Goal: Feedback & Contribution: Leave review/rating

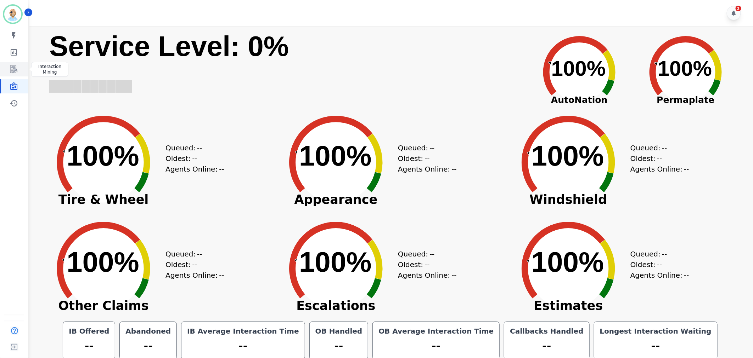
click at [15, 71] on icon "Sidebar" at bounding box center [14, 69] width 9 height 9
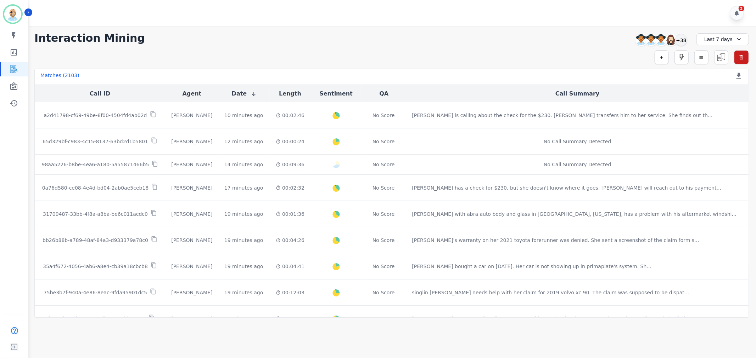
click at [409, 52] on div "Simple Search Metric Search Advanced Search Saved Rules Clear Filters" at bounding box center [391, 57] width 714 height 14
click at [678, 41] on div "+38" at bounding box center [681, 40] width 12 height 12
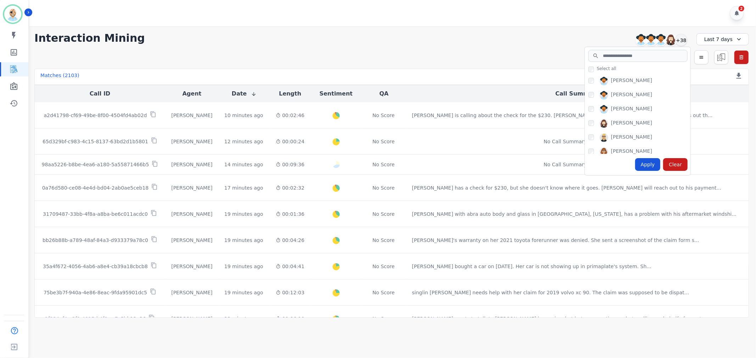
click at [587, 105] on div "Amy Small Angel Rozalez Anthony Chinnici Ashley Walles Audrey Waters Barbara Ba…" at bounding box center [637, 114] width 106 height 80
click at [651, 165] on div "Apply" at bounding box center [648, 164] width 26 height 13
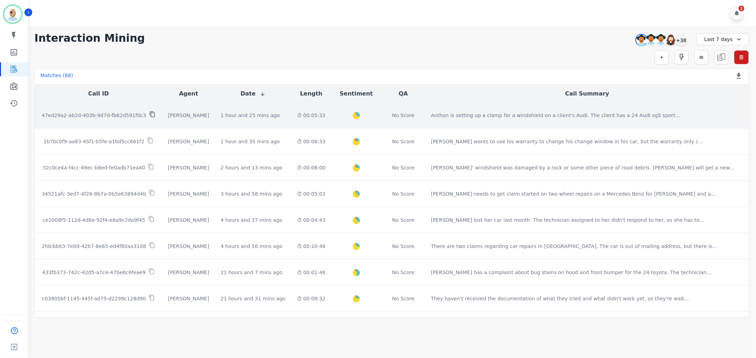
click at [150, 115] on icon at bounding box center [152, 114] width 6 height 6
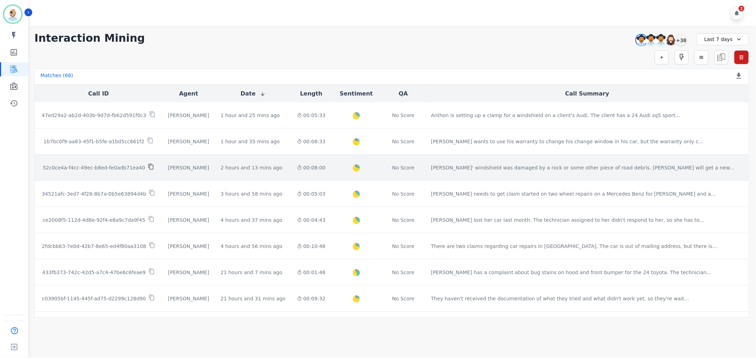
click at [148, 166] on icon at bounding box center [151, 167] width 6 height 6
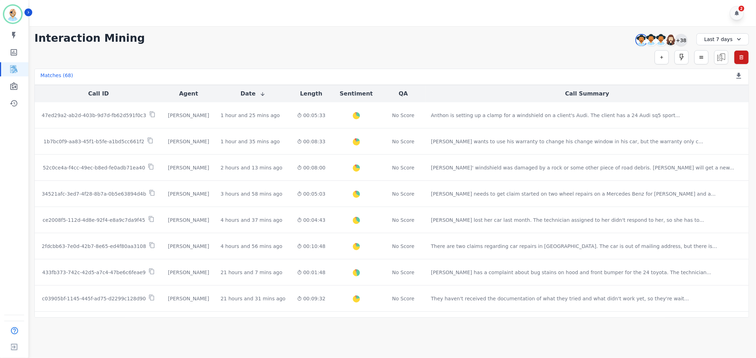
click at [678, 40] on div "+38" at bounding box center [681, 40] width 12 height 12
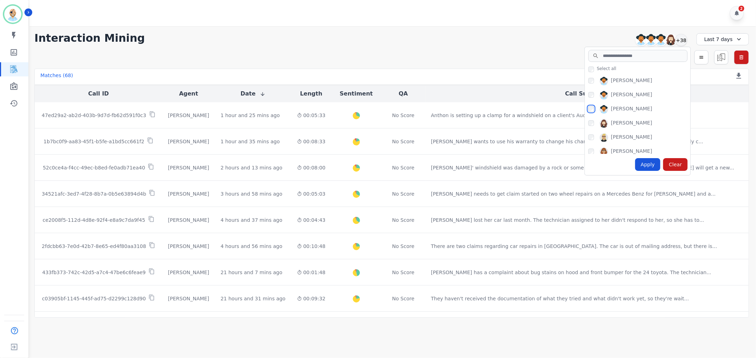
scroll to position [39, 0]
click at [650, 161] on div "Apply" at bounding box center [648, 164] width 26 height 13
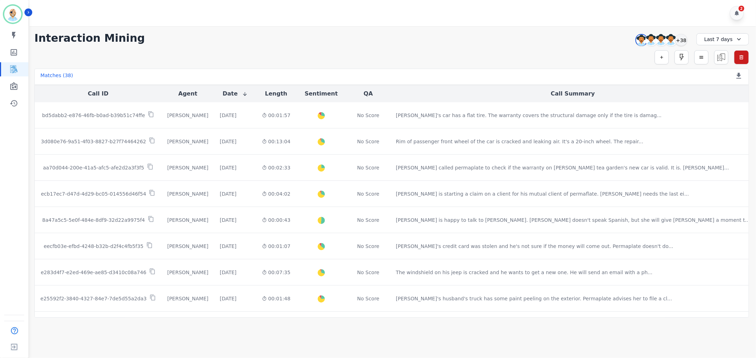
click at [360, 37] on div "**********" at bounding box center [391, 38] width 714 height 13
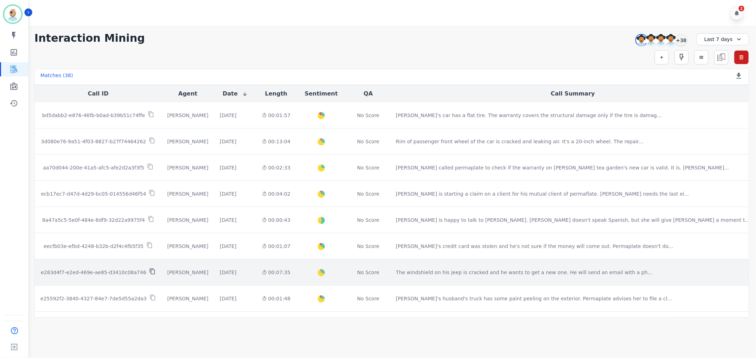
click at [151, 272] on icon at bounding box center [152, 271] width 6 height 6
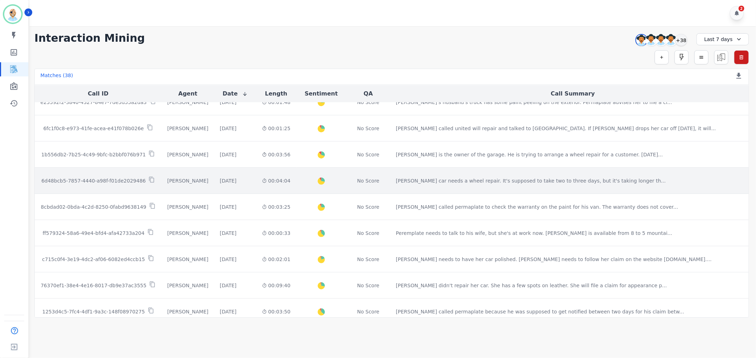
scroll to position [236, 0]
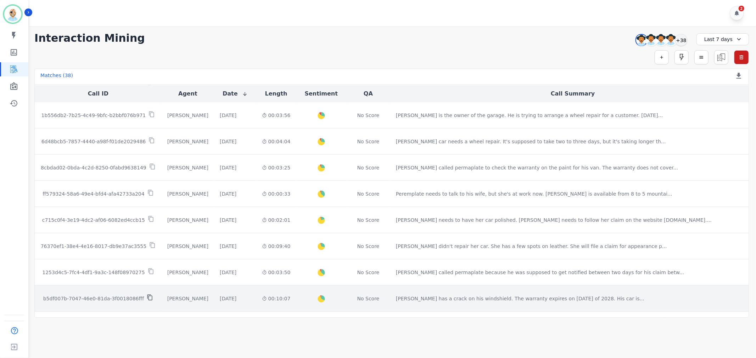
click at [150, 299] on icon at bounding box center [150, 298] width 6 height 6
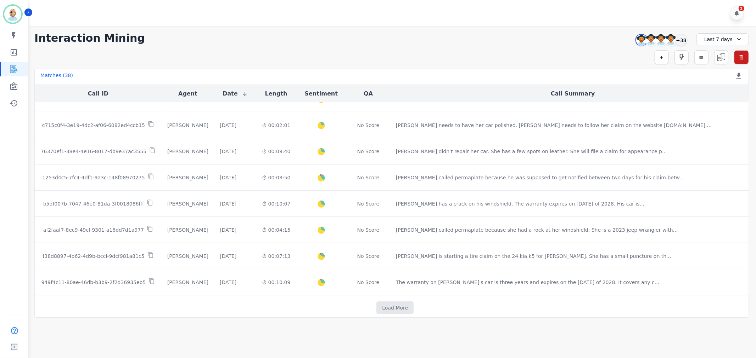
scroll to position [339, 0]
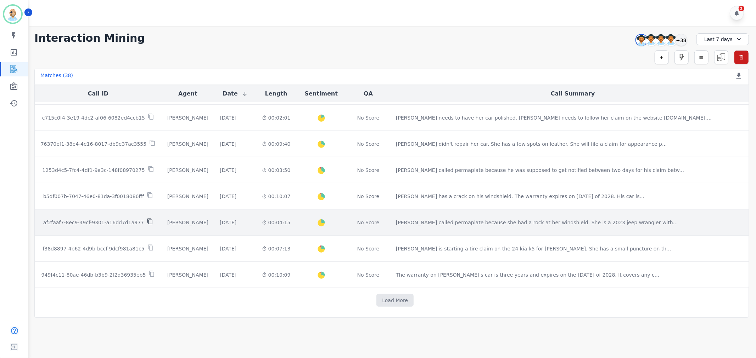
click at [149, 220] on icon at bounding box center [149, 222] width 5 height 6
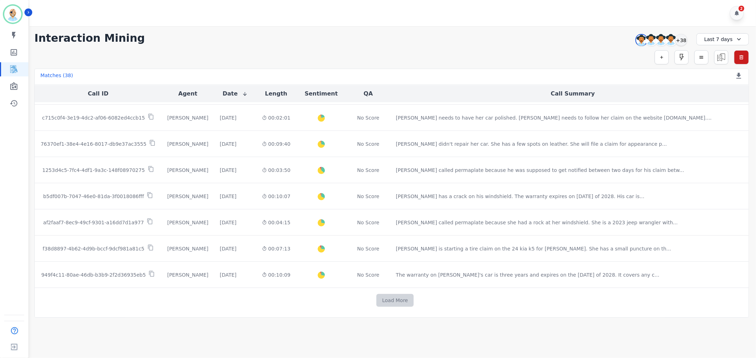
scroll to position [334, 0]
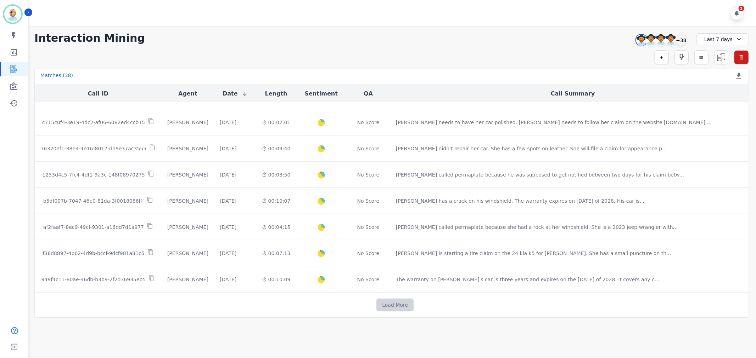
click at [392, 306] on button "Load More" at bounding box center [394, 305] width 37 height 13
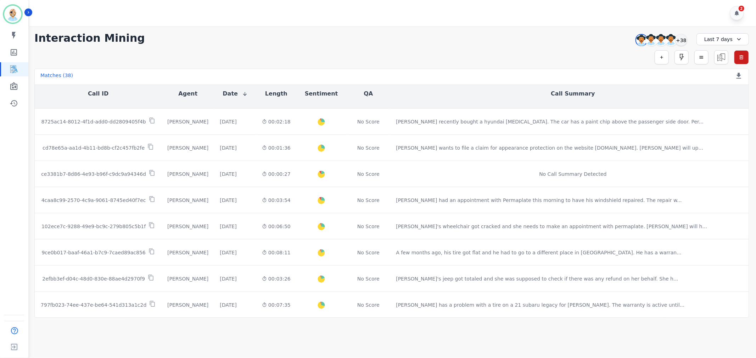
scroll to position [571, 0]
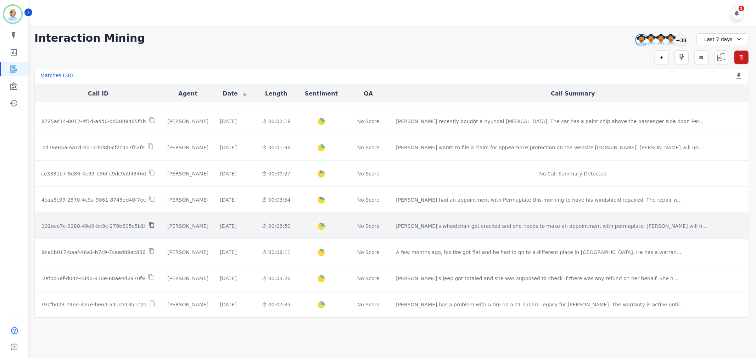
click at [149, 223] on icon at bounding box center [151, 225] width 5 height 6
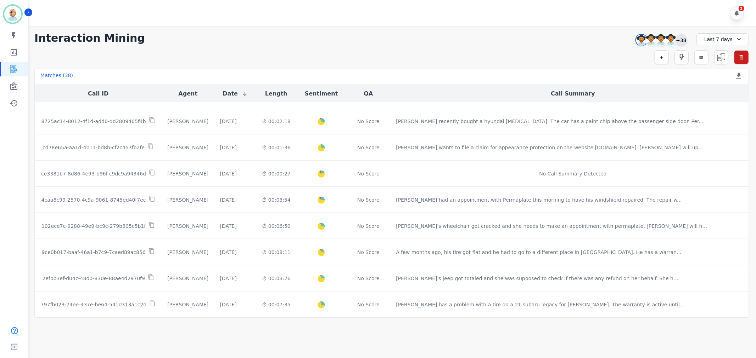
click at [678, 38] on div "+38" at bounding box center [681, 40] width 12 height 12
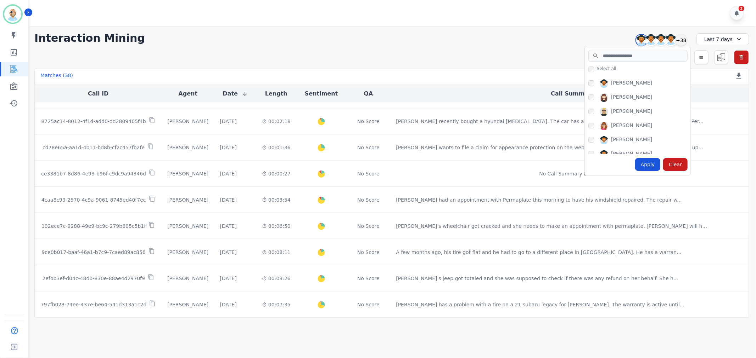
scroll to position [79, 0]
click at [646, 161] on div "Apply" at bounding box center [648, 164] width 26 height 13
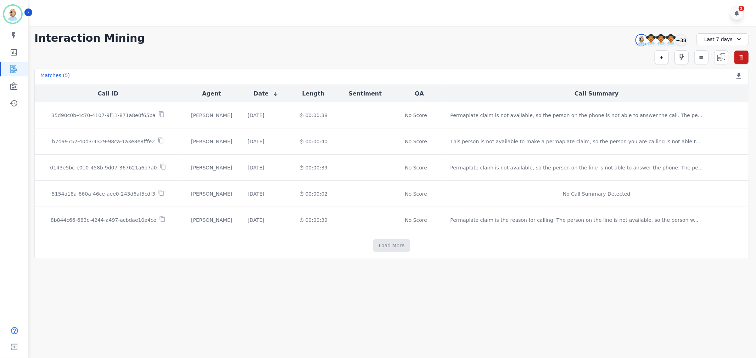
click at [441, 34] on div "**********" at bounding box center [391, 38] width 714 height 13
click at [391, 245] on button "Load More" at bounding box center [391, 245] width 37 height 13
click at [392, 40] on div "**********" at bounding box center [391, 38] width 714 height 13
click at [724, 40] on div "Last 7 days" at bounding box center [722, 39] width 52 height 12
click at [716, 90] on li "Last 14 days" at bounding box center [726, 89] width 35 height 7
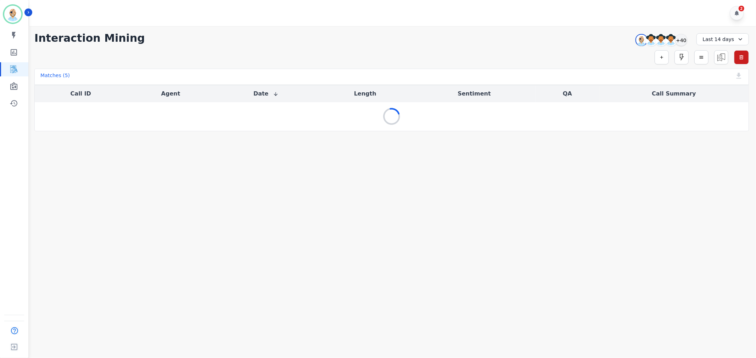
click at [431, 32] on div "**********" at bounding box center [391, 38] width 714 height 13
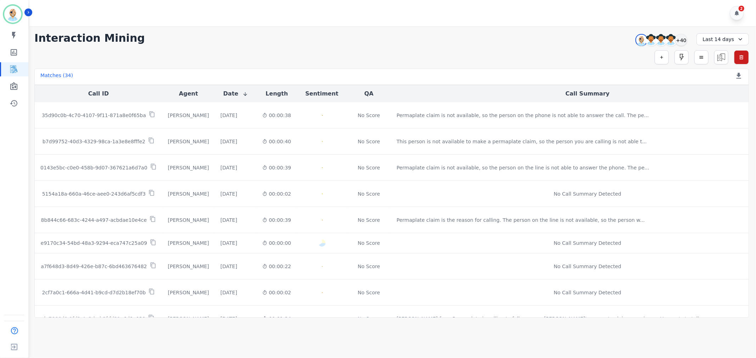
click at [326, 38] on div "**********" at bounding box center [391, 38] width 714 height 13
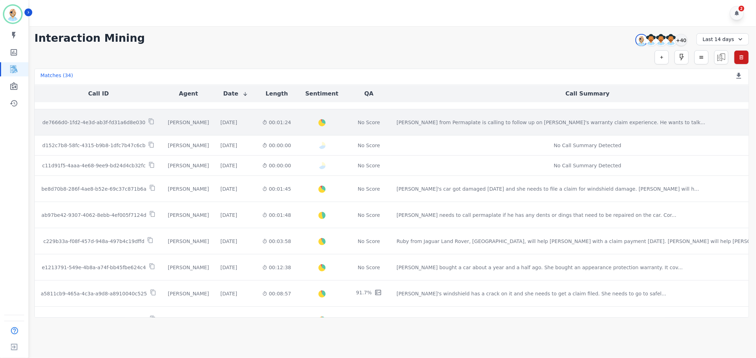
scroll to position [236, 0]
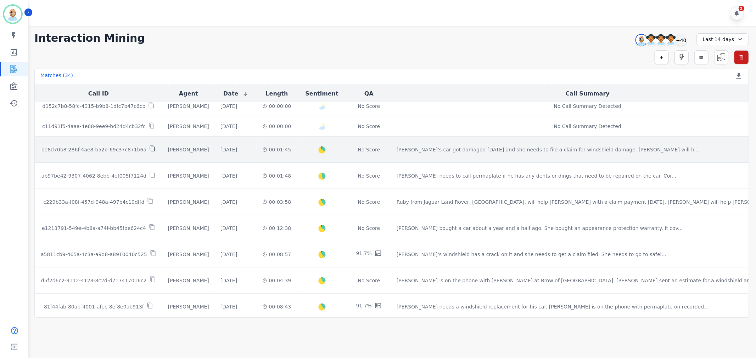
click at [151, 148] on icon at bounding box center [152, 149] width 6 height 6
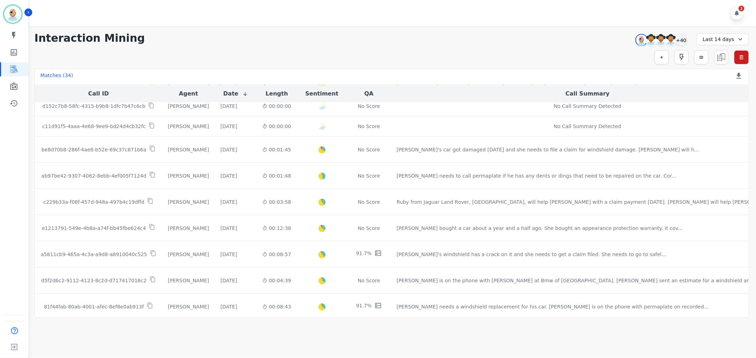
click at [418, 43] on div "**********" at bounding box center [391, 38] width 714 height 13
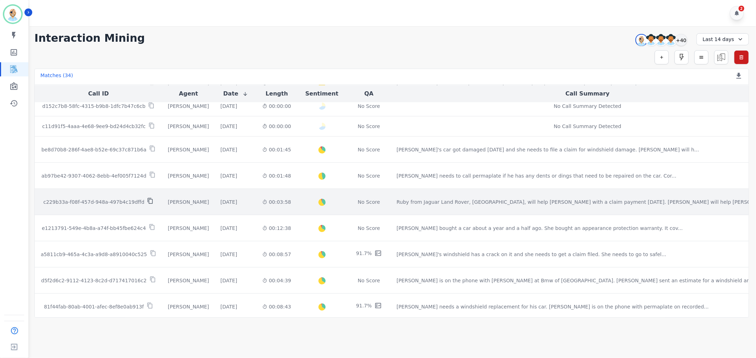
click at [150, 199] on icon at bounding box center [150, 201] width 6 height 6
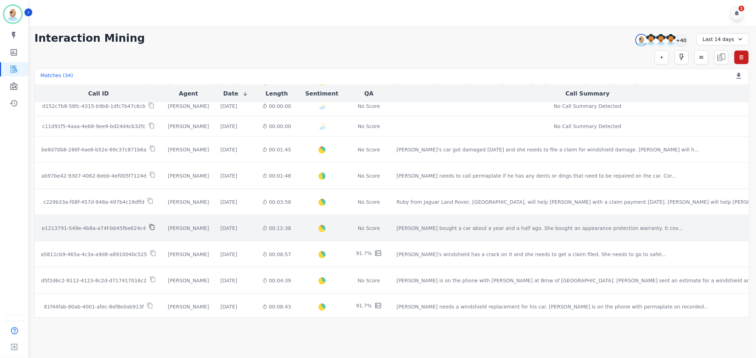
click at [153, 227] on icon at bounding box center [152, 227] width 6 height 6
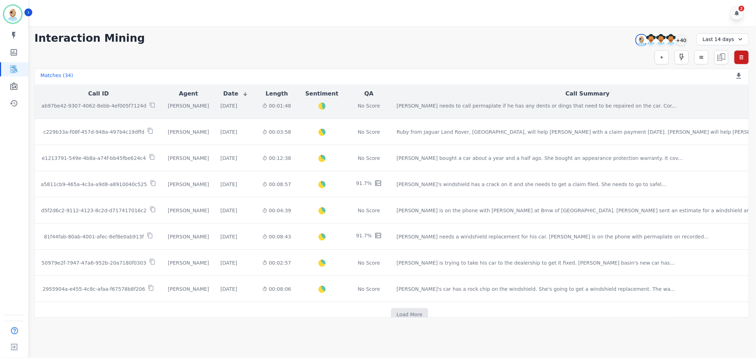
scroll to position [321, 0]
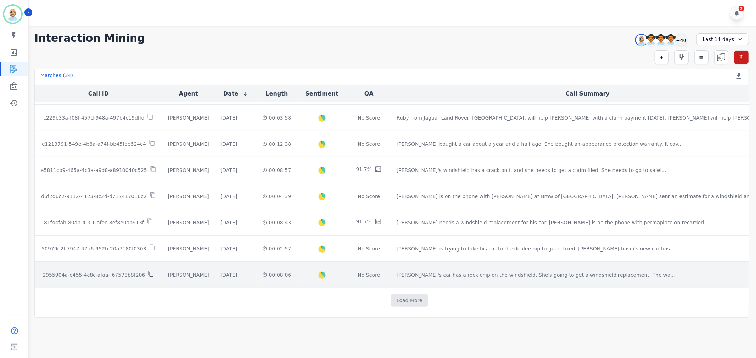
click at [153, 273] on icon at bounding box center [151, 274] width 6 height 6
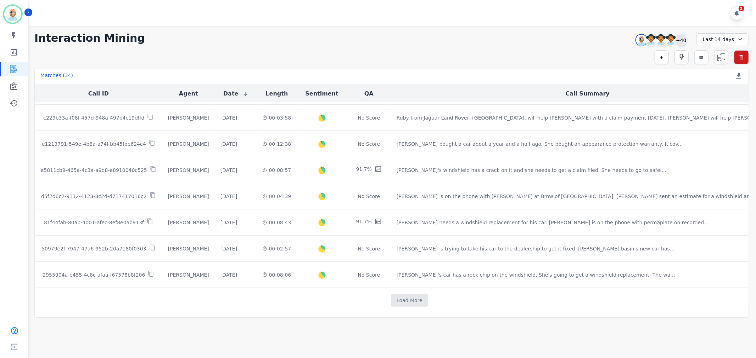
click at [681, 41] on div "+40" at bounding box center [681, 40] width 12 height 12
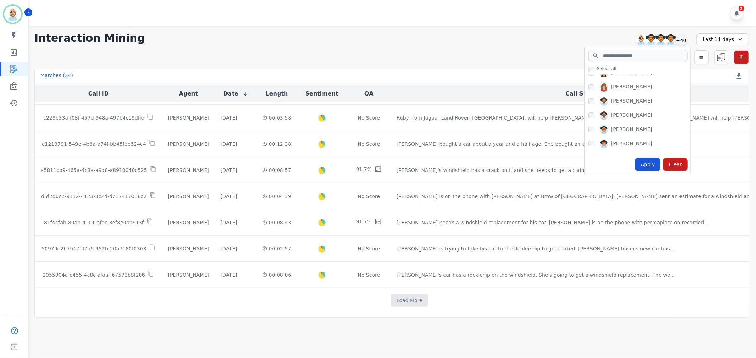
scroll to position [118, 0]
click at [651, 164] on div "Apply" at bounding box center [648, 164] width 26 height 13
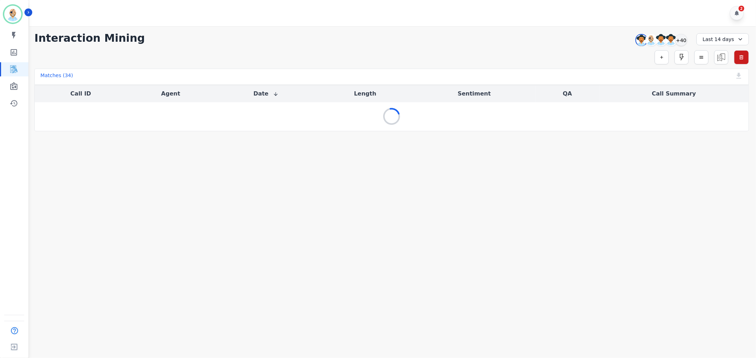
scroll to position [0, 0]
click at [441, 36] on div "**********" at bounding box center [391, 38] width 714 height 13
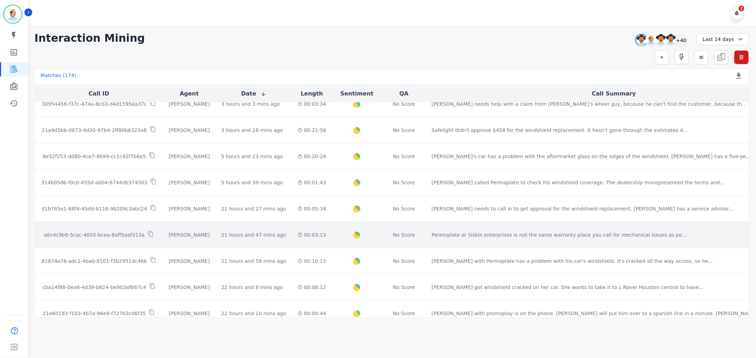
scroll to position [118, 0]
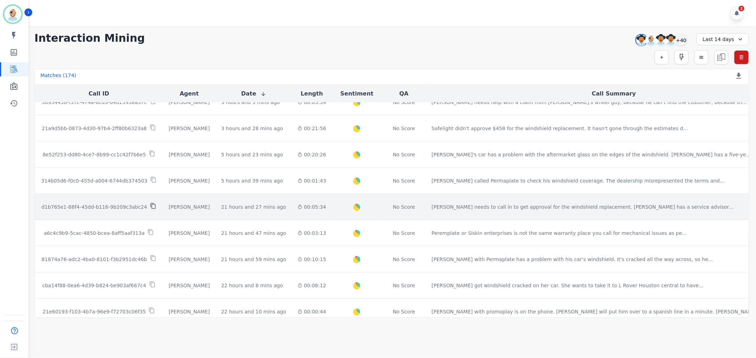
click at [151, 205] on icon at bounding box center [152, 206] width 5 height 6
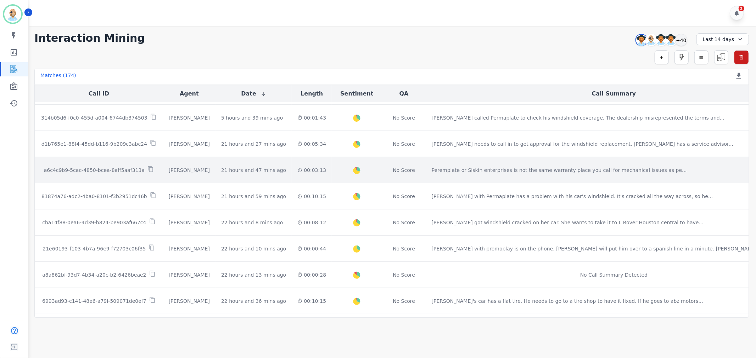
scroll to position [197, 0]
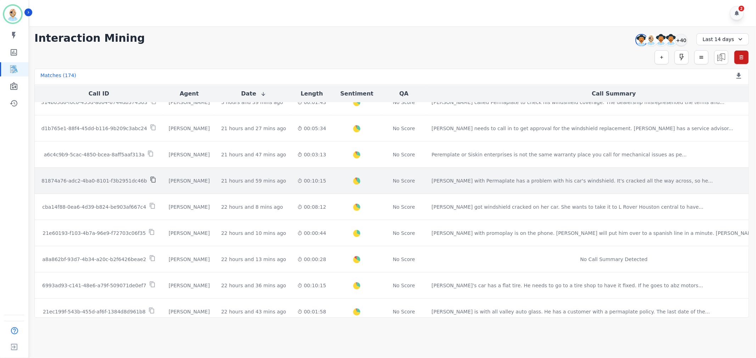
click at [152, 180] on icon at bounding box center [153, 180] width 6 height 6
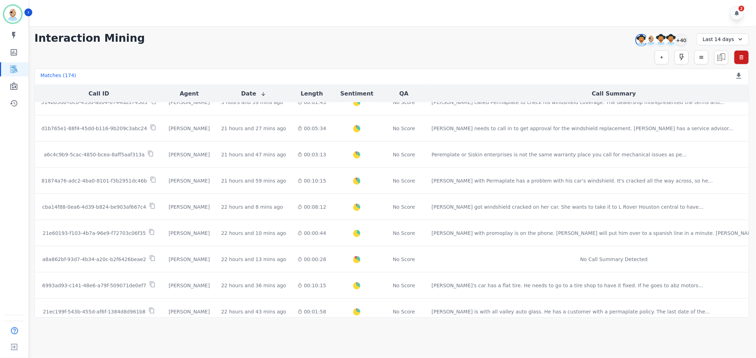
click at [476, 51] on div "Simple Search Metric Search Advanced Search Saved Rules Clear Filters" at bounding box center [391, 57] width 714 height 14
click at [679, 40] on div "+40" at bounding box center [681, 40] width 12 height 12
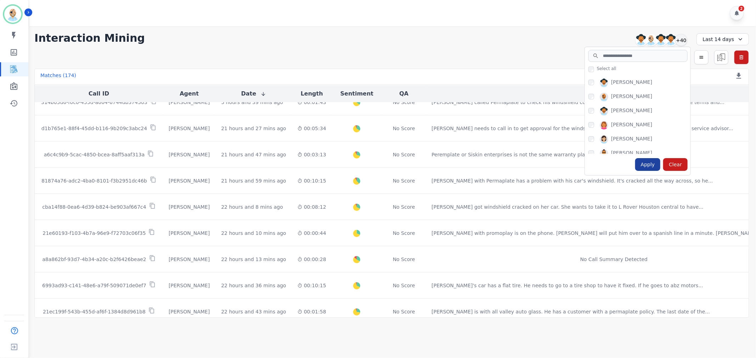
click at [652, 164] on div "Apply" at bounding box center [648, 164] width 26 height 13
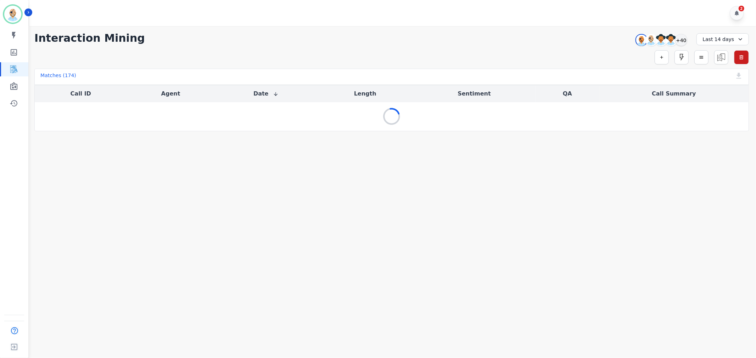
click at [446, 41] on div "**********" at bounding box center [391, 38] width 714 height 13
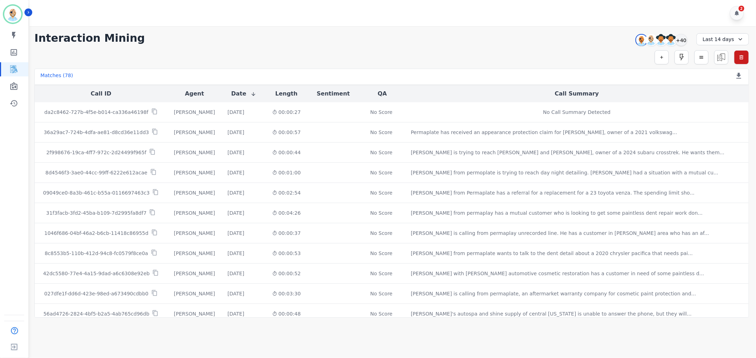
click at [281, 47] on div "**********" at bounding box center [391, 172] width 728 height 292
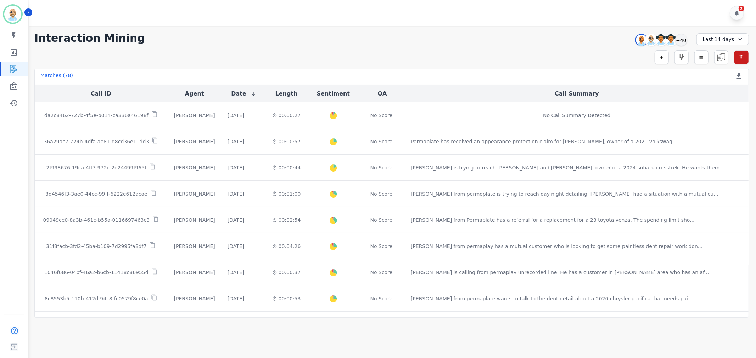
click at [398, 49] on div "**********" at bounding box center [391, 172] width 728 height 292
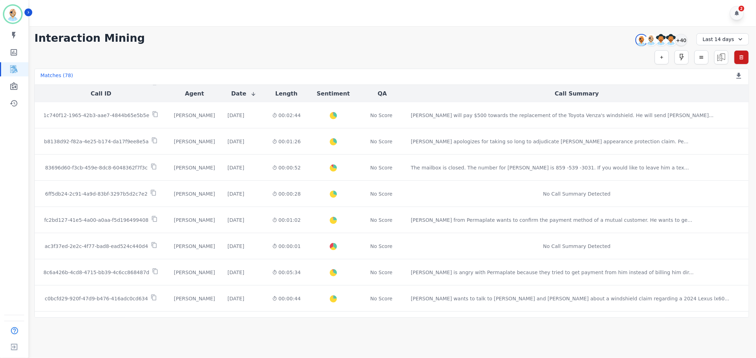
scroll to position [339, 0]
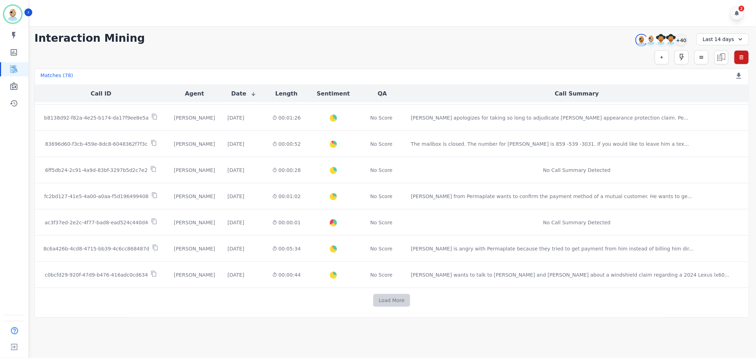
click at [391, 297] on button "Load More" at bounding box center [391, 300] width 37 height 13
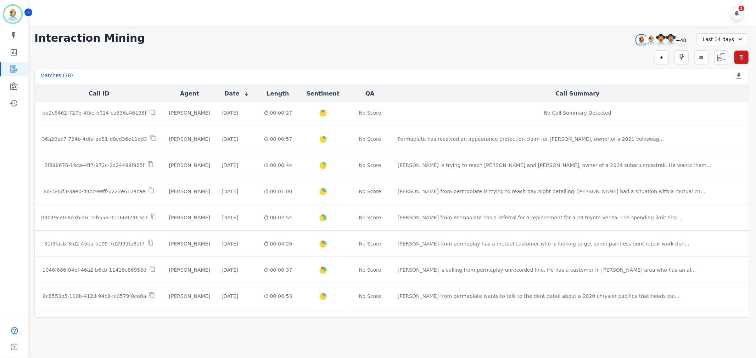
scroll to position [0, 0]
click at [266, 41] on div "**********" at bounding box center [391, 38] width 714 height 13
click at [680, 37] on div "+40" at bounding box center [681, 40] width 12 height 12
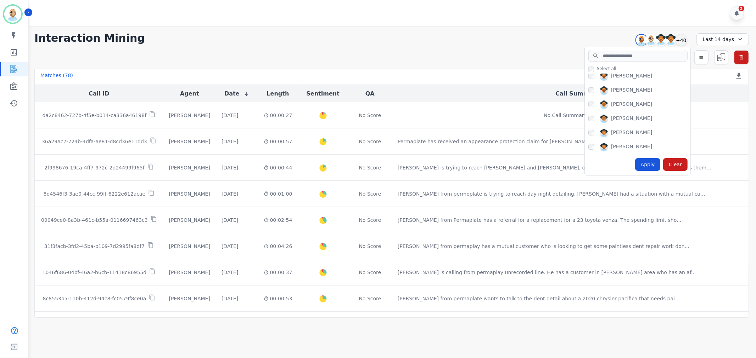
scroll to position [157, 0]
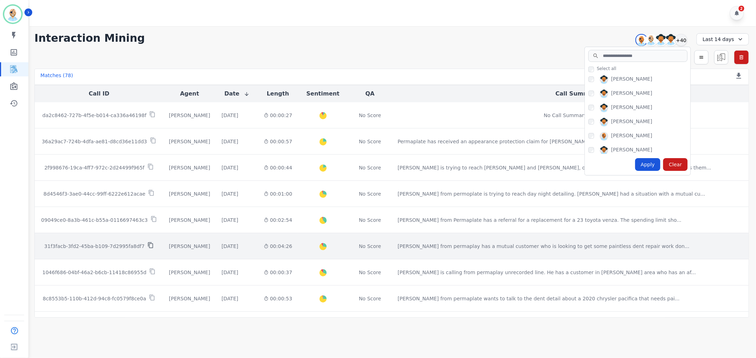
click at [149, 245] on icon at bounding box center [150, 245] width 6 height 6
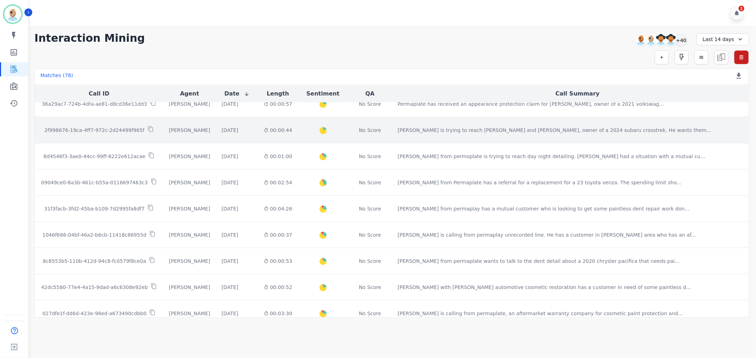
scroll to position [0, 0]
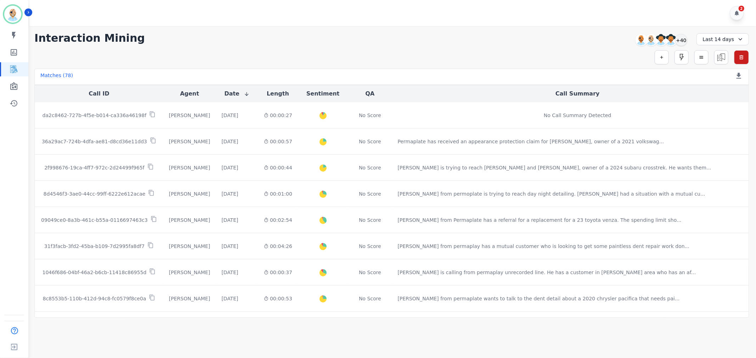
click at [301, 40] on div "**********" at bounding box center [391, 38] width 714 height 13
click at [681, 39] on div "+40" at bounding box center [681, 40] width 12 height 12
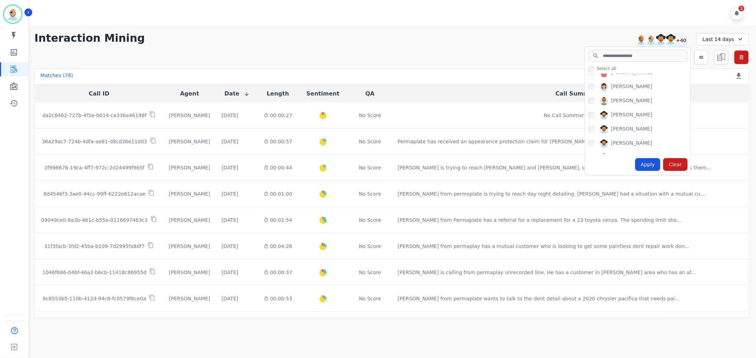
scroll to position [236, 0]
click at [647, 162] on div "Apply" at bounding box center [648, 164] width 26 height 13
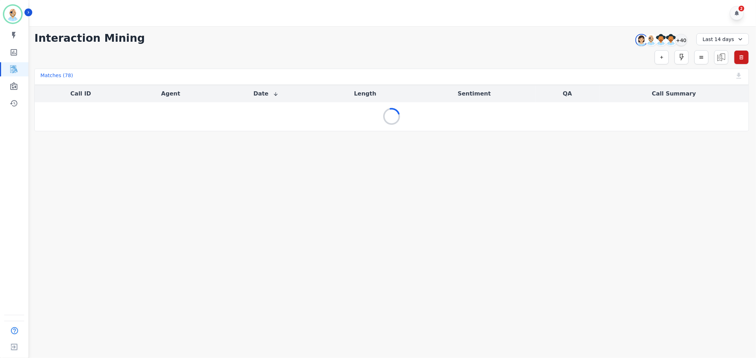
click at [469, 50] on div "Simple Search Metric Search Advanced Search Saved Rules Clear Filters" at bounding box center [391, 57] width 714 height 14
click at [282, 48] on div "**********" at bounding box center [391, 78] width 728 height 105
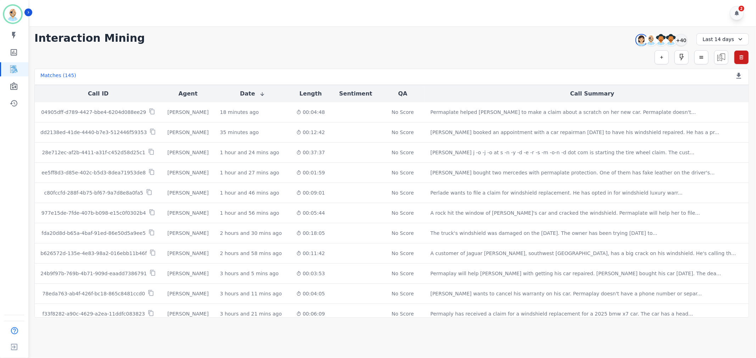
click at [338, 42] on div "**********" at bounding box center [391, 38] width 714 height 13
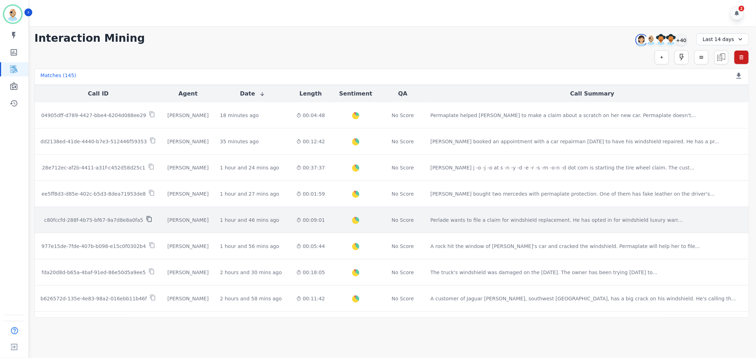
click at [147, 220] on icon at bounding box center [149, 219] width 5 height 6
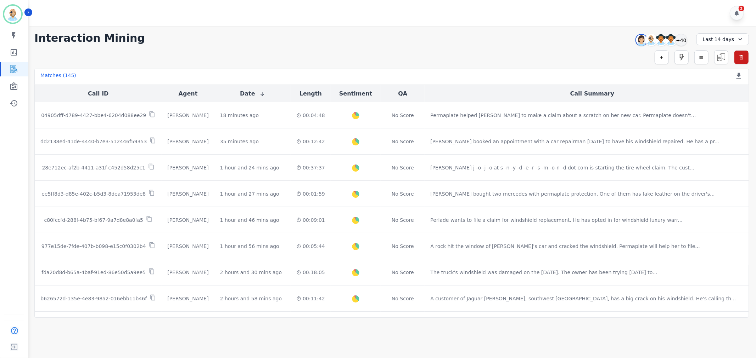
click at [386, 29] on div "**********" at bounding box center [391, 172] width 728 height 292
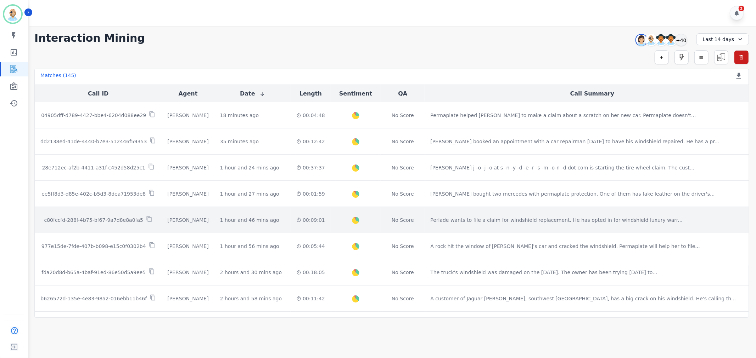
scroll to position [39, 0]
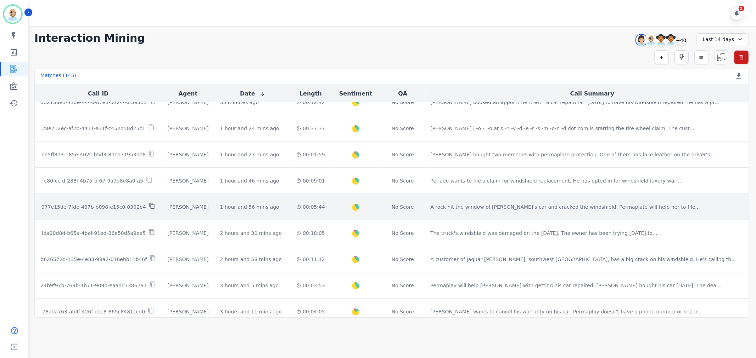
click at [149, 206] on icon at bounding box center [152, 206] width 6 height 6
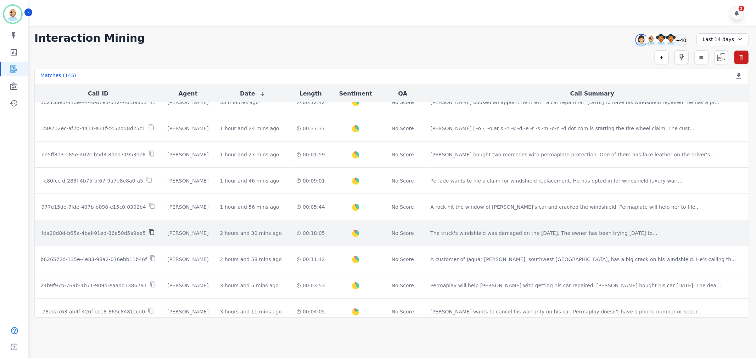
click at [150, 232] on icon at bounding box center [151, 232] width 6 height 6
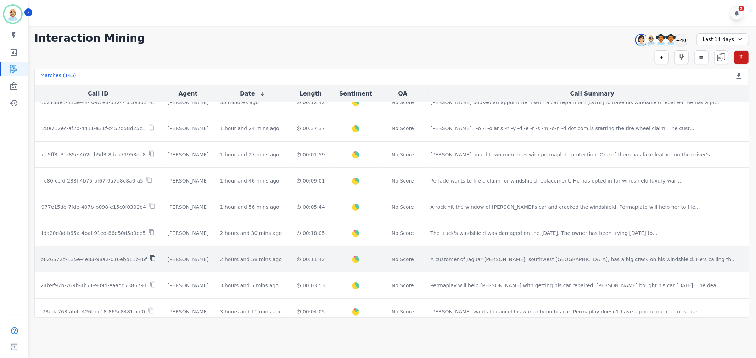
click at [149, 259] on icon at bounding box center [152, 258] width 6 height 6
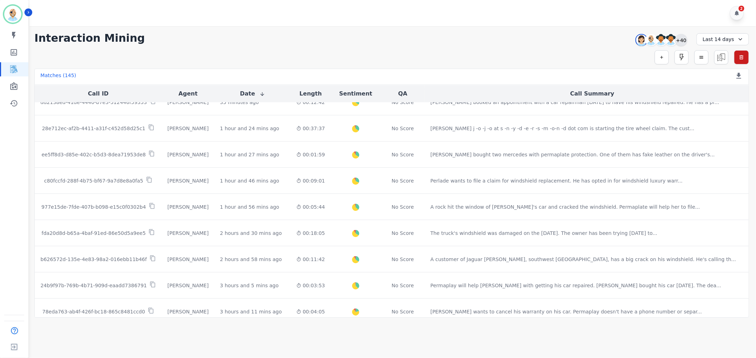
click at [678, 39] on div "+40" at bounding box center [681, 40] width 12 height 12
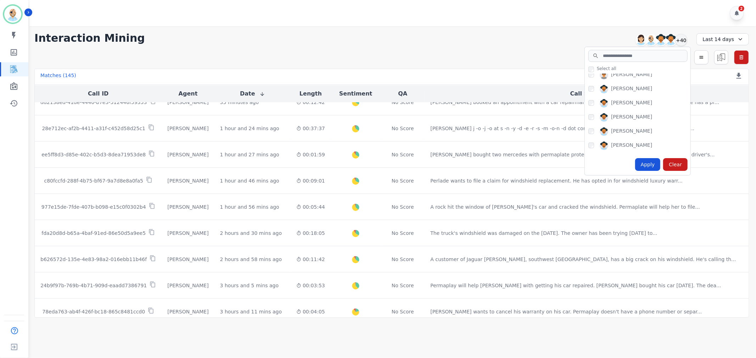
scroll to position [315, 0]
click at [645, 160] on div "Apply" at bounding box center [648, 164] width 26 height 13
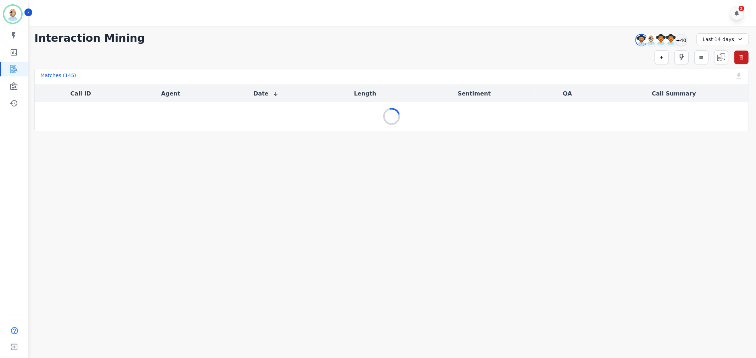
scroll to position [0, 0]
click at [504, 22] on div "2" at bounding box center [393, 13] width 728 height 26
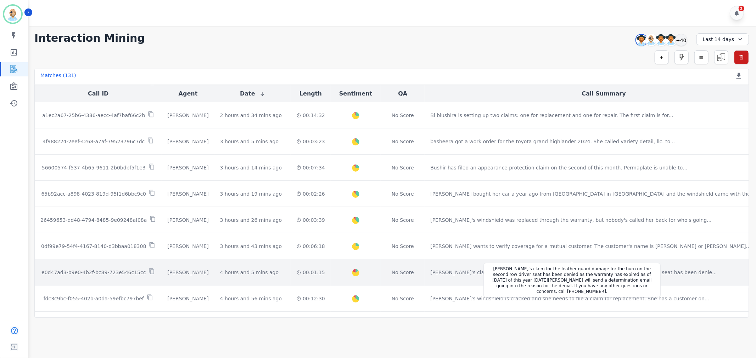
scroll to position [197, 0]
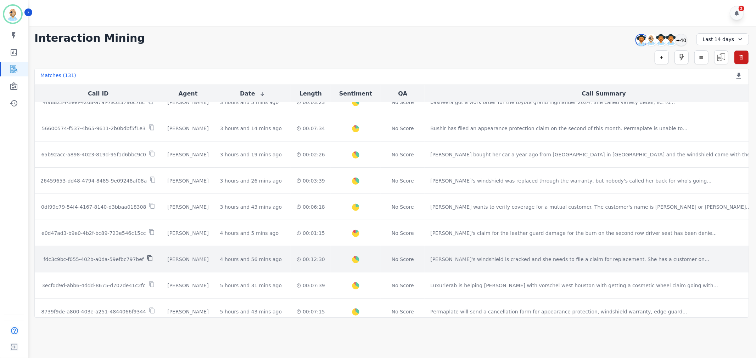
click at [149, 257] on icon at bounding box center [149, 259] width 5 height 6
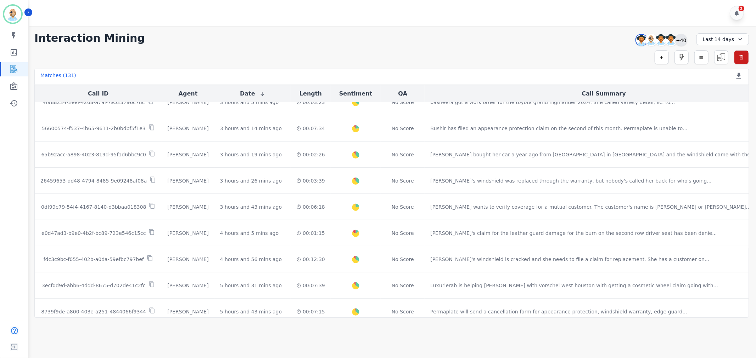
click at [679, 40] on div "+40" at bounding box center [681, 40] width 12 height 12
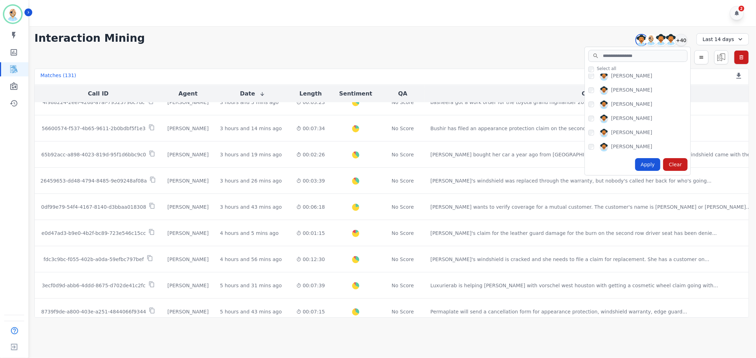
scroll to position [118, 0]
click at [500, 59] on div "Simple Search Metric Search Advanced Search Saved Rules Clear Filters" at bounding box center [391, 57] width 714 height 14
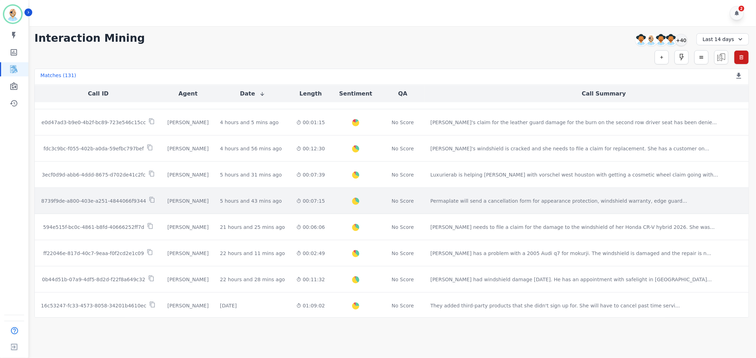
scroll to position [315, 0]
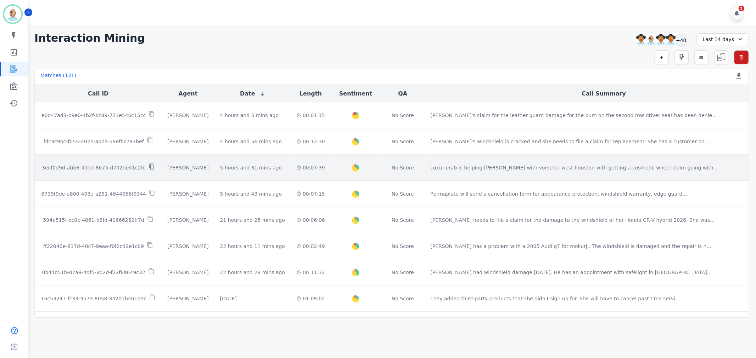
click at [151, 167] on icon at bounding box center [151, 167] width 6 height 6
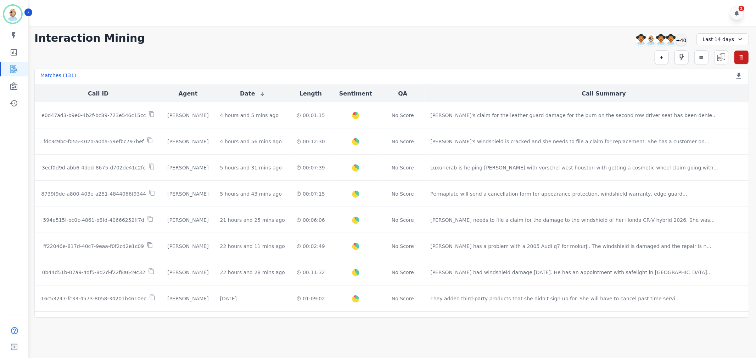
click at [294, 33] on div "**********" at bounding box center [391, 38] width 714 height 13
click at [680, 37] on div "+40" at bounding box center [681, 40] width 12 height 12
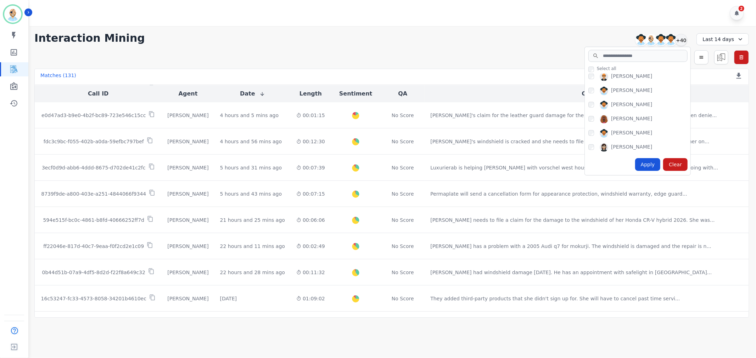
scroll to position [503, 0]
click at [649, 162] on div "Apply" at bounding box center [648, 164] width 26 height 13
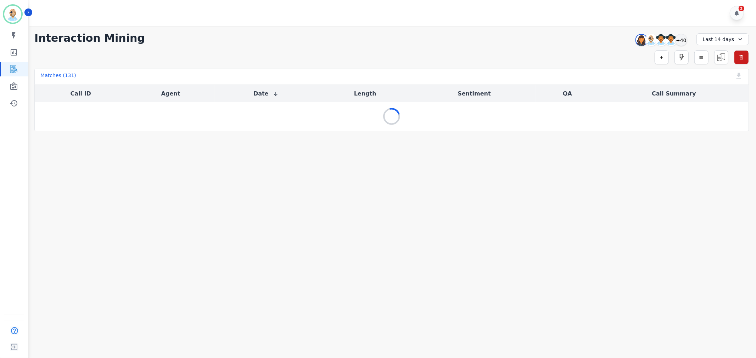
click at [452, 23] on div "2" at bounding box center [393, 13] width 728 height 26
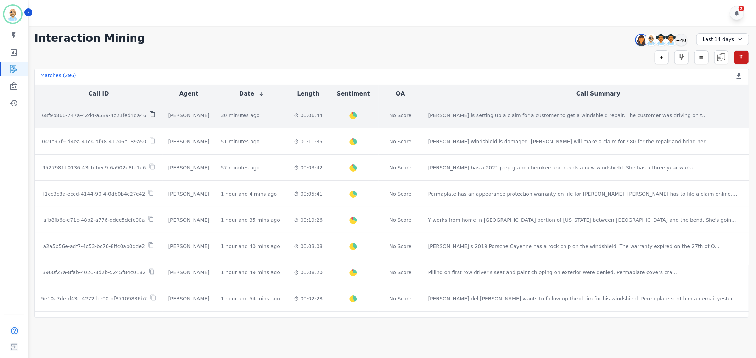
click at [152, 113] on icon at bounding box center [152, 114] width 6 height 6
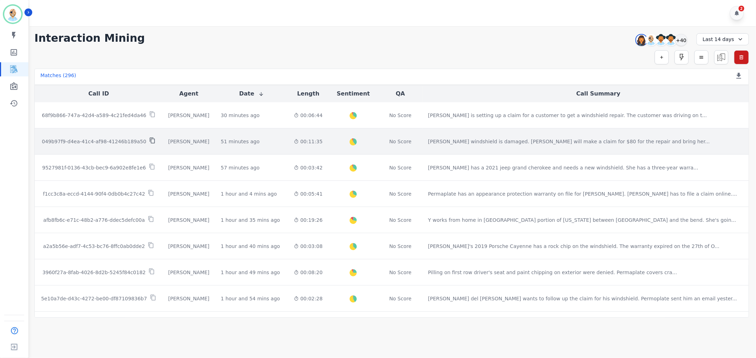
click at [149, 137] on icon at bounding box center [152, 140] width 6 height 6
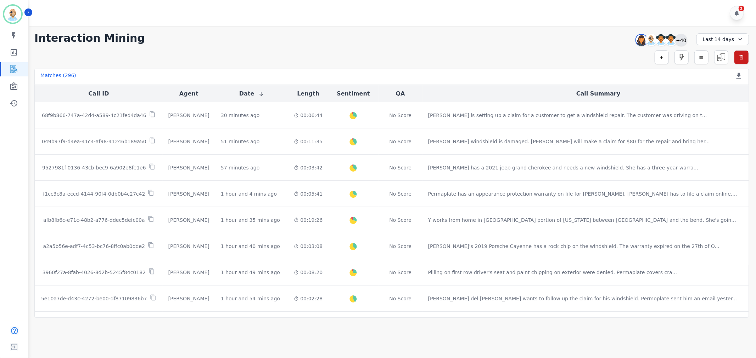
click at [685, 41] on div "+40" at bounding box center [681, 40] width 12 height 12
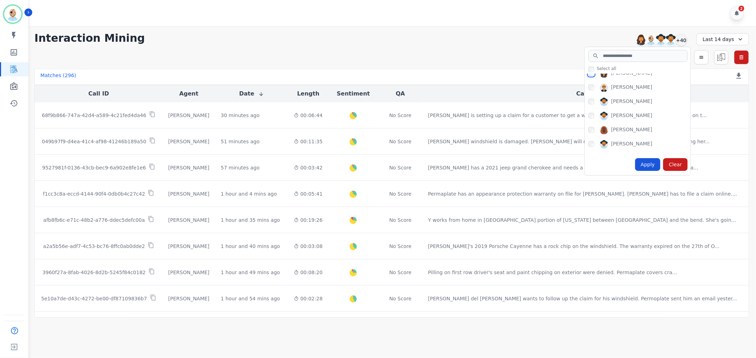
scroll to position [543, 0]
click at [651, 161] on div "Apply" at bounding box center [648, 164] width 26 height 13
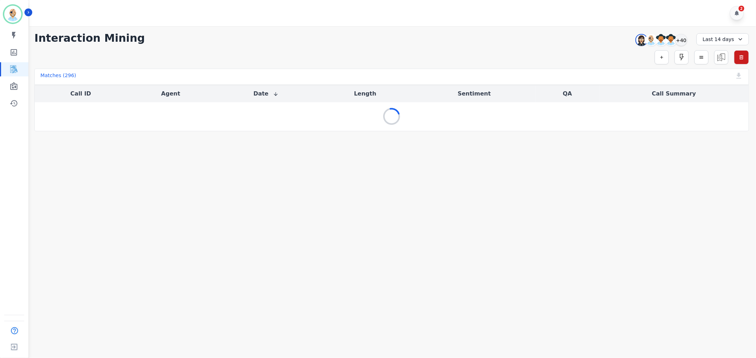
click at [478, 38] on div "**********" at bounding box center [391, 38] width 714 height 13
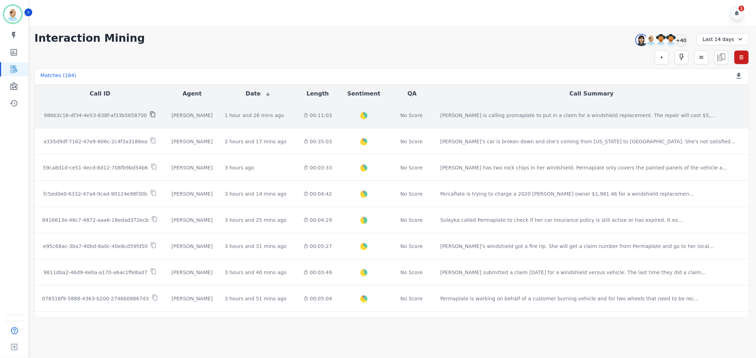
click at [151, 112] on icon at bounding box center [152, 115] width 5 height 6
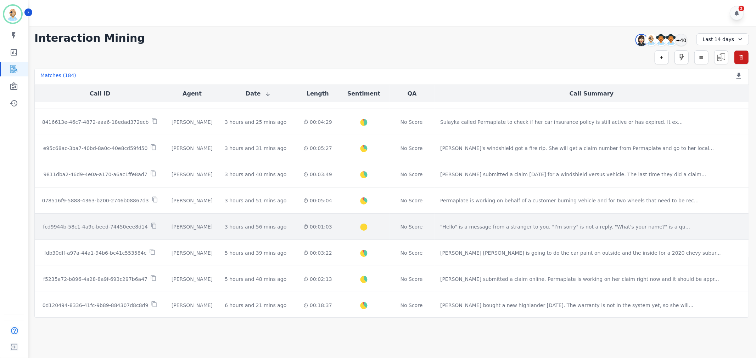
scroll to position [118, 0]
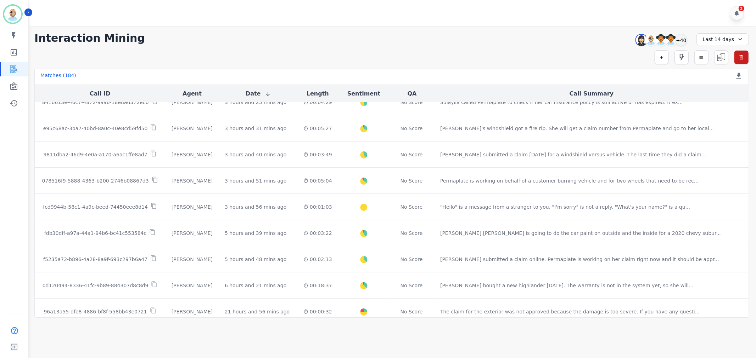
click at [357, 51] on div "Simple Search Metric Search Advanced Search Saved Rules Clear Filters" at bounding box center [391, 57] width 714 height 14
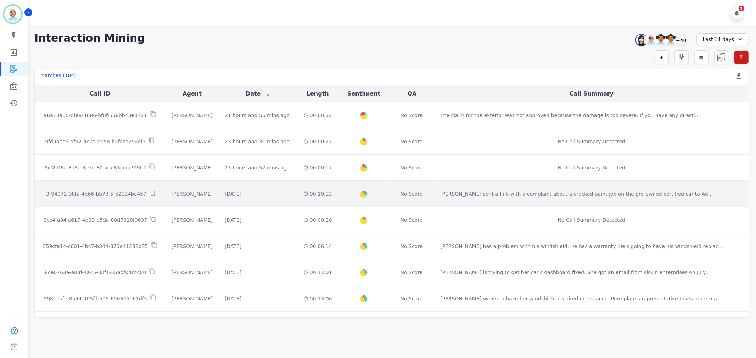
scroll to position [339, 0]
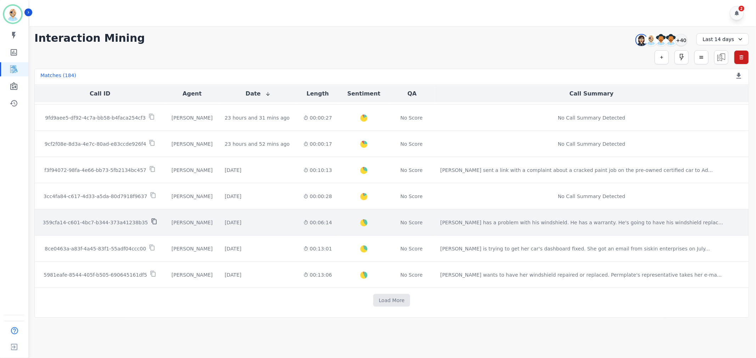
click at [151, 220] on icon at bounding box center [153, 222] width 5 height 6
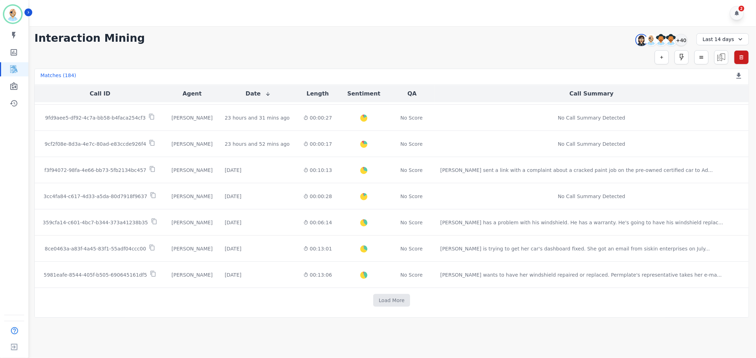
click at [689, 37] on div "Zuleica Ramirez Clint Hudson Amy Small Angel Rozalez +40" at bounding box center [659, 39] width 61 height 13
click at [684, 37] on div "+40" at bounding box center [681, 40] width 12 height 12
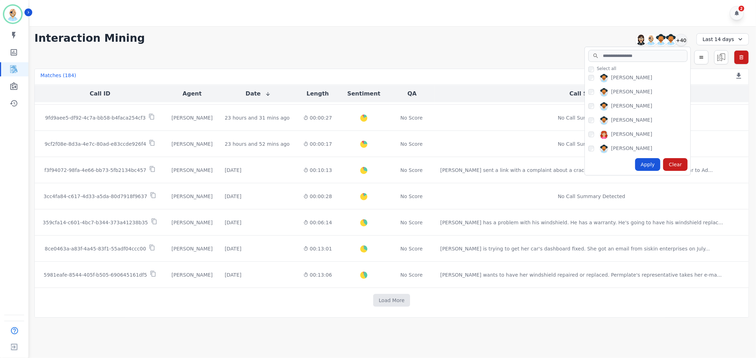
scroll to position [110, 0]
click at [643, 162] on div "Apply" at bounding box center [648, 164] width 26 height 13
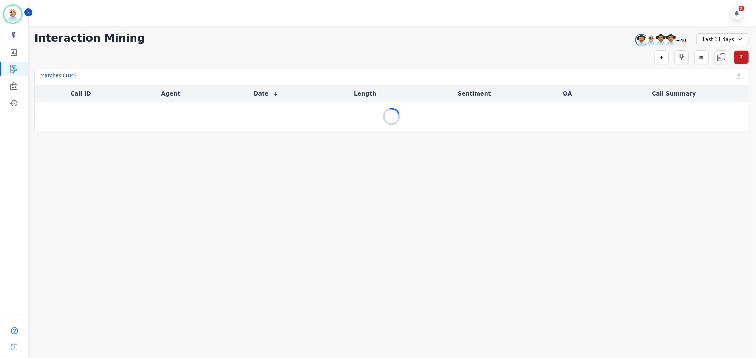
scroll to position [0, 0]
click at [466, 38] on div "**********" at bounding box center [391, 38] width 714 height 13
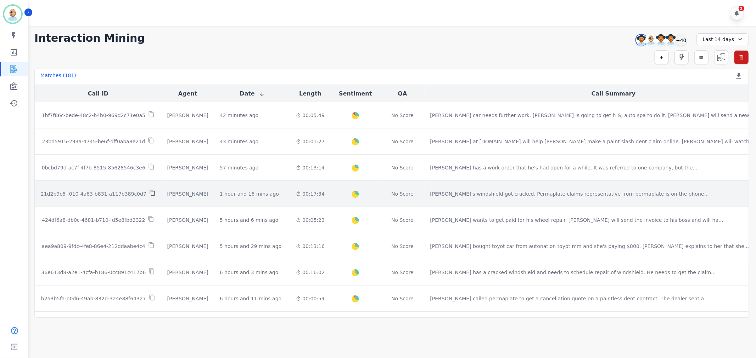
click at [149, 191] on icon at bounding box center [152, 193] width 6 height 6
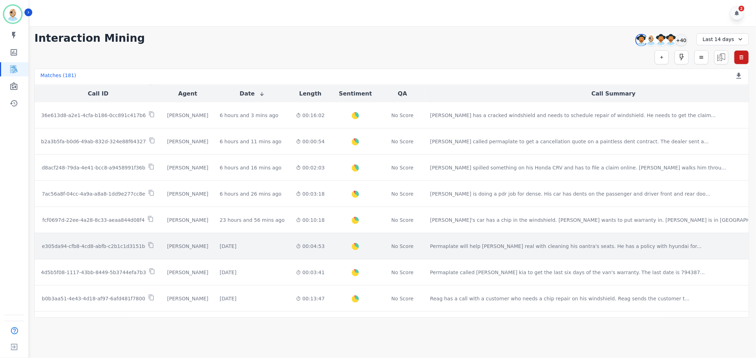
scroll to position [197, 0]
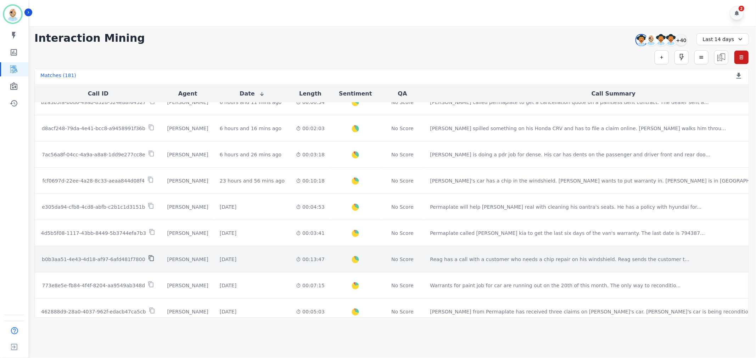
click at [149, 256] on icon at bounding box center [151, 258] width 6 height 6
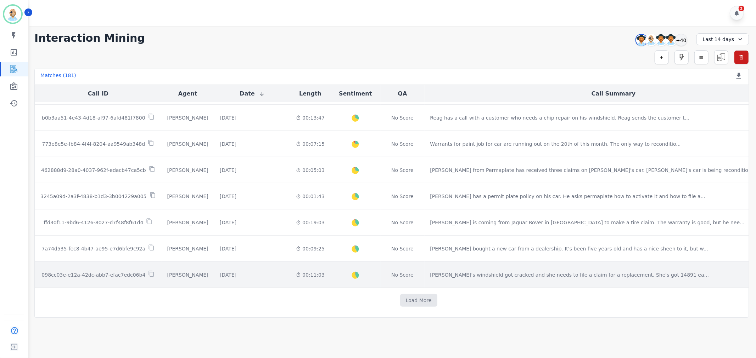
scroll to position [334, 0]
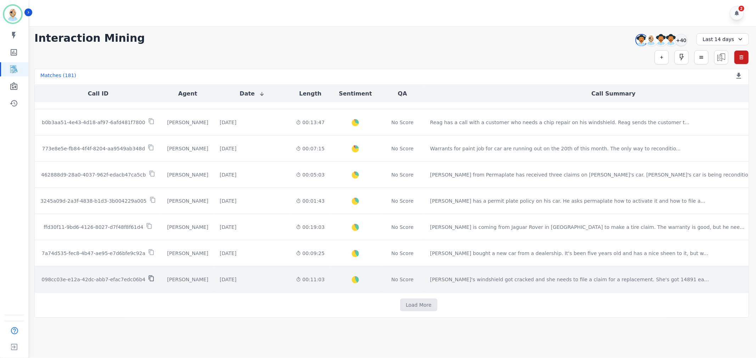
click at [149, 277] on icon at bounding box center [151, 279] width 6 height 6
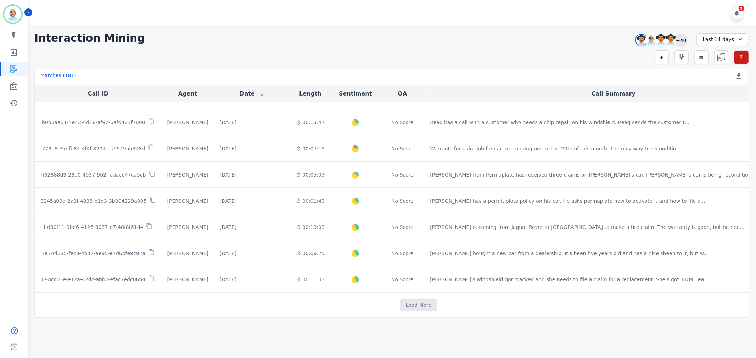
click at [680, 41] on div "+40" at bounding box center [681, 40] width 12 height 12
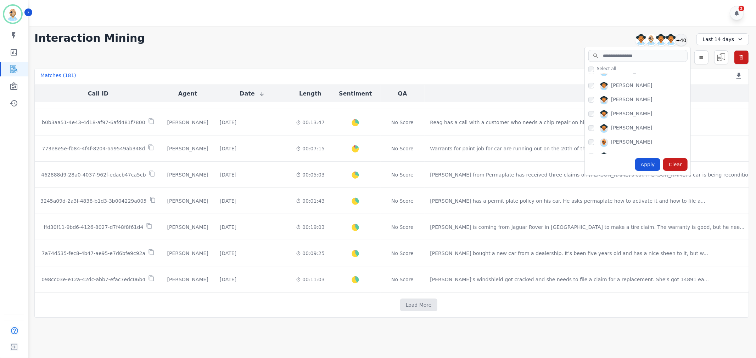
scroll to position [197, 0]
click at [647, 164] on div "Apply" at bounding box center [648, 164] width 26 height 13
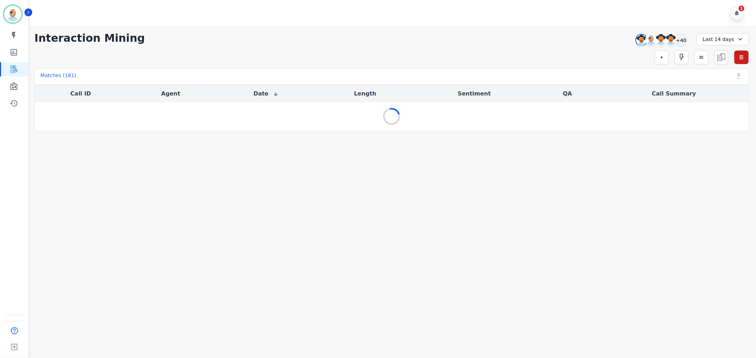
scroll to position [0, 0]
click at [443, 44] on div "**********" at bounding box center [391, 38] width 714 height 13
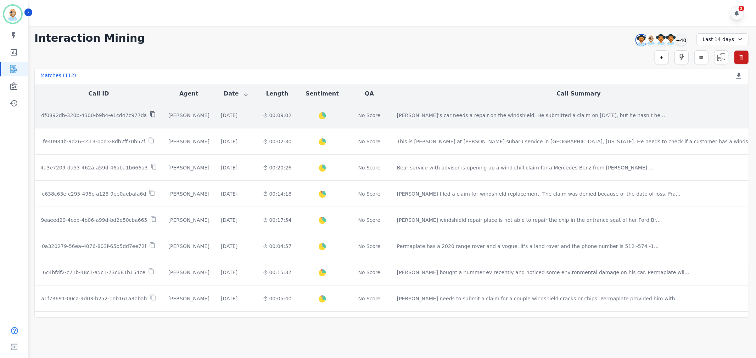
click at [153, 115] on icon at bounding box center [152, 114] width 6 height 6
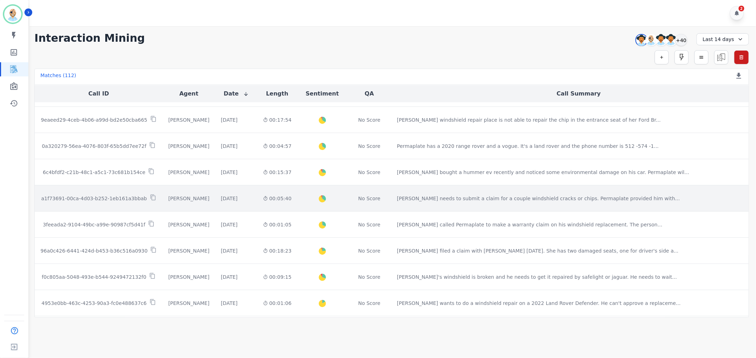
scroll to position [118, 0]
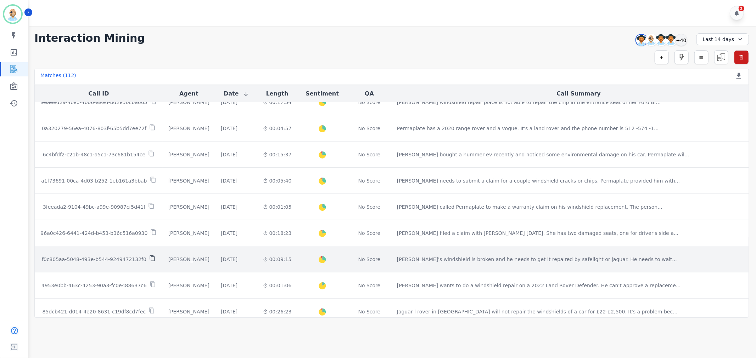
click at [149, 257] on icon at bounding box center [152, 258] width 6 height 6
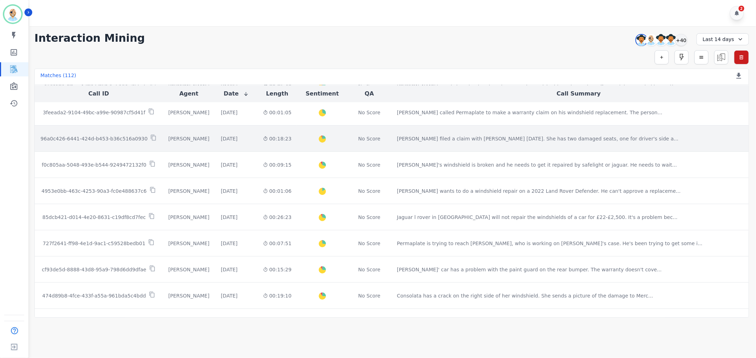
scroll to position [236, 0]
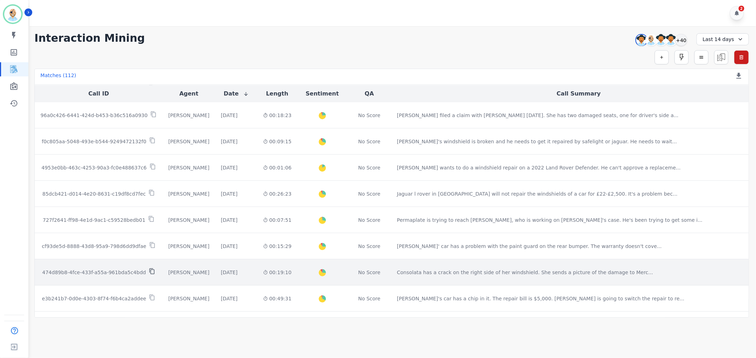
click at [149, 272] on icon at bounding box center [151, 272] width 5 height 6
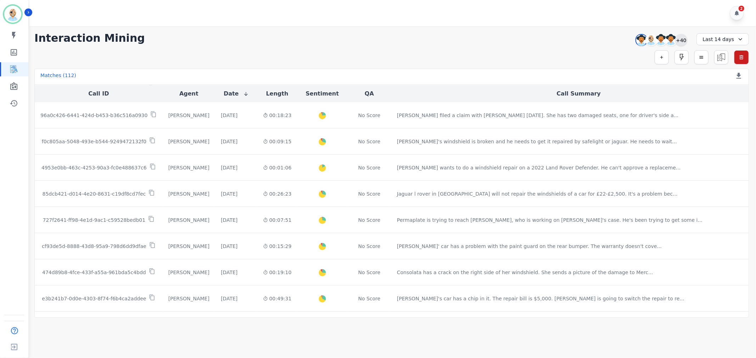
click at [678, 39] on div "+40" at bounding box center [681, 40] width 12 height 12
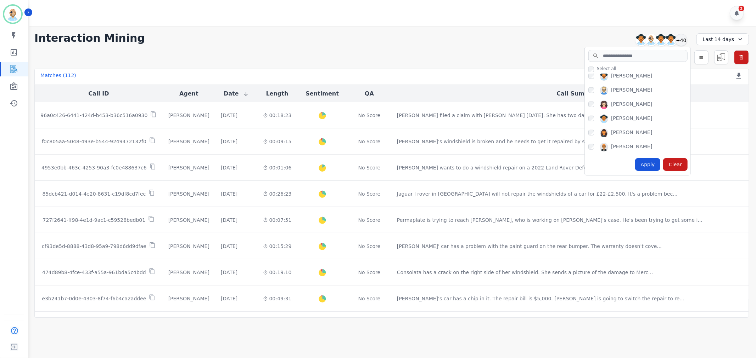
scroll to position [511, 0]
click at [649, 161] on div "Apply" at bounding box center [648, 164] width 26 height 13
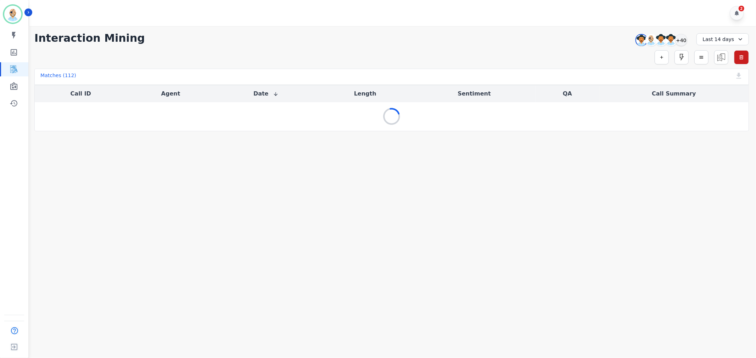
click at [470, 42] on div "**********" at bounding box center [391, 38] width 714 height 13
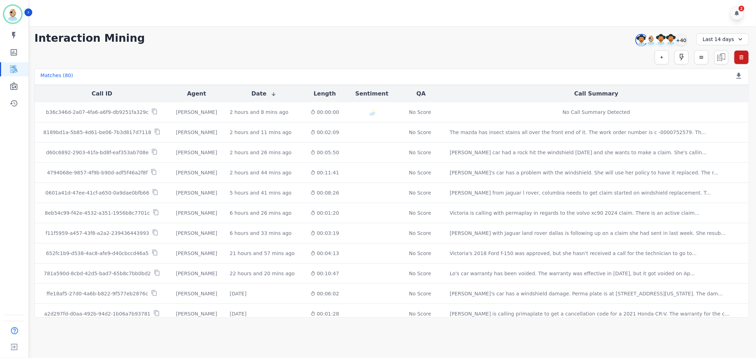
click at [299, 53] on div "Simple Search Metric Search Advanced Search Saved Rules Clear Filters" at bounding box center [391, 57] width 714 height 14
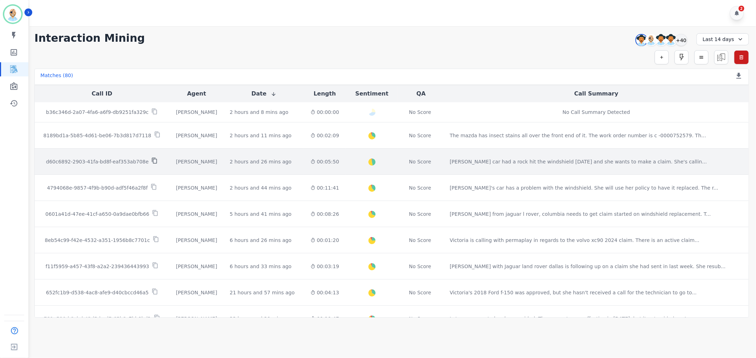
click at [151, 160] on icon at bounding box center [154, 161] width 6 height 6
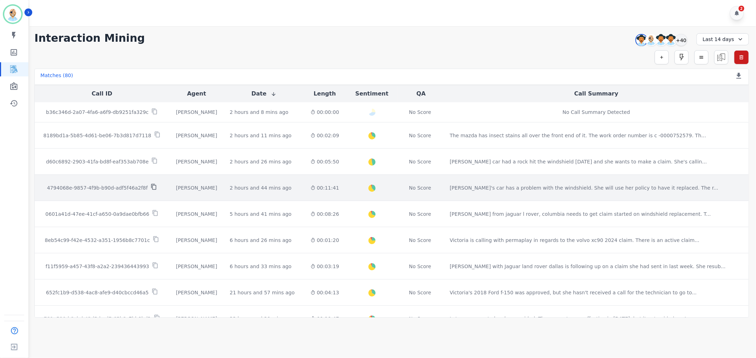
click at [151, 186] on icon at bounding box center [154, 187] width 6 height 6
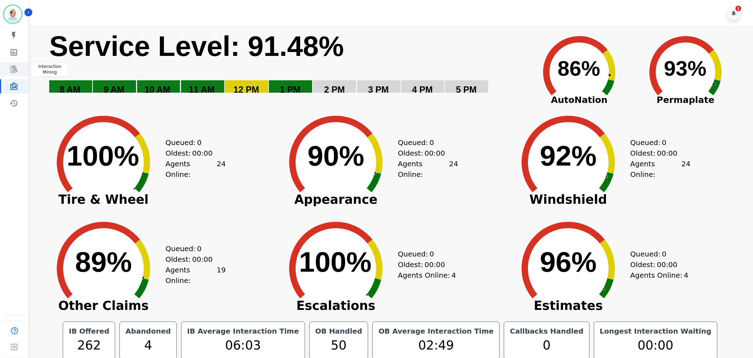
click at [12, 66] on icon "Sidebar" at bounding box center [14, 69] width 9 height 9
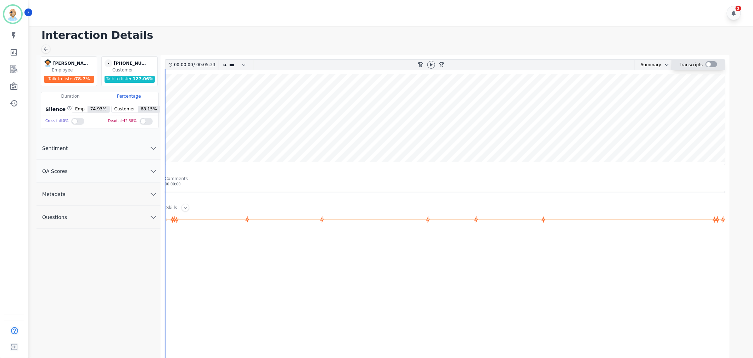
click at [709, 64] on div at bounding box center [711, 64] width 12 height 6
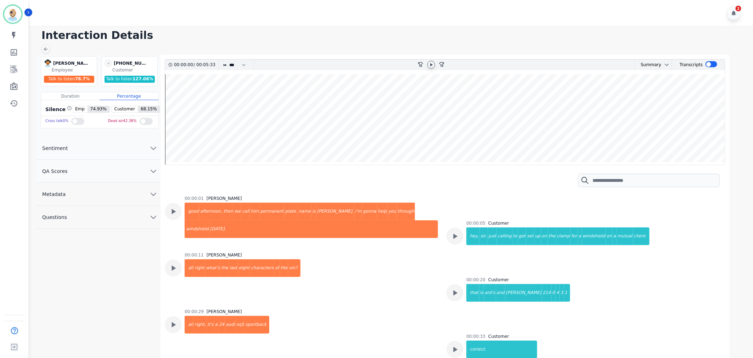
click at [432, 65] on icon at bounding box center [431, 64] width 2 height 3
click at [86, 170] on button "QA Scores" at bounding box center [98, 171] width 124 height 23
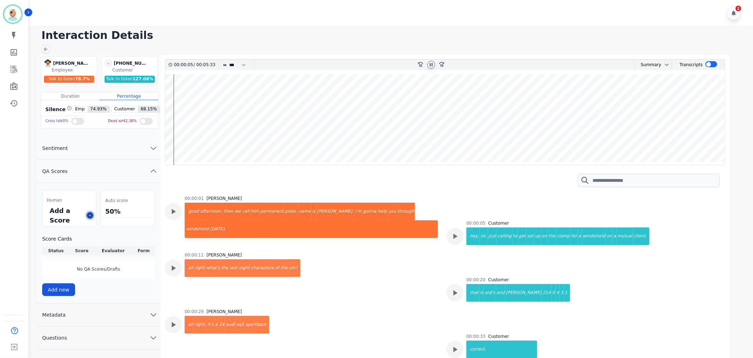
click at [90, 216] on icon at bounding box center [90, 216] width 4 height 4
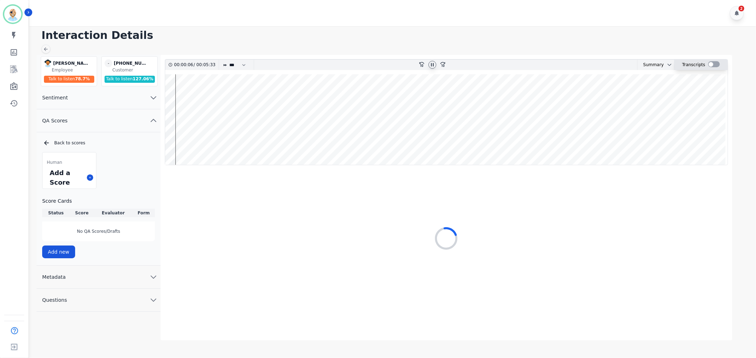
click at [708, 62] on div at bounding box center [714, 64] width 12 height 6
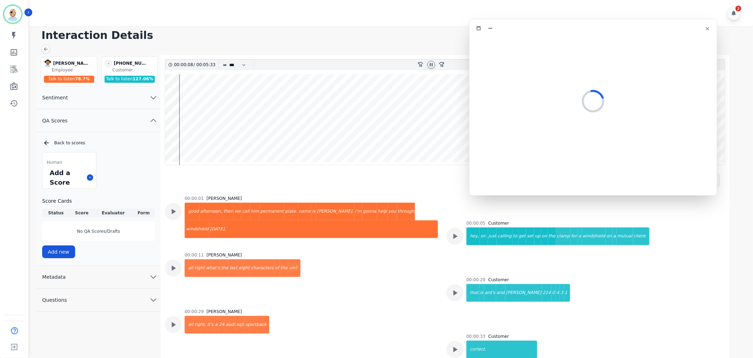
drag, startPoint x: 190, startPoint y: 47, endPoint x: 628, endPoint y: 36, distance: 438.3
click at [628, 36] on div at bounding box center [593, 102] width 239 height 136
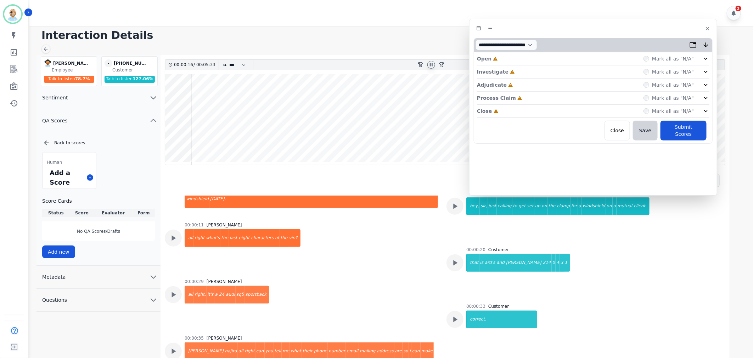
click at [549, 108] on div "Close Incomplete Mark all as "N/A"" at bounding box center [593, 111] width 232 height 13
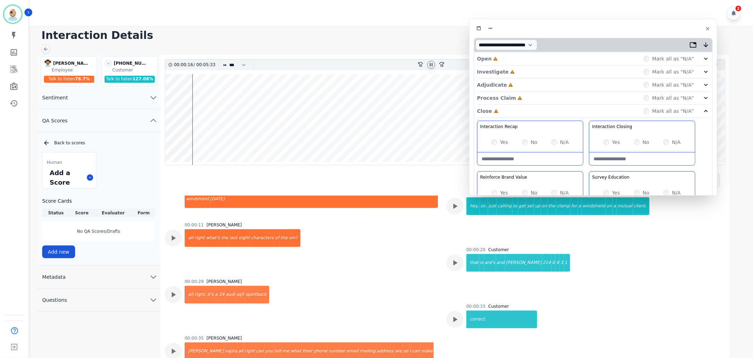
click at [554, 101] on div "Process Claim Incomplete Mark all as "N/A"" at bounding box center [593, 98] width 232 height 13
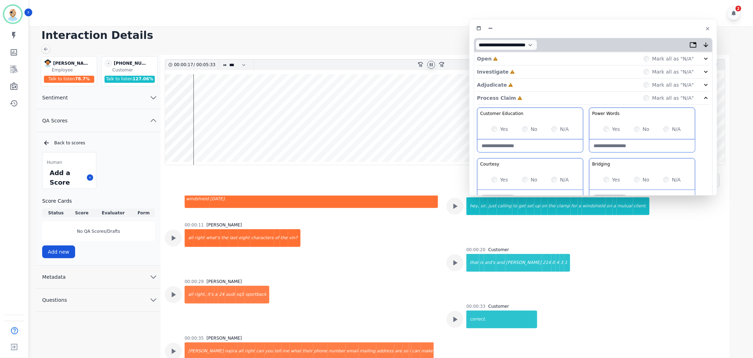
click at [541, 84] on div "Adjudicate Incomplete Mark all as "N/A"" at bounding box center [593, 85] width 232 height 13
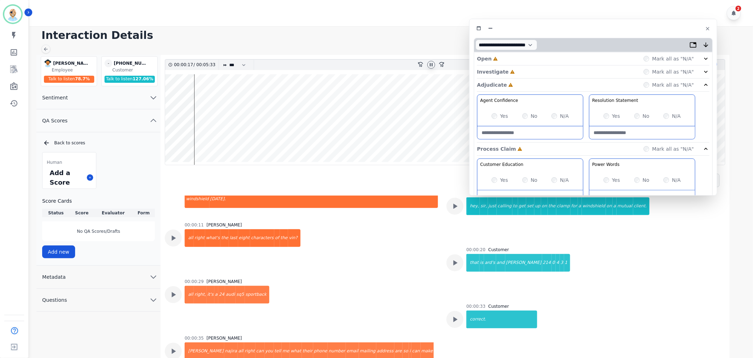
click at [537, 73] on div "Investigate Incomplete Mark all as "N/A"" at bounding box center [593, 72] width 232 height 13
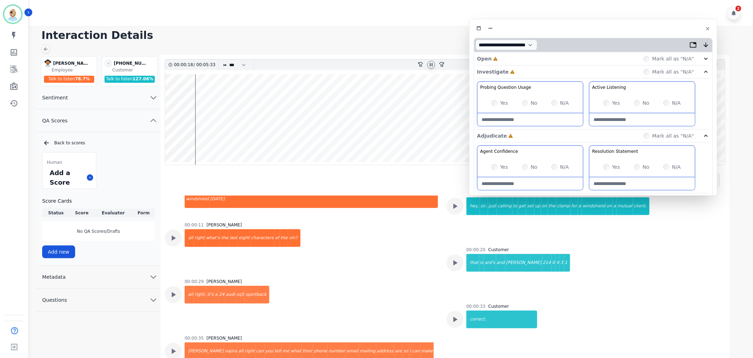
click at [534, 58] on div "Open Incomplete Mark all as "N/A"" at bounding box center [593, 58] width 232 height 13
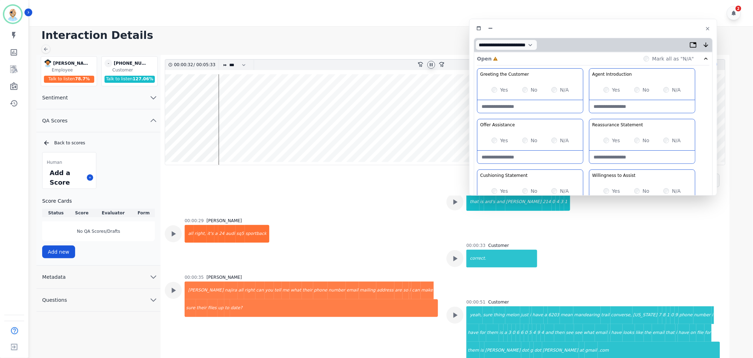
click at [585, 118] on div "Greeting the Customer Welcome is where we quickly greet our customer as a known…" at bounding box center [593, 193] width 232 height 251
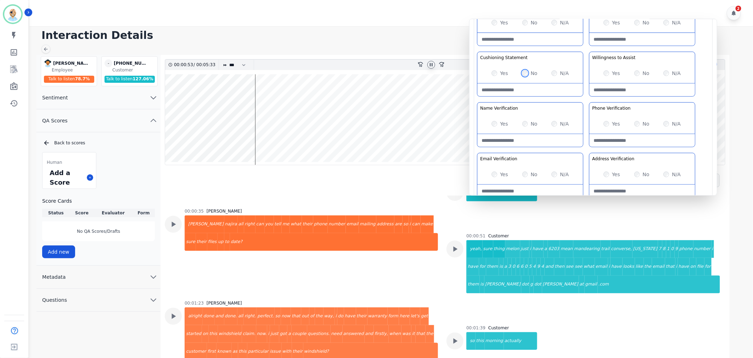
scroll to position [157, 0]
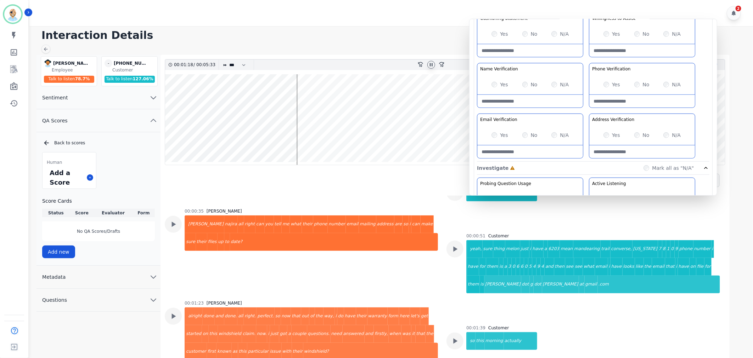
click at [585, 108] on div "Greeting the Customer Welcome is where we quickly greet our customer as a known…" at bounding box center [593, 36] width 232 height 251
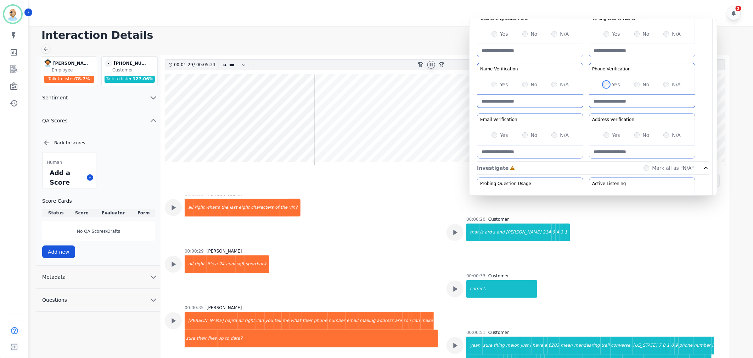
scroll to position [79, 0]
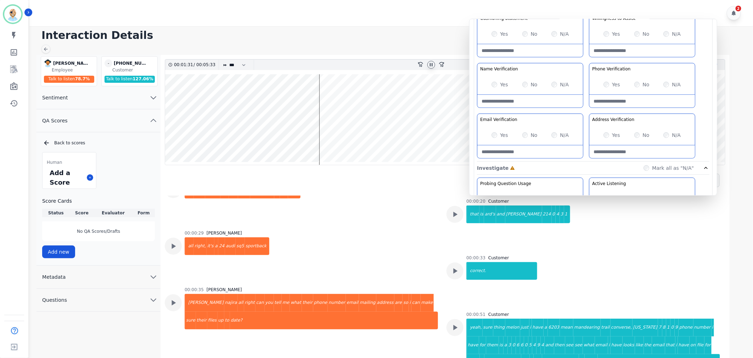
click at [528, 82] on div "No" at bounding box center [529, 84] width 15 height 7
click at [526, 84] on div "No" at bounding box center [529, 84] width 15 height 7
click at [521, 100] on Verification-note at bounding box center [530, 101] width 106 height 13
type Verification-note "**********"
click at [588, 110] on div "Greeting the Customer Welcome is where we quickly greet our customer as a known…" at bounding box center [593, 36] width 232 height 251
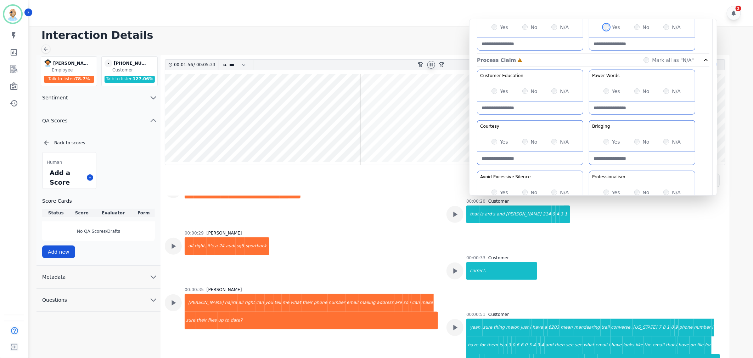
scroll to position [433, 0]
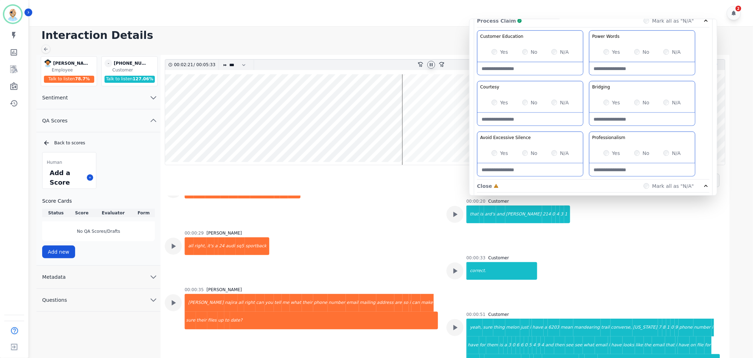
click at [584, 129] on div "Customer Education Educate your customer on how to get the information that the…" at bounding box center [593, 104] width 232 height 149
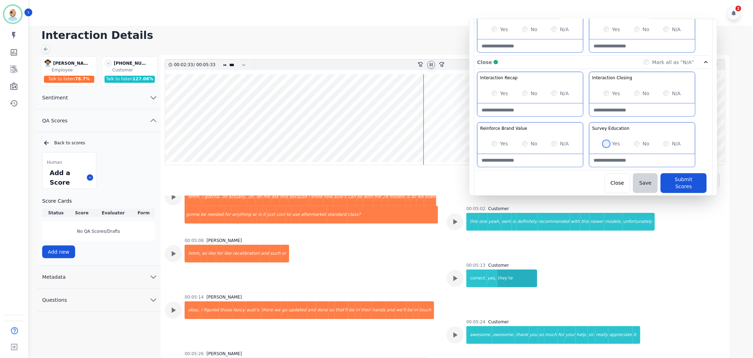
scroll to position [1092, 0]
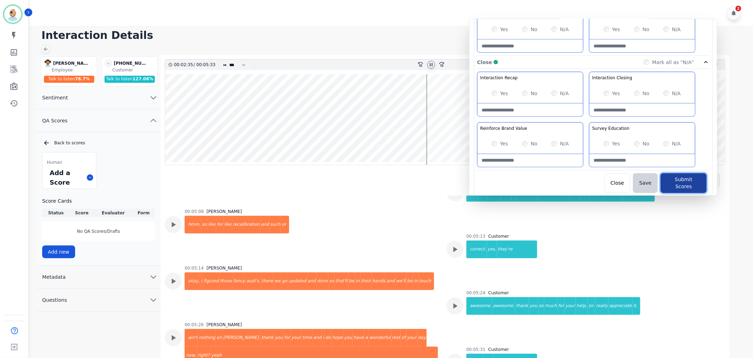
click at [677, 178] on button "Submit Scores" at bounding box center [683, 184] width 46 height 20
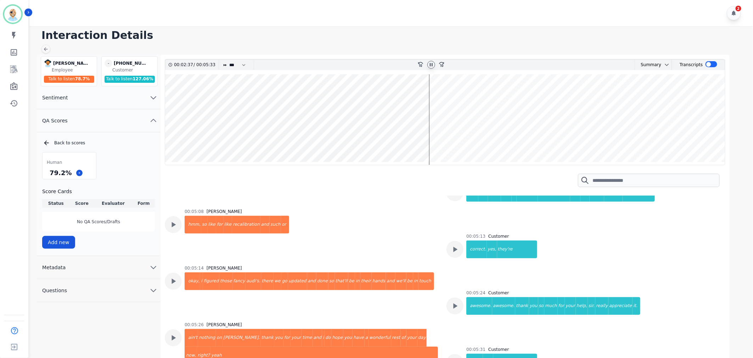
click at [432, 64] on icon at bounding box center [431, 65] width 6 height 6
click at [135, 165] on div "Human 79.2 % Score Cards Status Score Evaluator Form Complete 79.2 % Clint Huds…" at bounding box center [98, 200] width 113 height 96
drag, startPoint x: 68, startPoint y: 172, endPoint x: 47, endPoint y: 174, distance: 21.3
click at [47, 174] on div "79.2 %" at bounding box center [69, 173] width 53 height 12
copy div "79.2 %"
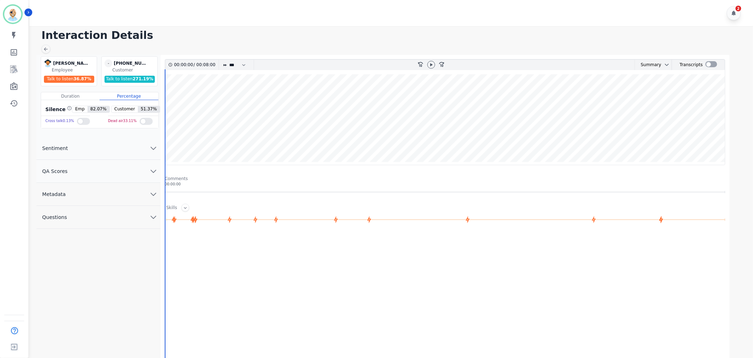
click at [146, 175] on button "QA Scores" at bounding box center [98, 171] width 124 height 23
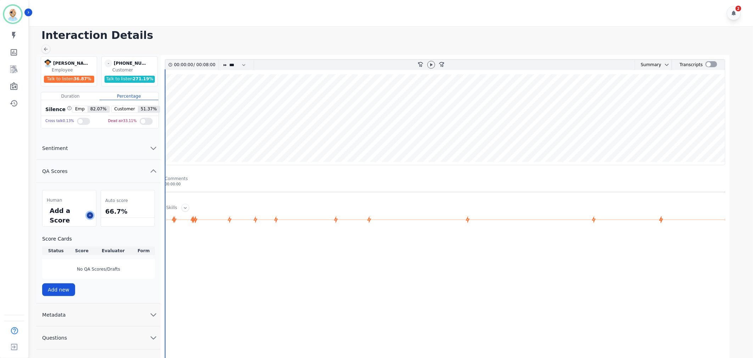
click at [91, 215] on icon at bounding box center [90, 216] width 4 height 4
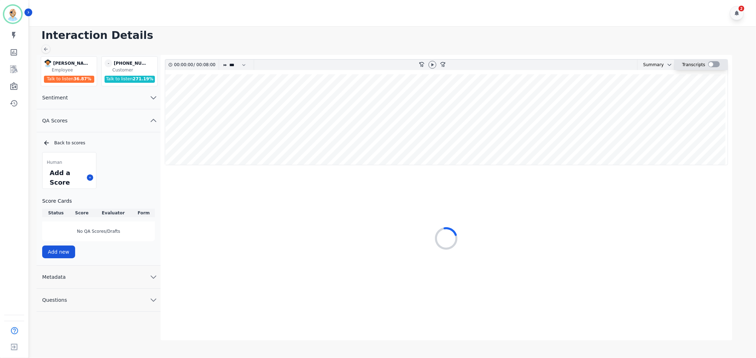
click at [709, 62] on div at bounding box center [714, 64] width 12 height 6
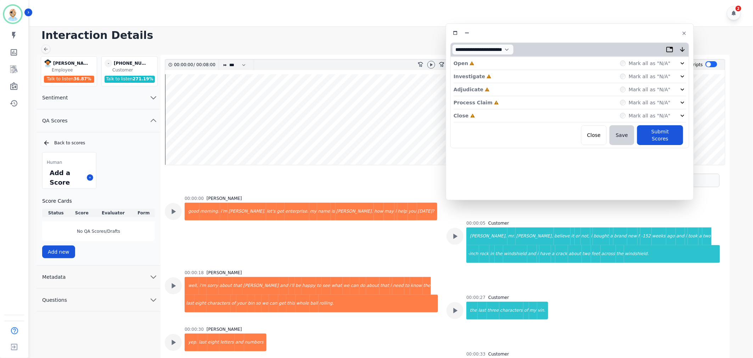
drag, startPoint x: 168, startPoint y: 39, endPoint x: 582, endPoint y: 33, distance: 413.4
click at [582, 33] on div at bounding box center [569, 33] width 239 height 10
click at [495, 115] on div "Close Incomplete Mark all as "N/A"" at bounding box center [569, 115] width 232 height 13
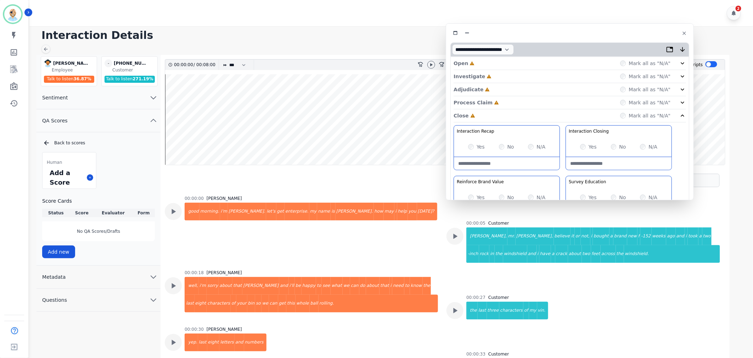
click at [499, 102] on div "Process Claim Incomplete Mark all as "N/A"" at bounding box center [569, 102] width 232 height 13
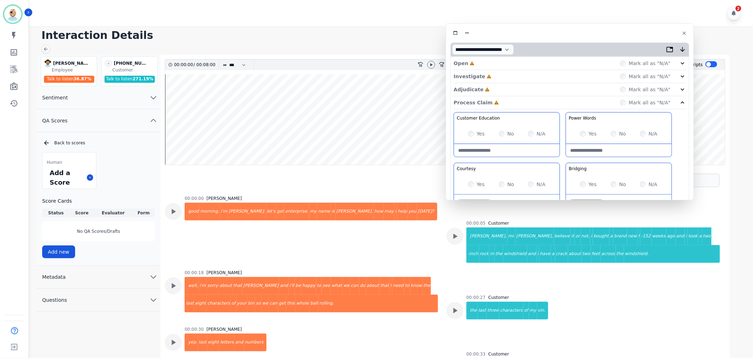
click at [499, 86] on div "Adjudicate Incomplete Mark all as "N/A"" at bounding box center [569, 89] width 232 height 13
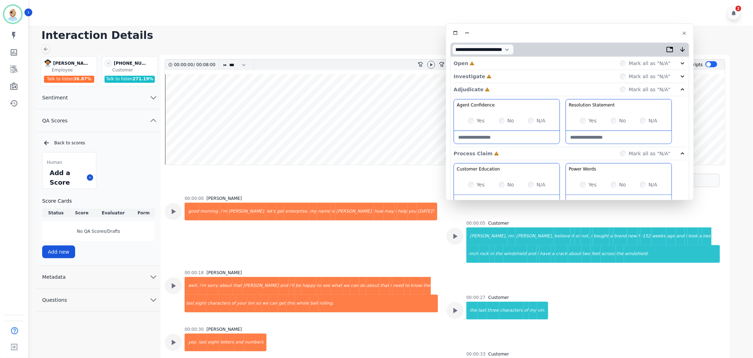
click at [507, 73] on div "Investigate Incomplete Mark all as "N/A"" at bounding box center [569, 76] width 232 height 13
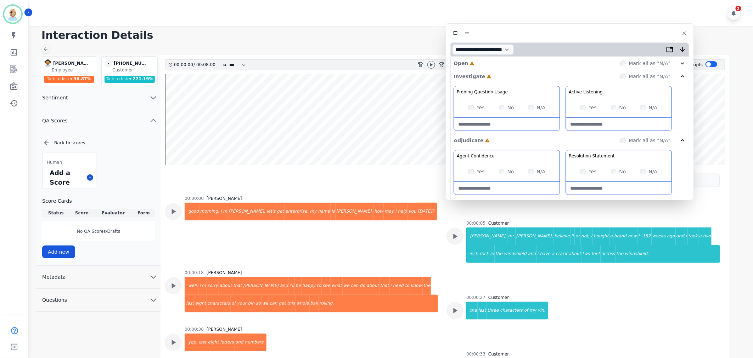
click at [507, 64] on div "Open Incomplete Mark all as "N/A"" at bounding box center [569, 63] width 232 height 13
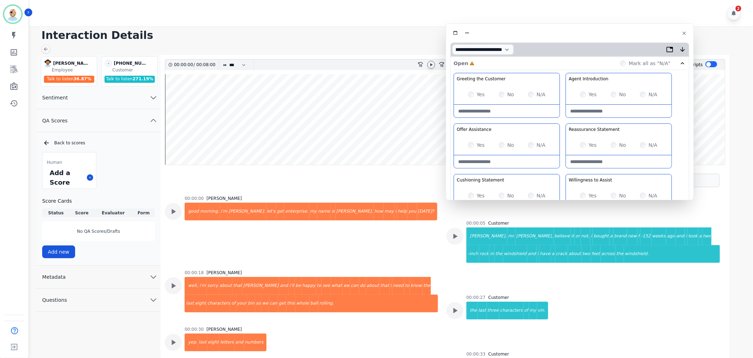
click at [429, 64] on icon at bounding box center [431, 65] width 6 height 6
click at [473, 97] on div "Yes" at bounding box center [476, 94] width 17 height 7
click at [561, 115] on div "Greeting the Customer Welcome is where we quickly greet our customer as a known…" at bounding box center [569, 198] width 232 height 251
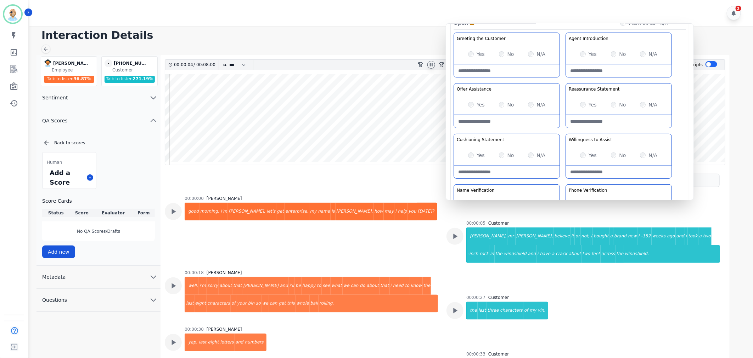
scroll to position [79, 0]
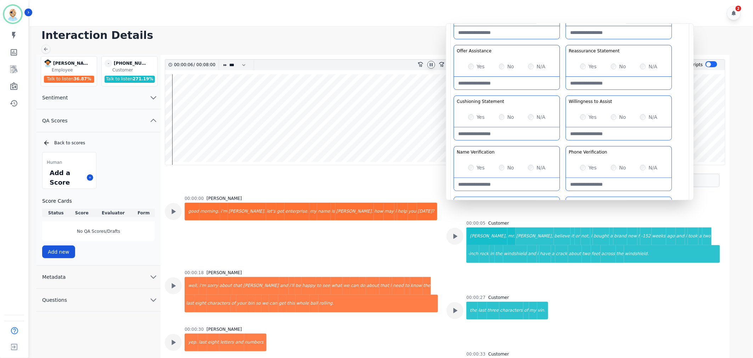
click at [562, 143] on div "Greeting the Customer Welcome is where we quickly greet our customer as a known…" at bounding box center [569, 119] width 232 height 251
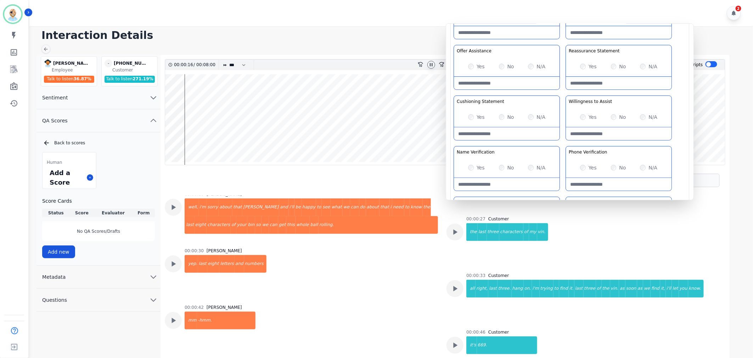
click at [561, 91] on div "Greeting the Customer Welcome is where we quickly greet our customer as a known…" at bounding box center [569, 119] width 232 height 251
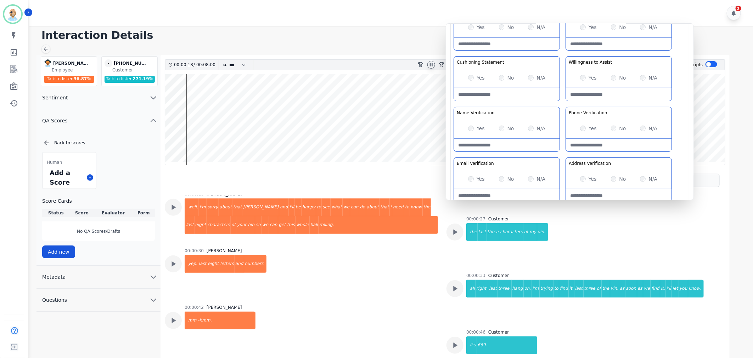
scroll to position [157, 0]
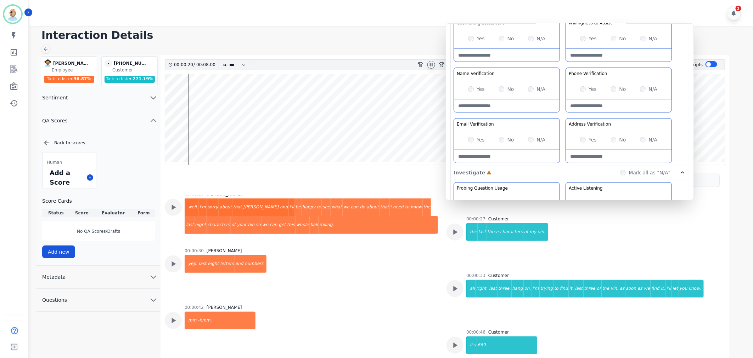
click at [562, 64] on div "Greeting the Customer Welcome is where we quickly greet our customer as a known…" at bounding box center [569, 41] width 232 height 251
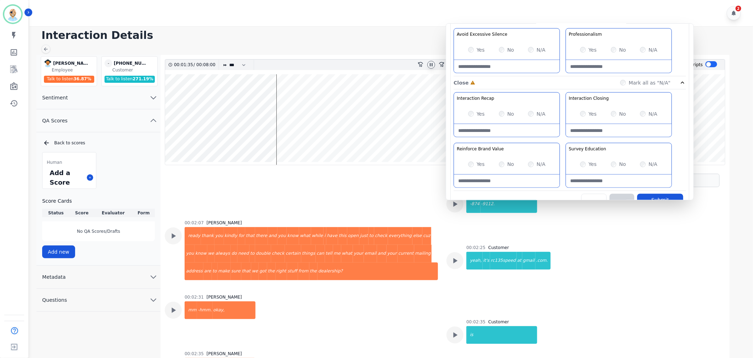
scroll to position [557, 0]
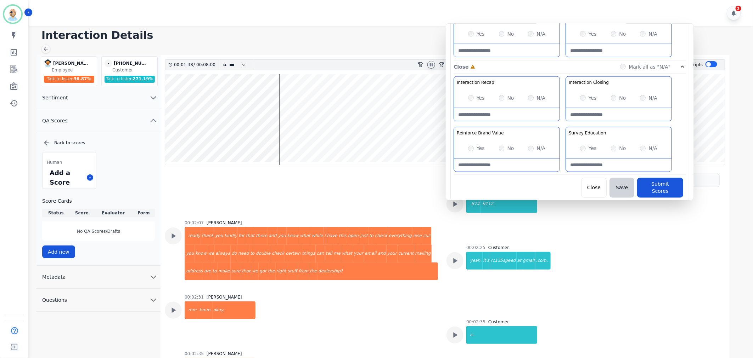
click at [583, 102] on div "Yes" at bounding box center [588, 98] width 17 height 7
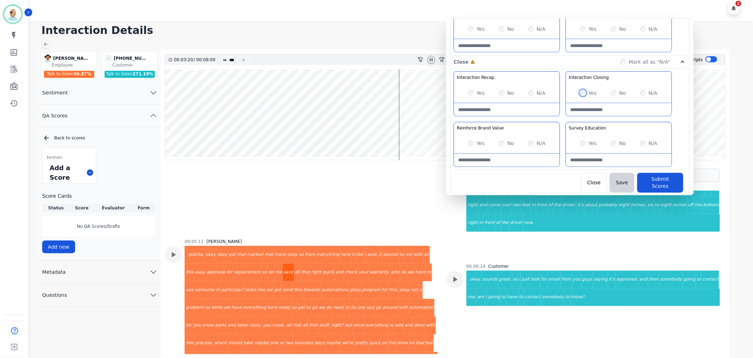
scroll to position [1796, 0]
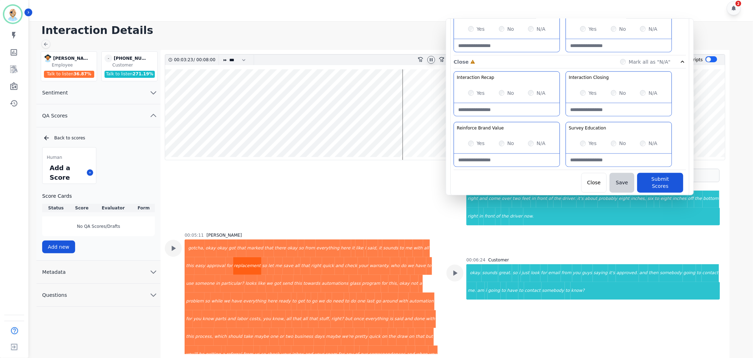
click at [233, 258] on div "replacement" at bounding box center [247, 267] width 28 height 18
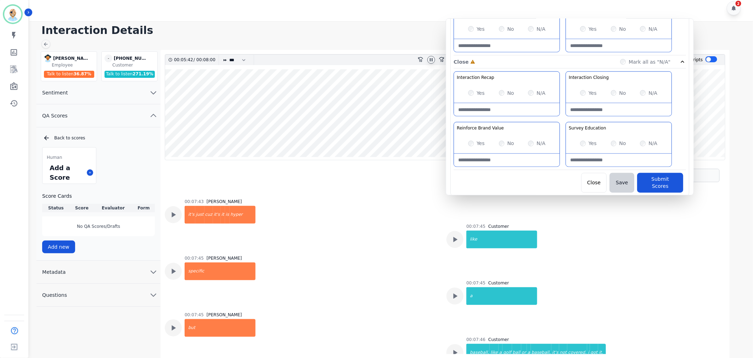
scroll to position [2544, 0]
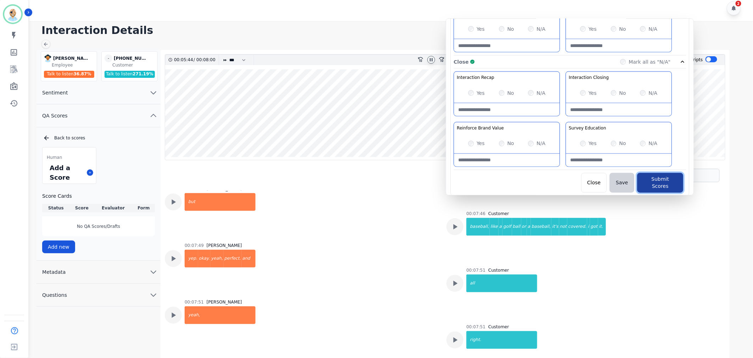
click at [652, 179] on button "Submit Scores" at bounding box center [660, 183] width 46 height 20
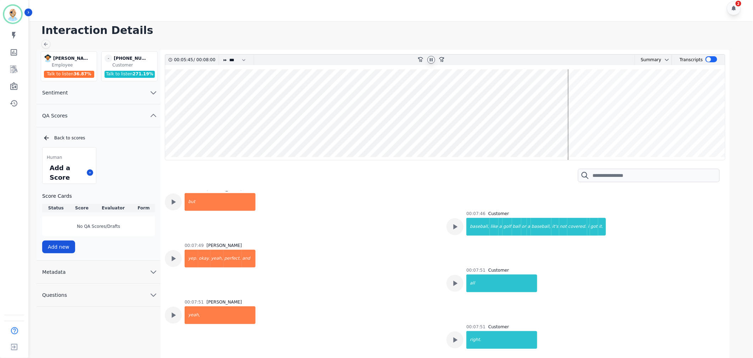
click at [317, 29] on h1 "Interaction Details" at bounding box center [393, 30] width 704 height 13
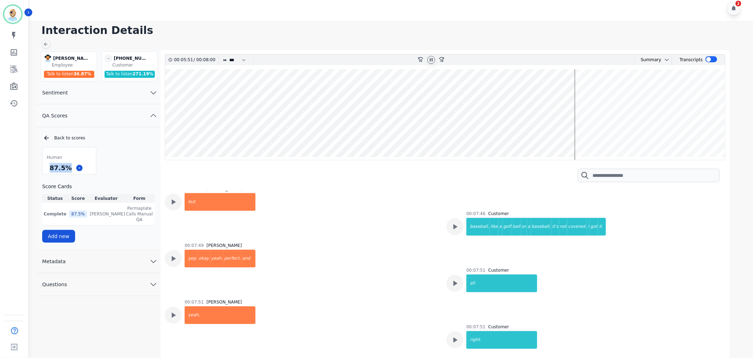
drag, startPoint x: 69, startPoint y: 168, endPoint x: 50, endPoint y: 168, distance: 19.1
click at [50, 168] on div "87.5 %" at bounding box center [60, 168] width 25 height 12
copy div "87.5 %"
click at [428, 57] on div at bounding box center [431, 60] width 8 height 8
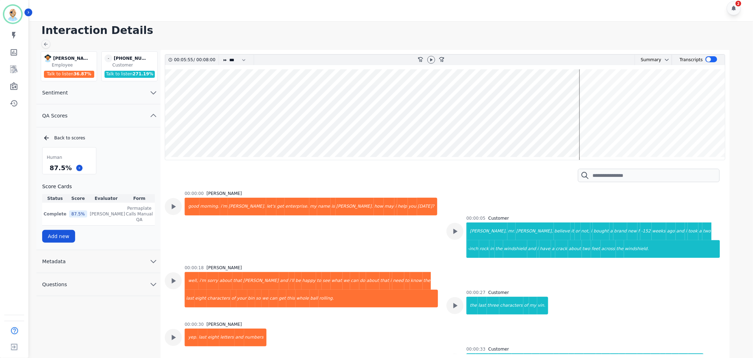
scroll to position [2544, 0]
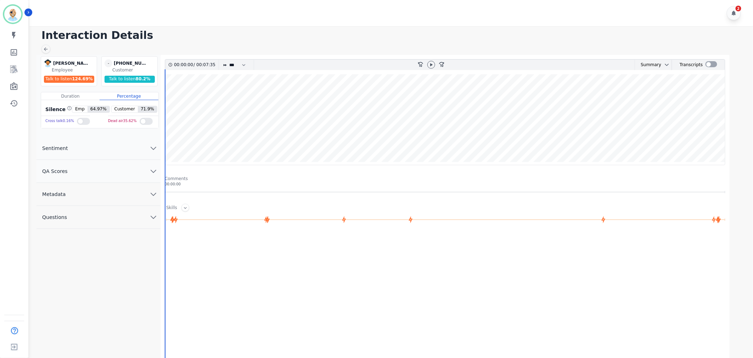
click at [132, 169] on button "QA Scores" at bounding box center [98, 171] width 124 height 23
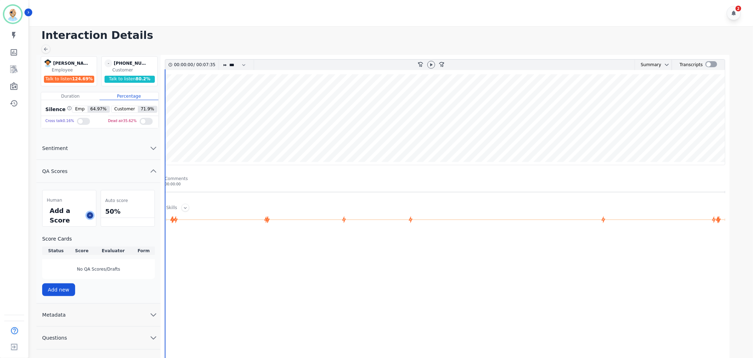
click at [90, 216] on icon at bounding box center [90, 216] width 4 height 4
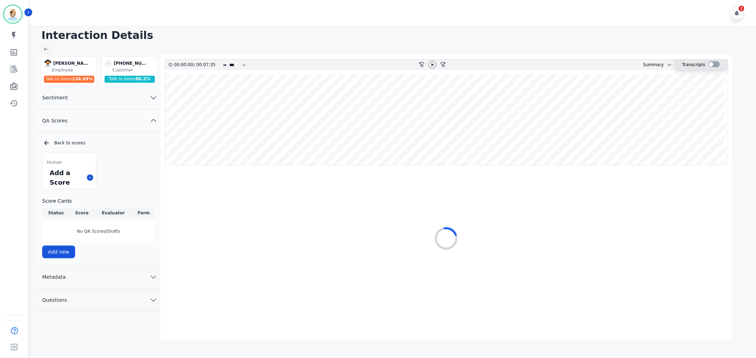
click at [712, 63] on div at bounding box center [714, 64] width 12 height 6
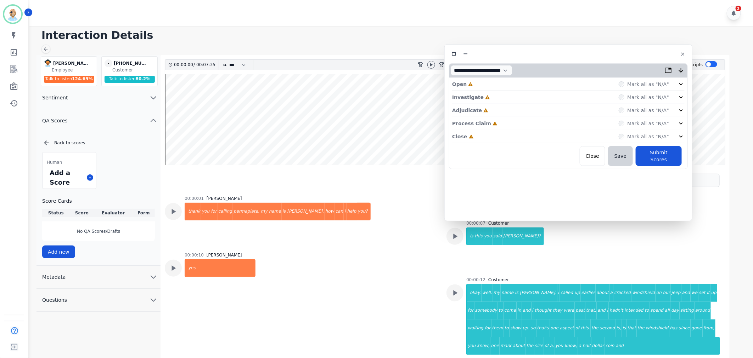
drag, startPoint x: 124, startPoint y: 34, endPoint x: 538, endPoint y: 49, distance: 413.6
click at [538, 49] on div at bounding box center [568, 54] width 239 height 10
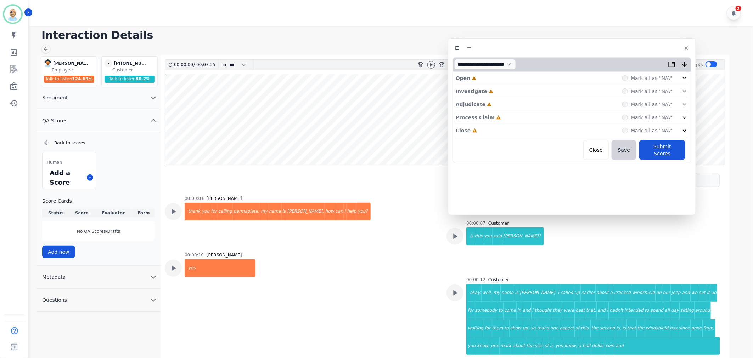
drag, startPoint x: 538, startPoint y: 49, endPoint x: 541, endPoint y: 42, distance: 7.6
click at [541, 43] on div at bounding box center [571, 48] width 239 height 10
click at [516, 124] on div "Close Incomplete Mark all as "N/A"" at bounding box center [571, 130] width 232 height 13
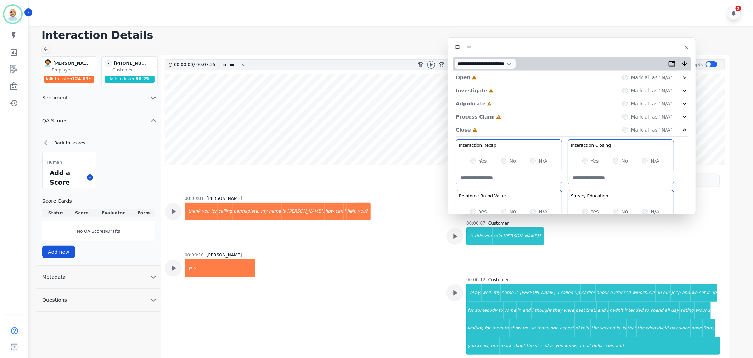
click at [516, 113] on div "Process Claim Incomplete Mark all as "N/A"" at bounding box center [571, 117] width 232 height 13
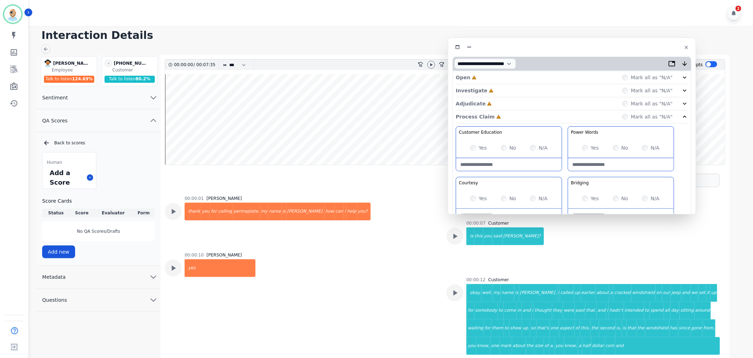
click at [515, 96] on div "Investigate Incomplete Mark all as "N/A"" at bounding box center [571, 90] width 232 height 13
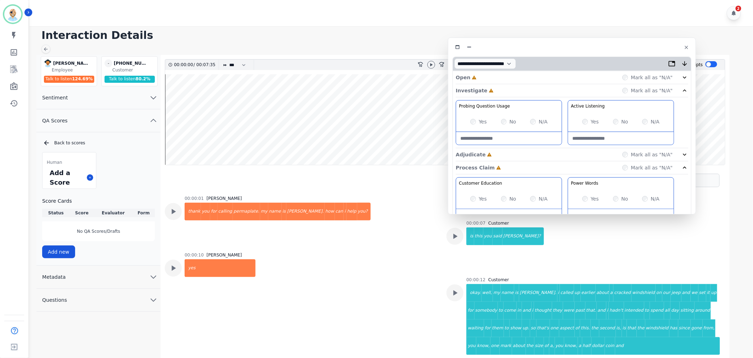
click at [515, 92] on div "Investigate Incomplete Mark all as "N/A"" at bounding box center [571, 90] width 232 height 13
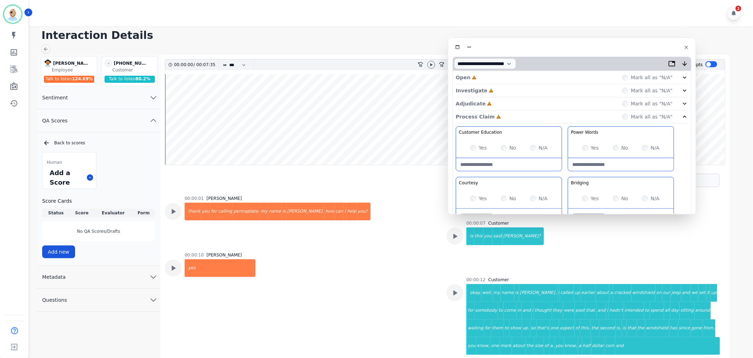
click at [508, 103] on div "Adjudicate Incomplete Mark all as "N/A"" at bounding box center [571, 103] width 232 height 13
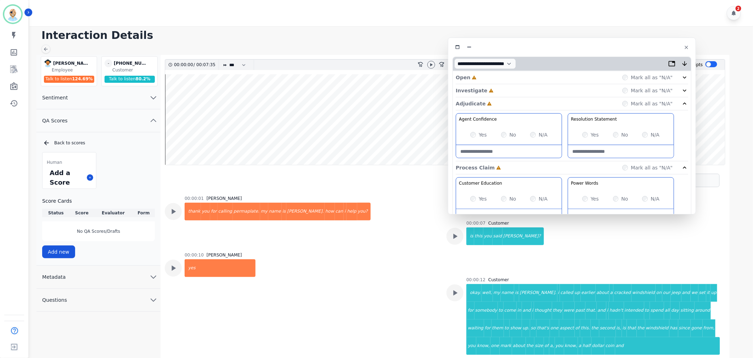
click at [508, 87] on div "Investigate Incomplete Mark all as "N/A"" at bounding box center [571, 90] width 232 height 13
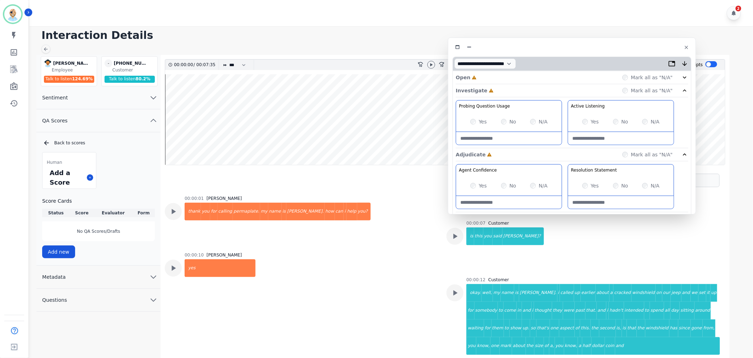
click at [507, 72] on div "Open Incomplete Mark all as "N/A"" at bounding box center [571, 77] width 232 height 13
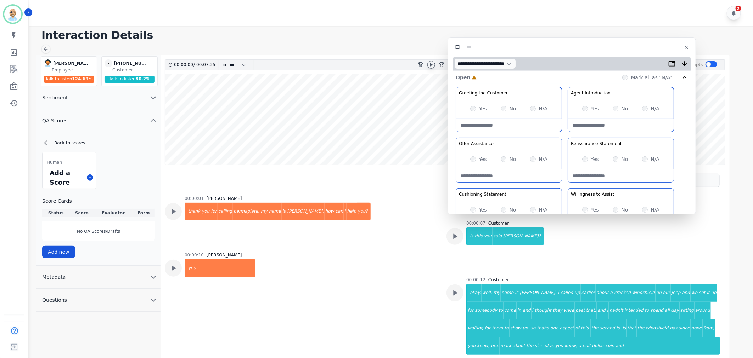
click at [430, 63] on icon at bounding box center [431, 64] width 2 height 3
click at [433, 64] on icon at bounding box center [431, 65] width 6 height 6
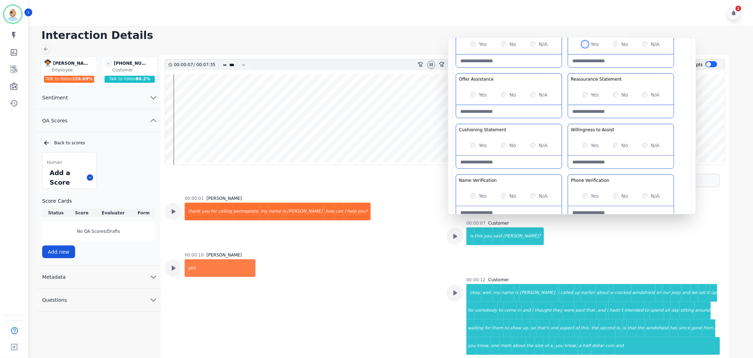
scroll to position [79, 0]
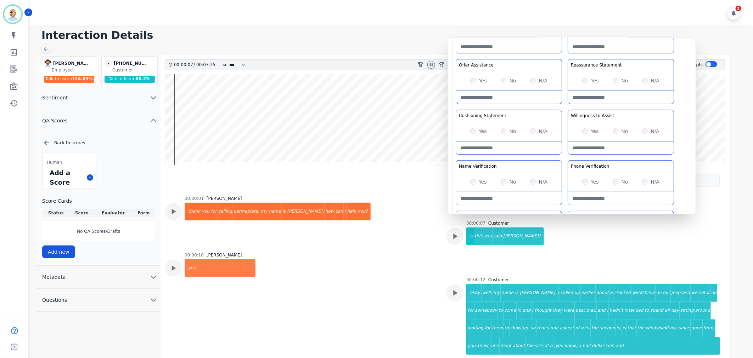
click at [566, 108] on div "Greeting the Customer Welcome is where we quickly greet our customer as a known…" at bounding box center [571, 134] width 232 height 251
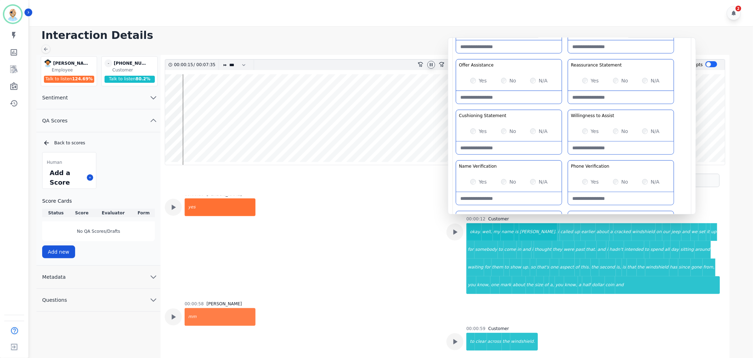
click at [564, 155] on div "Greeting the Customer Welcome is where we quickly greet our customer as a known…" at bounding box center [571, 134] width 232 height 251
click at [564, 107] on div "Greeting the Customer Welcome is where we quickly greet our customer as a known…" at bounding box center [571, 134] width 232 height 251
click at [431, 66] on icon at bounding box center [431, 65] width 6 height 6
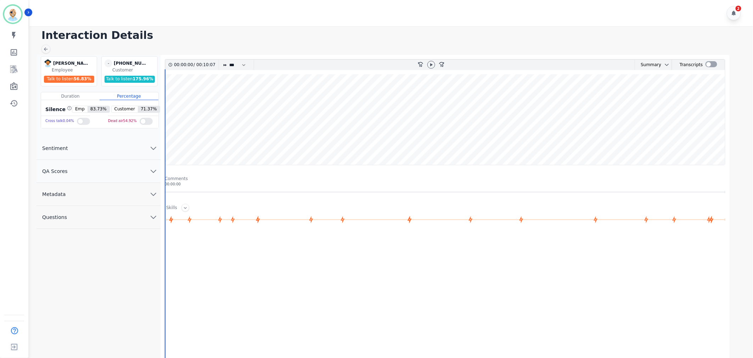
click at [120, 164] on button "QA Scores" at bounding box center [98, 171] width 124 height 23
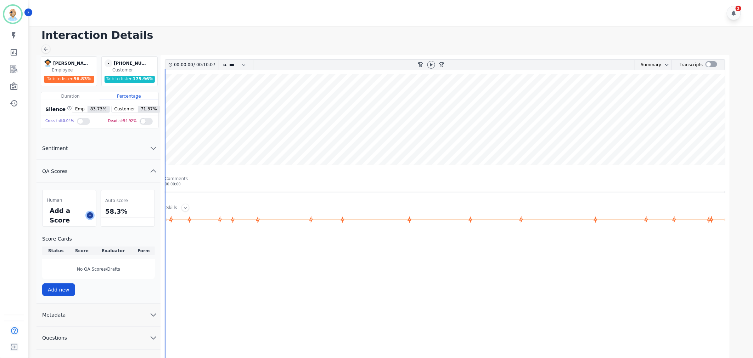
click at [89, 214] on icon at bounding box center [90, 216] width 4 height 4
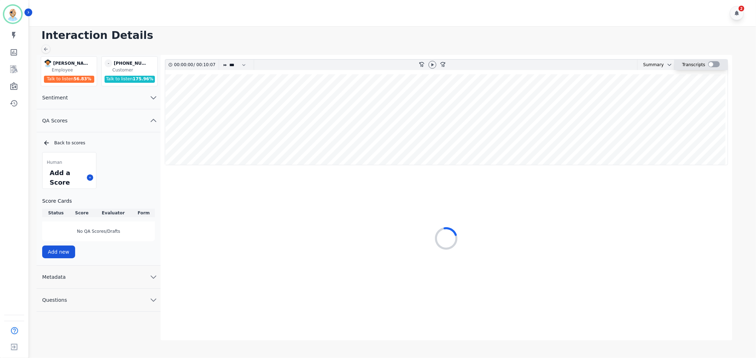
click at [711, 66] on div at bounding box center [714, 64] width 12 height 6
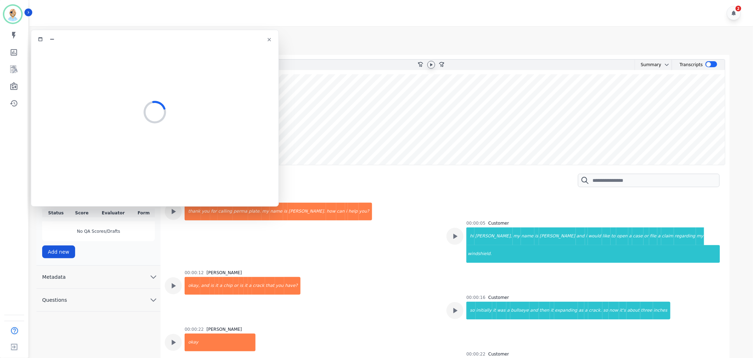
click at [429, 63] on icon at bounding box center [431, 65] width 6 height 6
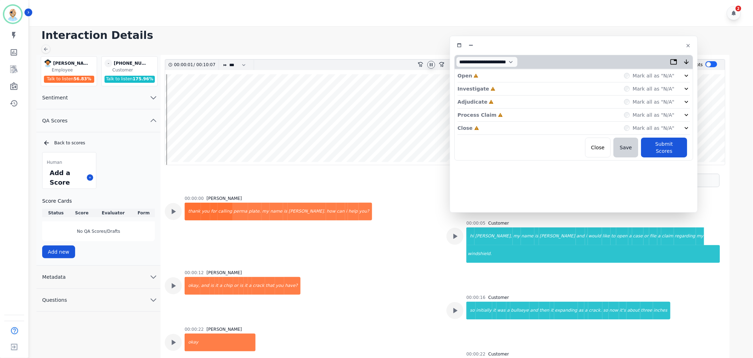
drag, startPoint x: 175, startPoint y: 44, endPoint x: 594, endPoint y: 50, distance: 418.7
click at [594, 50] on div at bounding box center [573, 45] width 239 height 10
click at [507, 130] on div "Close Incomplete Mark all as "N/A"" at bounding box center [573, 128] width 232 height 13
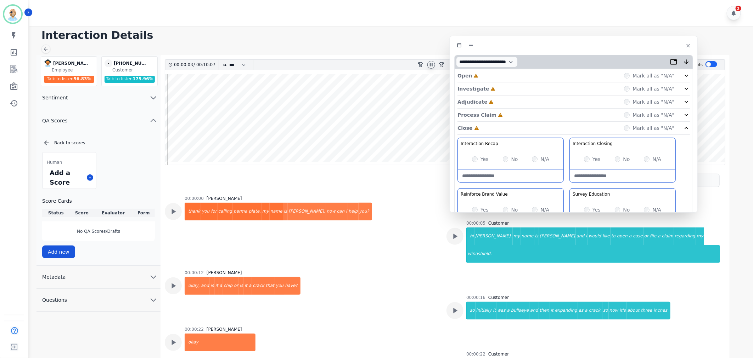
click at [507, 113] on div "Process Claim Incomplete Mark all as "N/A"" at bounding box center [573, 115] width 232 height 13
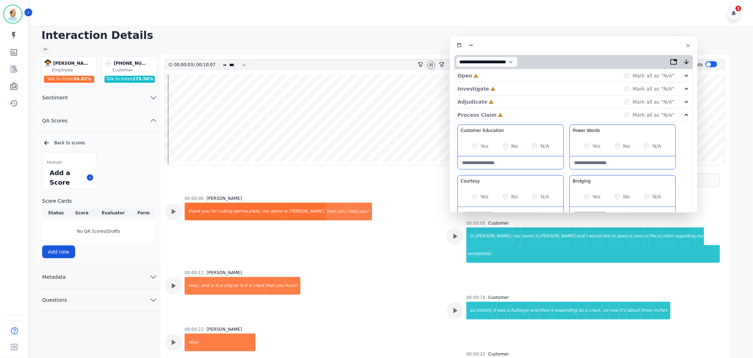
drag, startPoint x: 508, startPoint y: 101, endPoint x: 515, endPoint y: 89, distance: 14.1
click at [508, 101] on div "Adjudicate Incomplete Mark all as "N/A"" at bounding box center [573, 102] width 232 height 13
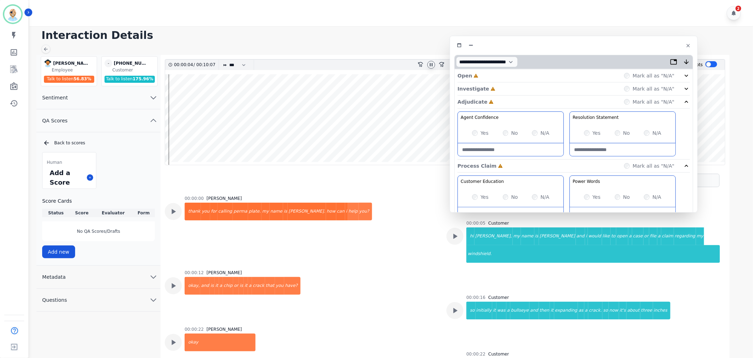
click at [516, 86] on div "Investigate Incomplete Mark all as "N/A"" at bounding box center [573, 89] width 232 height 13
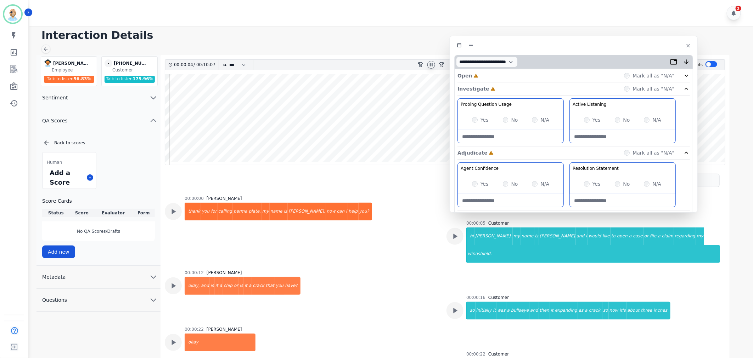
click at [518, 78] on div "Open Incomplete Mark all as "N/A"" at bounding box center [573, 75] width 232 height 13
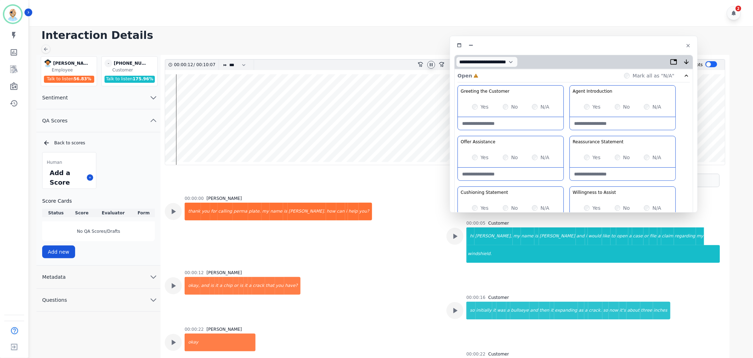
click at [565, 132] on div "Greeting the Customer Welcome is where we quickly greet our customer as a known…" at bounding box center [573, 210] width 232 height 251
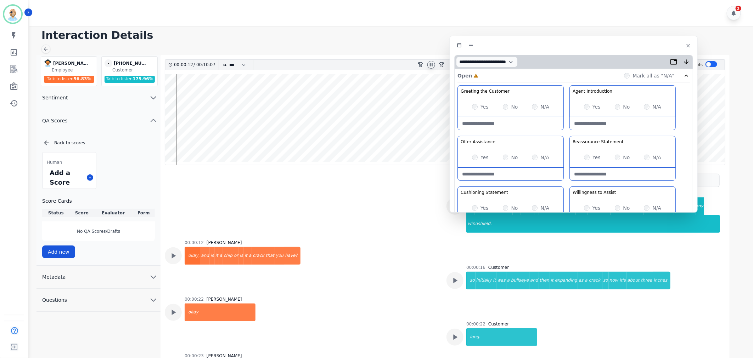
scroll to position [39, 0]
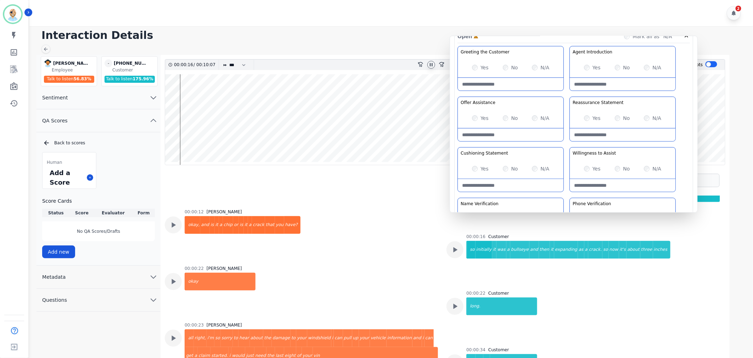
click at [563, 138] on Assistance-note at bounding box center [511, 135] width 106 height 13
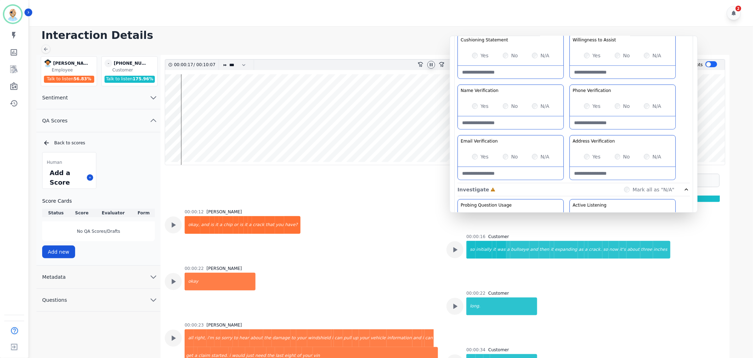
scroll to position [0, 0]
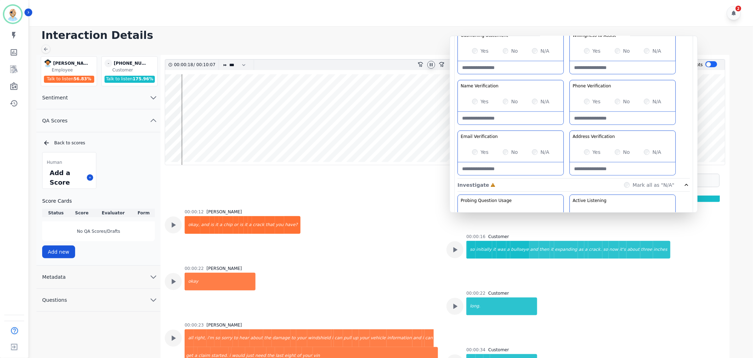
click at [565, 129] on div "Greeting the Customer Welcome is where we quickly greet our customer as a known…" at bounding box center [573, 53] width 232 height 251
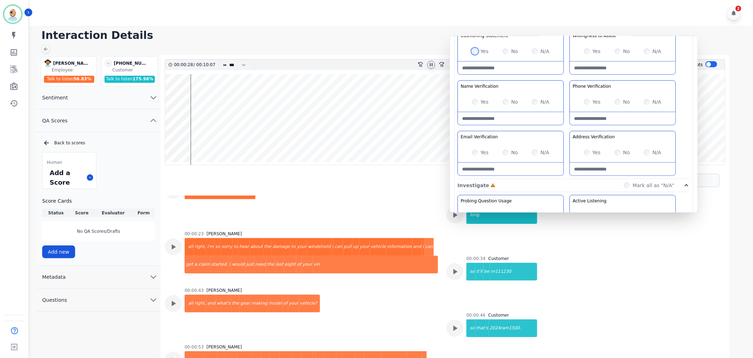
scroll to position [157, 0]
click at [567, 126] on div "Greeting the Customer Welcome is where we quickly greet our customer as a known…" at bounding box center [573, 53] width 232 height 251
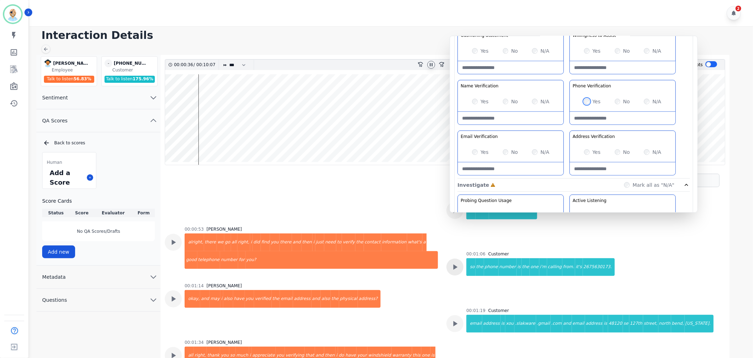
scroll to position [310, 0]
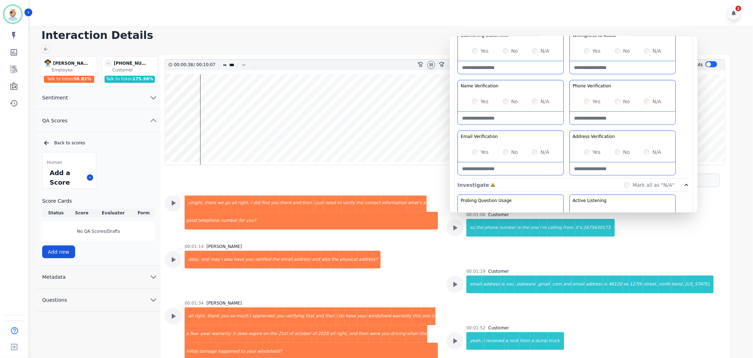
click at [479, 151] on div "Yes" at bounding box center [480, 152] width 17 height 7
click at [564, 128] on div "Greeting the Customer Welcome is where we quickly greet our customer as a known…" at bounding box center [573, 53] width 232 height 251
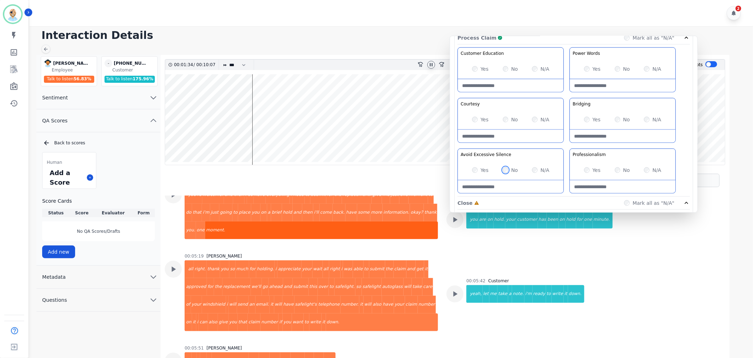
scroll to position [821, 0]
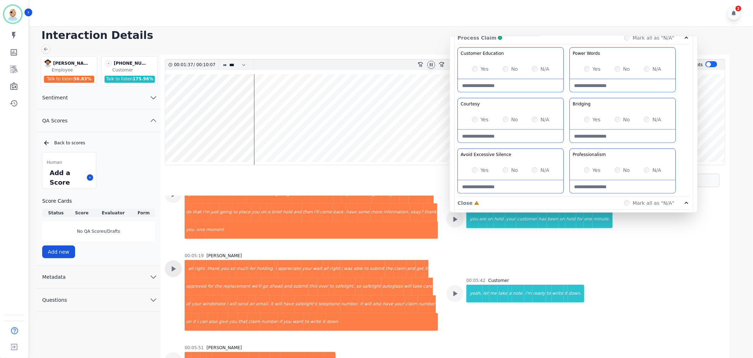
click at [178, 261] on div at bounding box center [173, 269] width 17 height 17
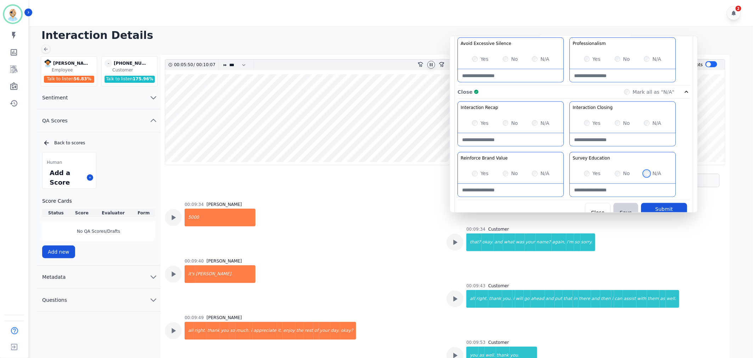
scroll to position [560, 0]
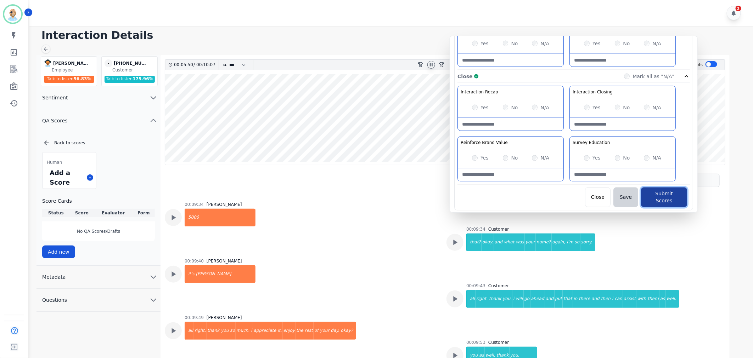
click at [661, 190] on button "Submit Scores" at bounding box center [664, 198] width 46 height 20
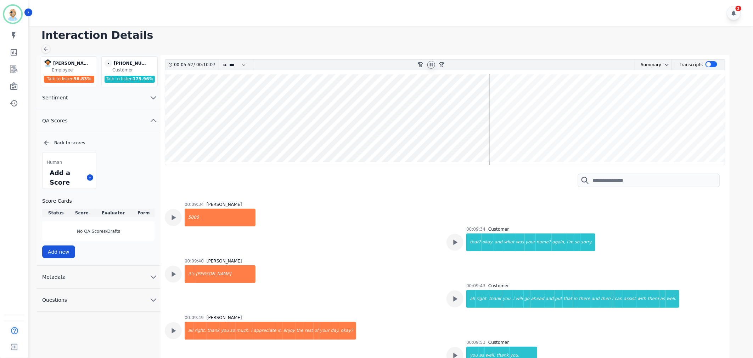
click at [429, 65] on icon at bounding box center [431, 65] width 6 height 6
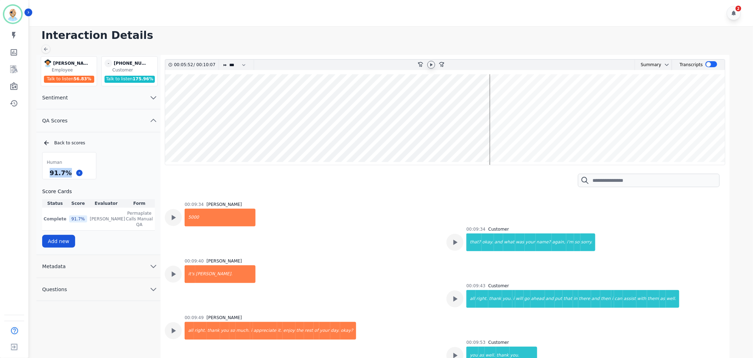
drag, startPoint x: 67, startPoint y: 175, endPoint x: 50, endPoint y: 175, distance: 17.4
click at [50, 175] on div "91.7 %" at bounding box center [60, 173] width 25 height 12
copy div "91.7 %"
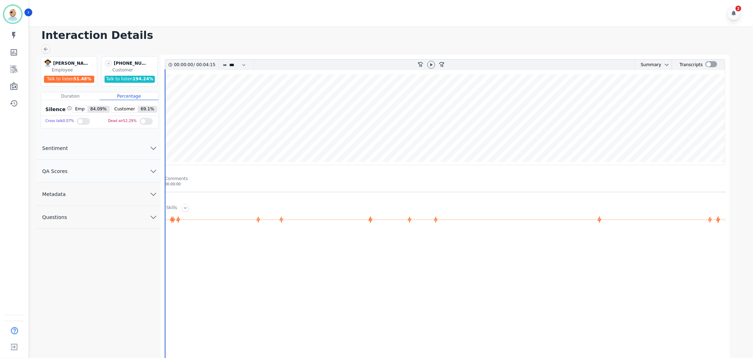
click at [82, 168] on button "QA Scores" at bounding box center [98, 171] width 124 height 23
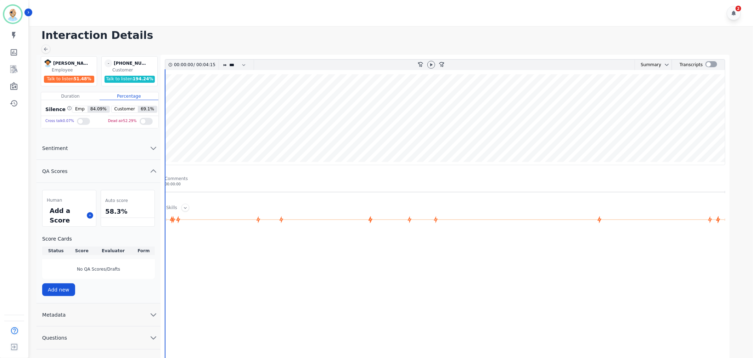
click at [90, 211] on div "Add a Score" at bounding box center [69, 216] width 53 height 22
click at [91, 215] on icon at bounding box center [90, 216] width 4 height 4
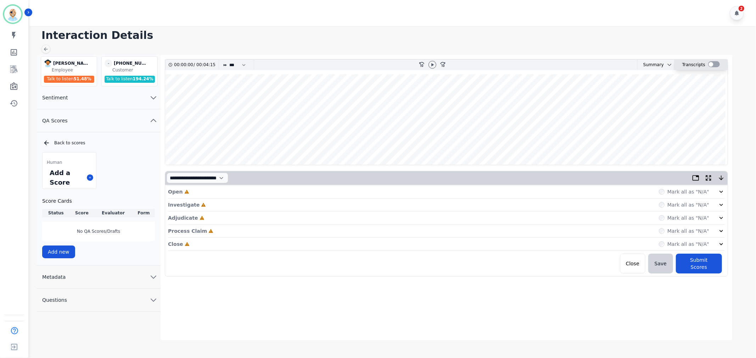
click at [709, 65] on div at bounding box center [714, 64] width 12 height 6
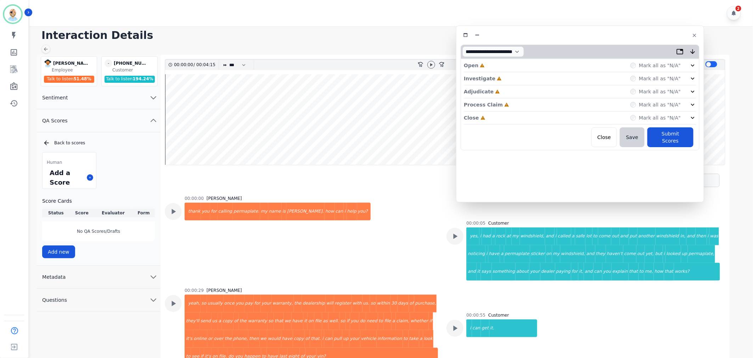
drag, startPoint x: 194, startPoint y: 38, endPoint x: 615, endPoint y: 33, distance: 421.2
click at [615, 33] on div at bounding box center [579, 35] width 239 height 10
click at [502, 114] on div "Close Incomplete Mark all as "N/A"" at bounding box center [576, 118] width 232 height 13
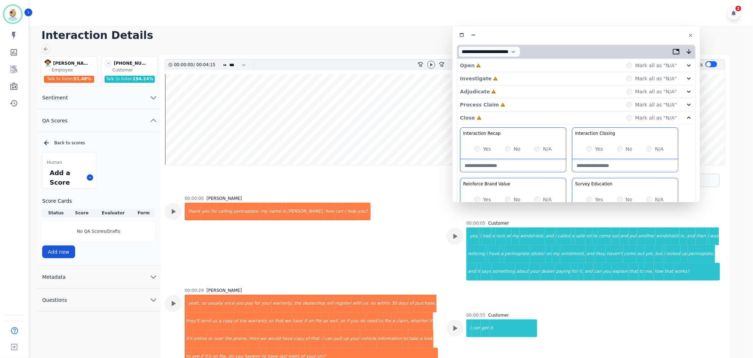
click at [504, 105] on div "Process Claim Incomplete Mark all as "N/A"" at bounding box center [576, 104] width 232 height 13
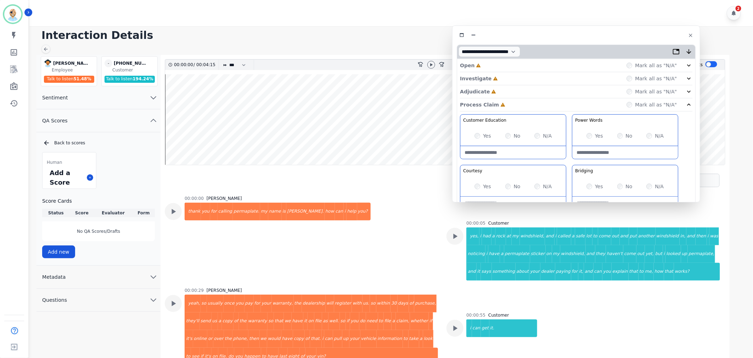
click at [503, 92] on div "Adjudicate Incomplete Mark all as "N/A"" at bounding box center [576, 91] width 232 height 13
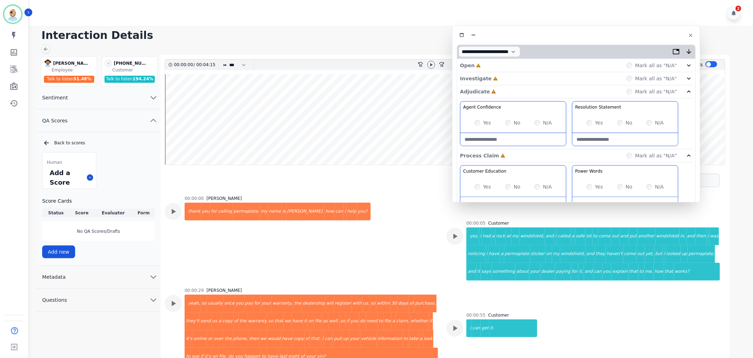
click at [503, 79] on div "Investigate Incomplete Mark all as "N/A"" at bounding box center [576, 78] width 232 height 13
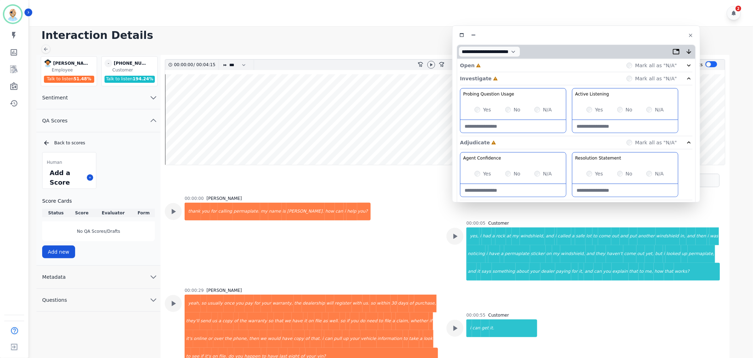
click at [501, 63] on div "Open Incomplete Mark all as "N/A"" at bounding box center [576, 65] width 232 height 13
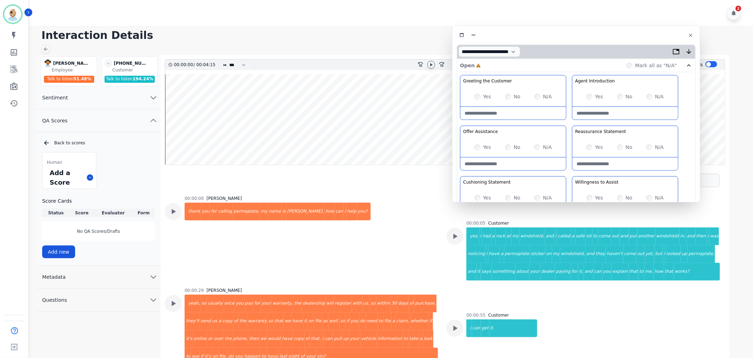
click at [430, 63] on icon at bounding box center [431, 65] width 6 height 6
click at [480, 149] on div "Yes" at bounding box center [482, 147] width 17 height 7
click at [474, 146] on div "Yes No N/A" at bounding box center [513, 147] width 106 height 20
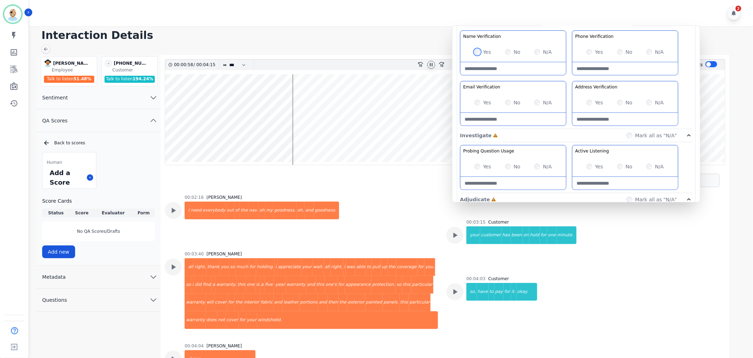
scroll to position [866, 0]
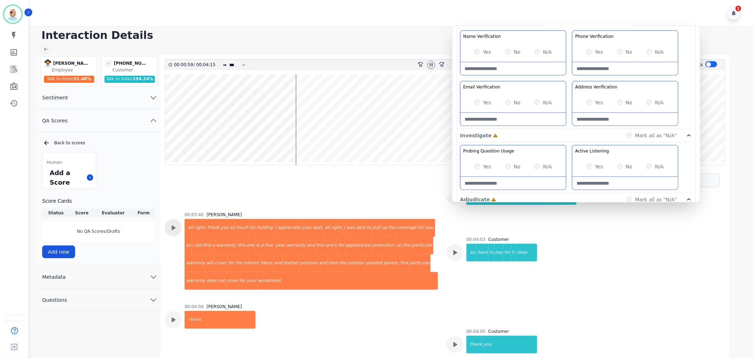
click at [178, 226] on div at bounding box center [173, 228] width 17 height 17
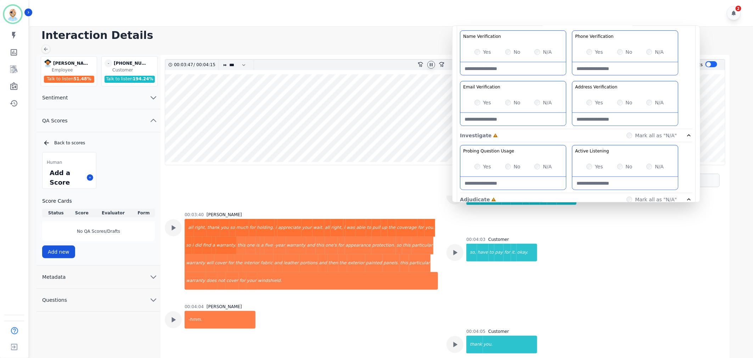
click at [429, 64] on icon at bounding box center [431, 65] width 6 height 6
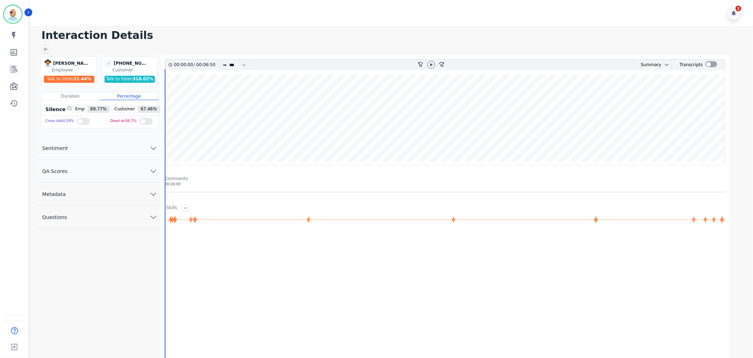
click at [94, 178] on button "QA Scores" at bounding box center [98, 171] width 124 height 23
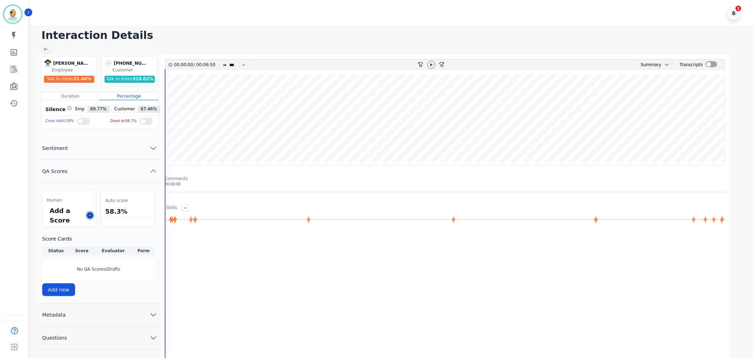
click at [89, 215] on icon at bounding box center [90, 216] width 4 height 4
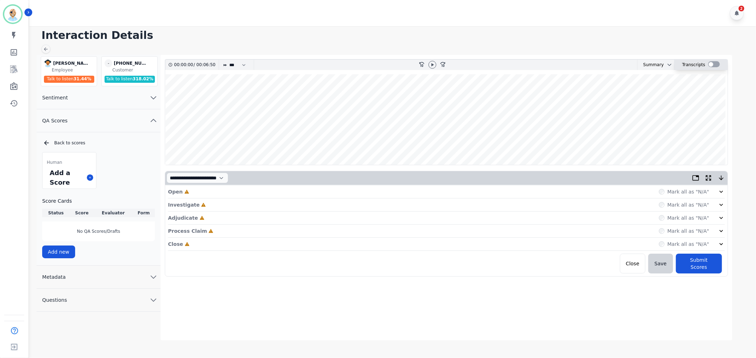
click at [709, 66] on div at bounding box center [714, 64] width 12 height 6
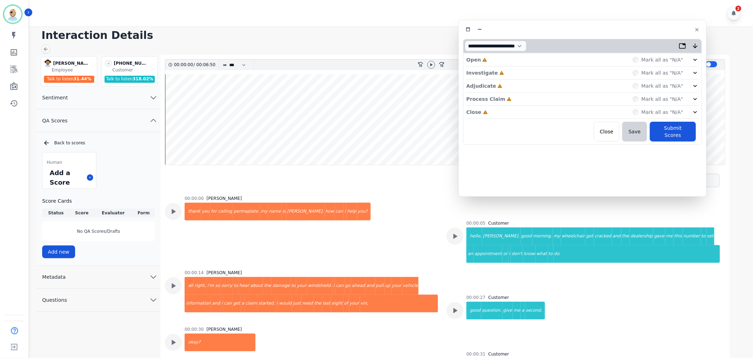
drag, startPoint x: 182, startPoint y: 37, endPoint x: 610, endPoint y: 27, distance: 427.6
click at [610, 27] on div at bounding box center [582, 29] width 239 height 10
click at [434, 63] on icon at bounding box center [431, 65] width 6 height 6
click at [499, 115] on div "Close Incomplete Mark all as "N/A"" at bounding box center [582, 112] width 232 height 13
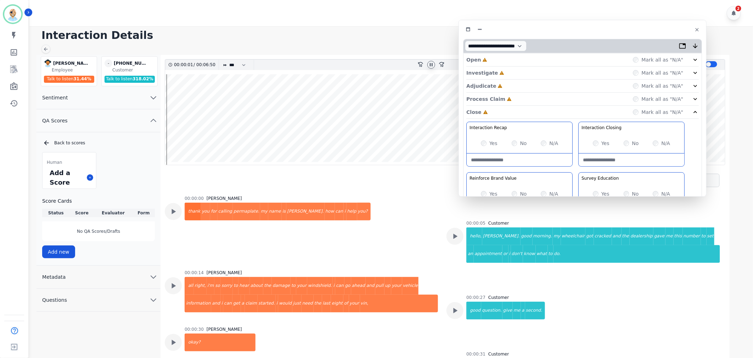
click at [512, 101] on div "Process Claim Incomplete Mark all as "N/A"" at bounding box center [582, 99] width 232 height 13
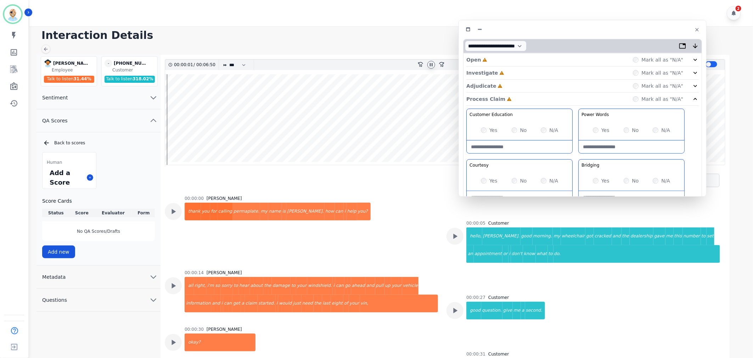
click at [511, 87] on div "Adjudicate Incomplete Mark all as "N/A"" at bounding box center [582, 86] width 232 height 13
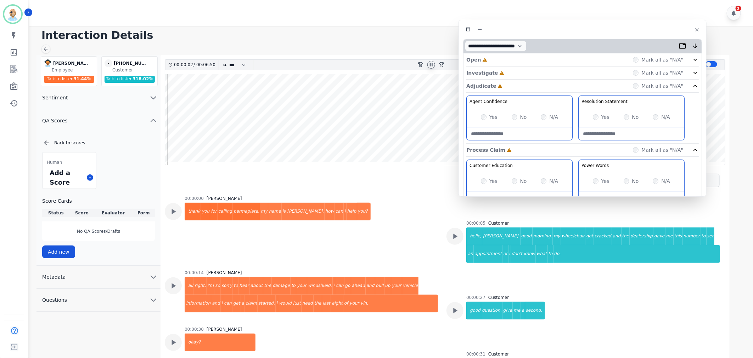
click at [515, 70] on div "Investigate Incomplete Mark all as "N/A"" at bounding box center [582, 73] width 232 height 13
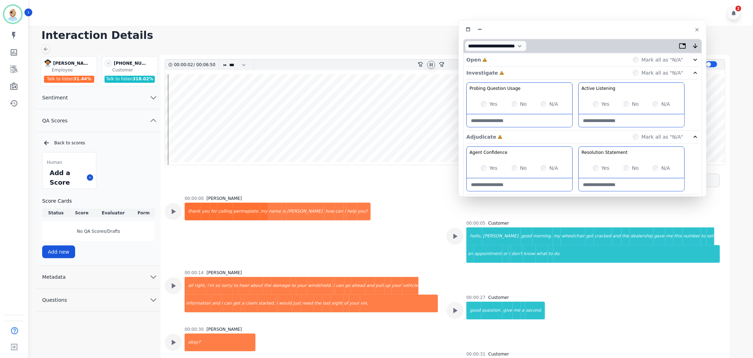
click at [516, 60] on div "Open Incomplete Mark all as "N/A"" at bounding box center [582, 59] width 232 height 13
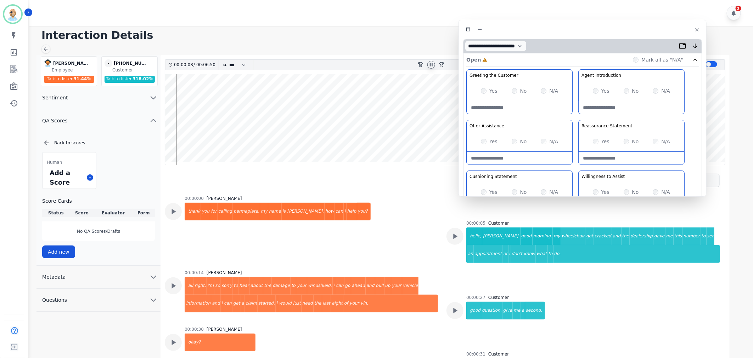
click at [576, 170] on div "Greeting the Customer Welcome is where we quickly greet our customer as a known…" at bounding box center [582, 194] width 232 height 251
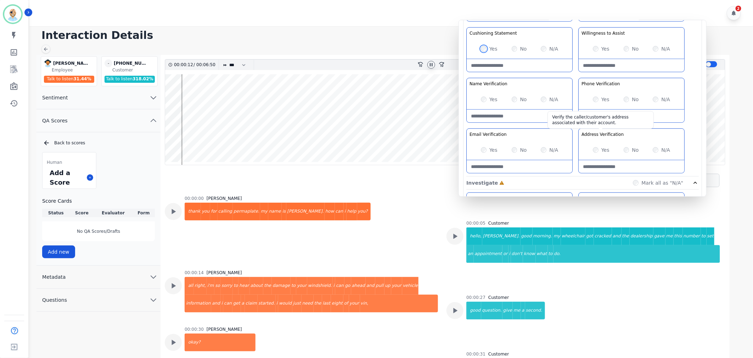
scroll to position [157, 0]
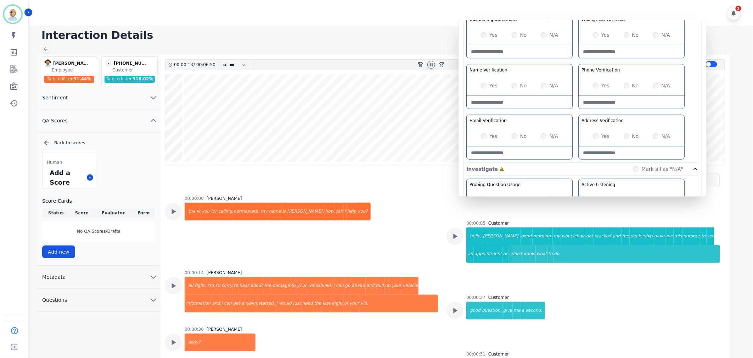
click at [575, 111] on div "Greeting the Customer Welcome is where we quickly greet our customer as a known…" at bounding box center [582, 37] width 232 height 251
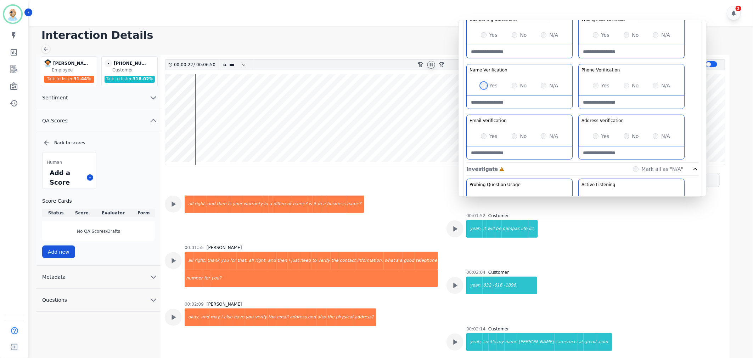
scroll to position [384, 0]
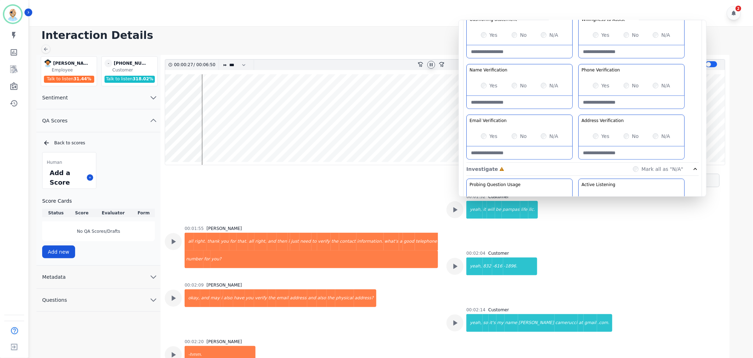
click at [577, 112] on div "Greeting the Customer Welcome is where we quickly greet our customer as a known…" at bounding box center [582, 37] width 232 height 251
click at [175, 296] on icon at bounding box center [173, 298] width 9 height 9
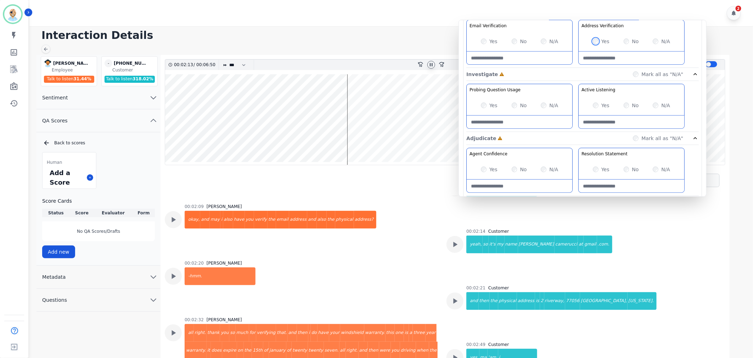
scroll to position [275, 0]
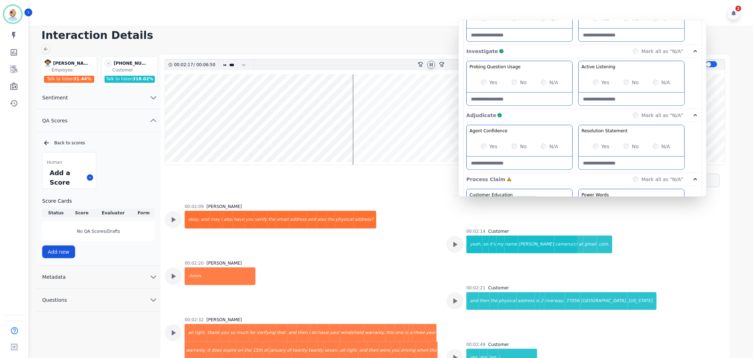
click at [575, 94] on div "Probing Question Usage Probing through asking open-ended questions will allow y…" at bounding box center [582, 85] width 232 height 48
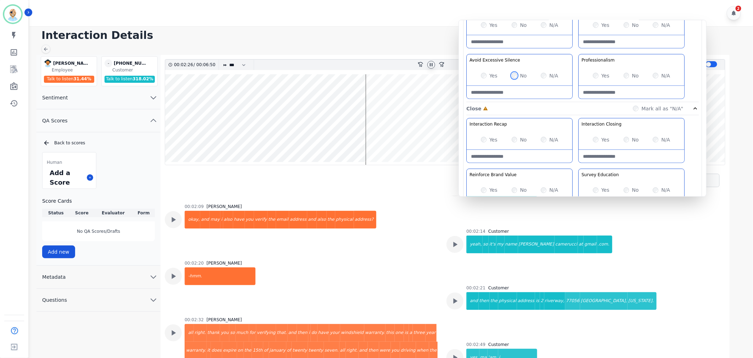
scroll to position [551, 0]
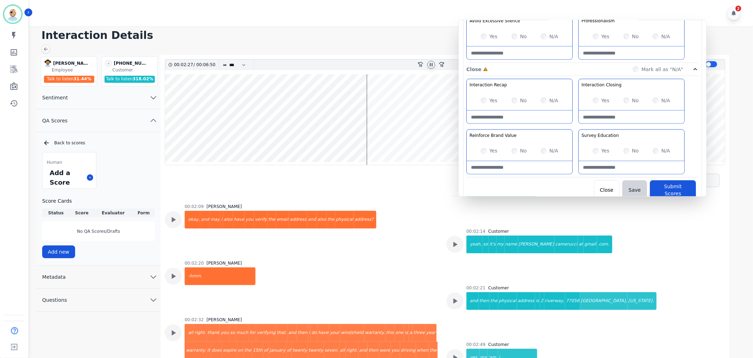
click at [577, 125] on div "Interaction Recap Effectively summarize the conversation and set expectations f…" at bounding box center [582, 128] width 232 height 99
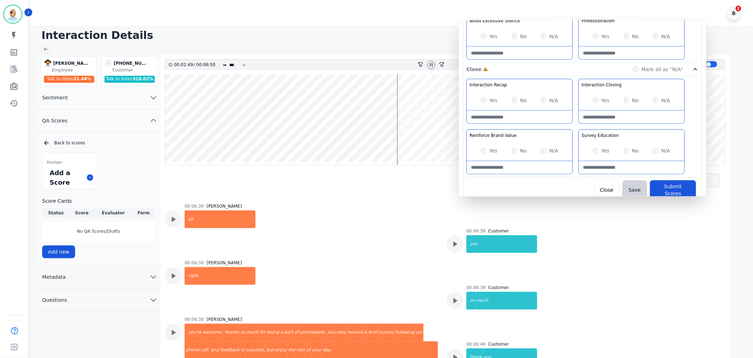
scroll to position [1605, 0]
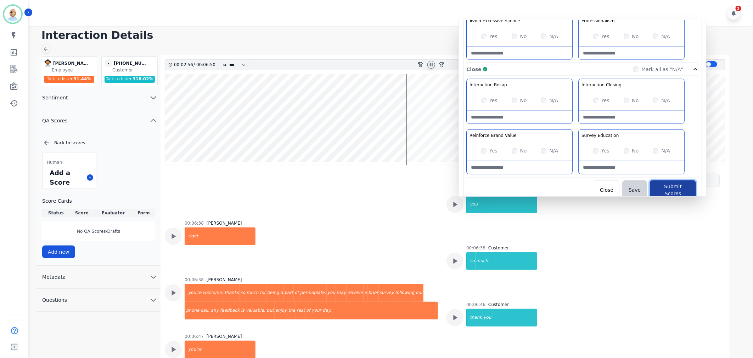
click at [667, 185] on button "Submit Scores" at bounding box center [673, 191] width 46 height 20
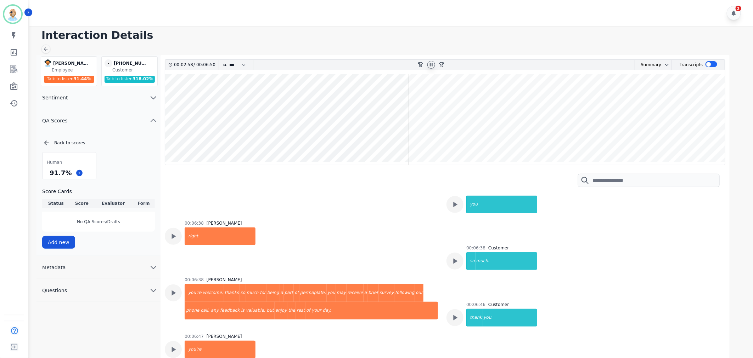
click at [431, 64] on icon at bounding box center [431, 64] width 3 height 3
click at [119, 156] on div "Human 91.7 % Score Cards Status Score Evaluator Form No QA Scores/Drafts Add new" at bounding box center [98, 200] width 113 height 97
drag, startPoint x: 66, startPoint y: 174, endPoint x: 49, endPoint y: 175, distance: 17.4
click at [49, 175] on div "91.7 %" at bounding box center [60, 173] width 25 height 12
copy div "91.7 %"
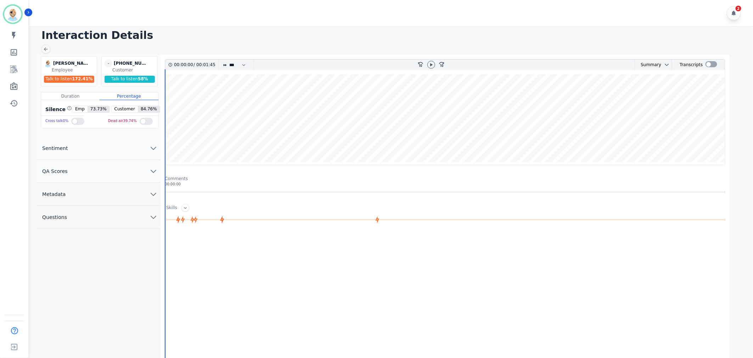
click at [128, 169] on button "QA Scores" at bounding box center [98, 171] width 124 height 23
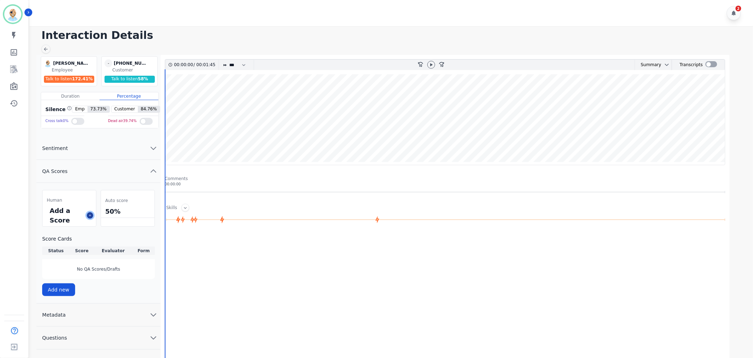
click at [90, 215] on icon at bounding box center [90, 216] width 4 height 4
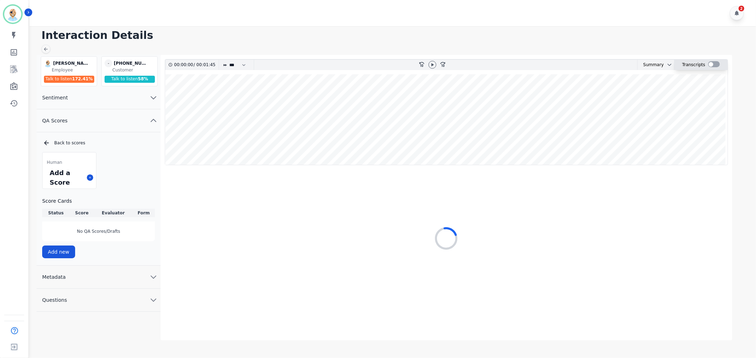
click at [713, 64] on div at bounding box center [714, 64] width 12 height 6
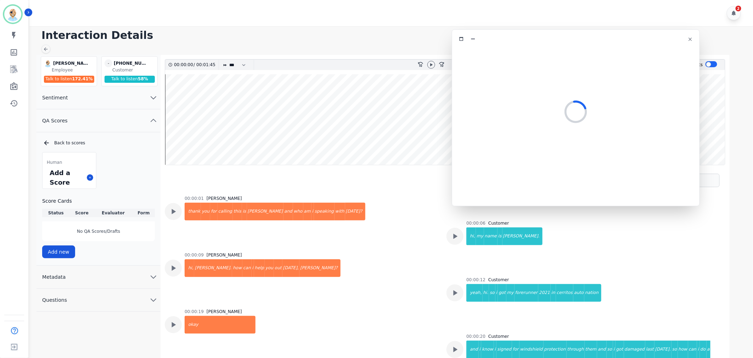
drag, startPoint x: 150, startPoint y: 38, endPoint x: 571, endPoint y: 37, distance: 420.8
click at [571, 37] on div at bounding box center [575, 39] width 239 height 10
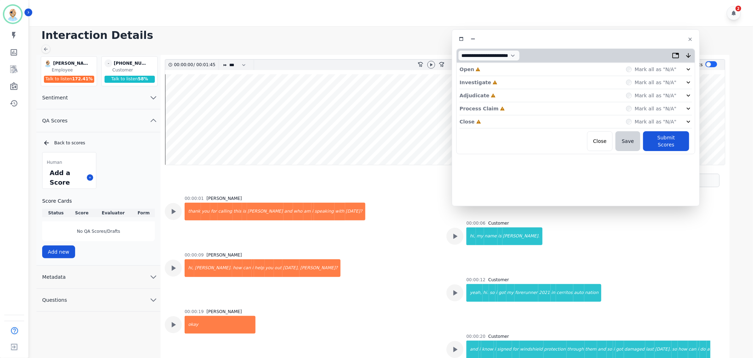
click at [496, 125] on div "Close Incomplete Mark all as "N/A"" at bounding box center [575, 121] width 232 height 13
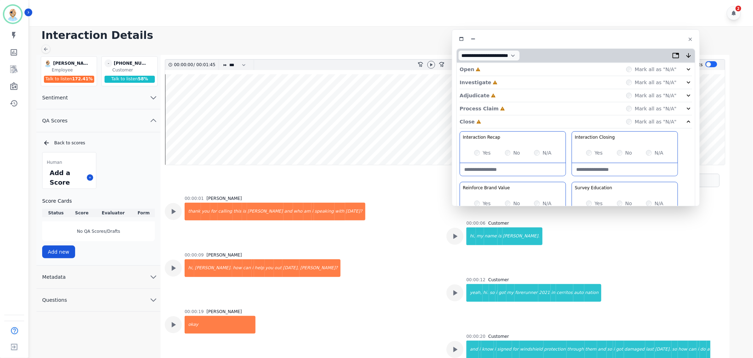
click at [500, 108] on div "Process Claim Incomplete Mark all as "N/A"" at bounding box center [575, 108] width 232 height 13
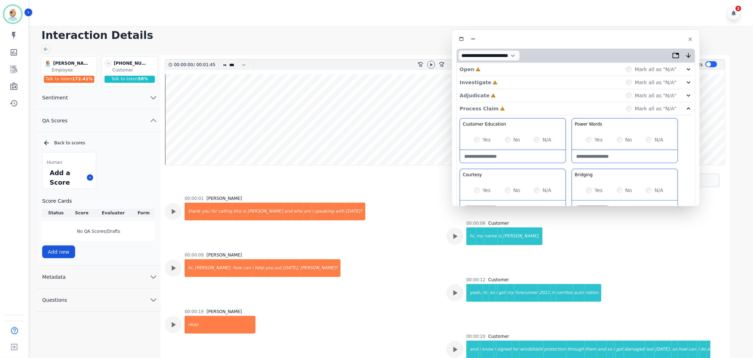
click at [502, 96] on div "Adjudicate Incomplete Mark all as "N/A"" at bounding box center [575, 95] width 232 height 13
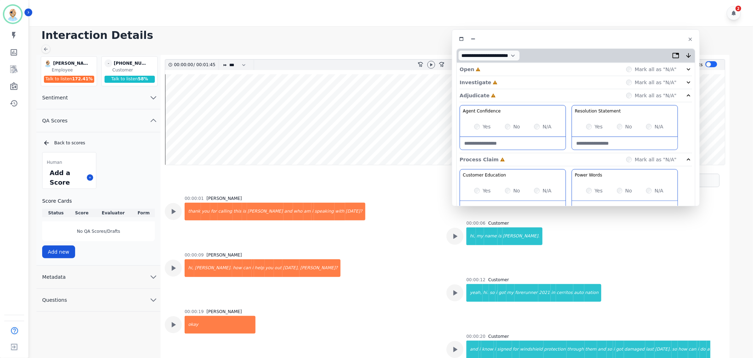
click at [505, 83] on div "Investigate Incomplete Mark all as "N/A"" at bounding box center [575, 82] width 232 height 13
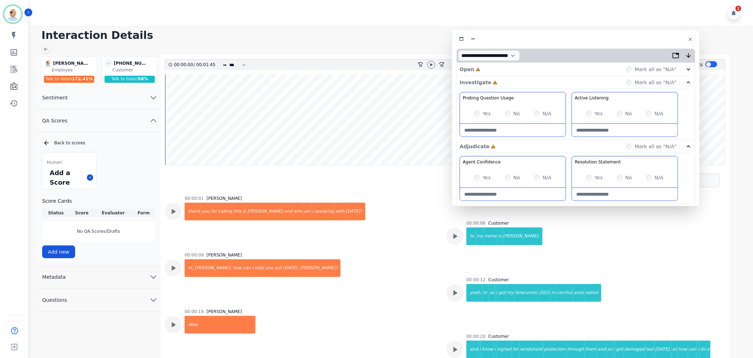
click at [502, 69] on div "Open Incomplete Mark all as "N/A"" at bounding box center [575, 69] width 232 height 13
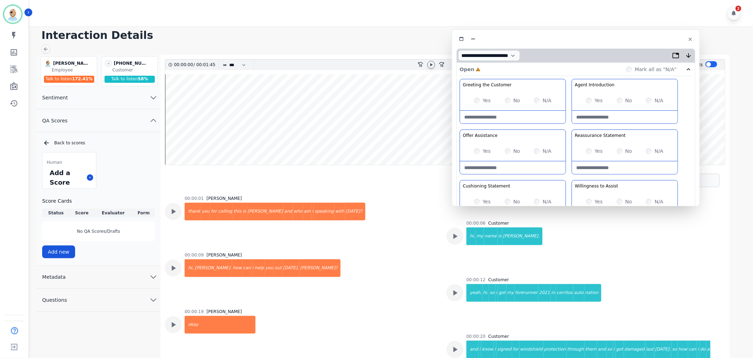
click at [431, 63] on icon at bounding box center [431, 65] width 6 height 6
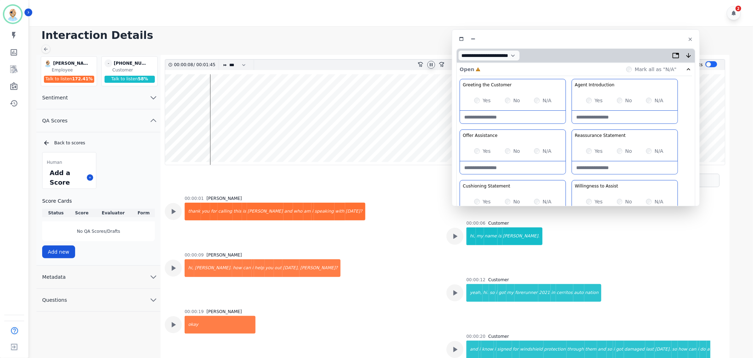
click at [593, 100] on div "Yes" at bounding box center [594, 100] width 17 height 7
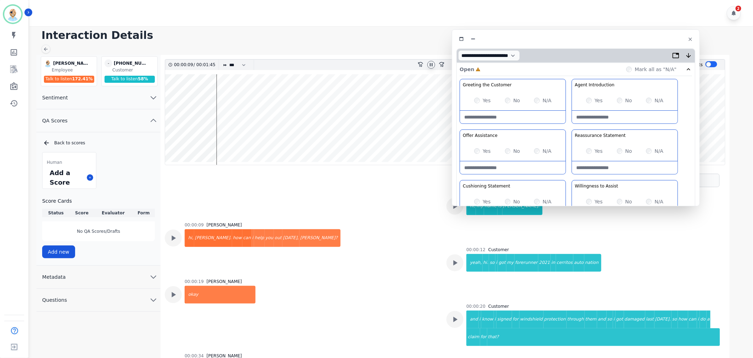
click at [574, 128] on div "Greeting the Customer Welcome is where we quickly greet our customer as a known…" at bounding box center [575, 204] width 232 height 251
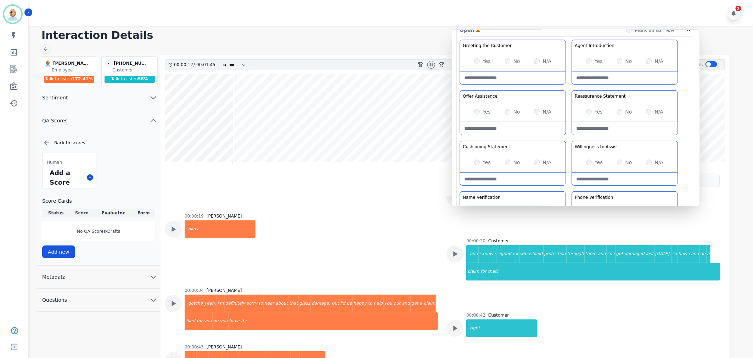
scroll to position [100, 0]
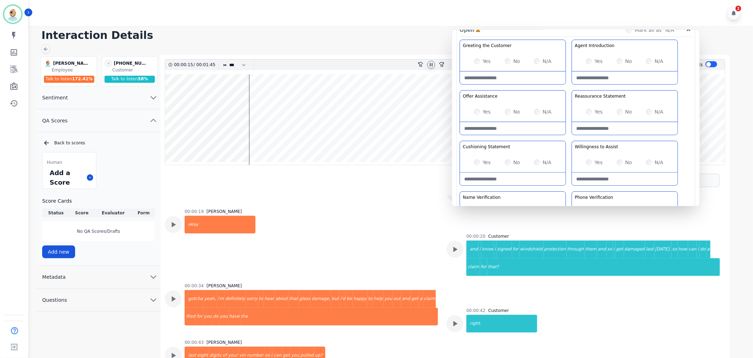
click at [476, 165] on div "Yes" at bounding box center [482, 162] width 17 height 7
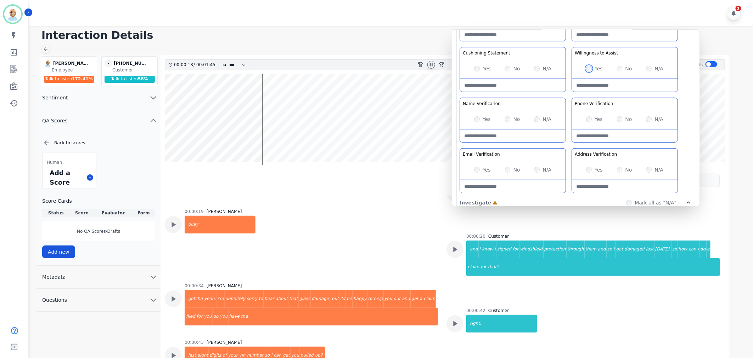
scroll to position [157, 0]
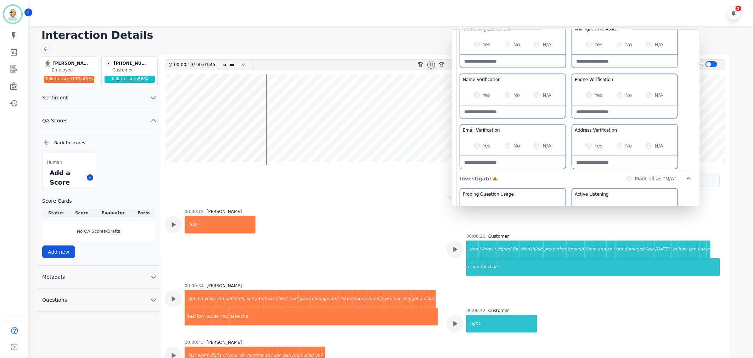
click at [568, 121] on div "Greeting the Customer Welcome is where we quickly greet our customer as a known…" at bounding box center [575, 47] width 232 height 251
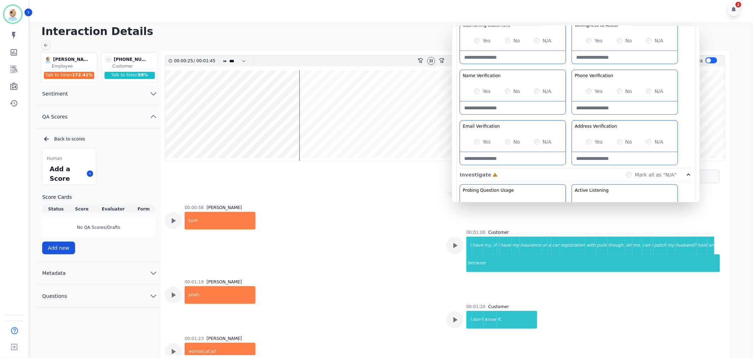
scroll to position [5, 0]
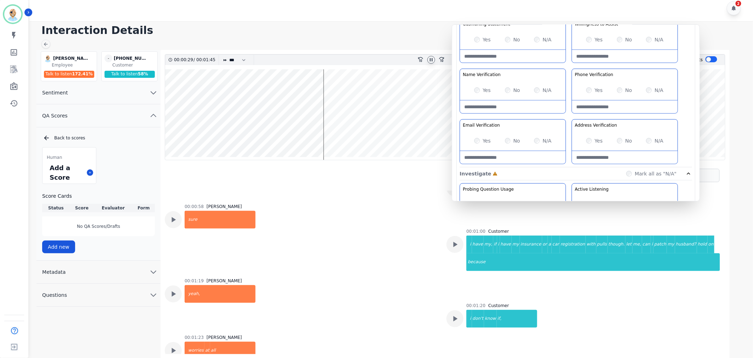
click at [428, 60] on div at bounding box center [431, 60] width 8 height 8
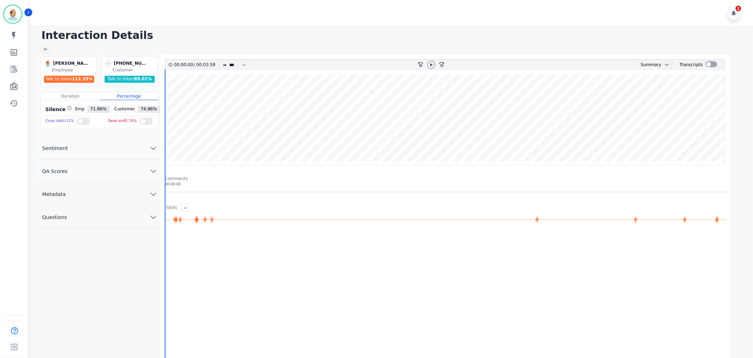
click at [115, 164] on button "QA Scores" at bounding box center [98, 171] width 124 height 23
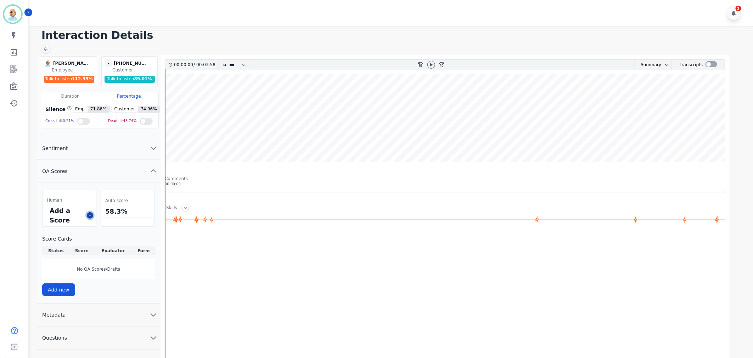
click at [91, 215] on icon at bounding box center [90, 216] width 4 height 4
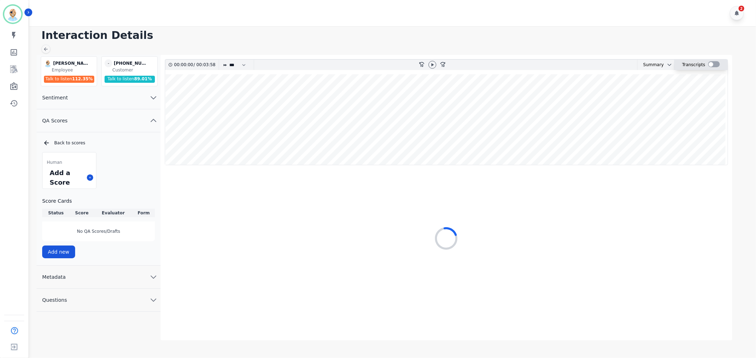
click at [712, 65] on div at bounding box center [714, 64] width 12 height 6
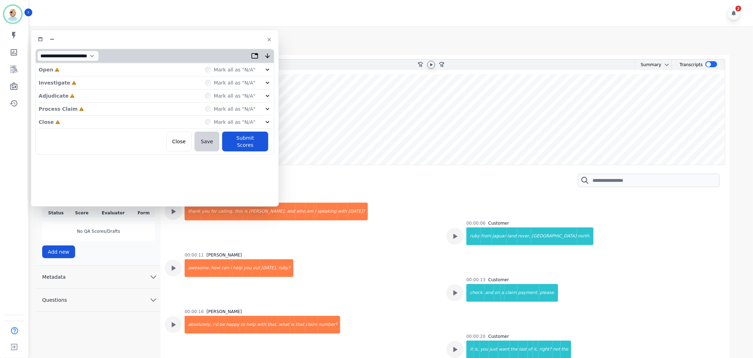
click at [430, 64] on icon at bounding box center [431, 64] width 2 height 3
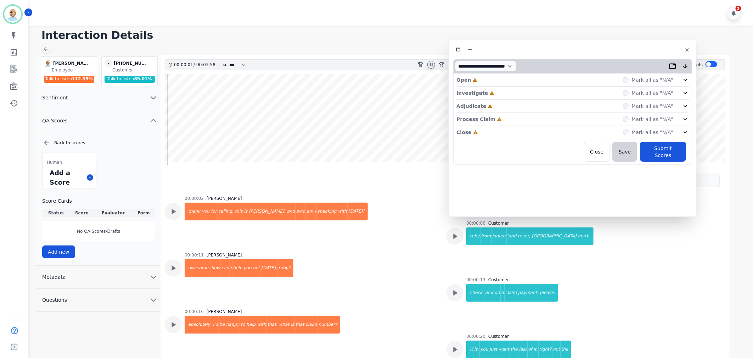
drag, startPoint x: 185, startPoint y: 40, endPoint x: 603, endPoint y: 51, distance: 417.7
click at [603, 51] on div at bounding box center [572, 50] width 239 height 10
click at [507, 128] on div "Close Incomplete Mark all as "N/A"" at bounding box center [572, 132] width 232 height 13
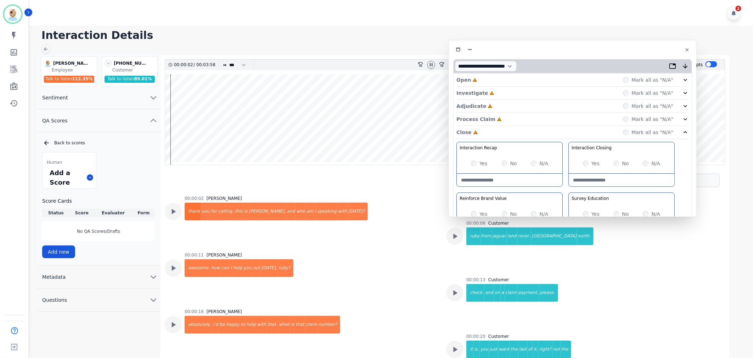
click at [505, 120] on div "Process Claim Incomplete Mark all as "N/A"" at bounding box center [572, 119] width 232 height 13
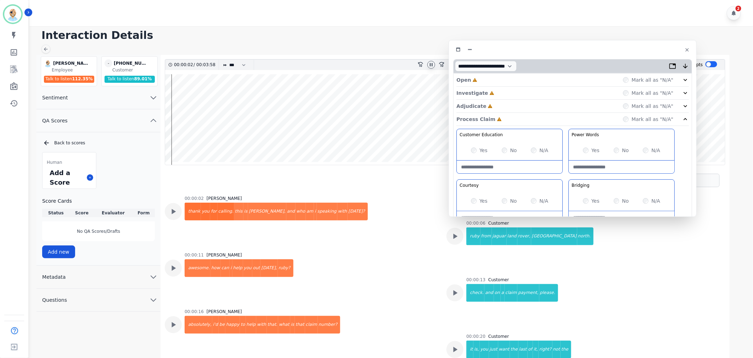
click at [504, 106] on div "Adjudicate Incomplete Mark all as "N/A"" at bounding box center [572, 106] width 232 height 13
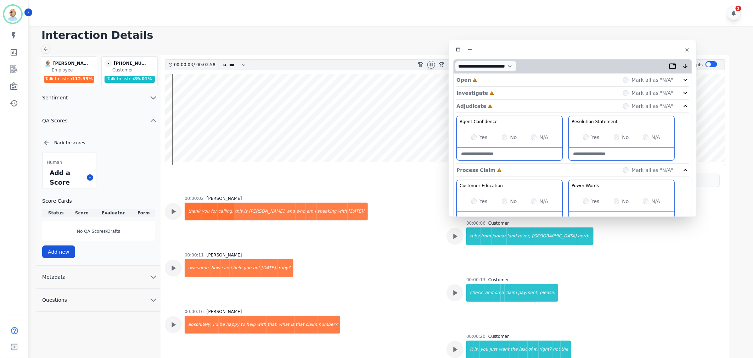
click at [506, 91] on div "Investigate Incomplete Mark all as "N/A"" at bounding box center [572, 93] width 232 height 13
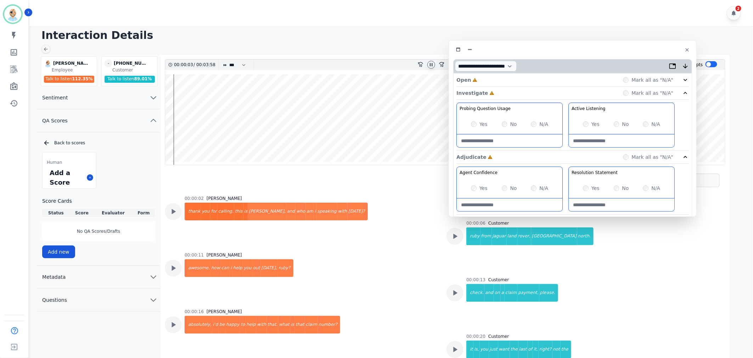
click at [505, 79] on div "Open Incomplete Mark all as "N/A"" at bounding box center [572, 80] width 232 height 13
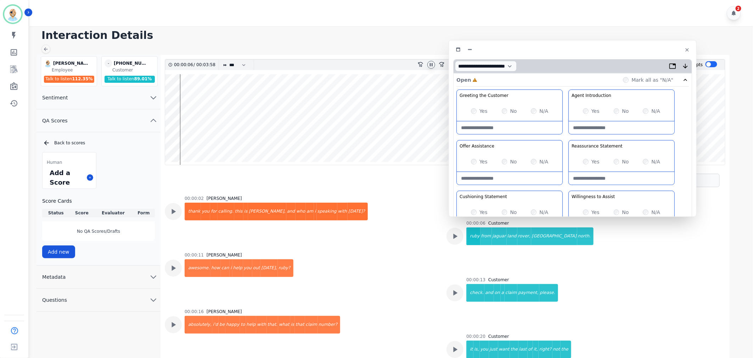
click at [566, 140] on div "Greeting the Customer Welcome is where we quickly greet our customer as a known…" at bounding box center [572, 215] width 232 height 251
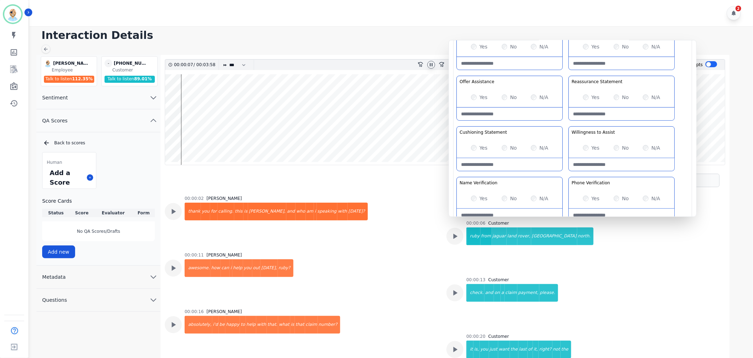
scroll to position [79, 0]
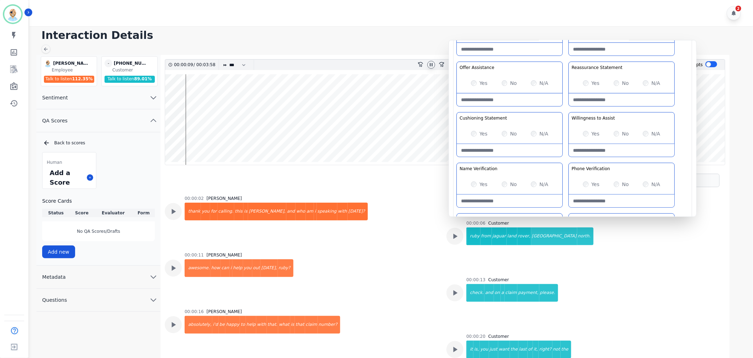
click at [566, 110] on div "Greeting the Customer Welcome is where we quickly greet our customer as a known…" at bounding box center [572, 136] width 232 height 251
click at [564, 106] on div "Greeting the Customer Welcome is where we quickly greet our customer as a known…" at bounding box center [572, 136] width 232 height 251
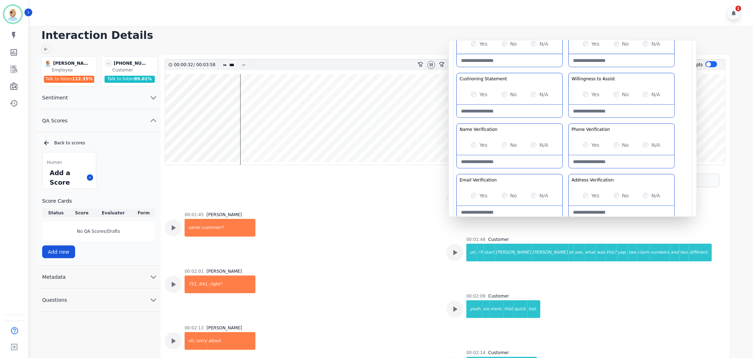
scroll to position [739, 0]
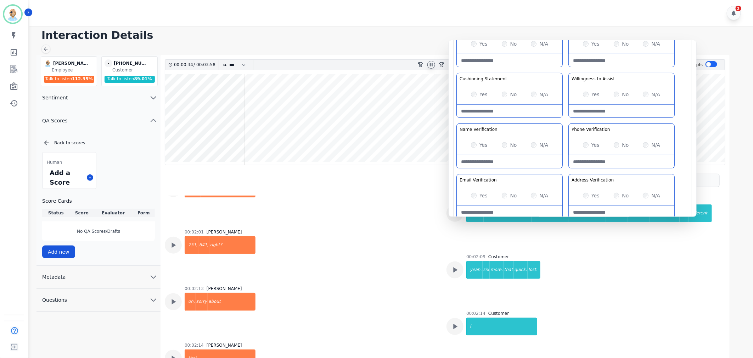
click at [432, 66] on icon at bounding box center [431, 64] width 3 height 3
click at [385, 12] on div "2" at bounding box center [391, 13] width 725 height 26
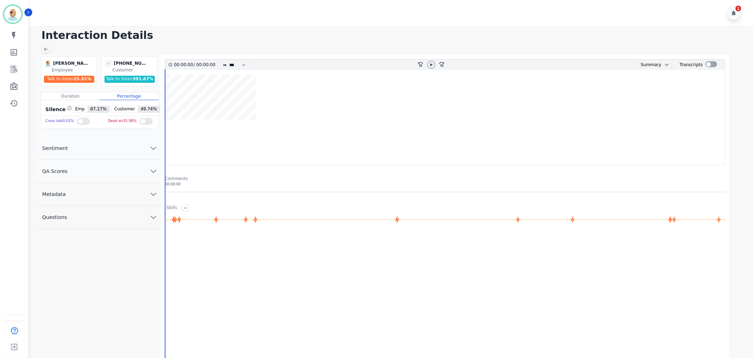
click at [111, 169] on button "QA Scores" at bounding box center [98, 171] width 124 height 23
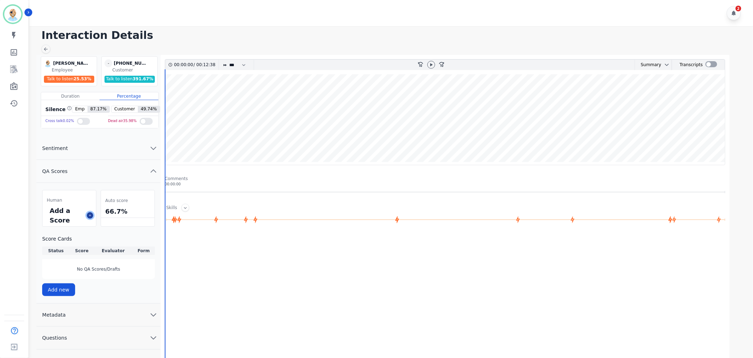
click at [89, 215] on icon at bounding box center [90, 216] width 4 height 4
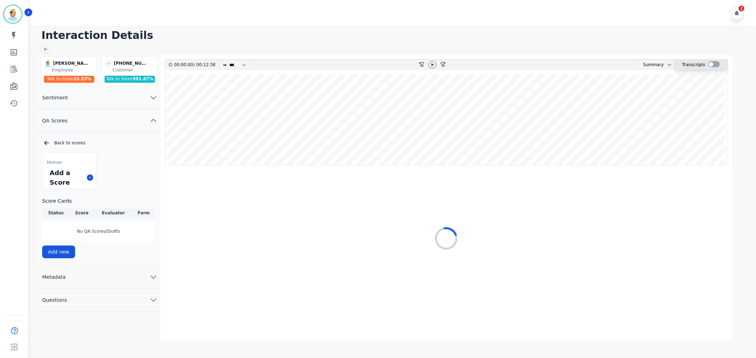
click at [710, 63] on div at bounding box center [714, 64] width 12 height 6
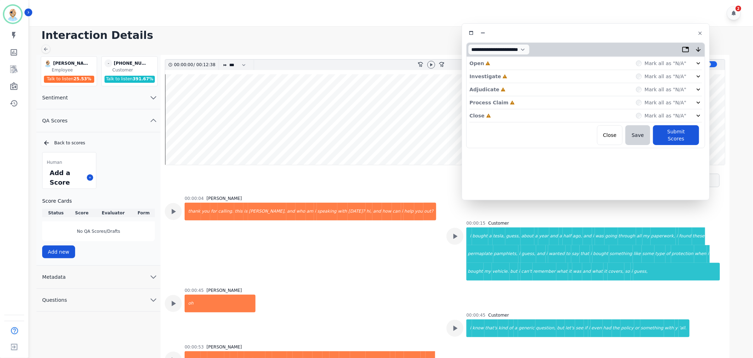
drag, startPoint x: 171, startPoint y: 36, endPoint x: 569, endPoint y: 35, distance: 398.1
click at [601, 30] on div at bounding box center [585, 33] width 239 height 10
click at [430, 62] on icon at bounding box center [431, 65] width 6 height 6
click at [525, 116] on div "Close Incomplete Mark all as "N/A"" at bounding box center [585, 116] width 232 height 13
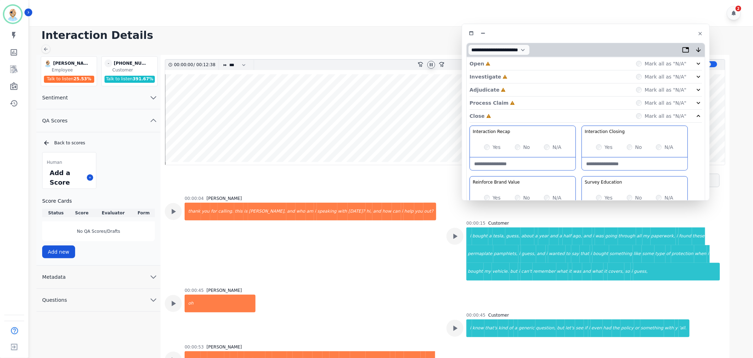
click at [523, 103] on div "Process Claim Incomplete Mark all as "N/A"" at bounding box center [585, 103] width 232 height 13
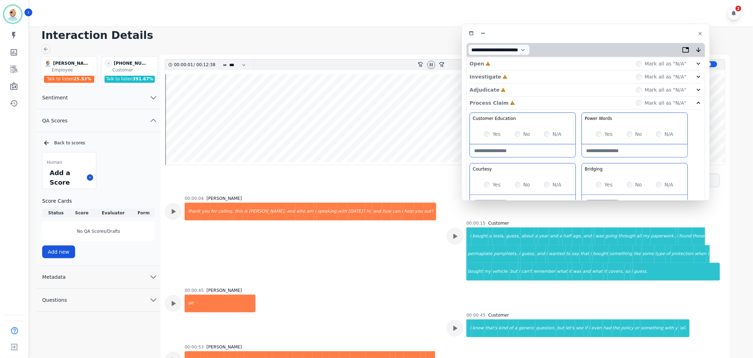
drag, startPoint x: 525, startPoint y: 87, endPoint x: 528, endPoint y: 84, distance: 4.8
click at [525, 87] on div "Adjudicate Incomplete Mark all as "N/A"" at bounding box center [585, 90] width 232 height 13
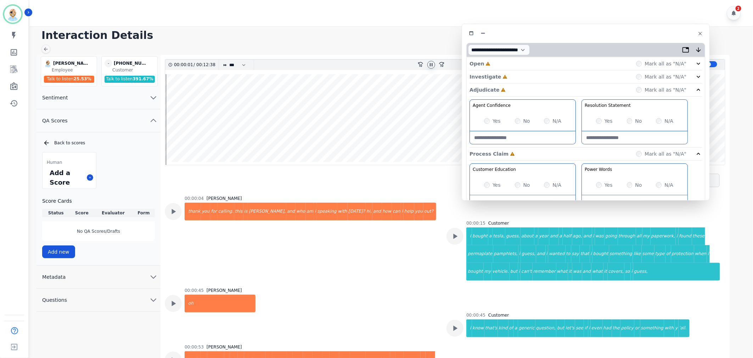
click at [533, 79] on div "Investigate Incomplete Mark all as "N/A"" at bounding box center [585, 76] width 232 height 13
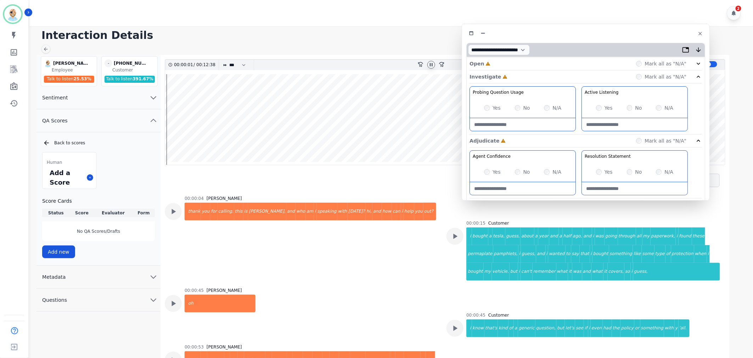
click at [535, 65] on div "Open Incomplete Mark all as "N/A"" at bounding box center [585, 63] width 232 height 13
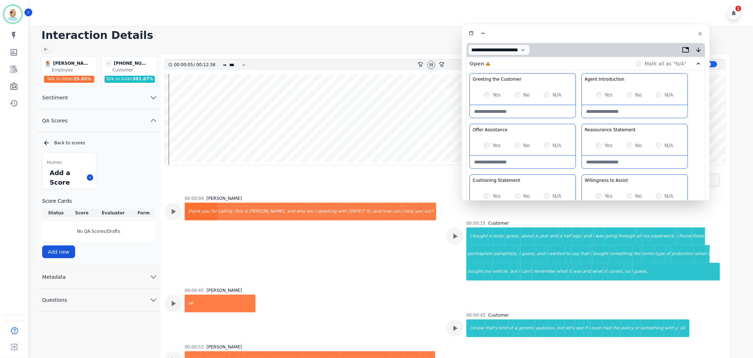
click at [577, 122] on div "Greeting the Customer Welcome is where we quickly greet our customer as a known…" at bounding box center [585, 198] width 232 height 251
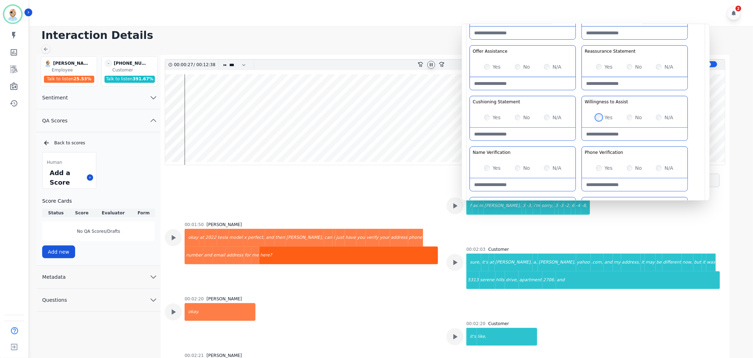
scroll to position [197, 0]
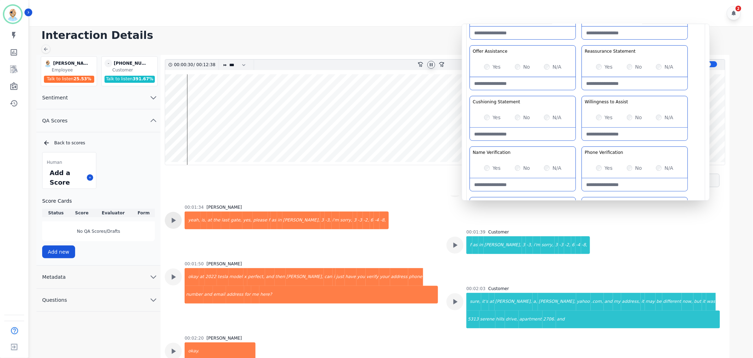
click at [178, 220] on div at bounding box center [173, 220] width 17 height 17
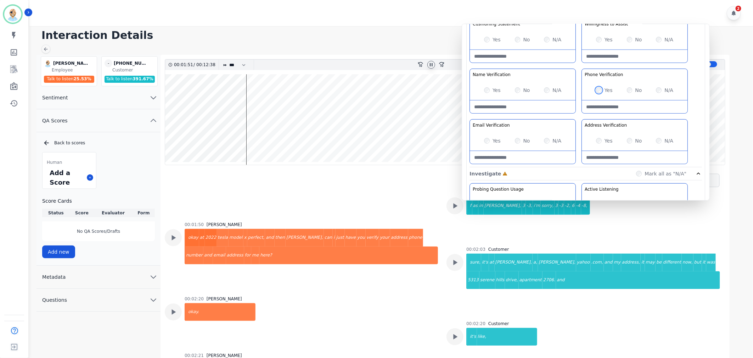
scroll to position [157, 0]
click at [578, 117] on div "Greeting the Customer Welcome is where we quickly greet our customer as a known…" at bounding box center [585, 41] width 232 height 251
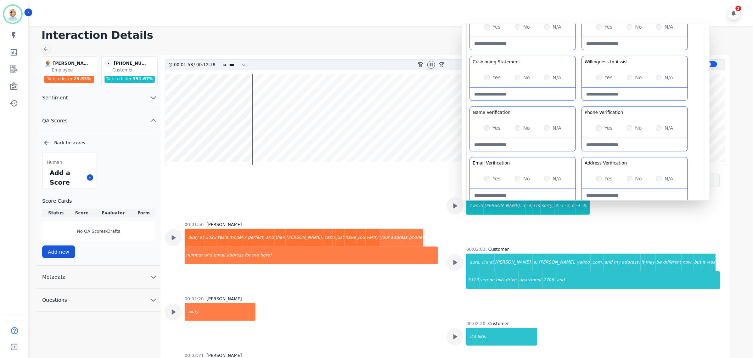
scroll to position [118, 0]
click at [580, 104] on div "Greeting the Customer Welcome is where we quickly greet our customer as a known…" at bounding box center [585, 80] width 232 height 251
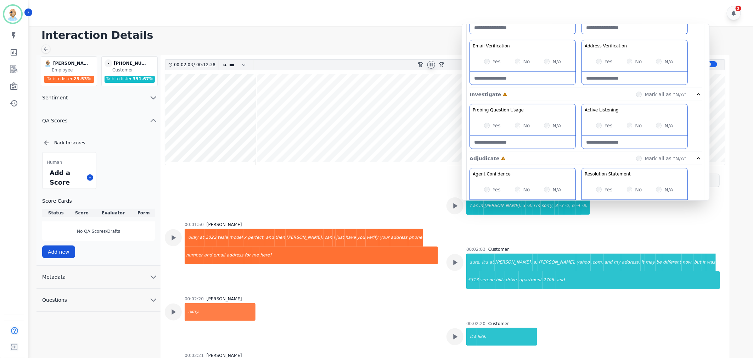
scroll to position [275, 0]
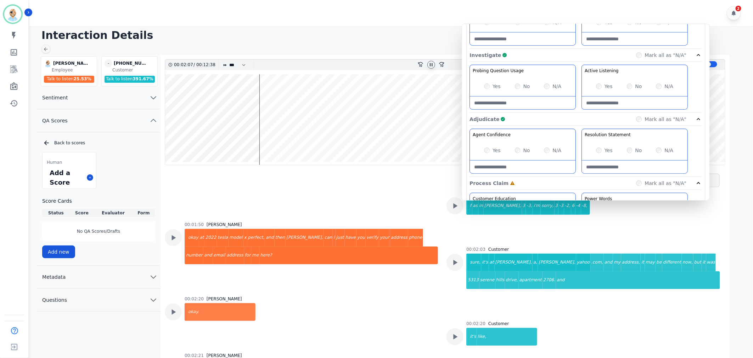
click at [578, 103] on div "Probing Question Usage Probing through asking open-ended questions will allow y…" at bounding box center [585, 89] width 232 height 48
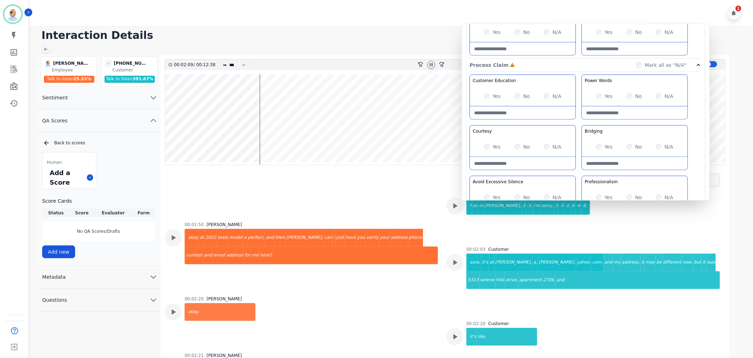
click at [578, 103] on div "Customer Education Educate your customer on how to get the information that the…" at bounding box center [585, 149] width 232 height 149
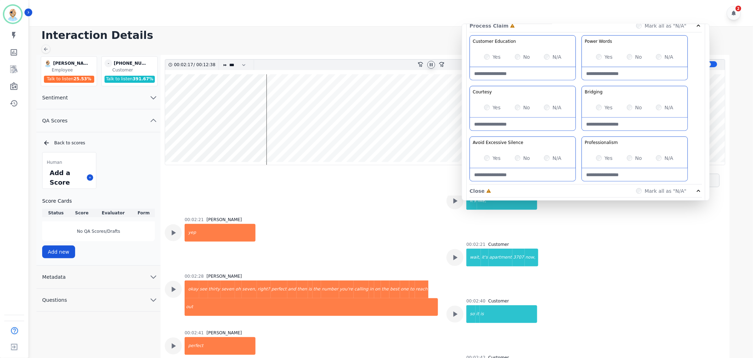
scroll to position [354, 0]
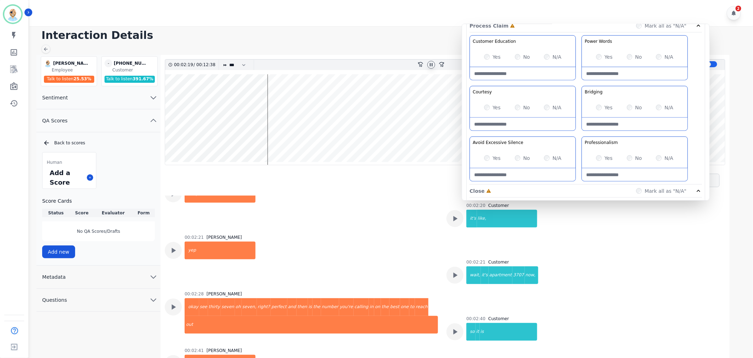
click at [182, 306] on div "00:02:28 Clint Hudson okay see thirty seven oh seven, right? perfect and then i…" at bounding box center [301, 316] width 273 height 48
click at [455, 273] on icon at bounding box center [454, 275] width 9 height 9
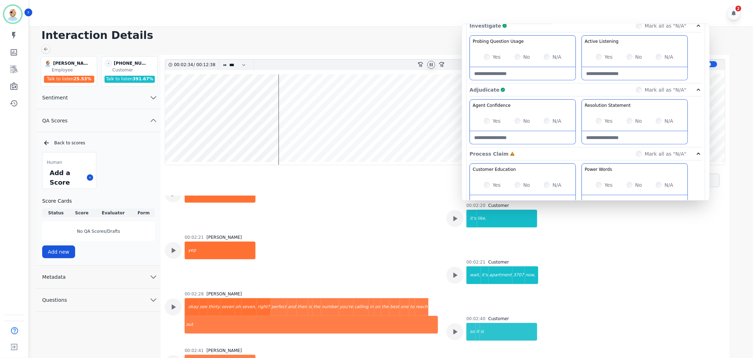
scroll to position [275, 0]
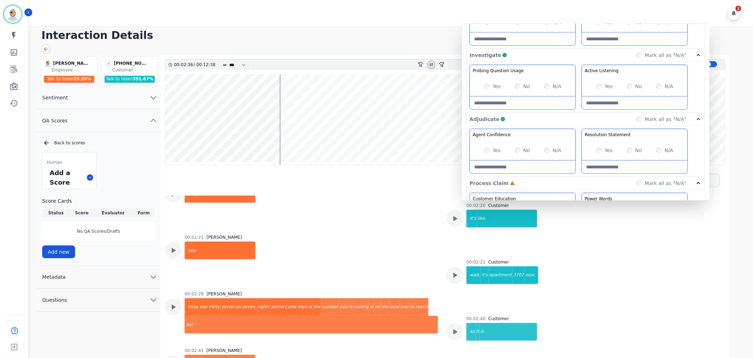
click at [577, 94] on div "Probing Question Usage Probing through asking open-ended questions will allow y…" at bounding box center [585, 89] width 232 height 48
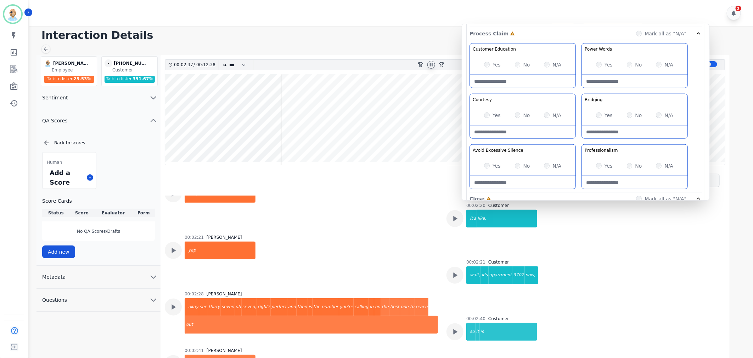
scroll to position [433, 0]
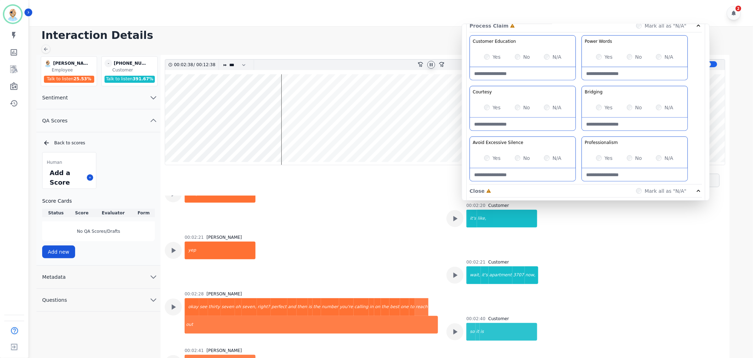
click at [576, 84] on div "Customer Education Educate your customer on how to get the information that the…" at bounding box center [585, 109] width 232 height 149
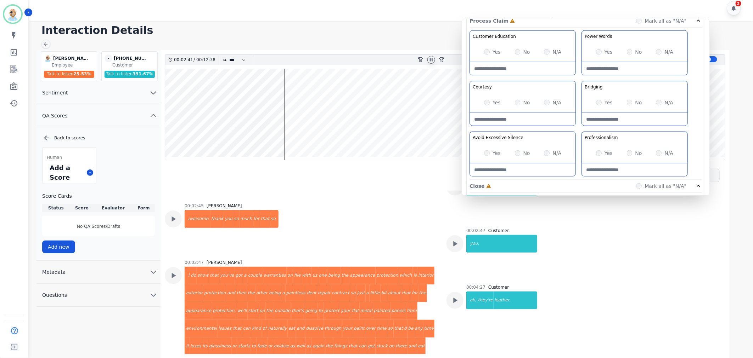
scroll to position [590, 0]
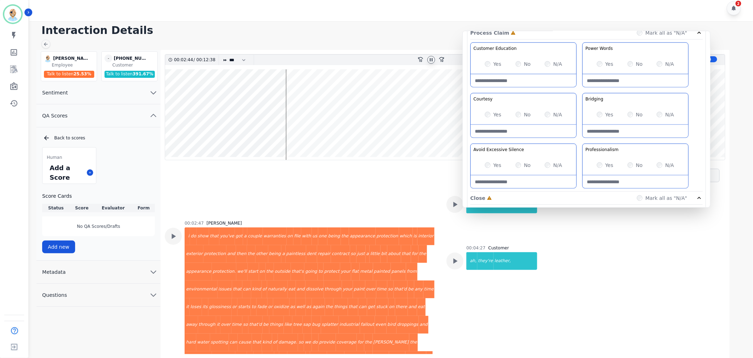
click at [488, 60] on div "Yes No N/A" at bounding box center [523, 64] width 106 height 20
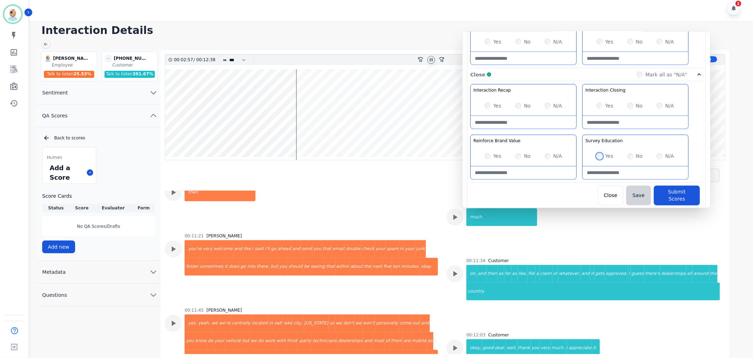
scroll to position [2325, 0]
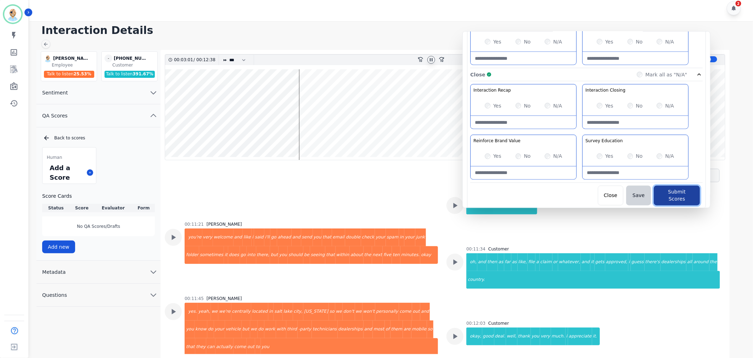
click at [664, 194] on button "Submit Scores" at bounding box center [676, 196] width 46 height 20
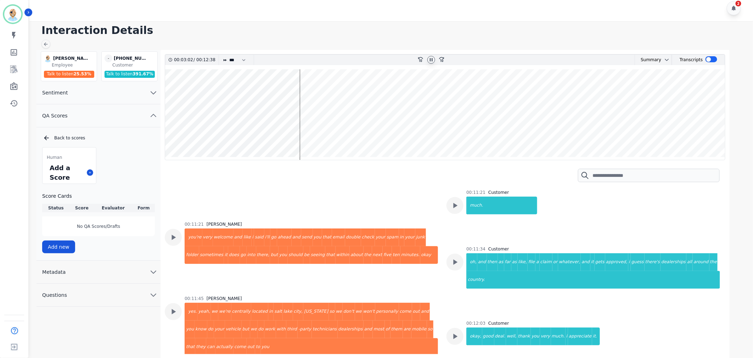
click at [430, 59] on icon at bounding box center [431, 59] width 3 height 3
click at [369, 29] on h1 "Interaction Details" at bounding box center [393, 30] width 704 height 13
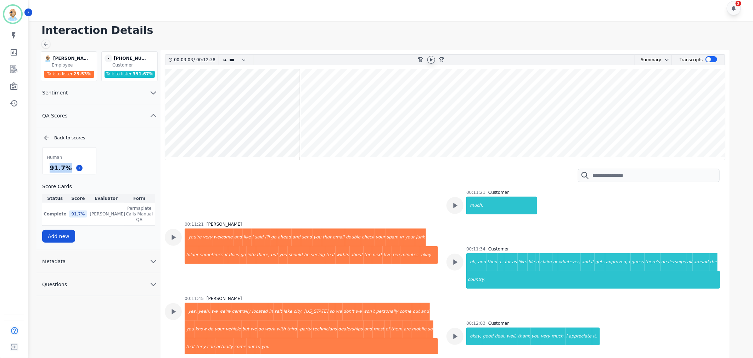
drag, startPoint x: 68, startPoint y: 169, endPoint x: 50, endPoint y: 169, distance: 18.4
click at [50, 169] on div "91.7 %" at bounding box center [60, 168] width 25 height 12
copy div "91.7 %"
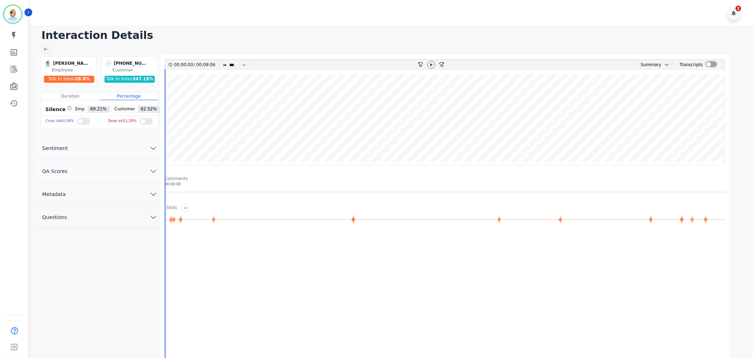
click at [81, 169] on button "QA Scores" at bounding box center [98, 171] width 124 height 23
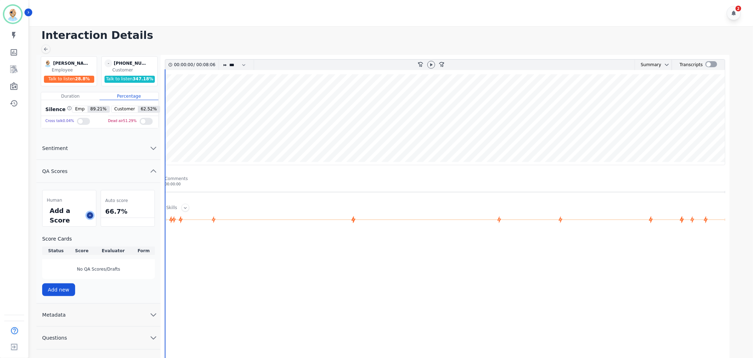
click at [90, 215] on icon at bounding box center [90, 216] width 4 height 4
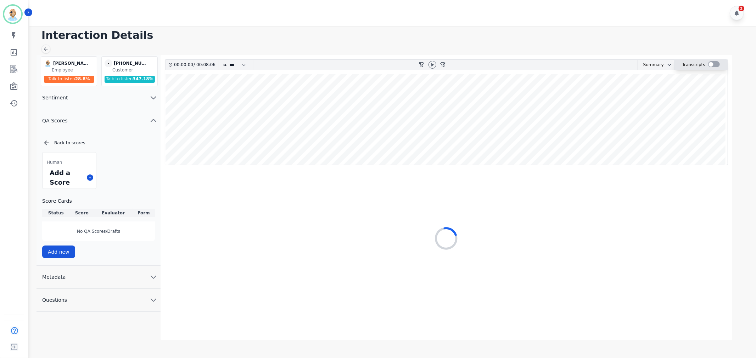
click at [709, 64] on div at bounding box center [714, 64] width 12 height 6
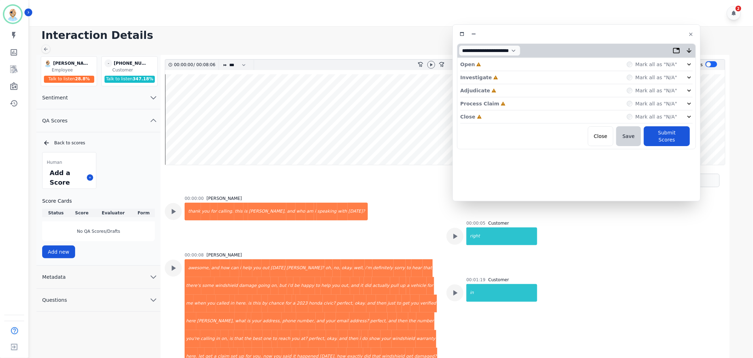
drag, startPoint x: 207, startPoint y: 39, endPoint x: 629, endPoint y: 34, distance: 421.5
click at [629, 34] on div at bounding box center [576, 34] width 239 height 10
click at [547, 118] on div "Close Incomplete Mark all as "N/A"" at bounding box center [576, 117] width 232 height 13
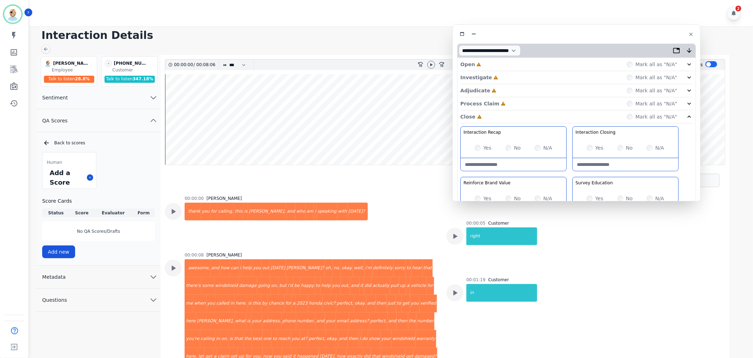
click at [532, 103] on div "Process Claim Incomplete Mark all as "N/A"" at bounding box center [576, 103] width 232 height 13
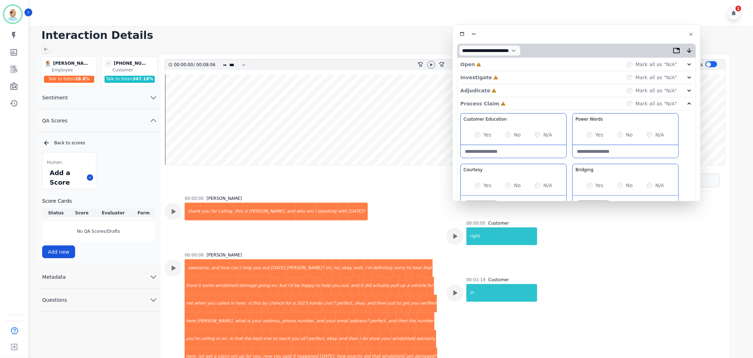
click at [531, 89] on div "Adjudicate Incomplete Mark all as "N/A"" at bounding box center [576, 90] width 232 height 13
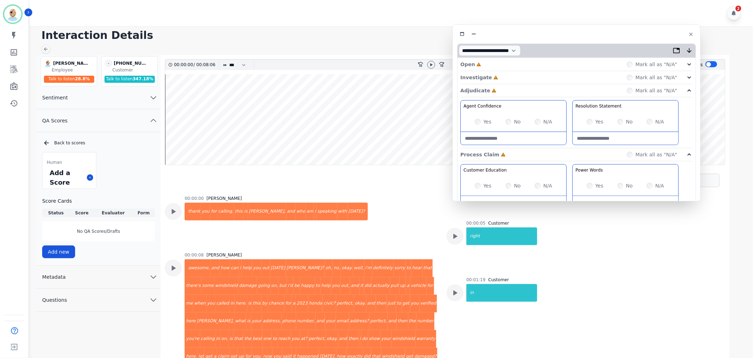
click at [532, 74] on div "Investigate Incomplete Mark all as "N/A"" at bounding box center [576, 77] width 232 height 13
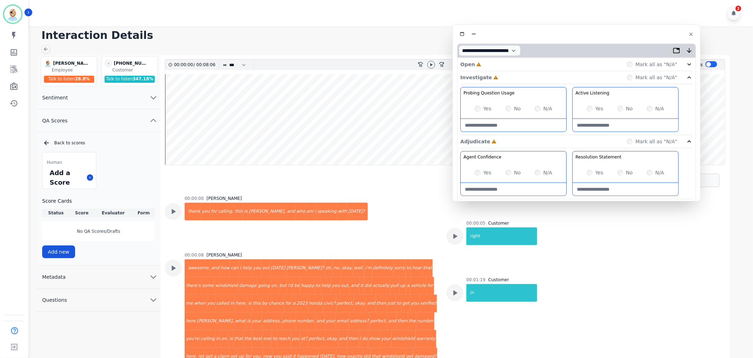
click at [532, 66] on div "Open Incomplete Mark all as "N/A"" at bounding box center [576, 64] width 232 height 13
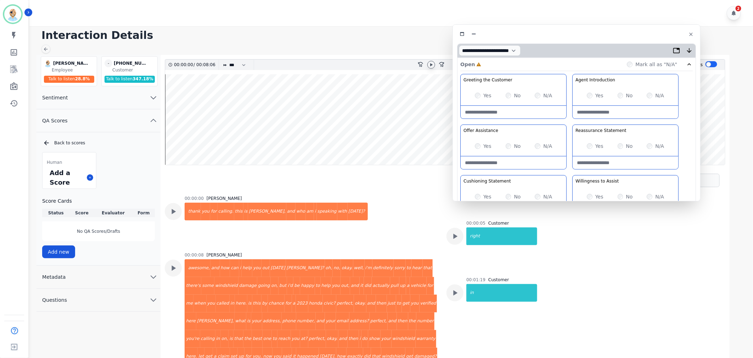
click at [433, 65] on icon at bounding box center [431, 65] width 6 height 6
click at [567, 171] on div "Greeting the Customer Welcome is where we quickly greet our customer as a known…" at bounding box center [576, 199] width 232 height 251
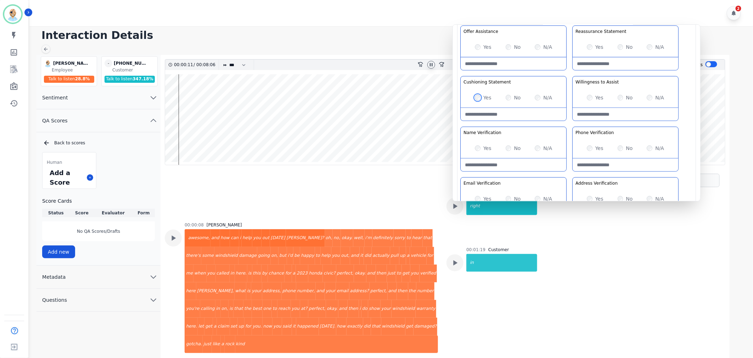
scroll to position [118, 0]
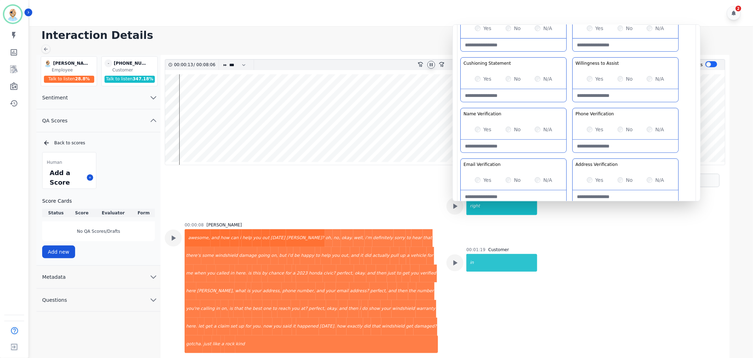
click at [568, 102] on div "Greeting the Customer Welcome is where we quickly greet our customer as a known…" at bounding box center [576, 81] width 232 height 251
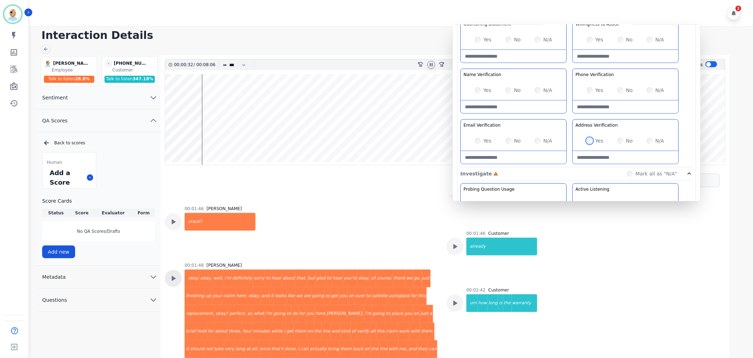
scroll to position [384, 0]
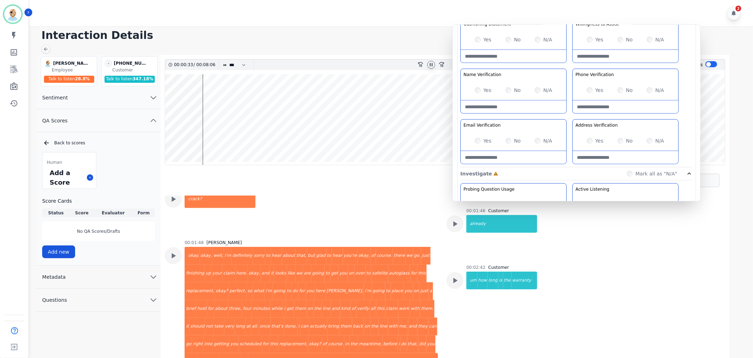
click at [175, 240] on div "00:01:48 Clint Hudson okay. okay, well, i'm definitely sorry to hear about that…" at bounding box center [301, 308] width 273 height 137
click at [174, 251] on icon at bounding box center [173, 255] width 9 height 9
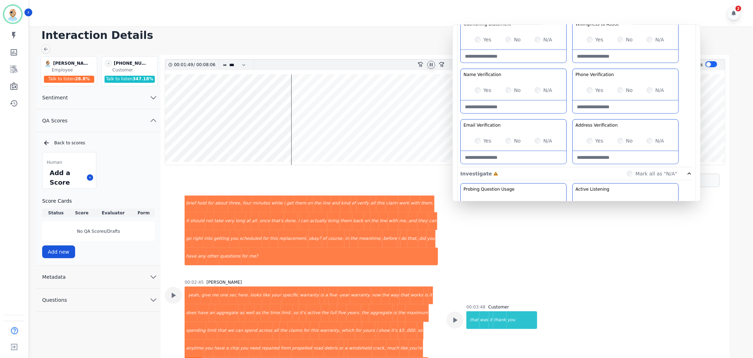
scroll to position [502, 0]
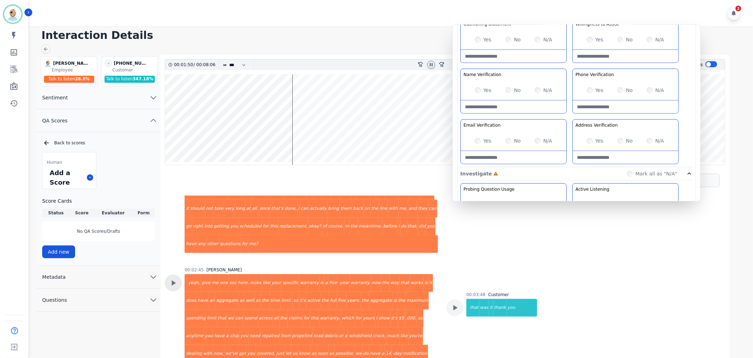
click at [175, 279] on icon at bounding box center [173, 283] width 9 height 9
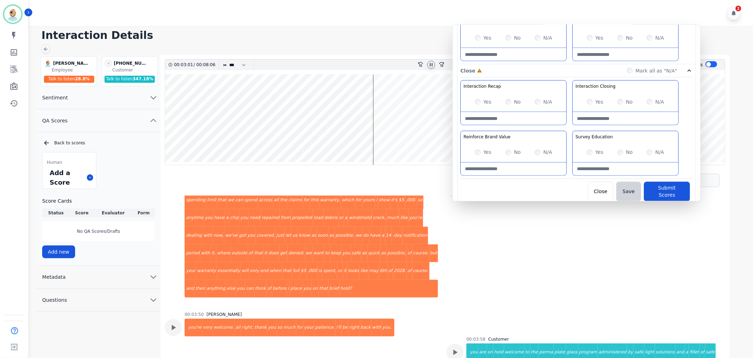
scroll to position [557, 0]
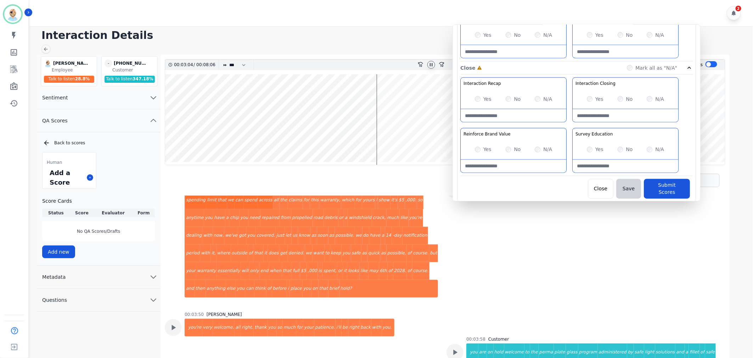
click at [566, 125] on div "Interaction Recap Effectively summarize the conversation and set expectations f…" at bounding box center [576, 127] width 232 height 99
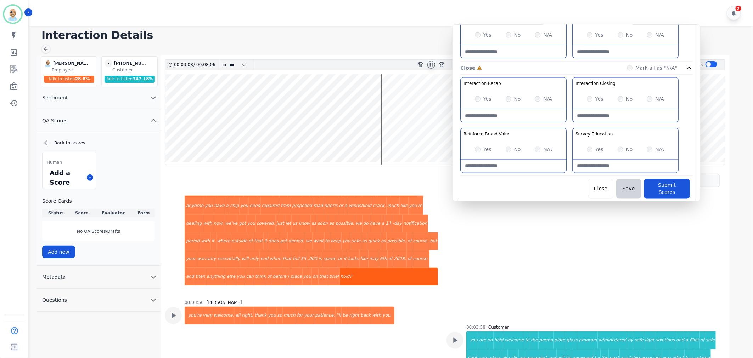
scroll to position [621, 0]
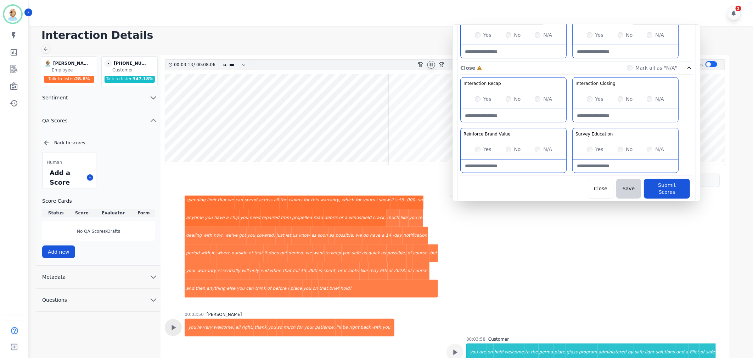
click at [177, 323] on icon at bounding box center [173, 327] width 9 height 9
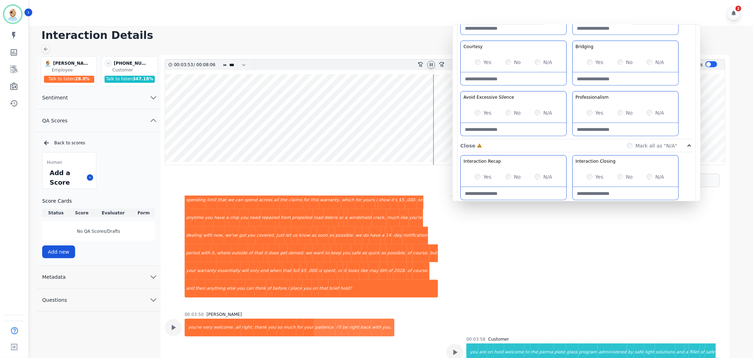
scroll to position [478, 0]
click at [568, 89] on div "Customer Education Educate your customer on how to get the information that the…" at bounding box center [576, 65] width 232 height 149
click at [568, 90] on div "Customer Education Educate your customer on how to get the information that the…" at bounding box center [576, 65] width 232 height 149
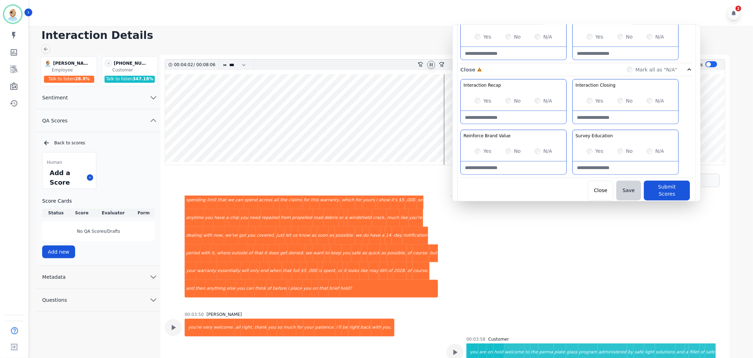
scroll to position [557, 0]
click at [660, 186] on button "Submit Scores" at bounding box center [667, 189] width 46 height 20
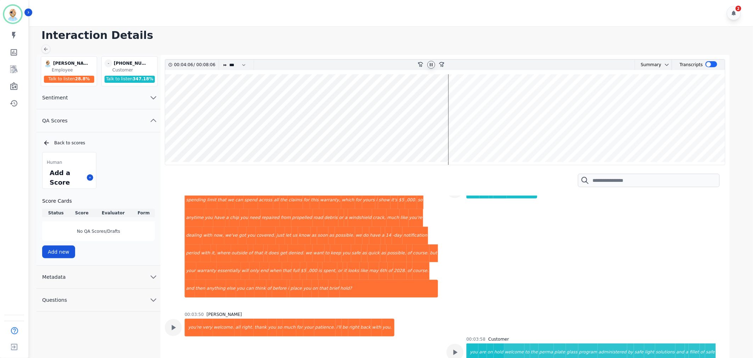
click at [405, 38] on h1 "Interaction Details" at bounding box center [393, 35] width 704 height 13
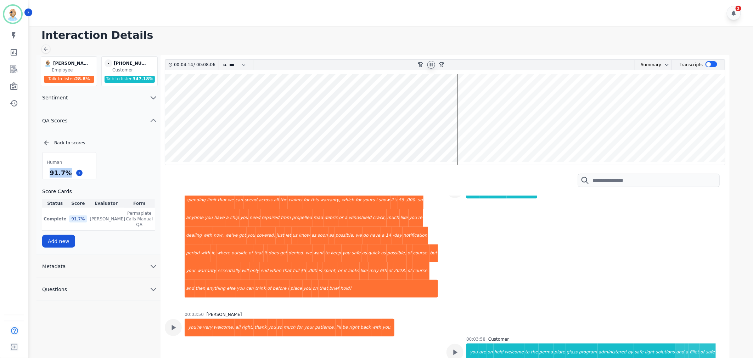
drag, startPoint x: 68, startPoint y: 174, endPoint x: 50, endPoint y: 178, distance: 19.2
click at [50, 178] on div "91.7 %" at bounding box center [60, 173] width 25 height 12
copy div "91.7 %"
click at [432, 66] on icon at bounding box center [431, 64] width 3 height 3
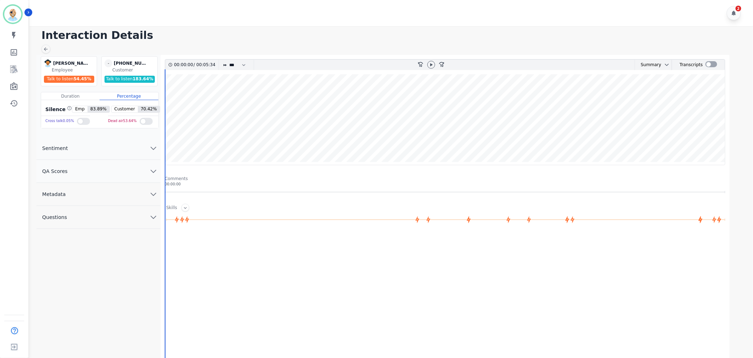
click at [125, 168] on button "QA Scores" at bounding box center [98, 171] width 124 height 23
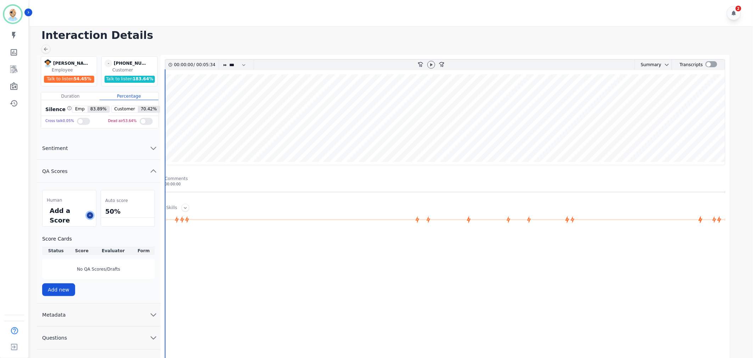
click at [90, 214] on icon at bounding box center [90, 216] width 4 height 4
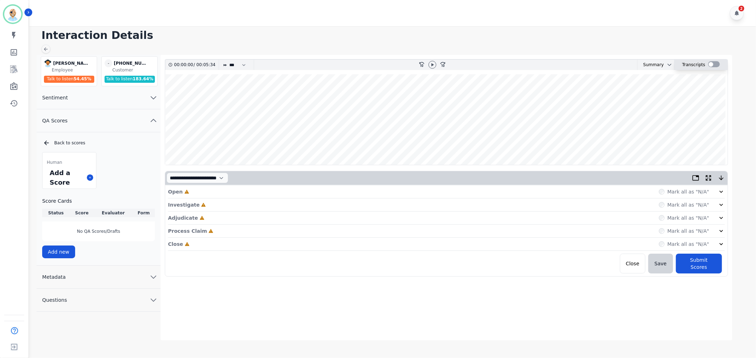
click at [710, 65] on div at bounding box center [714, 64] width 12 height 6
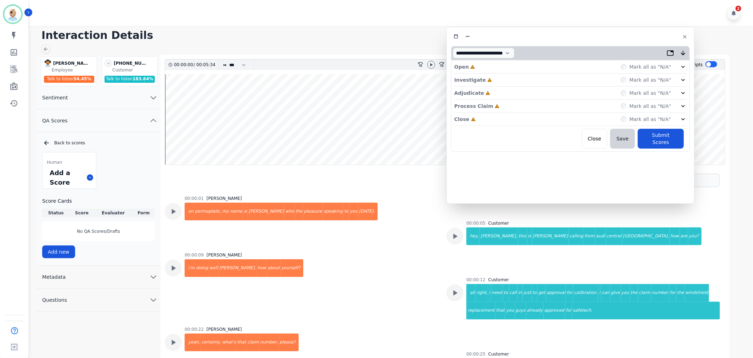
drag, startPoint x: 241, startPoint y: 41, endPoint x: 657, endPoint y: 38, distance: 415.5
click at [657, 38] on div at bounding box center [570, 37] width 239 height 10
click at [430, 66] on icon at bounding box center [431, 65] width 6 height 6
click at [505, 117] on div "Close Incomplete Mark all as "N/A"" at bounding box center [570, 119] width 232 height 13
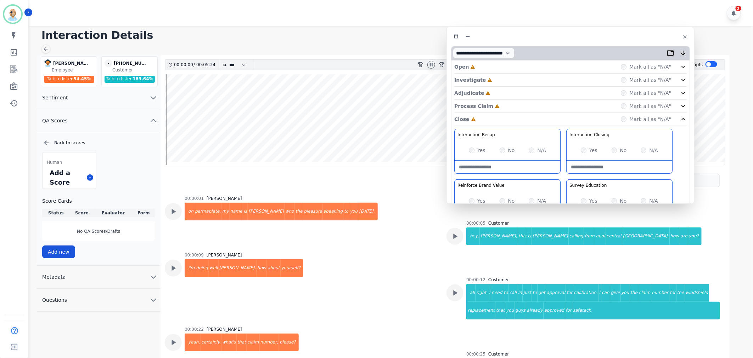
click at [508, 107] on div "Process Claim Incomplete Mark all as "N/A"" at bounding box center [570, 106] width 232 height 13
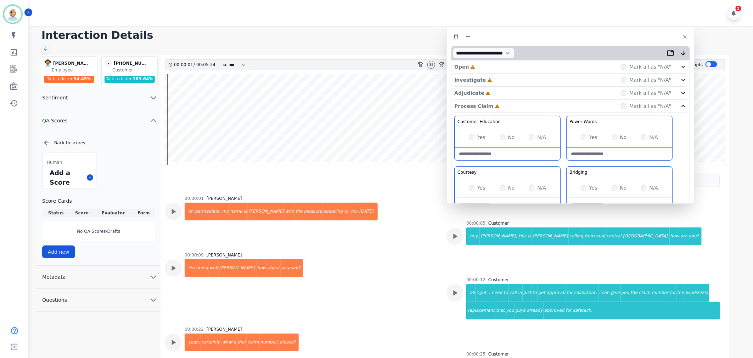
click at [505, 91] on div "Adjudicate Incomplete Mark all as "N/A"" at bounding box center [570, 93] width 232 height 13
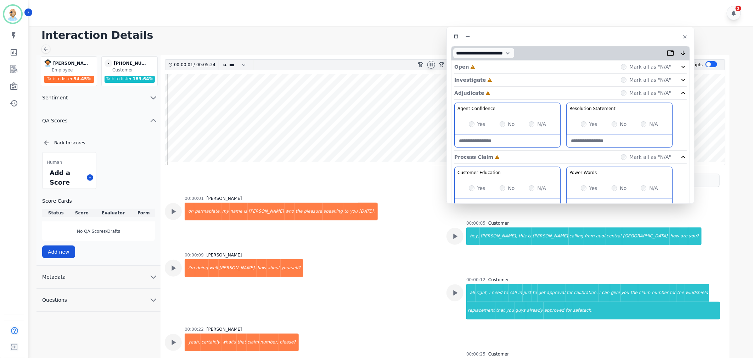
click at [505, 76] on div "Investigate Incomplete Mark all as "N/A"" at bounding box center [570, 80] width 232 height 13
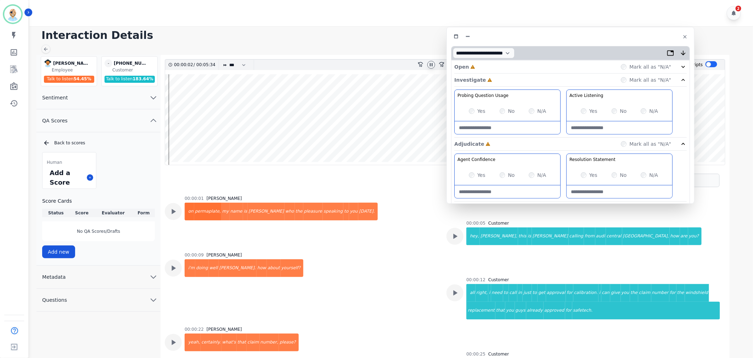
click at [505, 66] on div "Open Incomplete Mark all as "N/A"" at bounding box center [570, 67] width 232 height 13
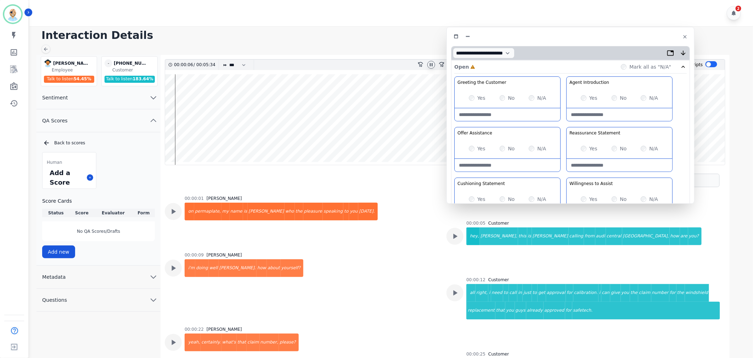
click at [564, 123] on div "Greeting the Customer Welcome is where we quickly greet our customer as a known…" at bounding box center [570, 202] width 232 height 251
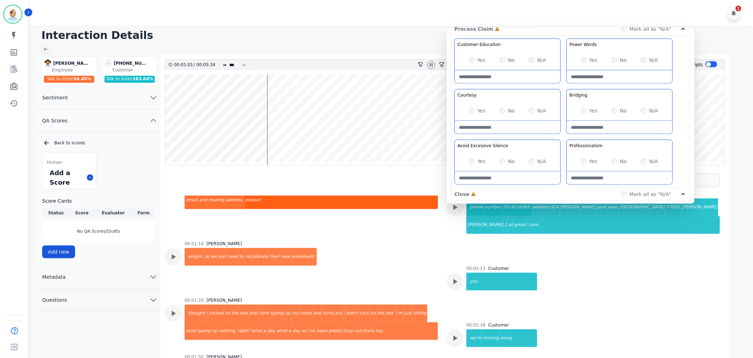
scroll to position [315, 0]
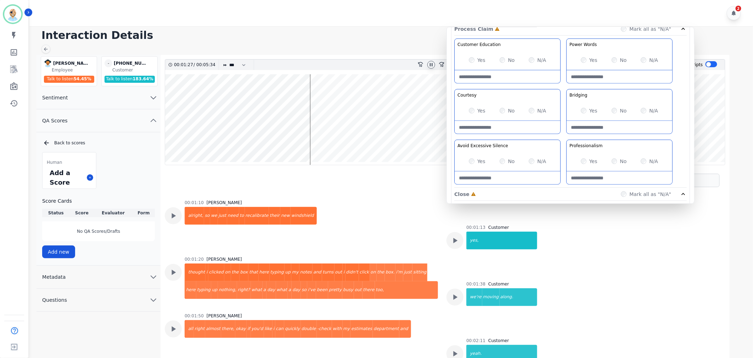
click at [561, 136] on div "Customer Education Educate your customer on how to get the information that the…" at bounding box center [570, 113] width 232 height 149
click at [562, 136] on div "Customer Education Educate your customer on how to get the information that the…" at bounding box center [570, 113] width 232 height 149
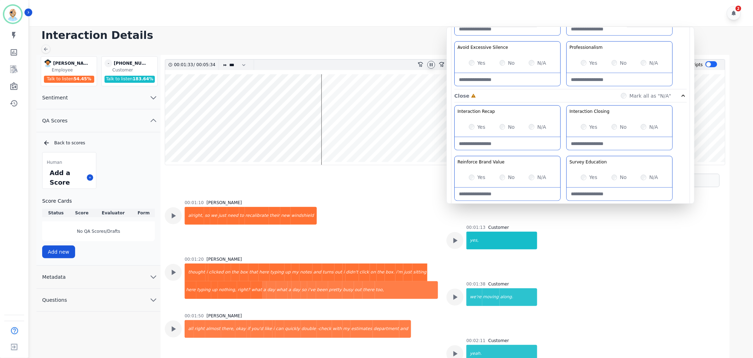
scroll to position [551, 0]
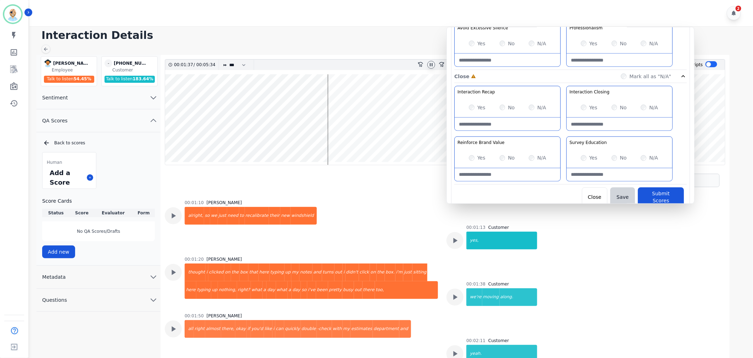
click at [560, 136] on div "Interaction Recap Effectively summarize the conversation and set expectations f…" at bounding box center [570, 135] width 232 height 99
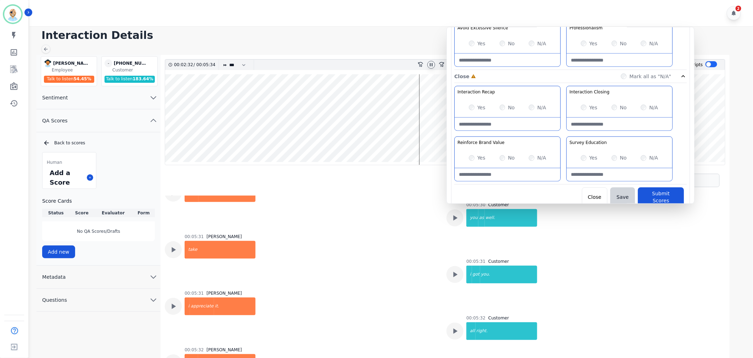
scroll to position [1864, 0]
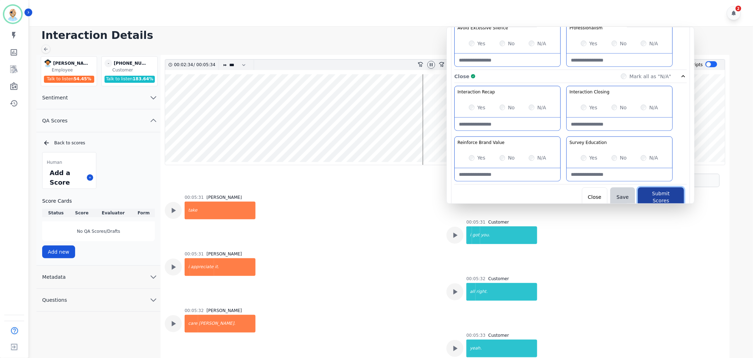
click at [652, 191] on button "Submit Scores" at bounding box center [661, 198] width 46 height 20
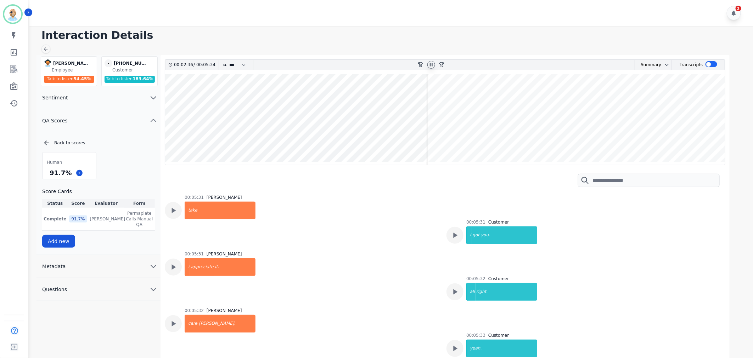
click at [430, 63] on icon at bounding box center [431, 64] width 3 height 3
drag, startPoint x: 68, startPoint y: 172, endPoint x: 50, endPoint y: 174, distance: 18.9
click at [50, 174] on div "91.7 %" at bounding box center [60, 173] width 25 height 12
copy div "91.7 %"
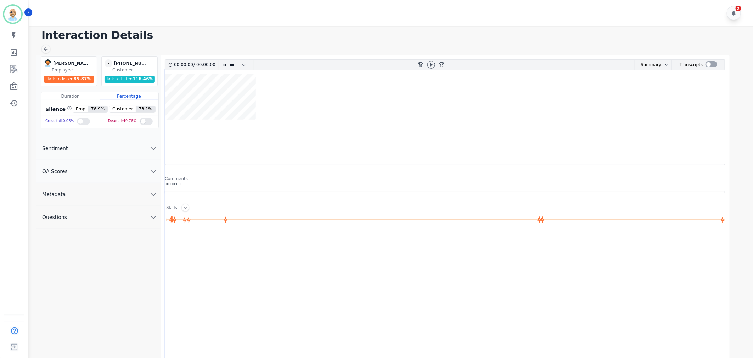
click at [306, 20] on div "2" at bounding box center [391, 13] width 725 height 26
click at [108, 172] on button "QA Scores" at bounding box center [98, 171] width 124 height 23
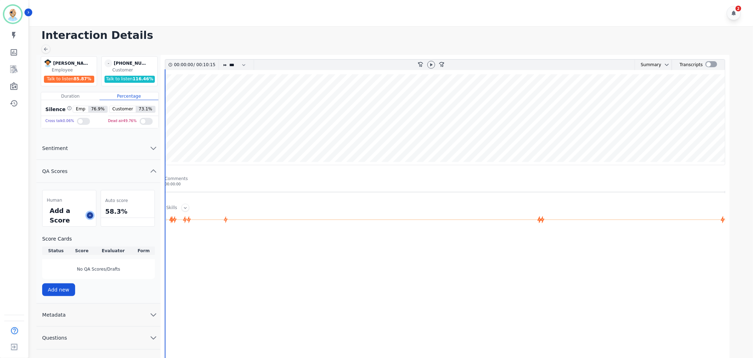
click at [90, 216] on icon at bounding box center [90, 216] width 4 height 4
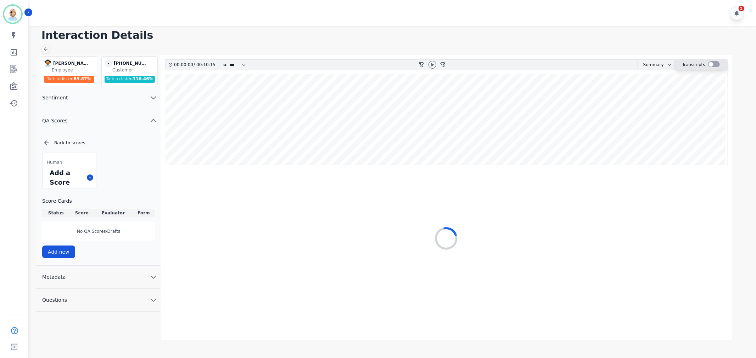
click at [715, 65] on div at bounding box center [714, 64] width 12 height 6
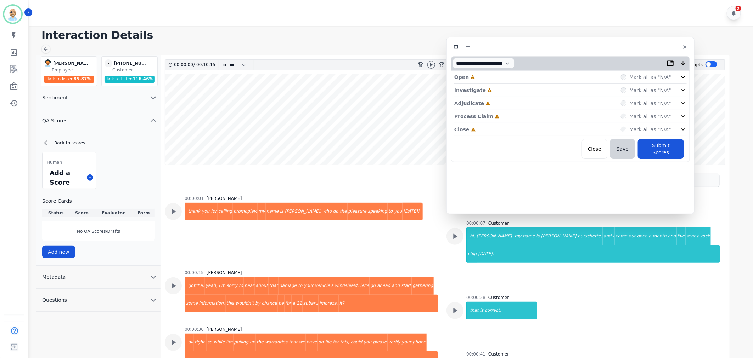
drag, startPoint x: 198, startPoint y: 38, endPoint x: 626, endPoint y: 45, distance: 427.9
click at [626, 45] on div at bounding box center [570, 47] width 239 height 10
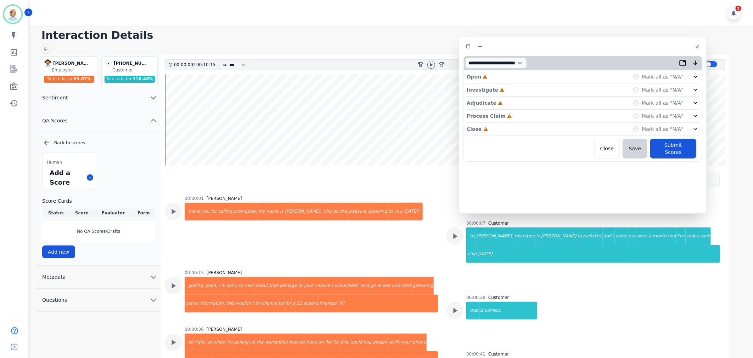
click at [430, 63] on icon at bounding box center [431, 65] width 6 height 6
click at [519, 128] on div "Close Incomplete Mark all as "N/A"" at bounding box center [582, 129] width 232 height 13
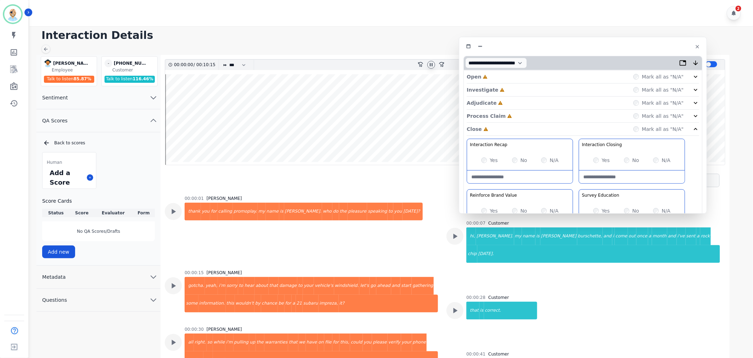
click at [514, 111] on div "Process Claim Incomplete Mark all as "N/A"" at bounding box center [582, 116] width 232 height 13
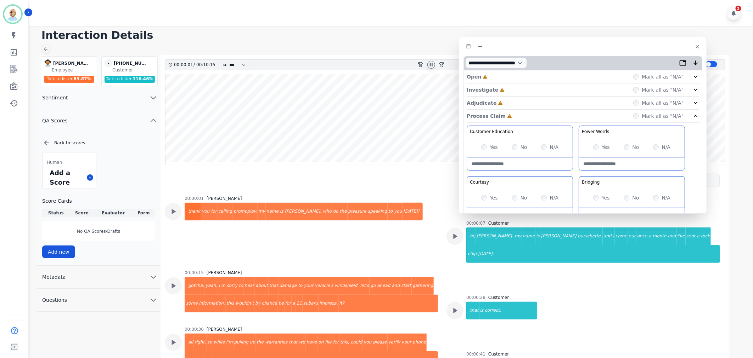
click at [514, 98] on div "Adjudicate Incomplete Mark all as "N/A"" at bounding box center [582, 103] width 232 height 13
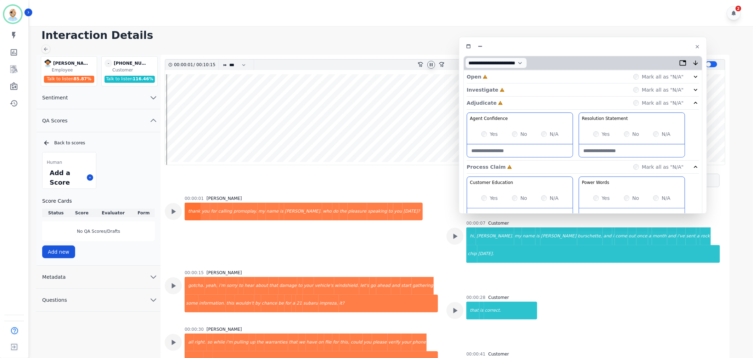
click at [514, 86] on div "Investigate Incomplete Mark all as "N/A"" at bounding box center [582, 90] width 232 height 13
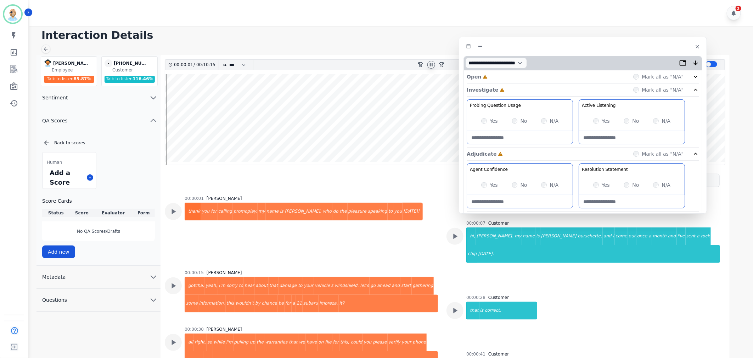
click at [512, 74] on div "Open Incomplete Mark all as "N/A"" at bounding box center [582, 76] width 232 height 13
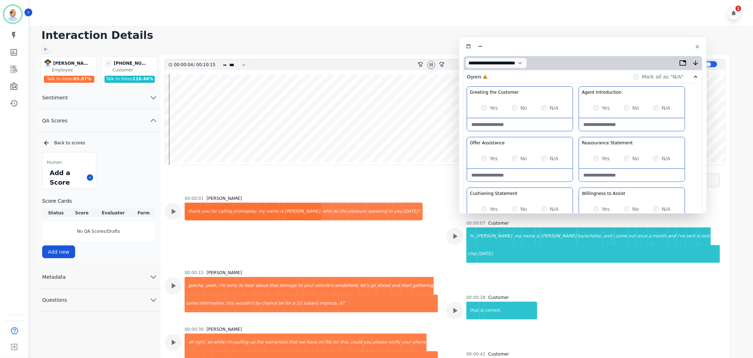
click at [573, 138] on div "Greeting the Customer Welcome is where we quickly greet our customer as a known…" at bounding box center [582, 211] width 232 height 251
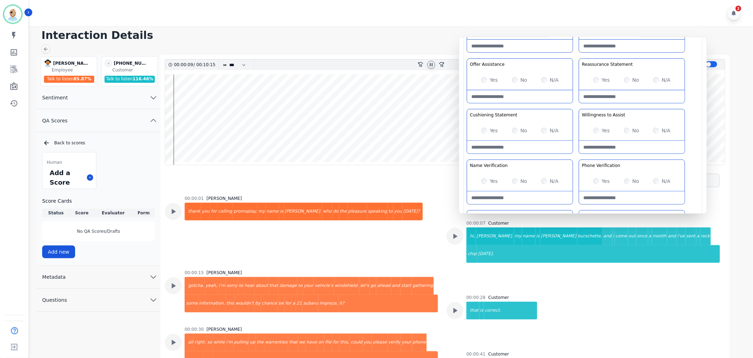
scroll to position [118, 0]
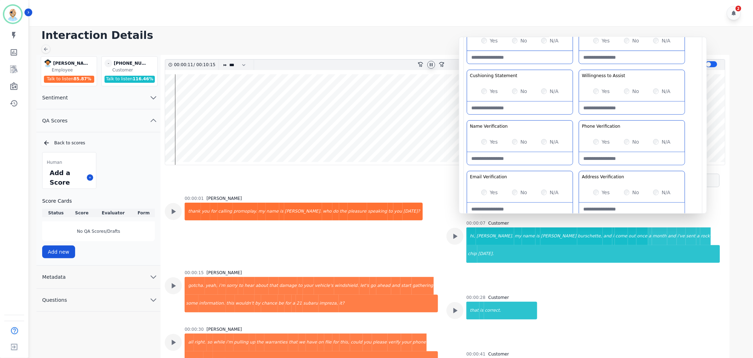
click at [576, 119] on div "Greeting the Customer Welcome is where we quickly greet our customer as a known…" at bounding box center [582, 93] width 232 height 251
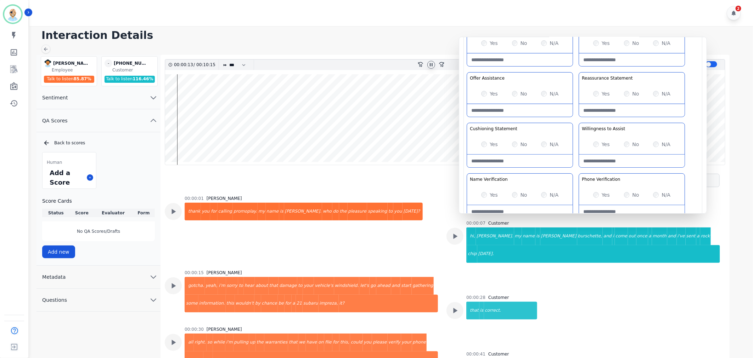
scroll to position [79, 0]
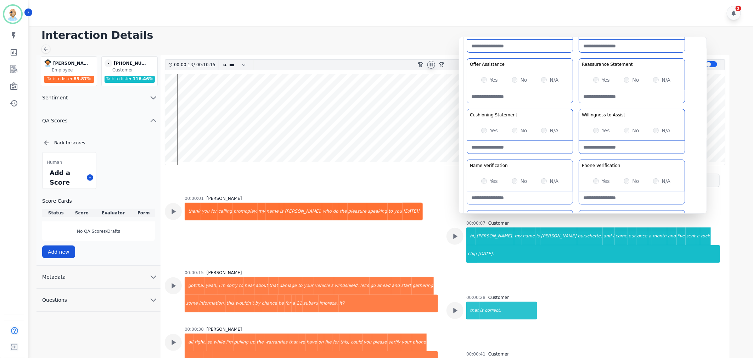
click at [576, 119] on div "Greeting the Customer Welcome is where we quickly greet our customer as a known…" at bounding box center [582, 133] width 232 height 251
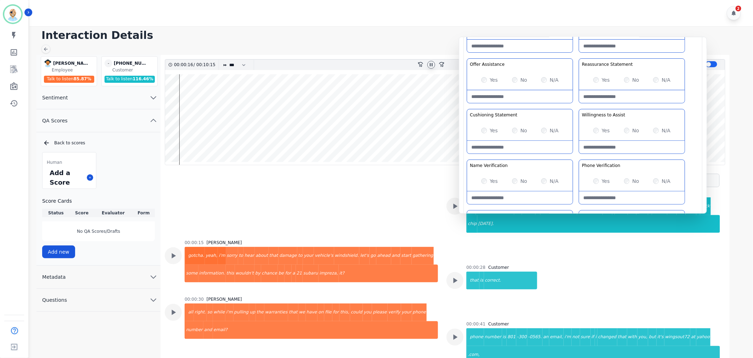
click at [577, 104] on div "Greeting the Customer Welcome is where we quickly greet our customer as a known…" at bounding box center [582, 133] width 232 height 251
click at [576, 104] on div "Greeting the Customer Welcome is where we quickly greet our customer as a known…" at bounding box center [582, 133] width 232 height 251
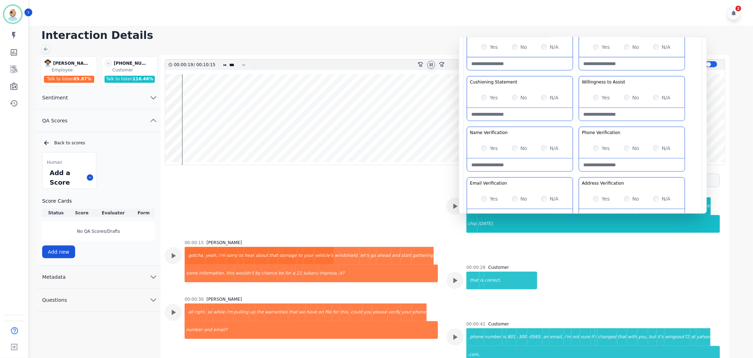
scroll to position [157, 0]
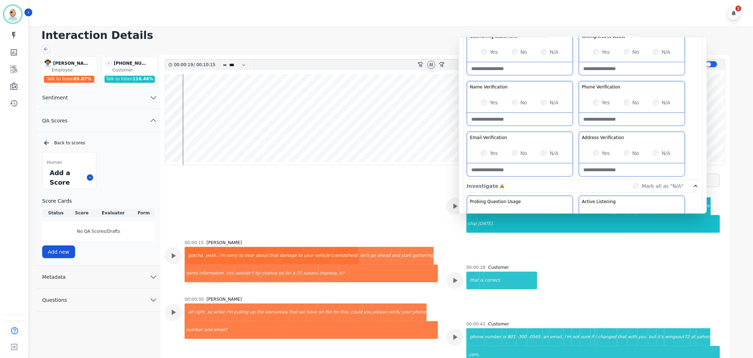
click at [576, 104] on div "Greeting the Customer Welcome is where we quickly greet our customer as a known…" at bounding box center [582, 54] width 232 height 251
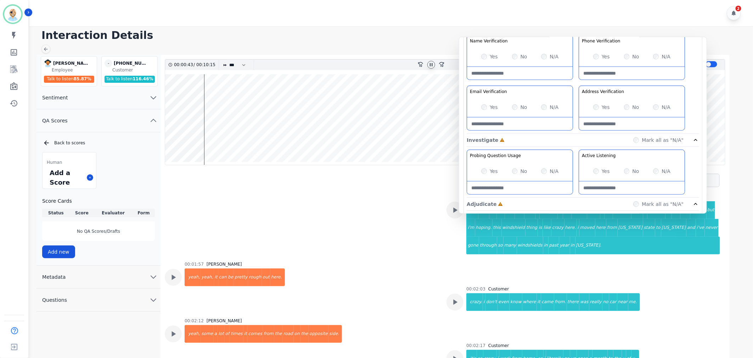
scroll to position [203, 0]
click at [487, 171] on div "Yes" at bounding box center [489, 172] width 17 height 7
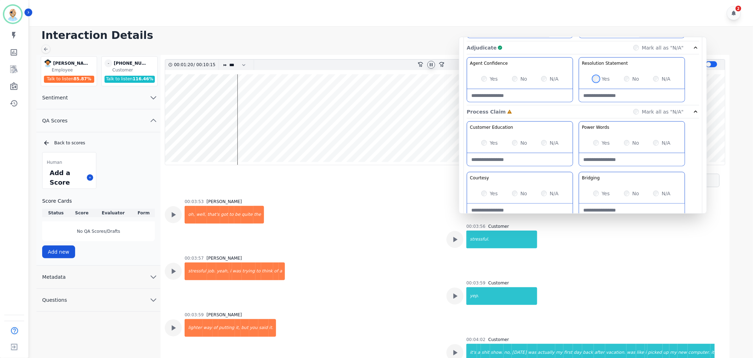
scroll to position [975, 0]
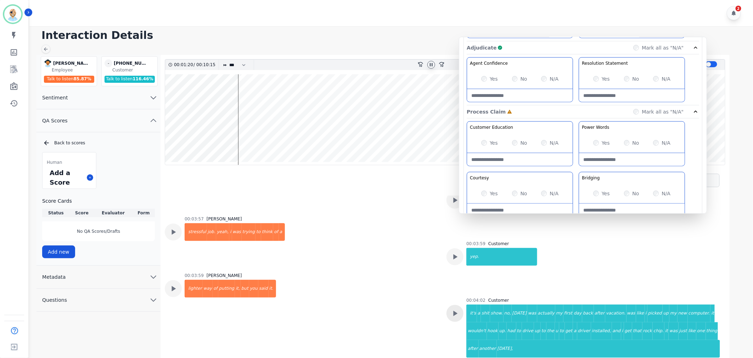
click at [454, 305] on div at bounding box center [454, 313] width 17 height 17
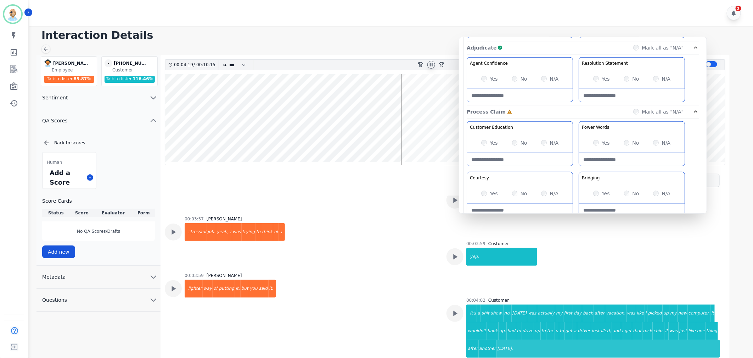
click at [413, 293] on div "00:03:59 Cody Gurney lighter way of putting it, but you said it." at bounding box center [301, 315] width 273 height 84
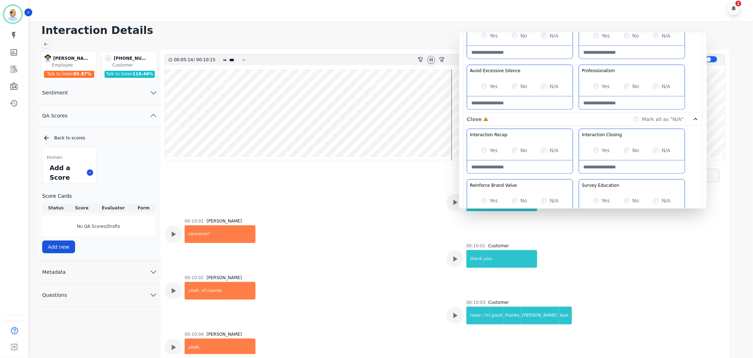
scroll to position [557, 0]
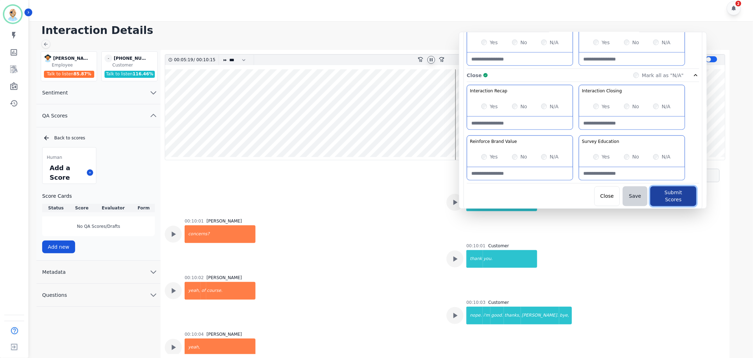
click at [661, 196] on button "Submit Scores" at bounding box center [673, 197] width 46 height 20
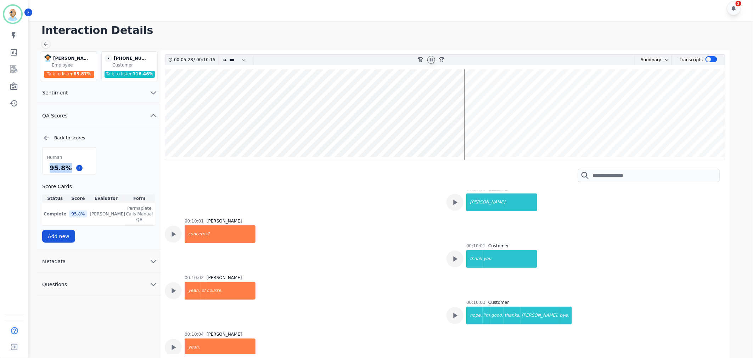
drag, startPoint x: 69, startPoint y: 167, endPoint x: 45, endPoint y: 168, distance: 24.1
click at [45, 168] on div "95.8 %" at bounding box center [69, 168] width 53 height 12
copy div "95.8 %"
click at [429, 61] on icon at bounding box center [431, 60] width 6 height 6
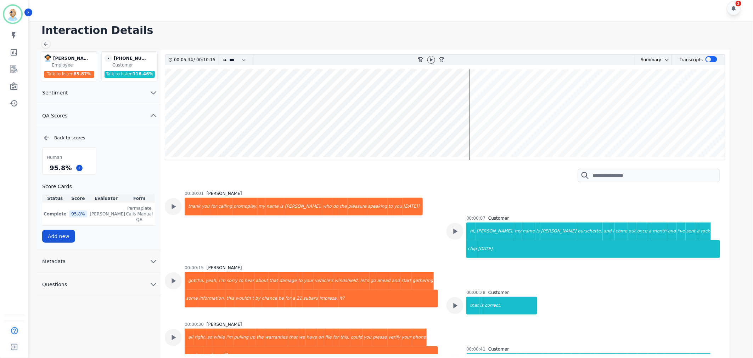
scroll to position [3546, 0]
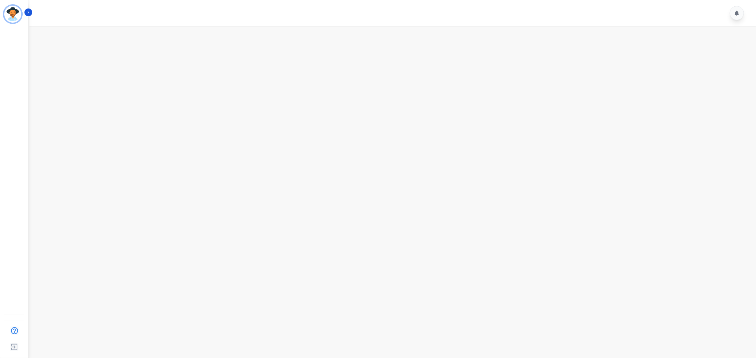
click at [343, 6] on div at bounding box center [393, 13] width 728 height 26
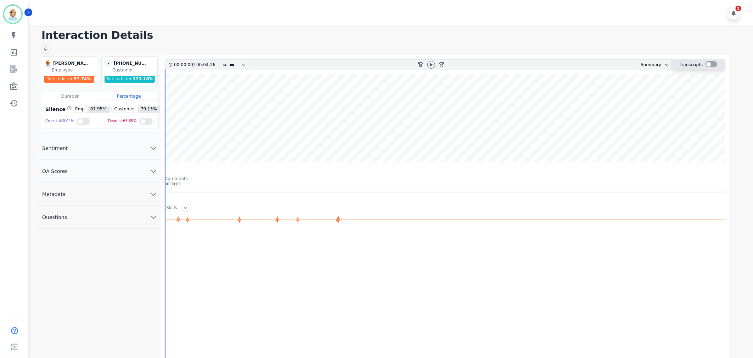
click at [709, 62] on div at bounding box center [711, 64] width 12 height 6
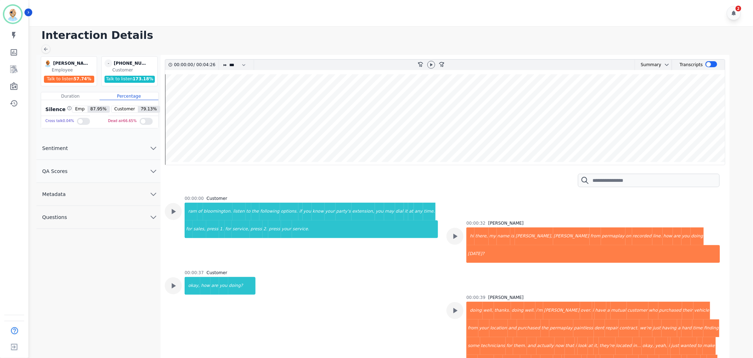
click at [139, 170] on button "QA Scores" at bounding box center [98, 171] width 124 height 23
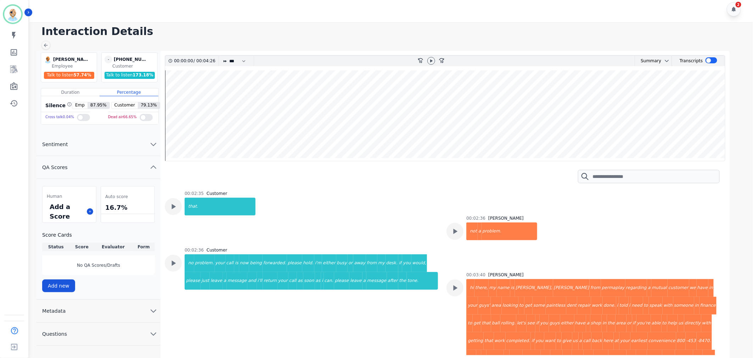
scroll to position [5, 0]
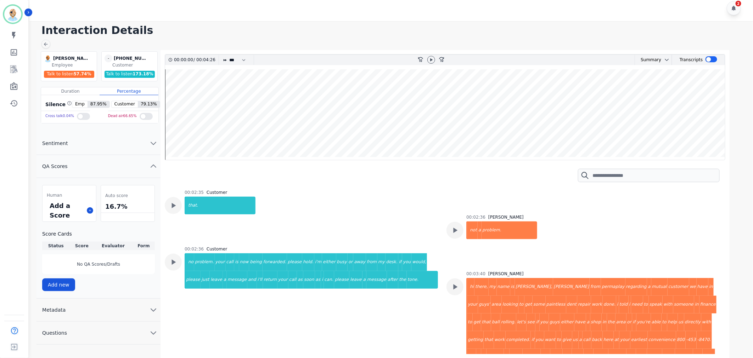
click at [399, 34] on h1 "Interaction Details" at bounding box center [393, 30] width 704 height 13
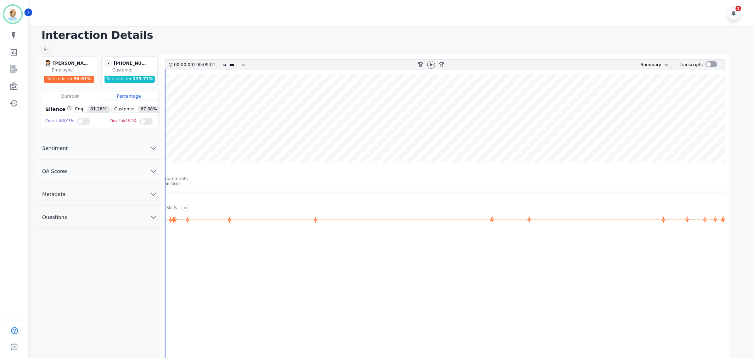
click at [114, 170] on button "QA Scores" at bounding box center [98, 171] width 124 height 23
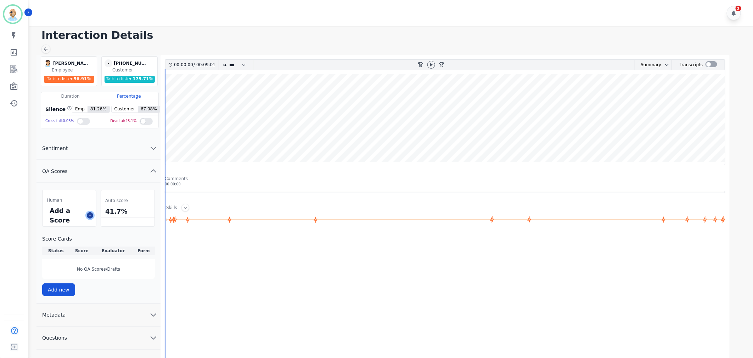
click at [88, 215] on icon at bounding box center [90, 216] width 4 height 4
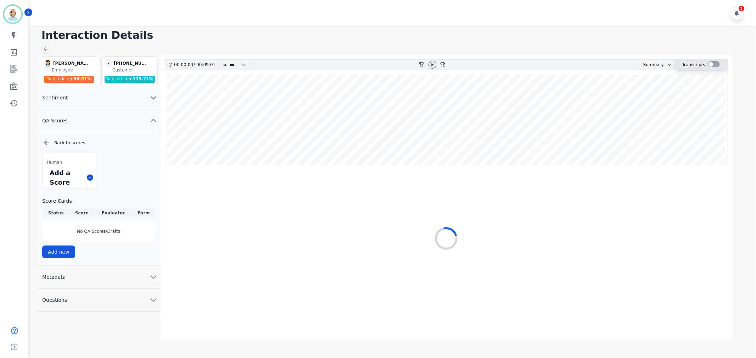
click at [708, 64] on div at bounding box center [714, 64] width 12 height 6
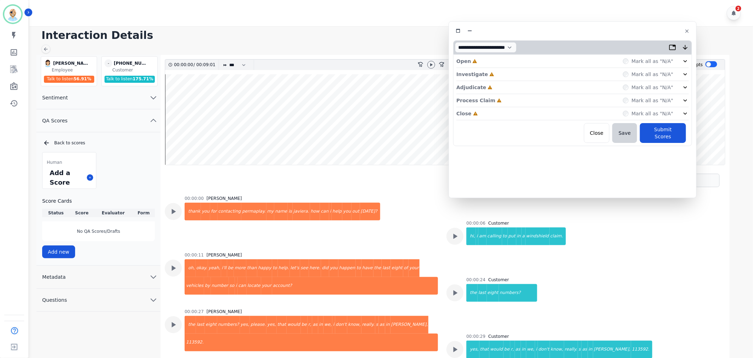
drag, startPoint x: 208, startPoint y: 34, endPoint x: 611, endPoint y: 29, distance: 403.1
click at [611, 29] on div at bounding box center [572, 31] width 239 height 10
click at [430, 65] on icon at bounding box center [431, 65] width 6 height 6
click at [488, 110] on div "Close Incomplete Mark all as "N/A"" at bounding box center [572, 113] width 232 height 13
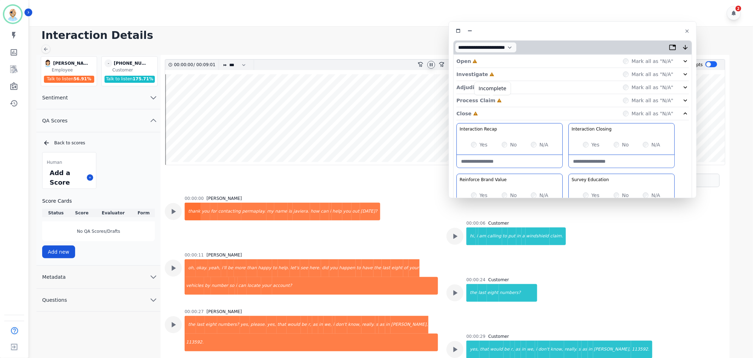
click at [497, 98] on icon at bounding box center [499, 100] width 5 height 5
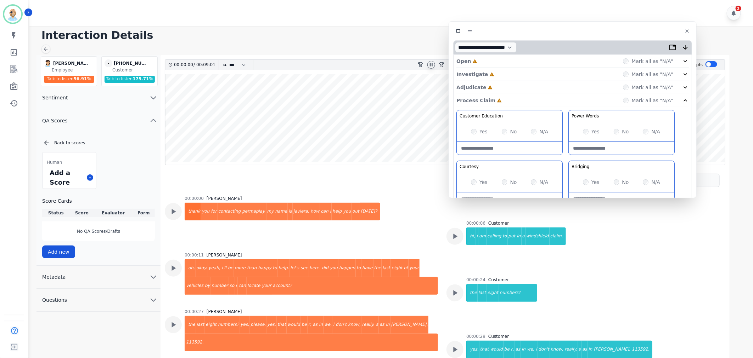
click at [498, 86] on div "Adjudicate Incomplete Mark all as "N/A"" at bounding box center [572, 87] width 232 height 13
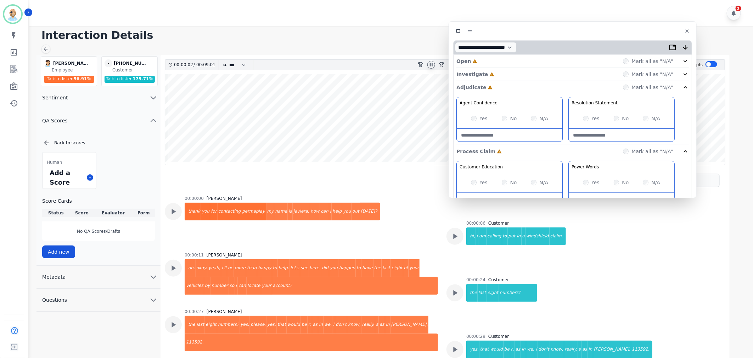
click at [500, 73] on div "Investigate Incomplete Mark all as "N/A"" at bounding box center [572, 74] width 232 height 13
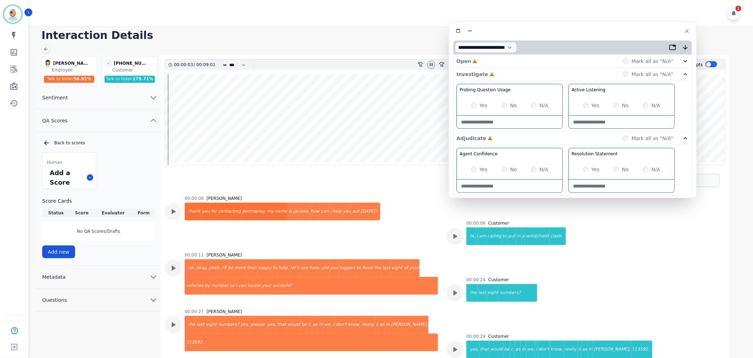
click at [500, 61] on div "Open Incomplete Mark all as "N/A"" at bounding box center [572, 61] width 232 height 13
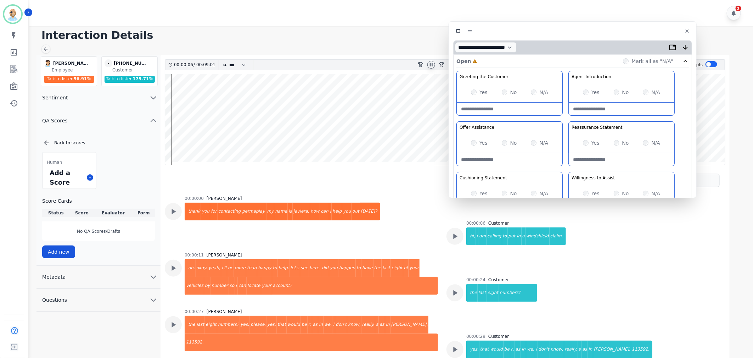
click at [564, 120] on div "Greeting the Customer Welcome is where we quickly greet our customer as a known…" at bounding box center [572, 196] width 232 height 251
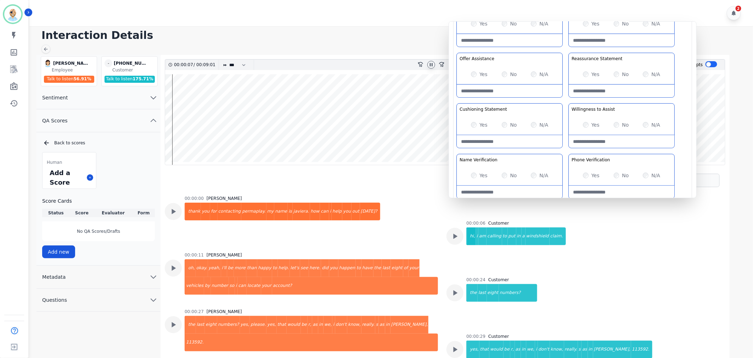
scroll to position [79, 0]
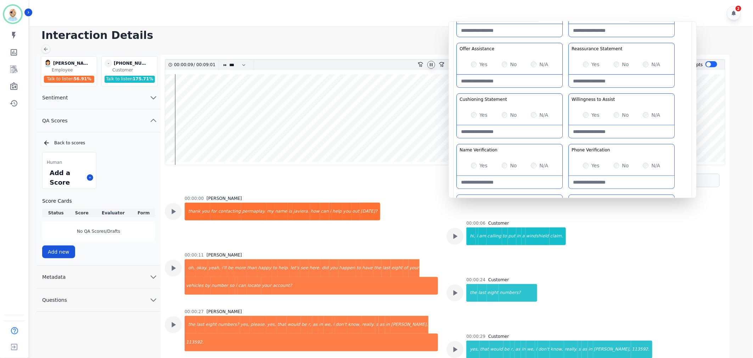
click at [564, 87] on div "Greeting the Customer Welcome is where we quickly greet our customer as a known…" at bounding box center [572, 117] width 232 height 251
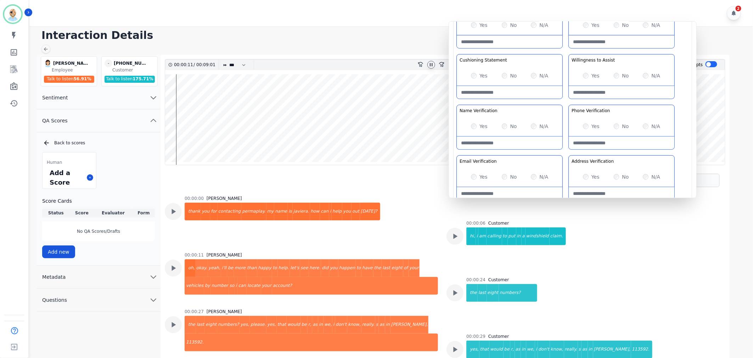
scroll to position [30, 0]
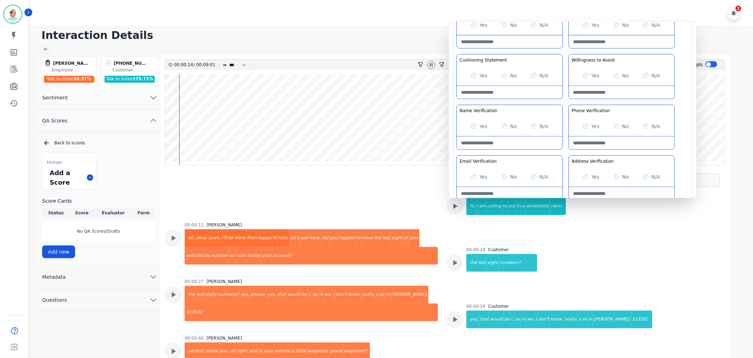
click at [565, 101] on div "Greeting the Customer Welcome is where we quickly greet our customer as a known…" at bounding box center [572, 78] width 232 height 251
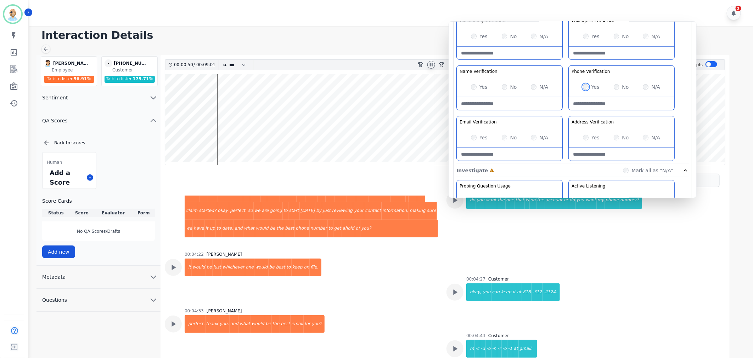
scroll to position [1014, 0]
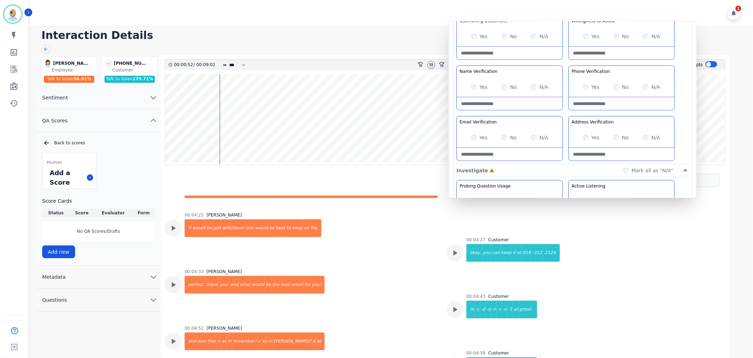
click at [470, 137] on div "Yes No N/A" at bounding box center [510, 138] width 106 height 20
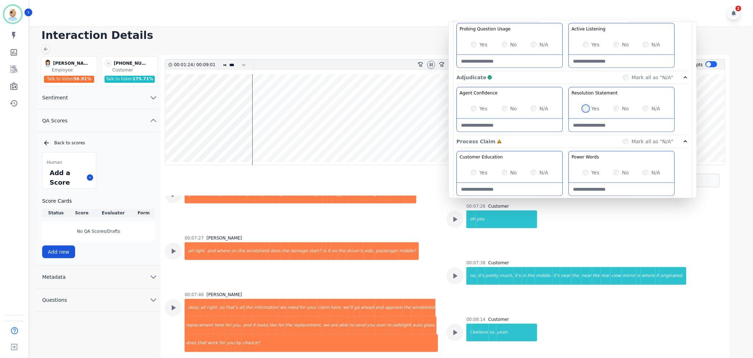
scroll to position [1762, 0]
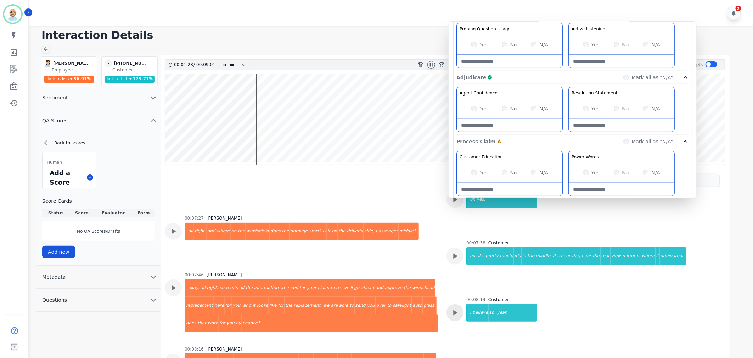
click at [455, 309] on icon at bounding box center [454, 313] width 9 height 9
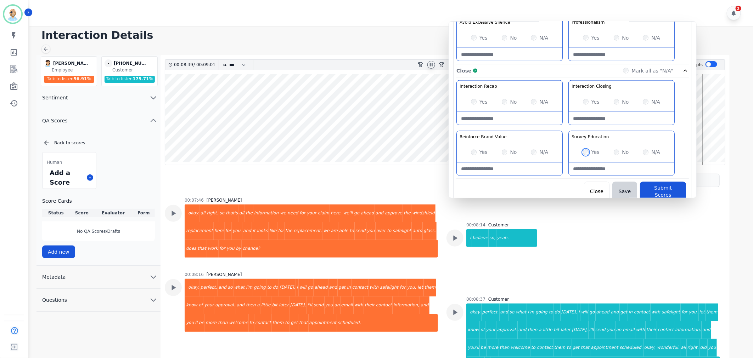
scroll to position [1835, 0]
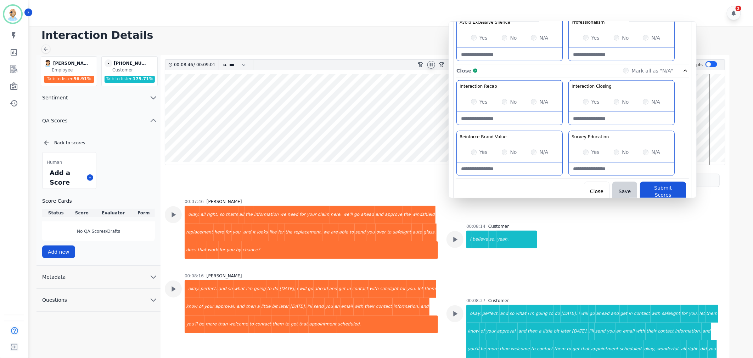
click at [537, 179] on div "Interaction Recap Effectively summarize the conversation and set expectations f…" at bounding box center [572, 129] width 232 height 99
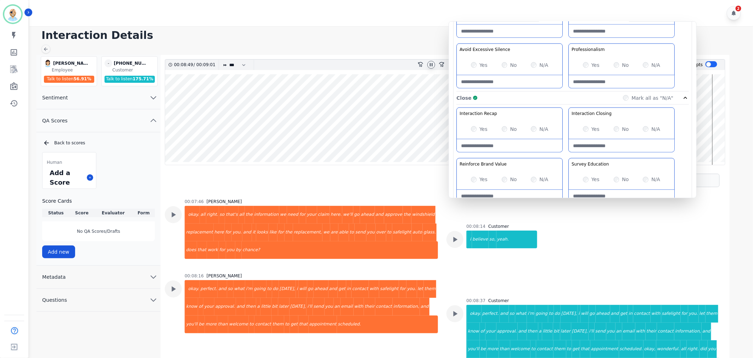
scroll to position [557, 0]
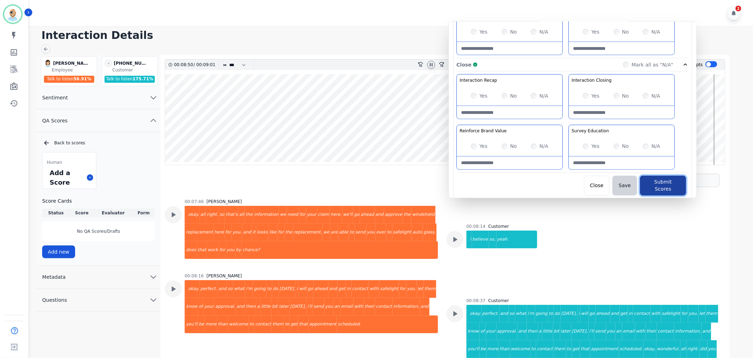
click at [662, 187] on button "Submit Scores" at bounding box center [663, 186] width 46 height 20
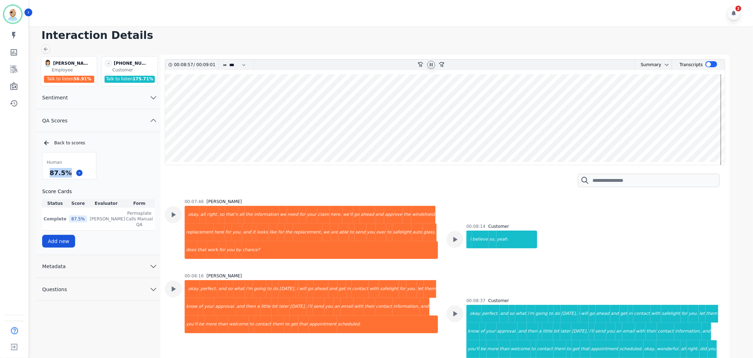
drag, startPoint x: 68, startPoint y: 171, endPoint x: 48, endPoint y: 174, distance: 19.9
click at [48, 174] on div "87.5 %" at bounding box center [60, 173] width 25 height 12
copy div "87.5 %"
click at [315, 33] on h1 "Interaction Details" at bounding box center [393, 35] width 704 height 13
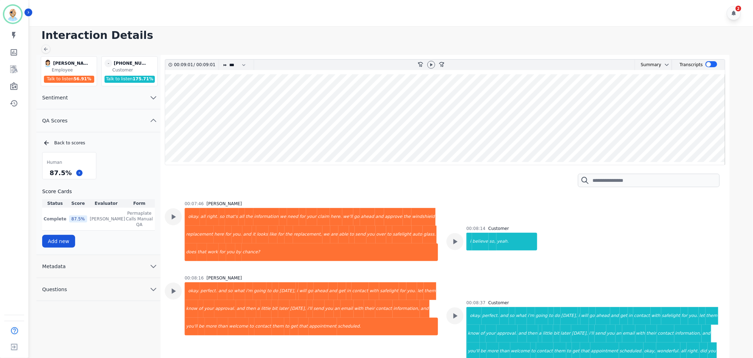
scroll to position [1914, 0]
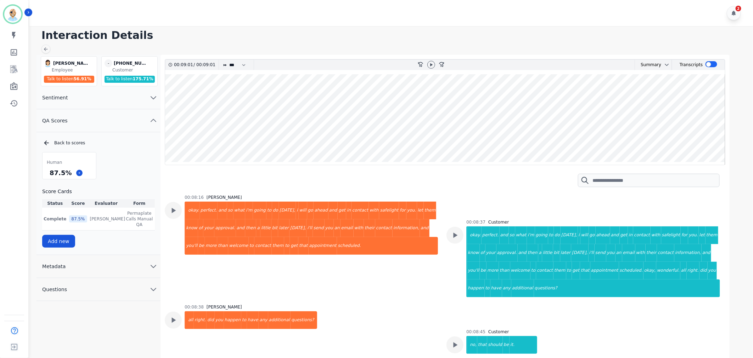
click at [397, 305] on div "00:08:38 [PERSON_NAME] all right. did you happen to have any additional questio…" at bounding box center [301, 329] width 273 height 48
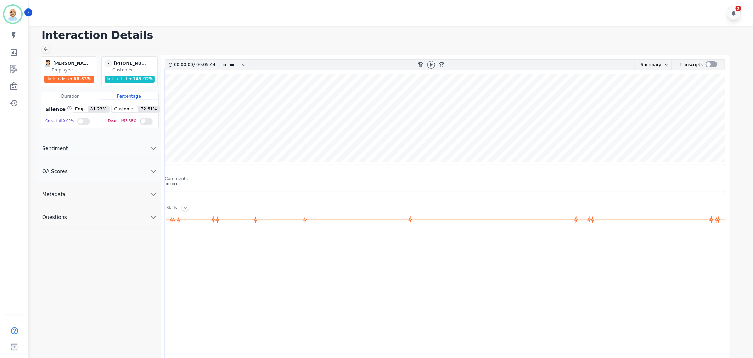
click at [349, 16] on div "2" at bounding box center [391, 13] width 725 height 26
click at [213, 20] on div "2" at bounding box center [391, 13] width 725 height 26
click at [130, 172] on button "QA Scores" at bounding box center [98, 171] width 124 height 23
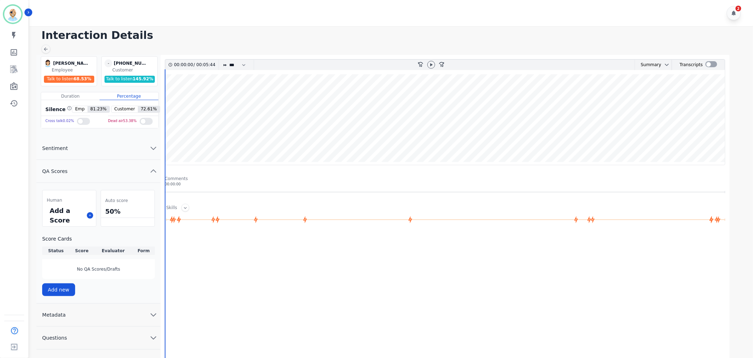
click at [130, 172] on button "QA Scores" at bounding box center [98, 171] width 124 height 23
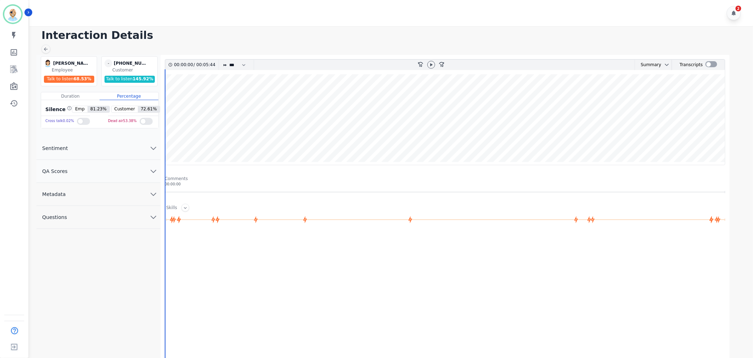
click at [356, 13] on div "2" at bounding box center [391, 13] width 725 height 26
click at [106, 176] on button "QA Scores" at bounding box center [98, 171] width 124 height 23
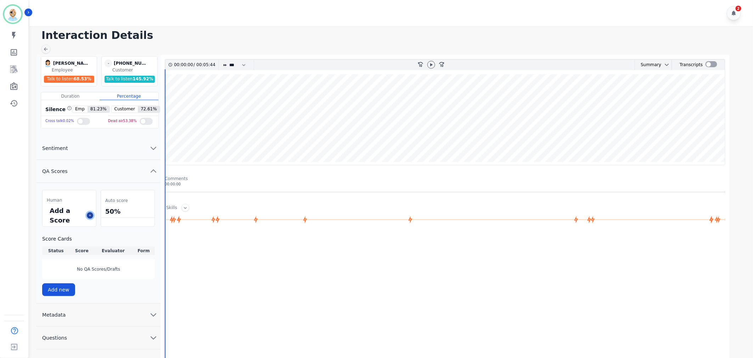
click at [91, 219] on button at bounding box center [90, 216] width 6 height 6
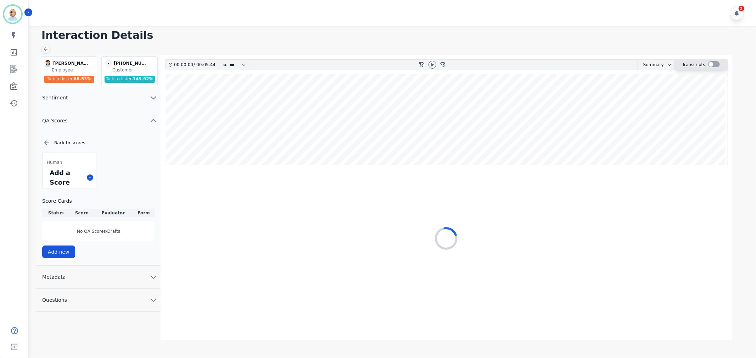
click at [710, 65] on div at bounding box center [714, 64] width 12 height 6
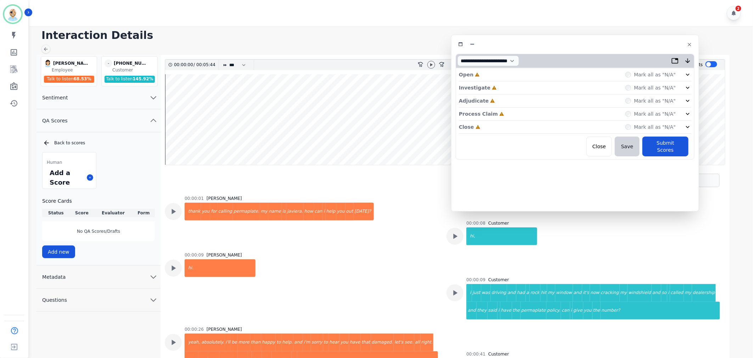
drag, startPoint x: 411, startPoint y: 65, endPoint x: 638, endPoint y: 43, distance: 227.8
click at [638, 43] on div at bounding box center [574, 44] width 239 height 10
click at [528, 126] on div "Close Incomplete Mark all as "N/A"" at bounding box center [576, 126] width 232 height 13
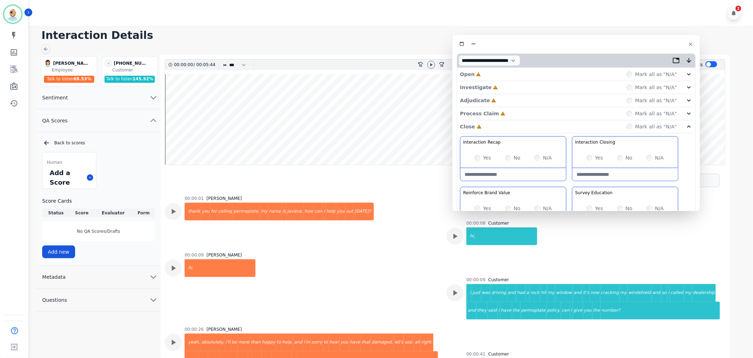
click at [525, 112] on div "Process Claim Incomplete Mark all as "N/A"" at bounding box center [576, 113] width 232 height 13
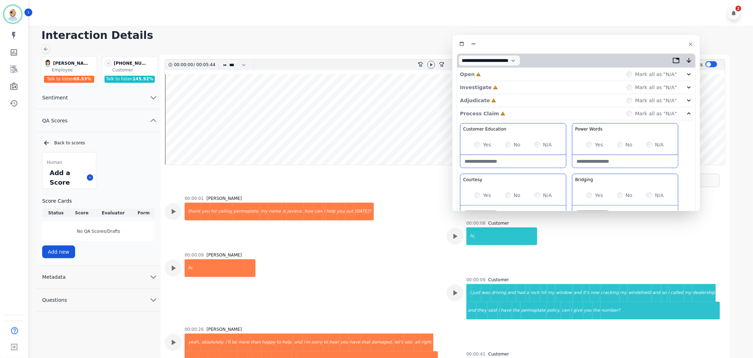
click at [526, 97] on div "Adjudicate Incomplete Mark all as "N/A"" at bounding box center [576, 100] width 232 height 13
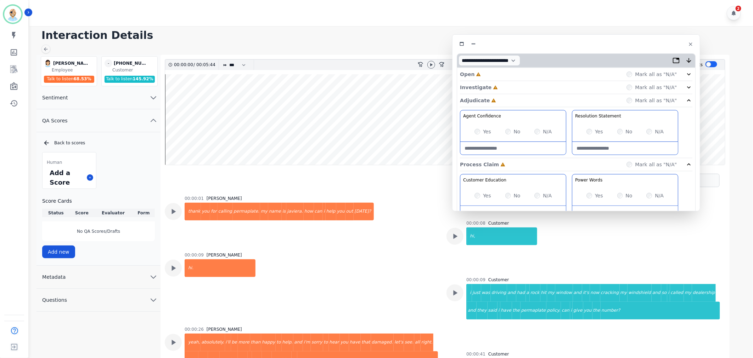
click at [533, 83] on div "Investigate Incomplete Mark all as "N/A"" at bounding box center [576, 87] width 232 height 13
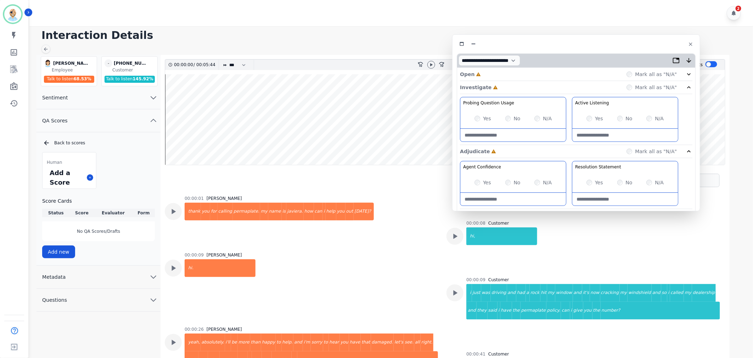
click at [537, 72] on div "Open Incomplete Mark all as "N/A"" at bounding box center [576, 74] width 232 height 13
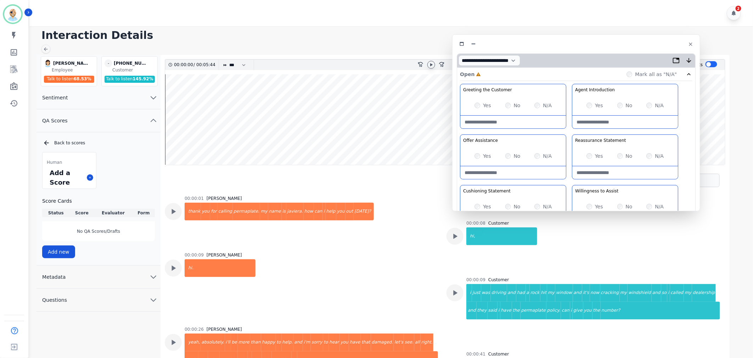
click at [430, 66] on icon at bounding box center [431, 65] width 6 height 6
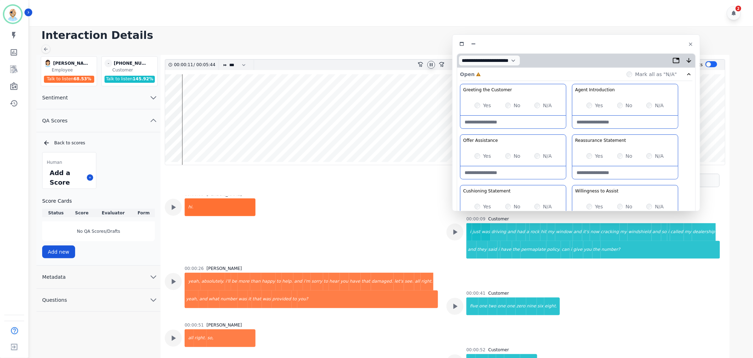
click at [569, 131] on div "Greeting the Customer Welcome is where we quickly greet our customer as a known…" at bounding box center [576, 209] width 232 height 251
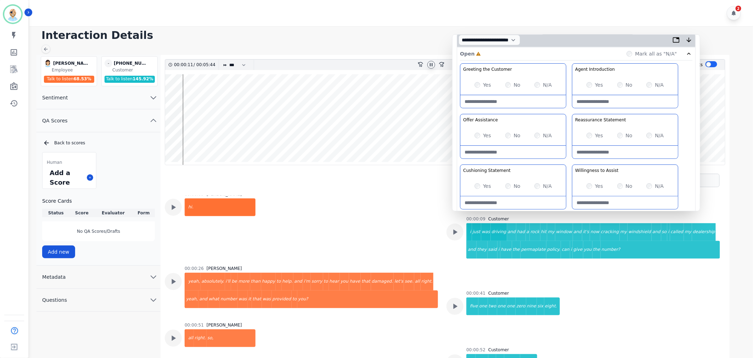
scroll to position [39, 0]
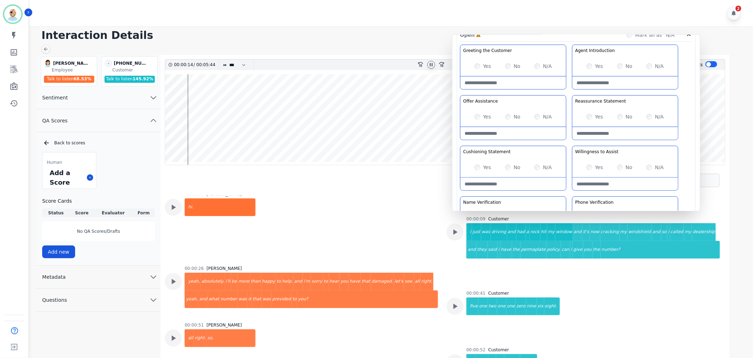
click at [566, 143] on div "Greeting the Customer Welcome is where we quickly greet our customer as a known…" at bounding box center [576, 170] width 232 height 251
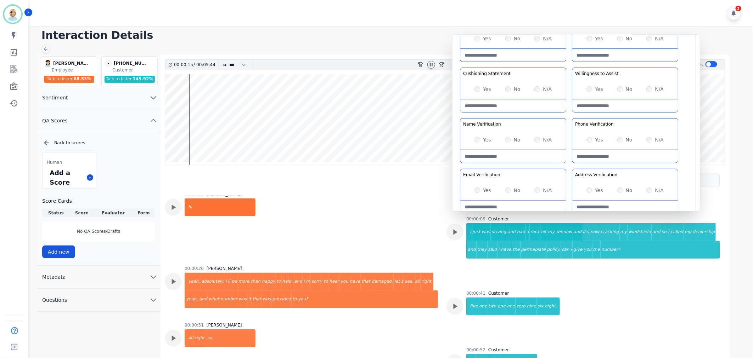
scroll to position [118, 0]
click at [569, 66] on div "Greeting the Customer Welcome is where we quickly greet our customer as a known…" at bounding box center [576, 91] width 232 height 251
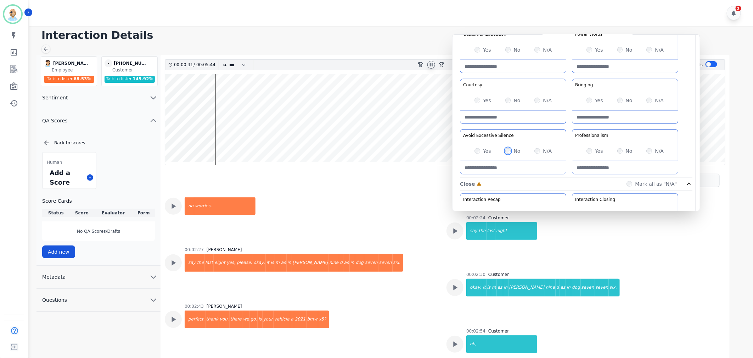
scroll to position [433, 0]
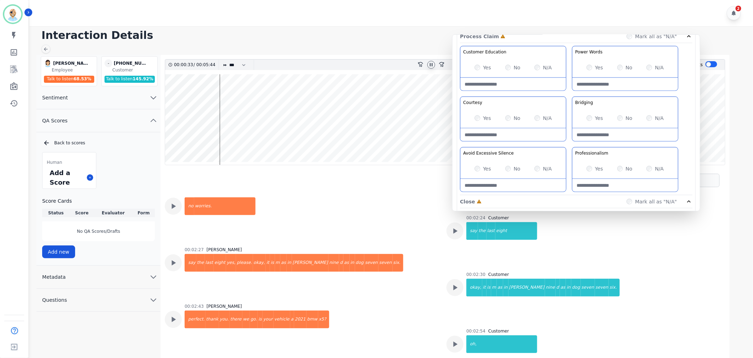
click at [476, 64] on div "Yes No N/A" at bounding box center [513, 68] width 106 height 20
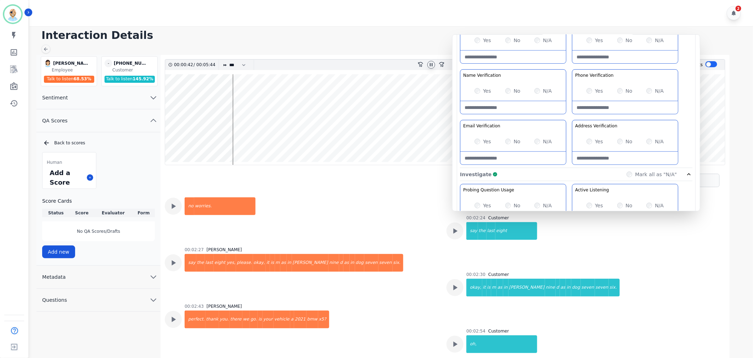
scroll to position [157, 0]
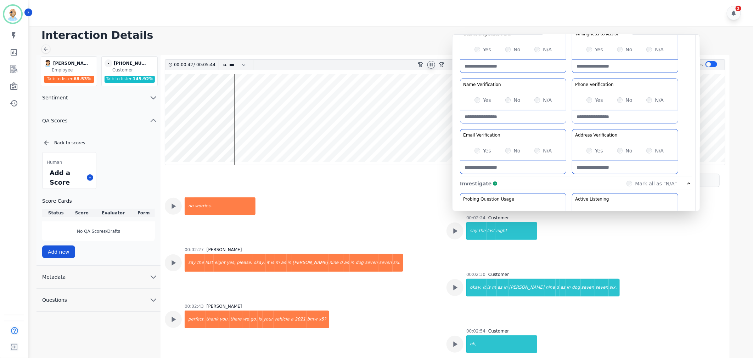
click at [566, 126] on div "Greeting the Customer Welcome is where we quickly greet our customer as a known…" at bounding box center [576, 52] width 232 height 251
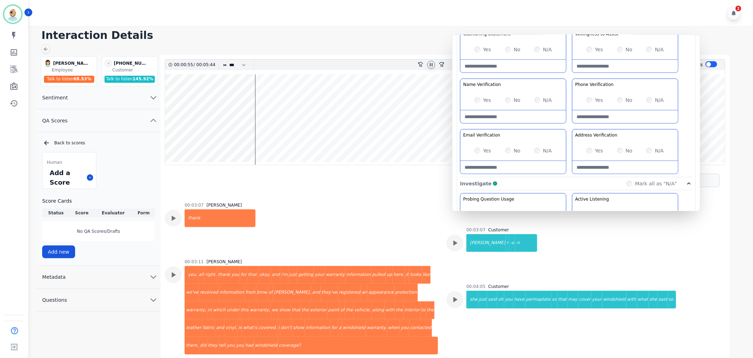
scroll to position [787, 0]
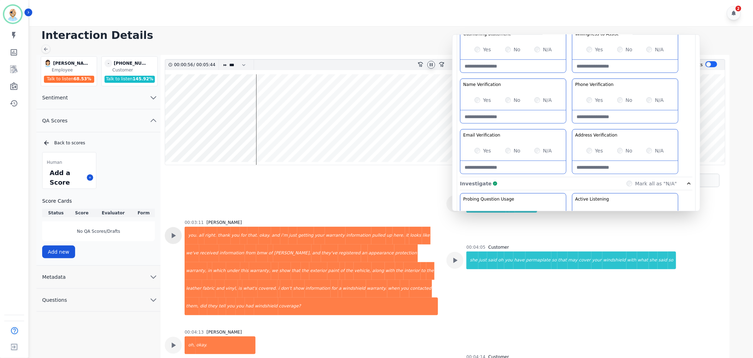
click at [179, 232] on div at bounding box center [173, 235] width 17 height 17
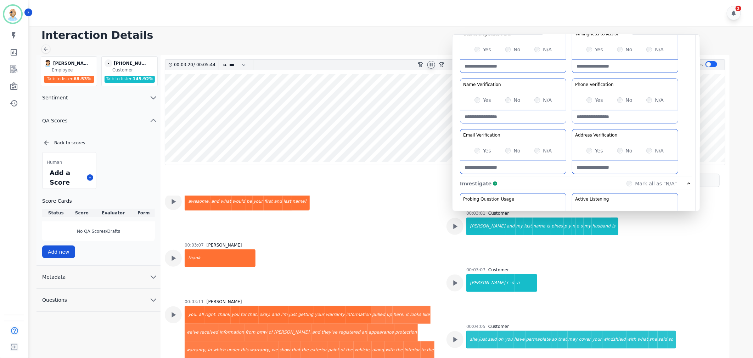
scroll to position [708, 0]
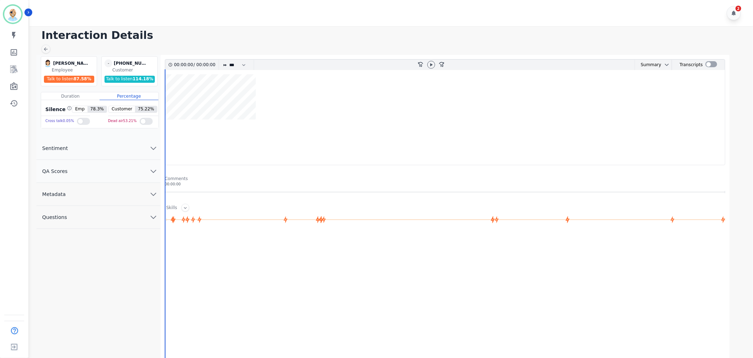
click at [116, 165] on button "QA Scores" at bounding box center [98, 171] width 124 height 23
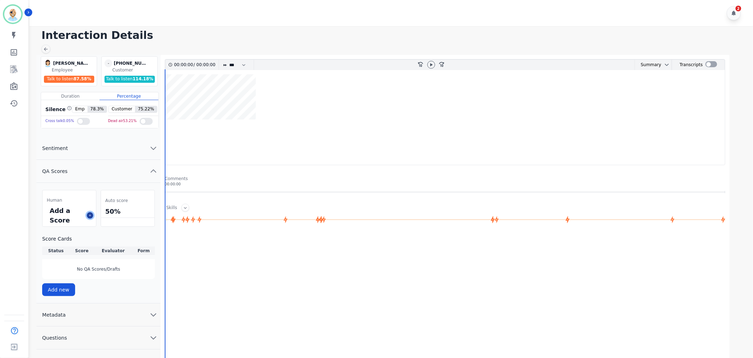
click at [91, 213] on button at bounding box center [90, 216] width 6 height 6
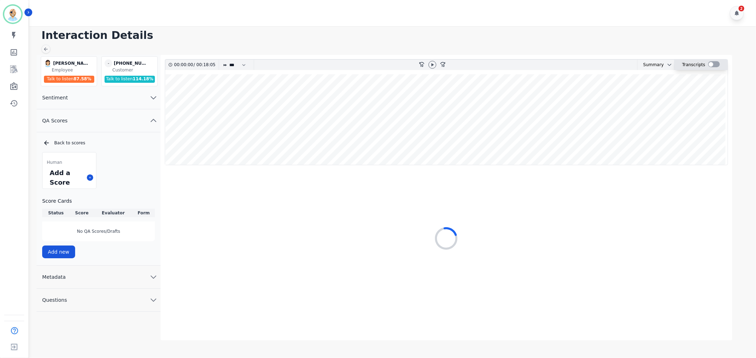
click at [712, 62] on div at bounding box center [714, 64] width 12 height 6
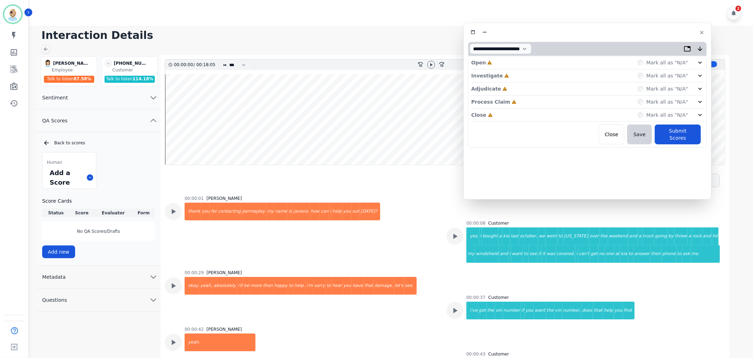
drag, startPoint x: 208, startPoint y: 41, endPoint x: 647, endPoint y: 34, distance: 439.6
click at [647, 34] on div at bounding box center [587, 32] width 239 height 10
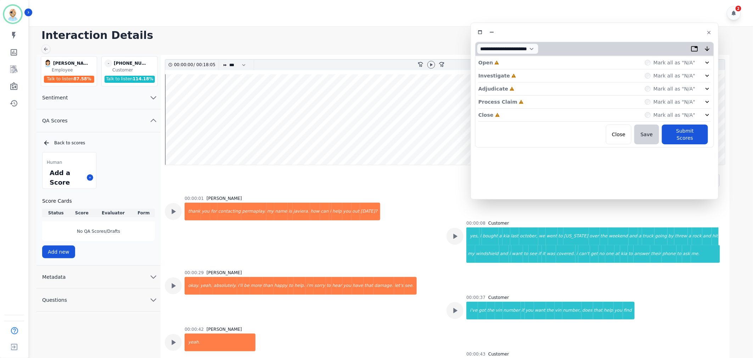
click at [518, 112] on div "Close Incomplete Mark all as "N/A"" at bounding box center [594, 115] width 232 height 13
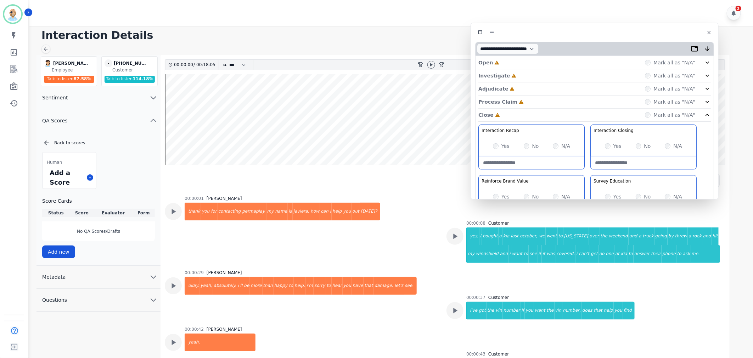
click at [519, 100] on div "Process Claim Incomplete Mark all as "N/A"" at bounding box center [594, 102] width 232 height 13
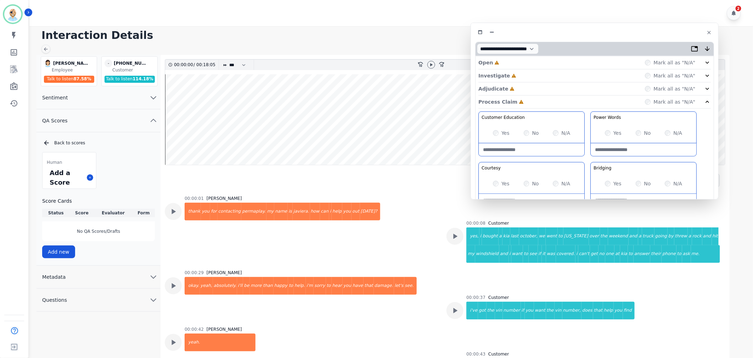
click at [519, 87] on div "Adjudicate Incomplete Mark all as "N/A"" at bounding box center [594, 89] width 232 height 13
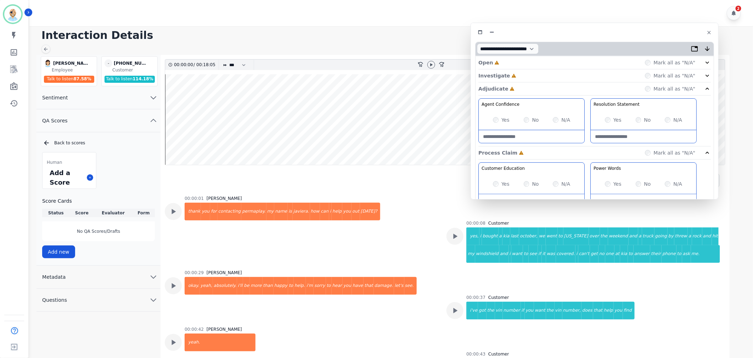
click at [519, 72] on div "Investigate Incomplete Mark all as "N/A"" at bounding box center [594, 75] width 232 height 13
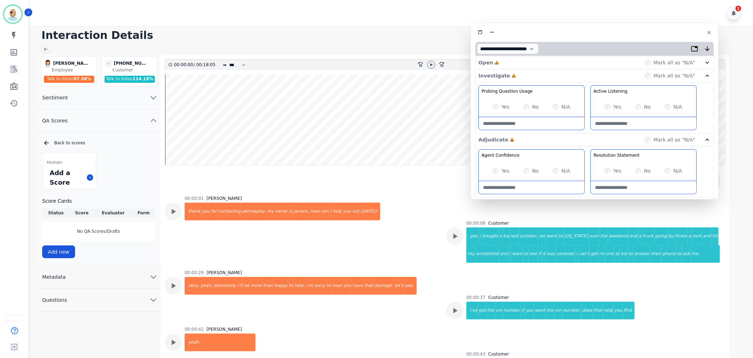
click at [520, 62] on div "Open Incomplete Mark all as "N/A"" at bounding box center [594, 62] width 232 height 13
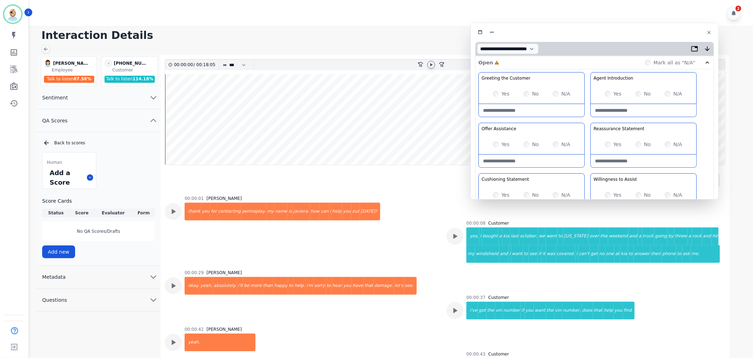
click at [431, 66] on icon at bounding box center [431, 65] width 6 height 6
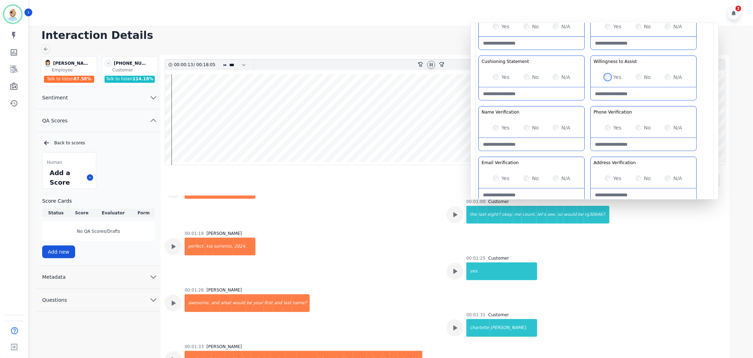
scroll to position [511, 0]
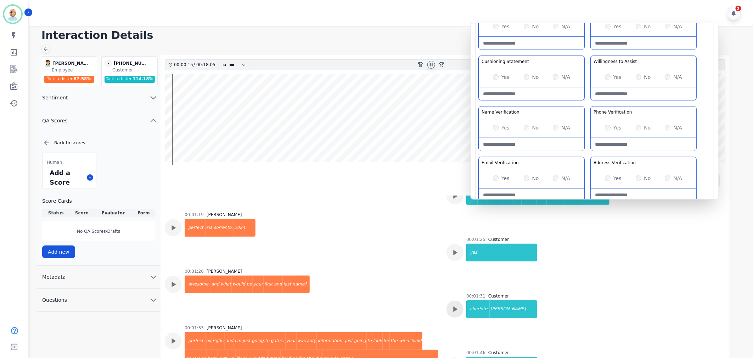
click at [451, 309] on icon at bounding box center [454, 309] width 9 height 9
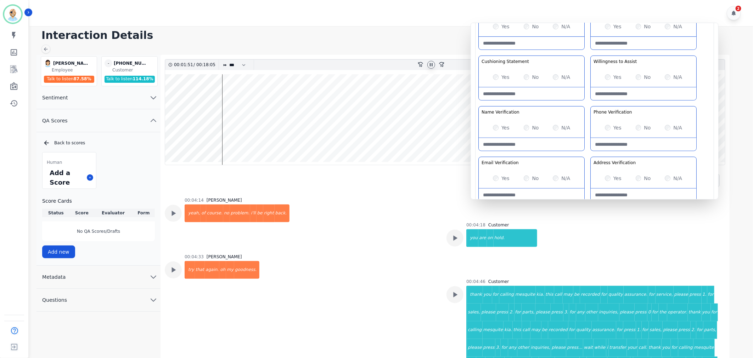
scroll to position [1220, 0]
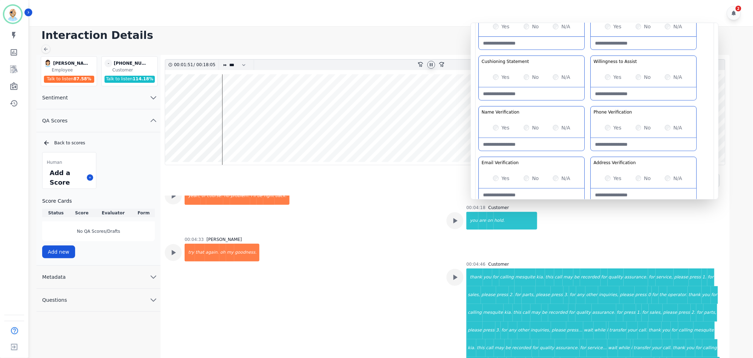
click at [432, 64] on icon at bounding box center [431, 64] width 3 height 3
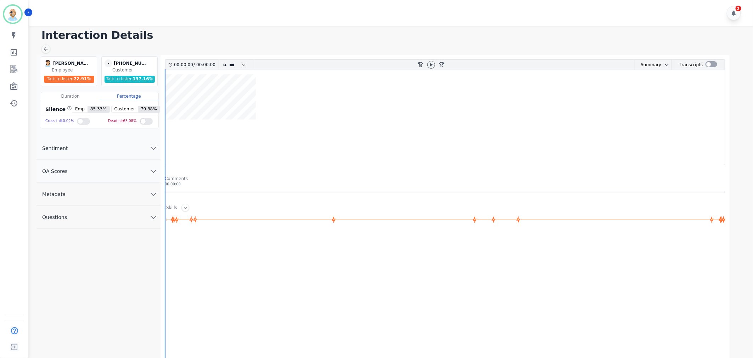
click at [111, 174] on button "QA Scores" at bounding box center [98, 171] width 124 height 23
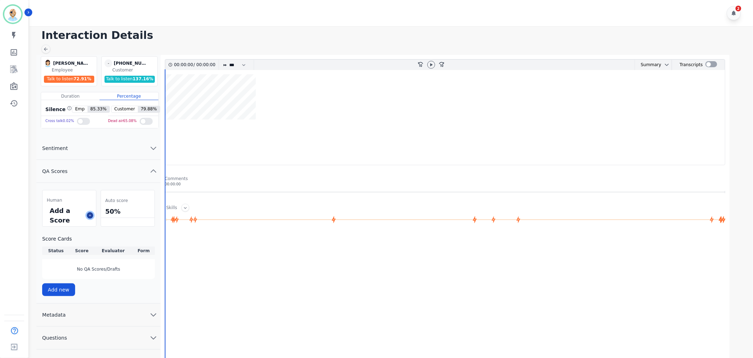
click at [90, 215] on icon at bounding box center [90, 216] width 4 height 4
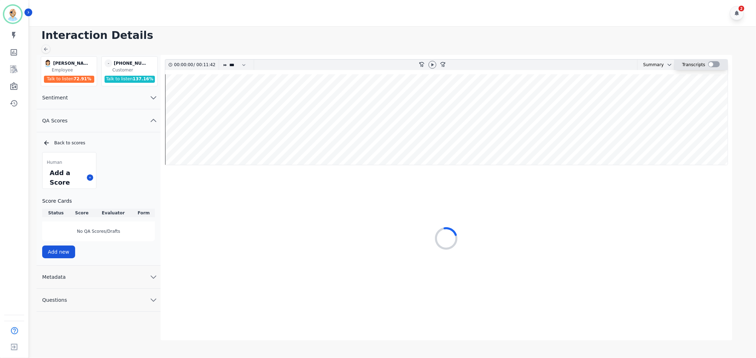
click at [712, 62] on div at bounding box center [714, 64] width 12 height 6
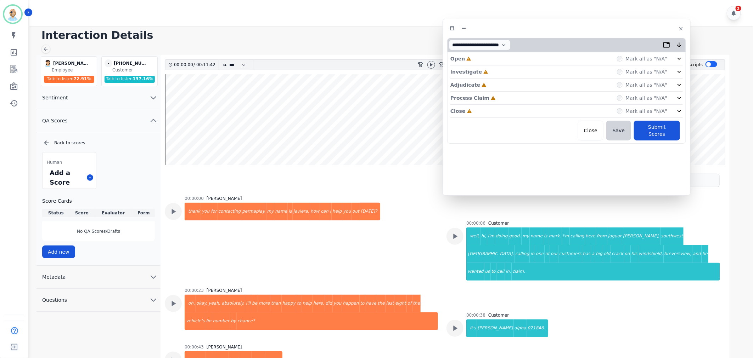
drag, startPoint x: 205, startPoint y: 39, endPoint x: 626, endPoint y: 30, distance: 420.5
click at [626, 30] on div at bounding box center [566, 28] width 239 height 10
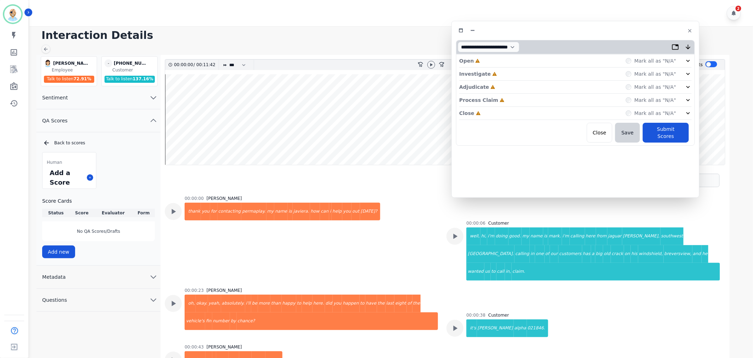
click at [513, 113] on div "Close Incomplete Mark all as "N/A"" at bounding box center [575, 113] width 232 height 13
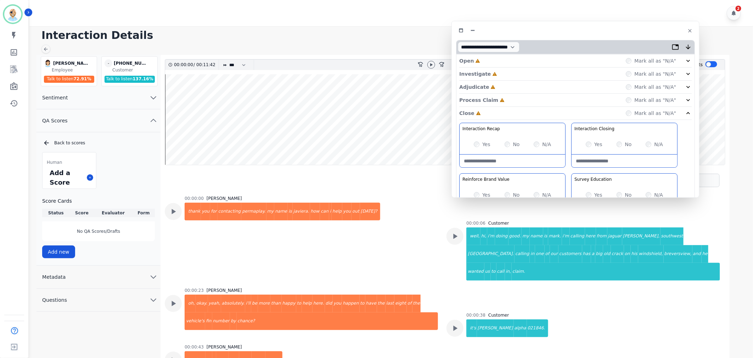
click at [511, 100] on div "Process Claim Incomplete Mark all as "N/A"" at bounding box center [575, 100] width 232 height 13
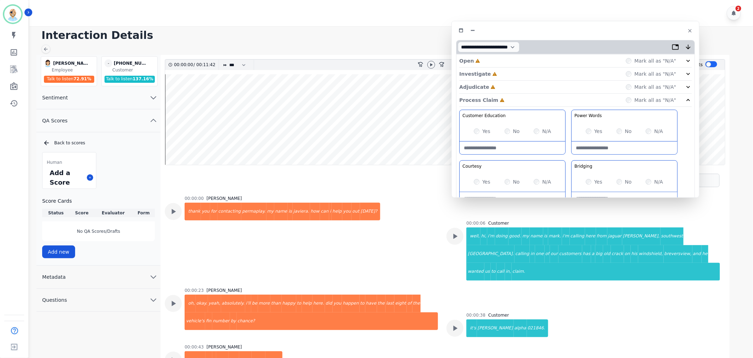
click at [513, 85] on div "Adjudicate Incomplete Mark all as "N/A"" at bounding box center [575, 87] width 232 height 13
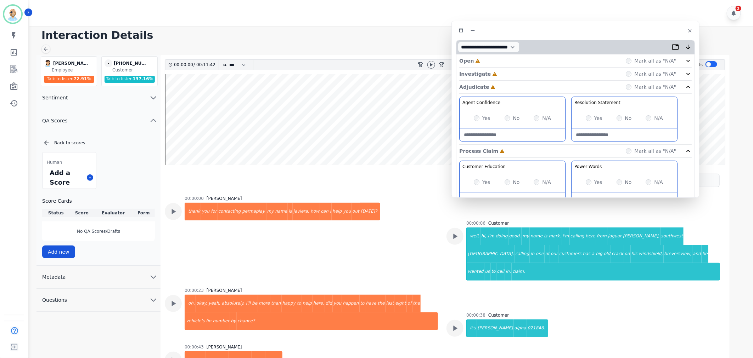
click at [512, 72] on div "Investigate Incomplete Mark all as "N/A"" at bounding box center [575, 74] width 232 height 13
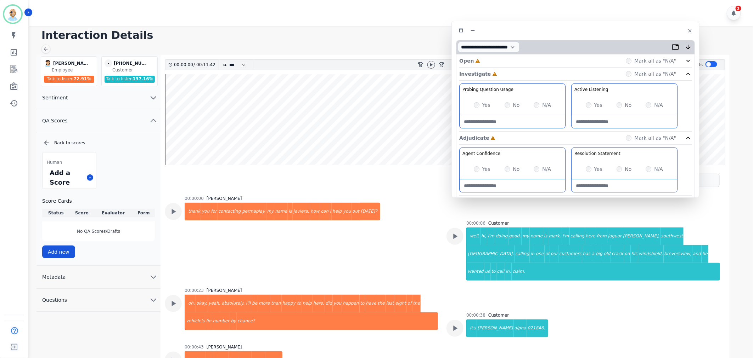
click at [511, 64] on div "Open Incomplete Mark all as "N/A"" at bounding box center [575, 61] width 232 height 13
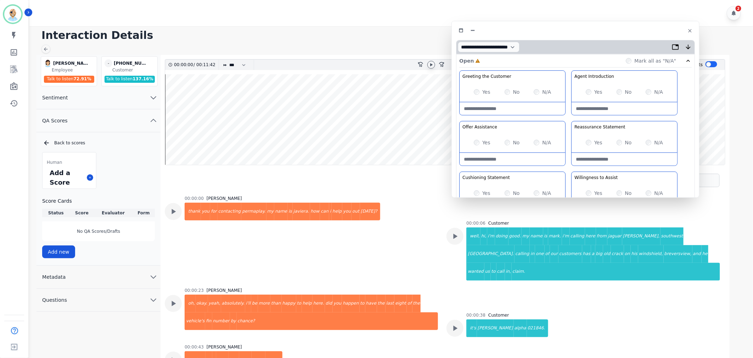
click at [431, 66] on icon at bounding box center [431, 65] width 6 height 6
click at [567, 121] on div "Greeting the Customer Welcome is where we quickly greet our customer as a known…" at bounding box center [575, 195] width 232 height 251
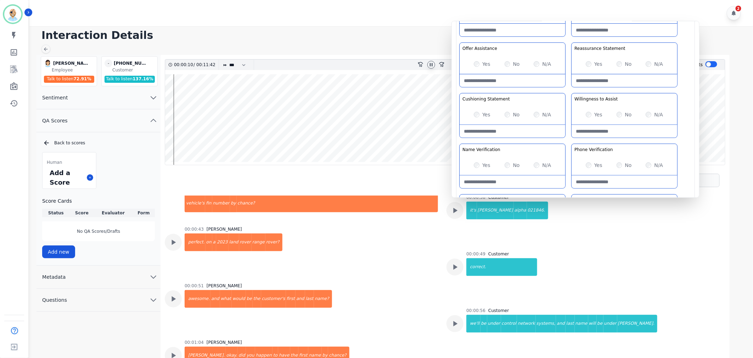
scroll to position [157, 0]
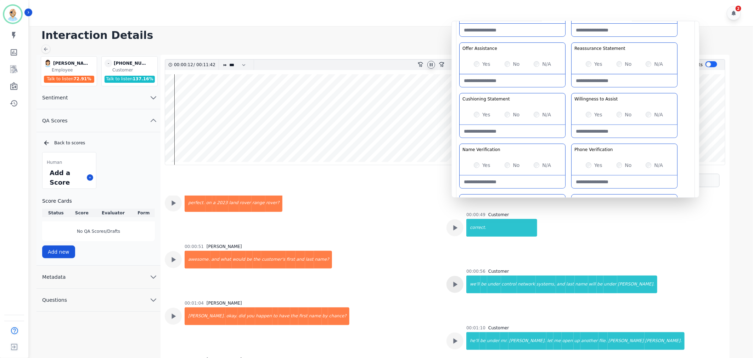
click at [455, 282] on icon at bounding box center [455, 284] width 4 height 5
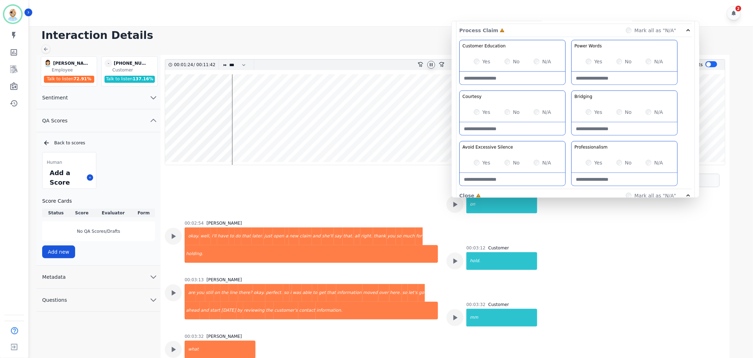
scroll to position [433, 0]
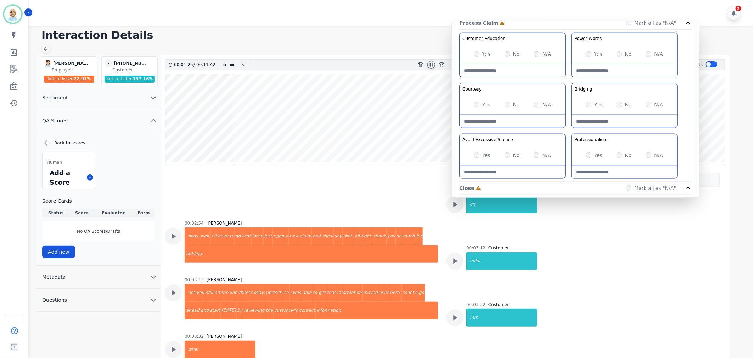
click at [571, 131] on div "Customer Education Educate your customer on how to get the information that the…" at bounding box center [575, 107] width 232 height 149
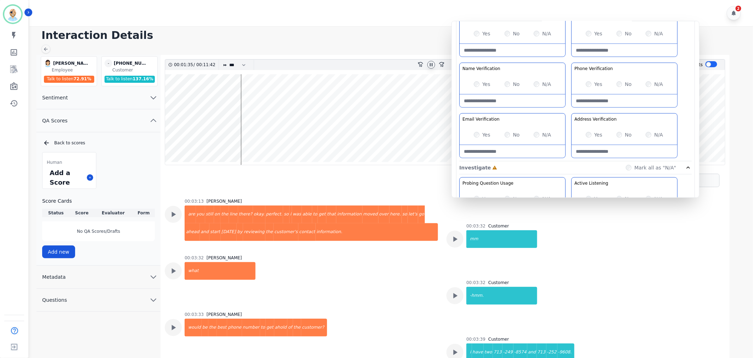
scroll to position [197, 0]
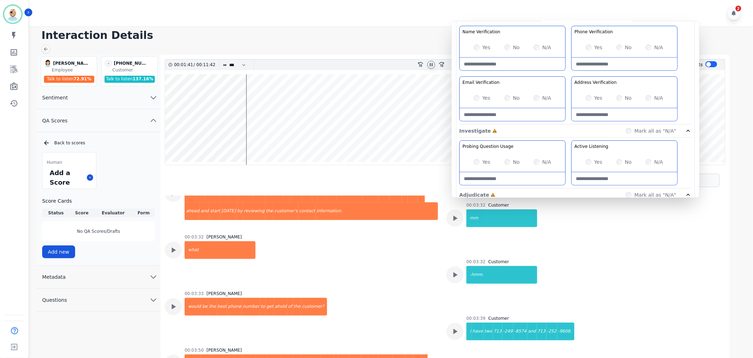
scroll to position [826, 0]
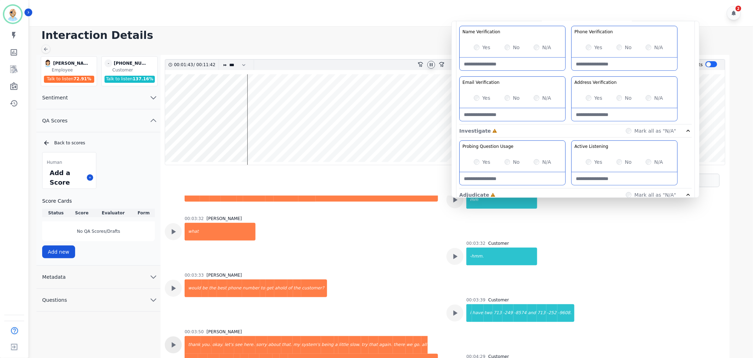
click at [169, 341] on icon at bounding box center [173, 345] width 9 height 9
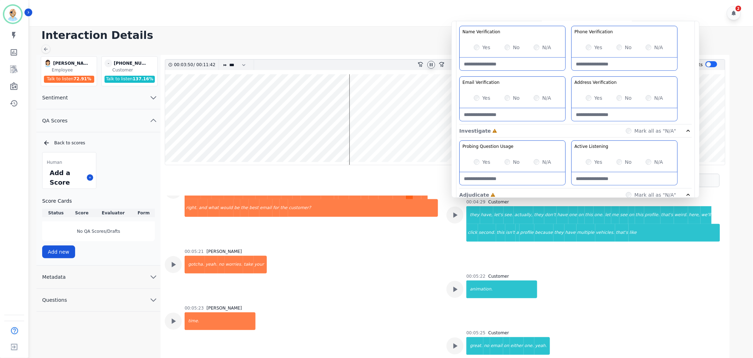
scroll to position [1023, 0]
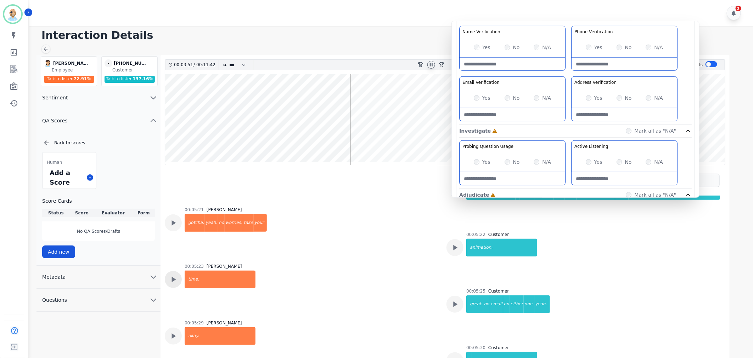
click at [176, 275] on icon at bounding box center [173, 279] width 9 height 9
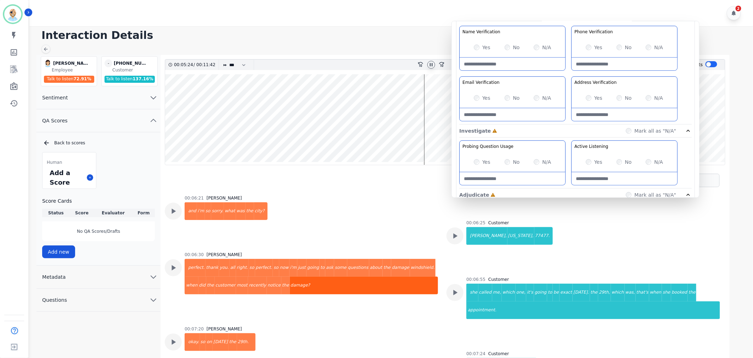
scroll to position [1338, 0]
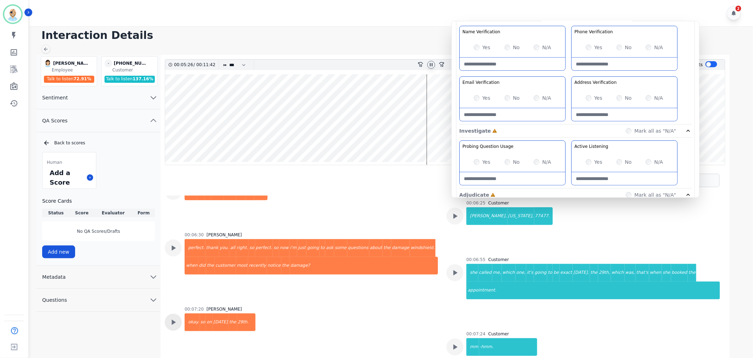
click at [175, 318] on icon at bounding box center [173, 322] width 9 height 9
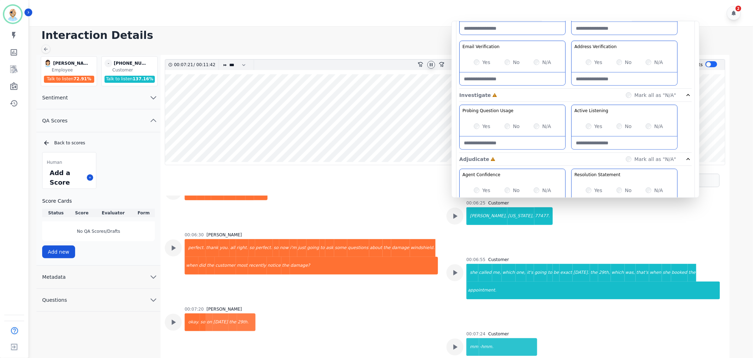
scroll to position [275, 0]
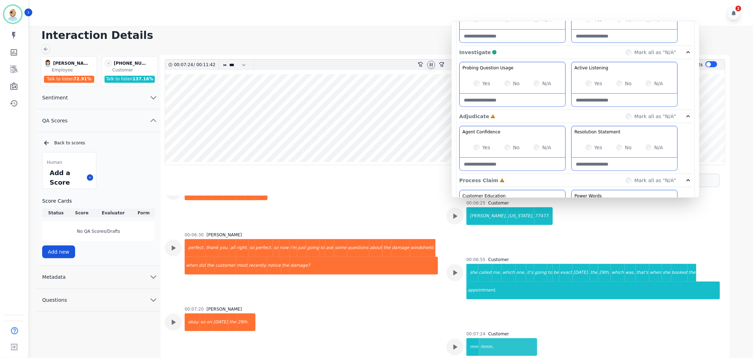
click at [473, 150] on div "Yes No N/A" at bounding box center [512, 148] width 106 height 20
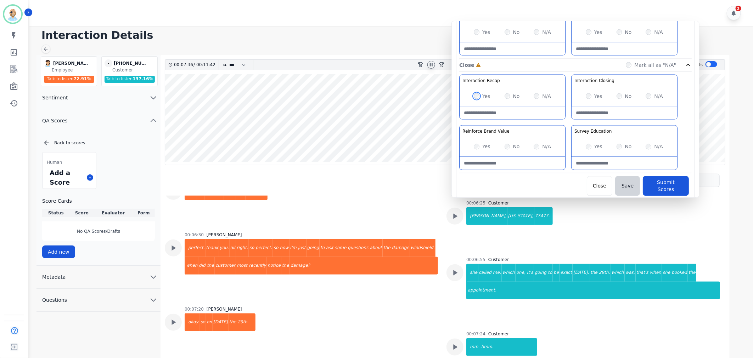
scroll to position [557, 0]
click at [569, 119] on div "Interaction Recap Effectively summarize the conversation and set expectations f…" at bounding box center [575, 123] width 232 height 99
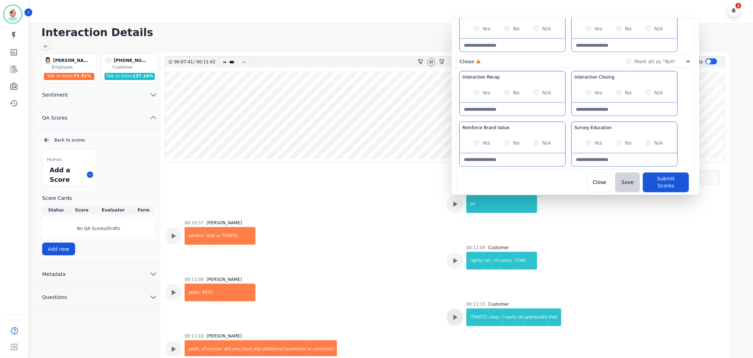
scroll to position [5, 0]
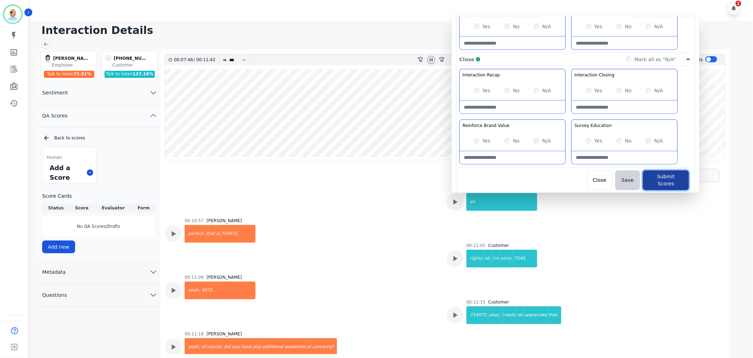
click at [664, 177] on button "Submit Scores" at bounding box center [666, 181] width 46 height 20
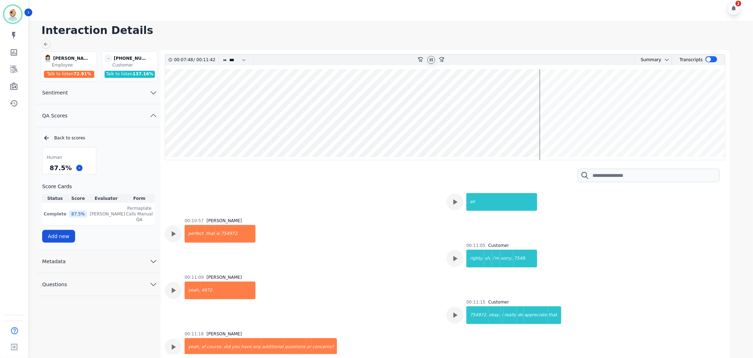
click at [122, 159] on div "Human 87.5 % Score Cards Status Score Evaluator Form Complete 87.5 % Clint Huds…" at bounding box center [98, 195] width 113 height 96
drag, startPoint x: 68, startPoint y: 166, endPoint x: 49, endPoint y: 169, distance: 19.0
click at [49, 169] on div "87.5 %" at bounding box center [60, 168] width 25 height 12
copy div "87.5 %"
click at [432, 61] on icon at bounding box center [431, 59] width 3 height 3
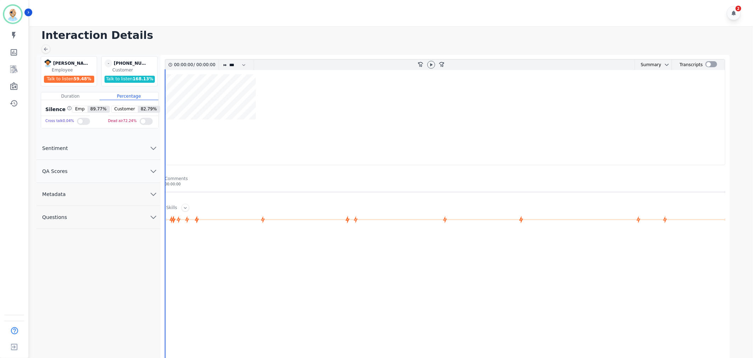
click at [112, 166] on button "QA Scores" at bounding box center [98, 171] width 124 height 23
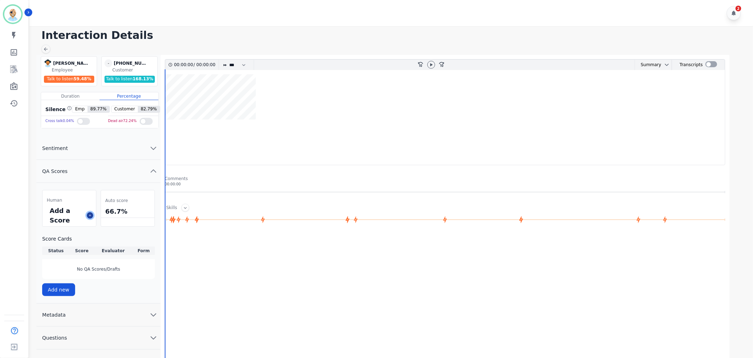
click at [91, 215] on icon at bounding box center [90, 216] width 4 height 4
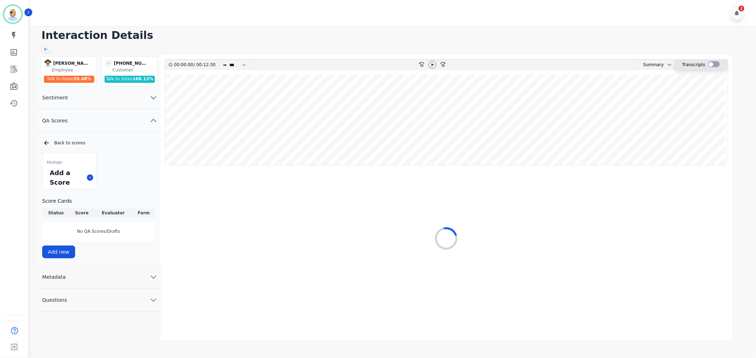
click at [711, 64] on div at bounding box center [714, 64] width 12 height 6
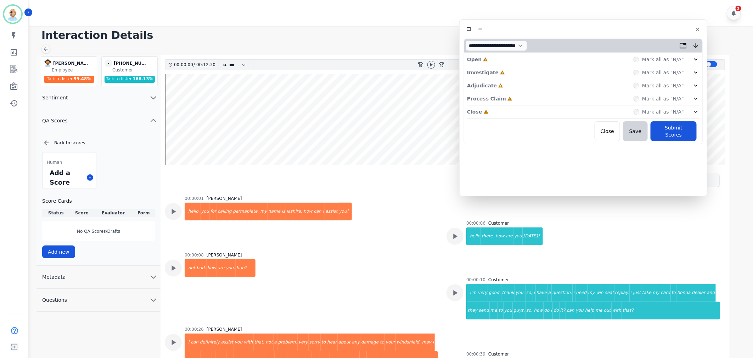
drag, startPoint x: 169, startPoint y: 37, endPoint x: 595, endPoint y: 27, distance: 426.6
click at [595, 27] on div at bounding box center [583, 29] width 239 height 10
click at [499, 114] on div "Close Incomplete Mark all as "N/A"" at bounding box center [581, 112] width 232 height 13
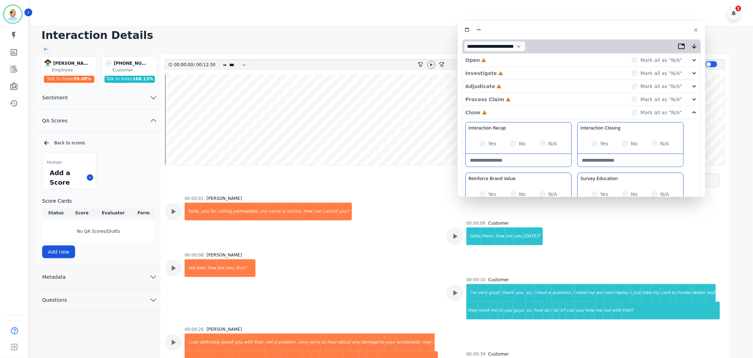
click at [505, 98] on div "Process Claim Incomplete Mark all as "N/A"" at bounding box center [581, 99] width 232 height 13
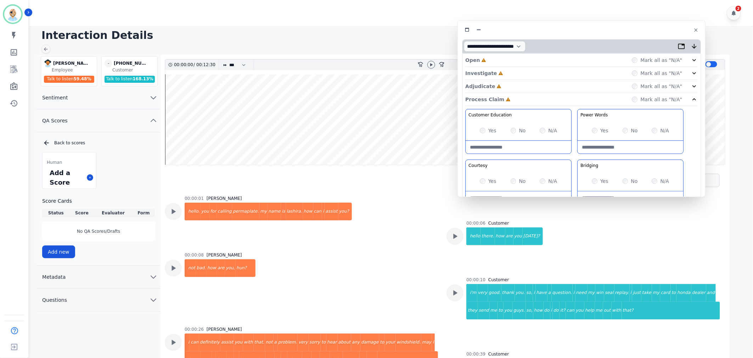
click at [507, 81] on div "Adjudicate Incomplete Mark all as "N/A"" at bounding box center [581, 86] width 232 height 13
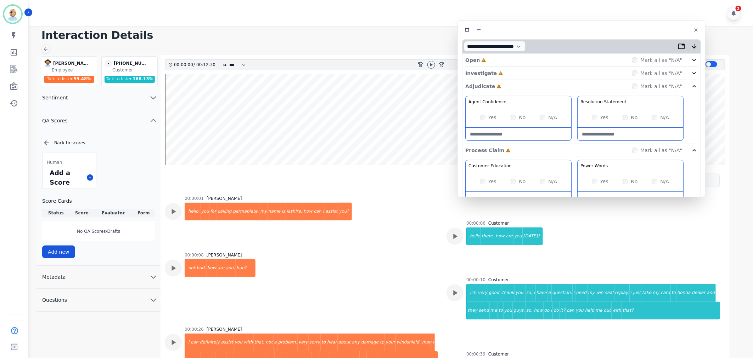
drag, startPoint x: 504, startPoint y: 75, endPoint x: 501, endPoint y: 66, distance: 9.5
click at [504, 75] on div "Investigate Incomplete Mark all as "N/A"" at bounding box center [581, 73] width 232 height 13
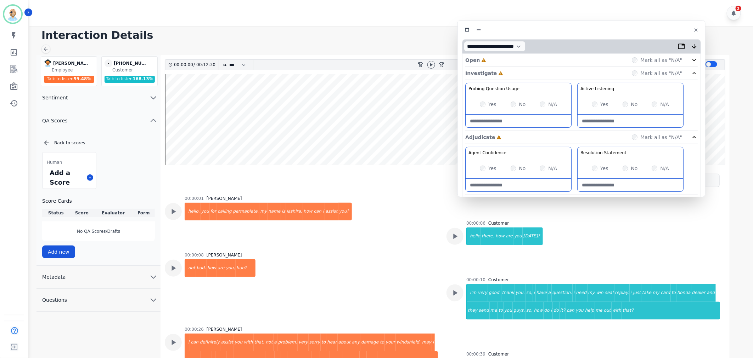
click at [498, 60] on div "Open Incomplete Mark all as "N/A"" at bounding box center [581, 60] width 232 height 13
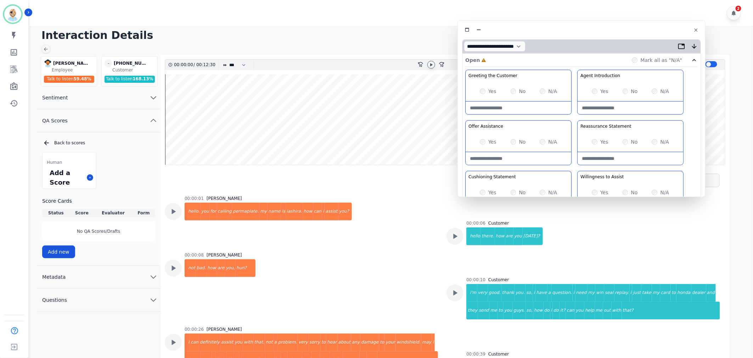
click at [429, 64] on icon at bounding box center [431, 65] width 6 height 6
click at [573, 118] on div "Greeting the Customer Welcome is where we quickly greet our customer as a known…" at bounding box center [581, 195] width 232 height 251
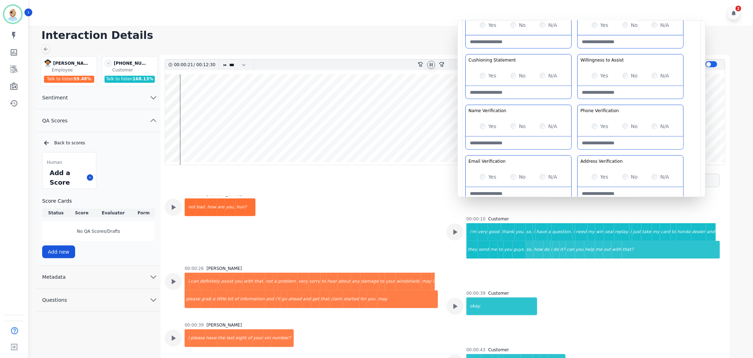
scroll to position [61, 0]
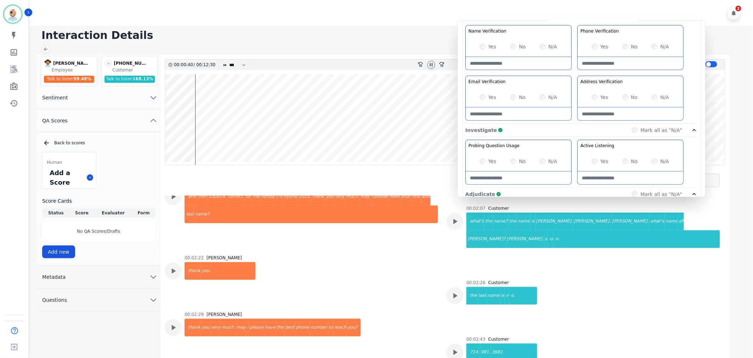
click at [180, 319] on div at bounding box center [173, 327] width 17 height 17
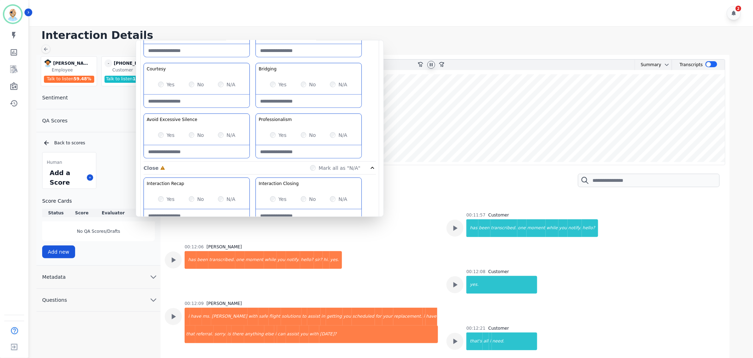
drag, startPoint x: 579, startPoint y: 38, endPoint x: 258, endPoint y: 58, distance: 322.2
click at [258, 58] on div "Customer Education Educate your customer on how to get the information that the…" at bounding box center [259, 86] width 232 height 149
click at [476, 138] on wave at bounding box center [445, 119] width 560 height 91
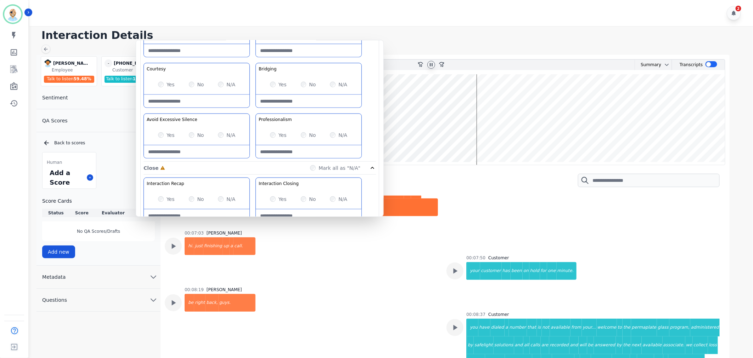
click at [461, 146] on wave at bounding box center [445, 119] width 560 height 91
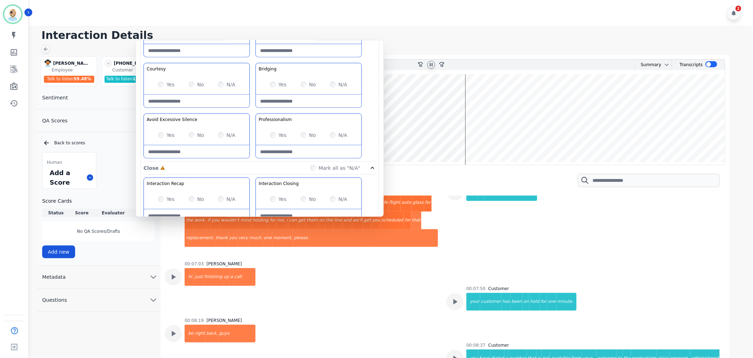
click at [253, 112] on div "Customer Education Educate your customer on how to get the information that the…" at bounding box center [259, 86] width 232 height 149
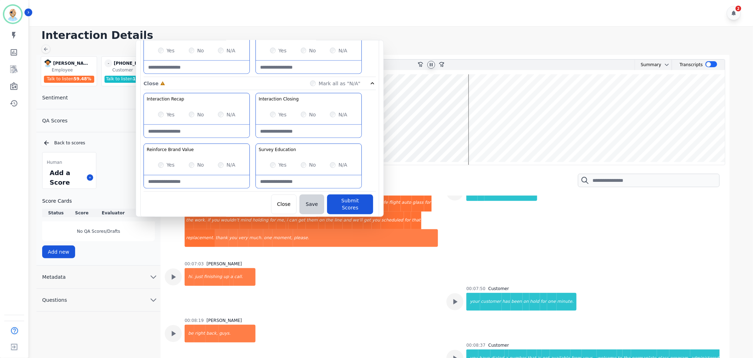
click at [271, 112] on div "Yes" at bounding box center [278, 114] width 17 height 7
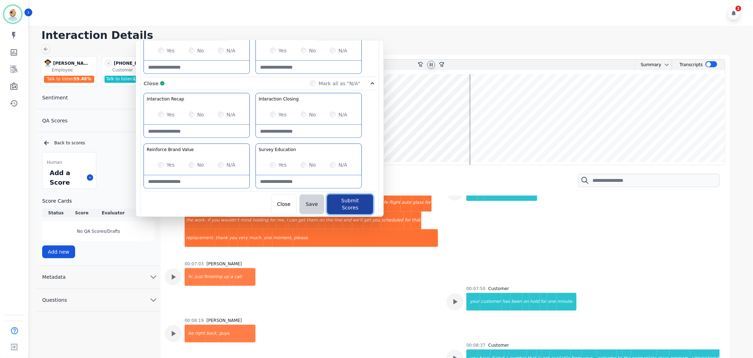
click at [335, 203] on button "Submit Scores" at bounding box center [350, 205] width 46 height 20
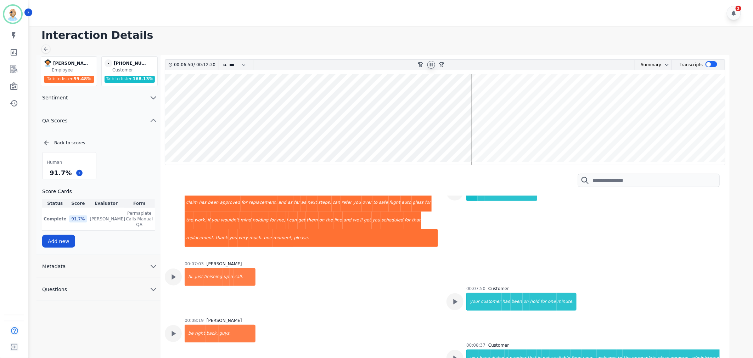
click at [113, 176] on div "Human 91.7 % Score Cards Status Score Evaluator Form Complete 91.7 % Clint Huds…" at bounding box center [98, 200] width 113 height 96
click at [433, 64] on icon at bounding box center [431, 65] width 6 height 6
drag, startPoint x: 67, startPoint y: 173, endPoint x: 50, endPoint y: 177, distance: 17.2
click at [50, 177] on div "91.7 %" at bounding box center [60, 173] width 25 height 12
copy div "91.7 %"
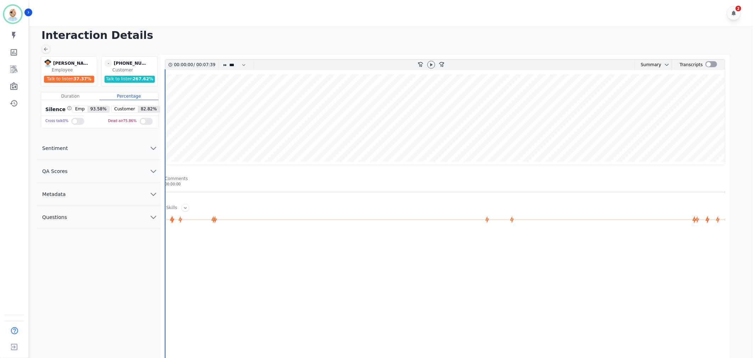
click at [96, 169] on button "QA Scores" at bounding box center [98, 171] width 124 height 23
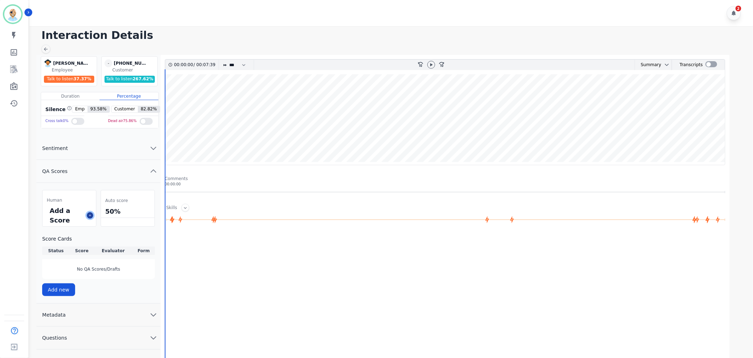
click at [90, 215] on icon at bounding box center [90, 216] width 4 height 4
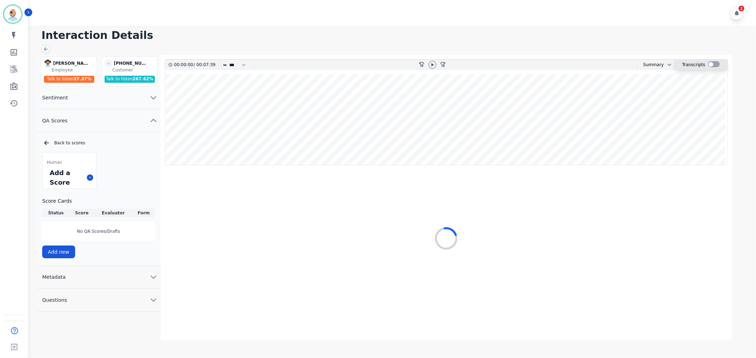
click at [709, 62] on div at bounding box center [714, 64] width 12 height 6
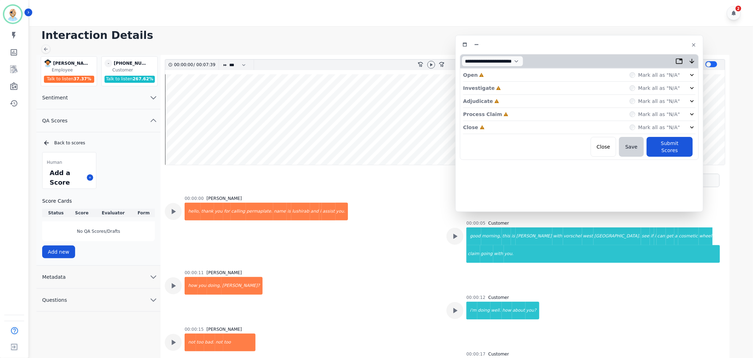
drag, startPoint x: 221, startPoint y: 43, endPoint x: 618, endPoint y: 48, distance: 397.8
click at [618, 48] on div at bounding box center [579, 45] width 239 height 10
click at [496, 125] on div "Close Incomplete Mark all as "N/A"" at bounding box center [579, 127] width 232 height 13
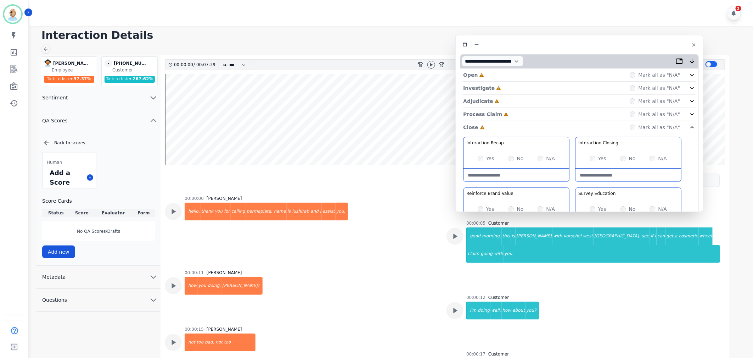
click at [510, 110] on div "Process Claim Incomplete Mark all as "N/A"" at bounding box center [579, 114] width 232 height 13
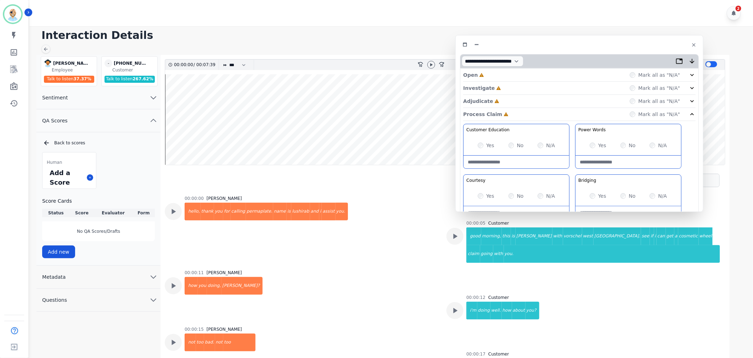
click at [510, 96] on div "Adjudicate Incomplete Mark all as "N/A"" at bounding box center [579, 101] width 232 height 13
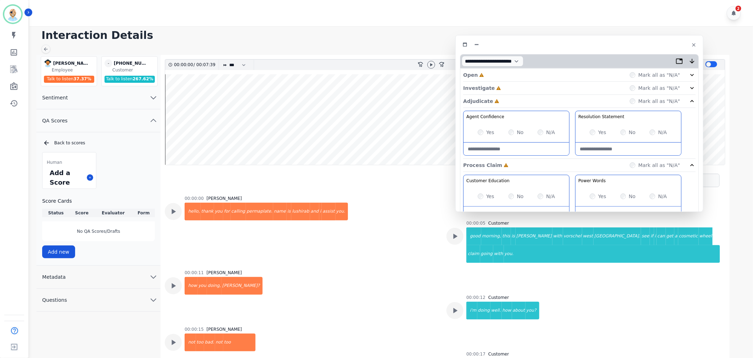
click at [510, 86] on div "Investigate Incomplete Mark all as "N/A"" at bounding box center [579, 88] width 232 height 13
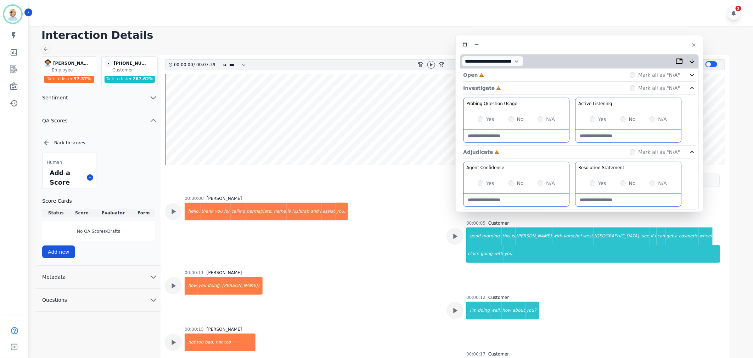
click at [508, 74] on div "Open Incomplete Mark all as "N/A"" at bounding box center [579, 75] width 232 height 13
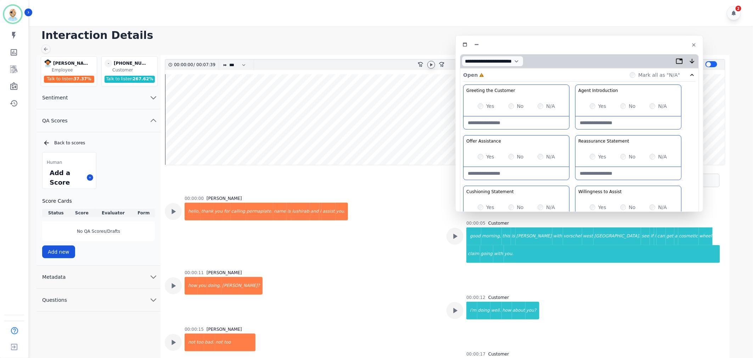
click at [432, 67] on icon at bounding box center [431, 65] width 6 height 6
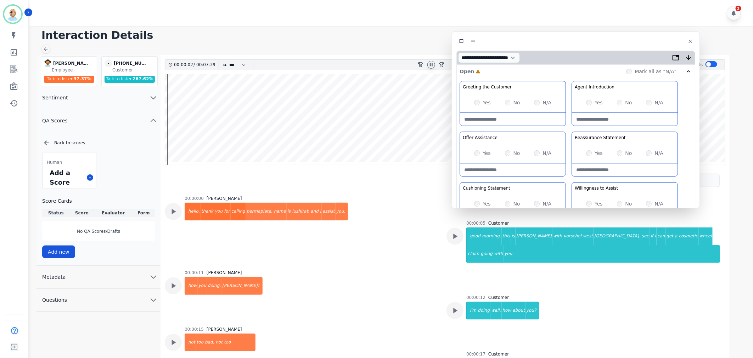
drag, startPoint x: 551, startPoint y: 47, endPoint x: 548, endPoint y: 43, distance: 5.0
click at [548, 43] on div at bounding box center [575, 41] width 239 height 10
click at [571, 128] on div "Greeting the Customer Welcome is where we quickly greet our customer as a known…" at bounding box center [575, 206] width 232 height 251
click at [429, 61] on div at bounding box center [431, 65] width 8 height 8
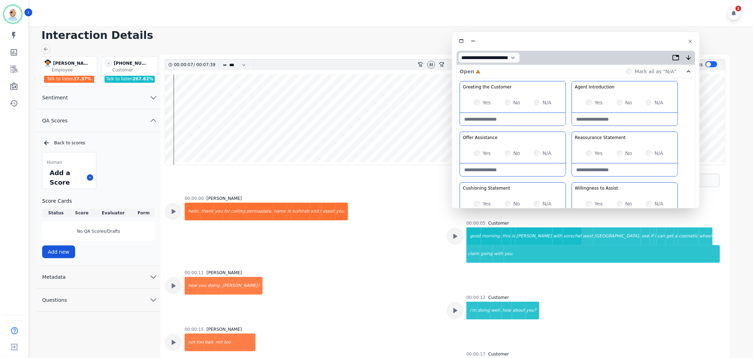
click at [477, 100] on div "Yes" at bounding box center [482, 102] width 17 height 7
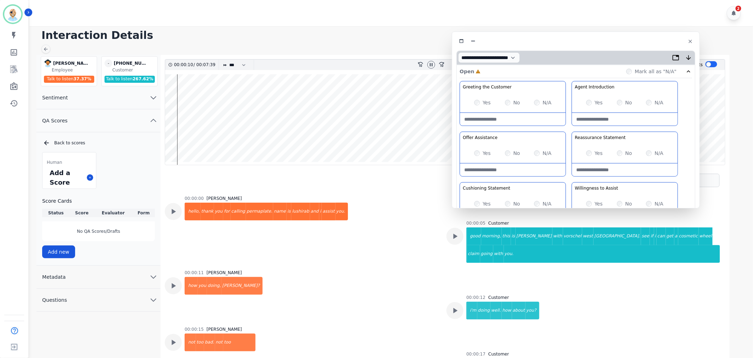
click at [590, 158] on div "Yes No N/A" at bounding box center [625, 153] width 106 height 20
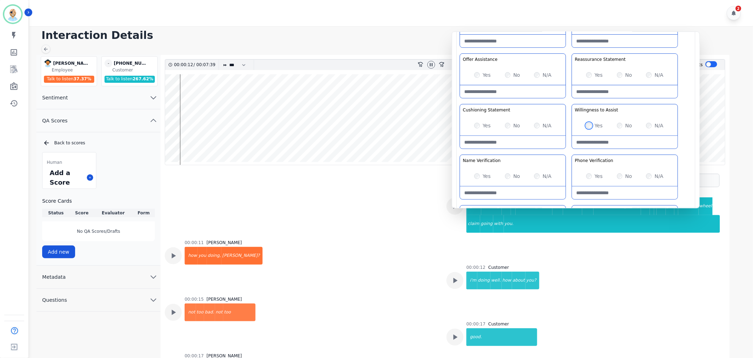
scroll to position [79, 0]
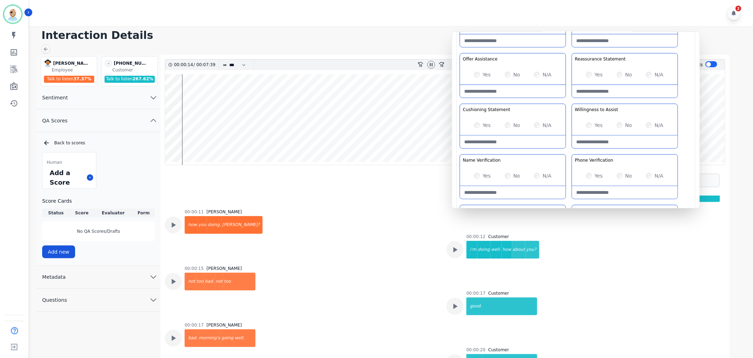
click at [567, 101] on div "Greeting the Customer Welcome is where we quickly greet our customer as a known…" at bounding box center [575, 127] width 232 height 251
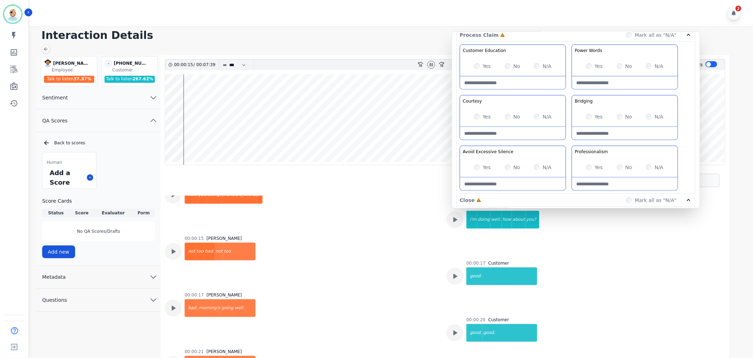
scroll to position [433, 0]
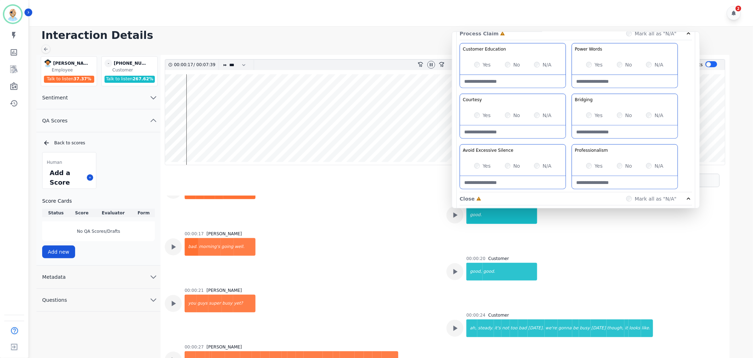
click at [569, 90] on div "Customer Education Educate your customer on how to get the information that the…" at bounding box center [575, 117] width 232 height 149
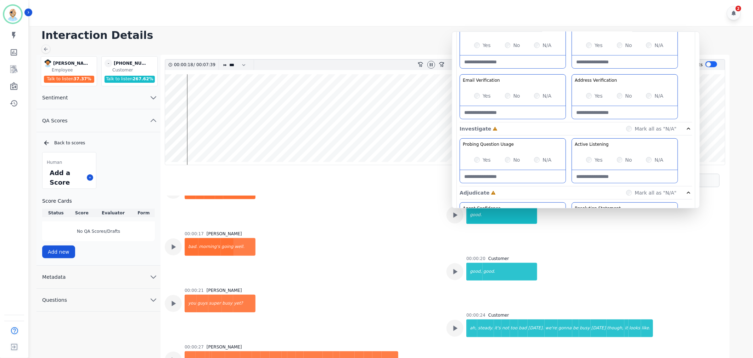
scroll to position [152, 0]
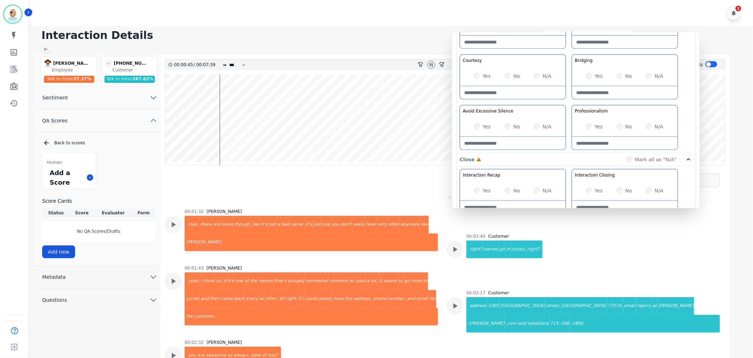
click at [505, 129] on div "No" at bounding box center [512, 126] width 15 height 7
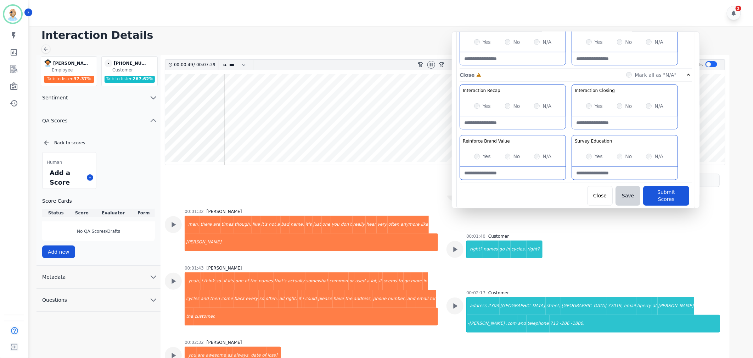
click at [593, 106] on div "Yes" at bounding box center [594, 106] width 17 height 7
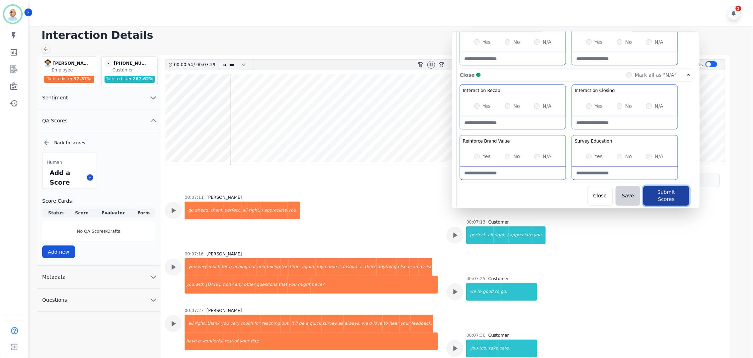
click at [663, 196] on button "Submit Scores" at bounding box center [666, 196] width 46 height 20
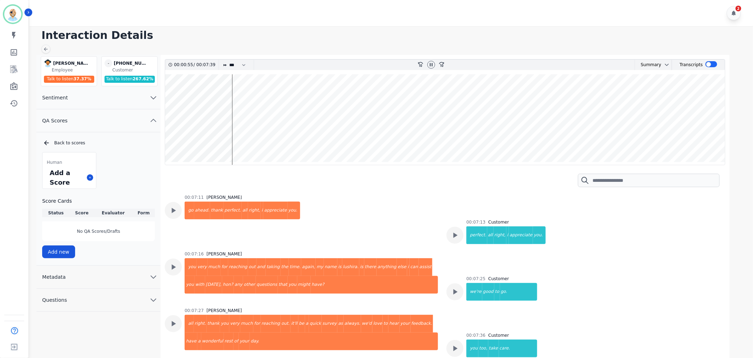
click at [393, 29] on h1 "Interaction Details" at bounding box center [393, 35] width 704 height 13
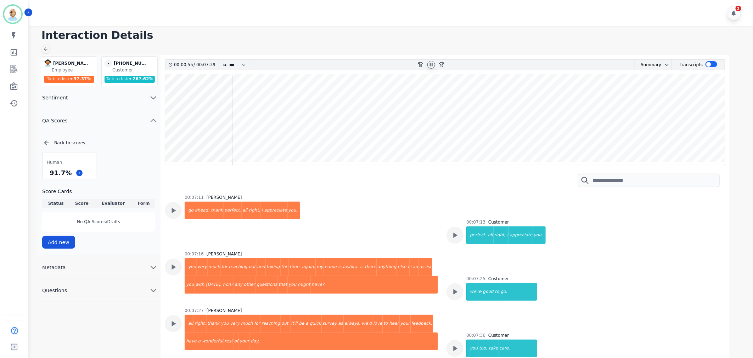
click at [431, 61] on div at bounding box center [431, 65] width 8 height 8
drag, startPoint x: 70, startPoint y: 174, endPoint x: 50, endPoint y: 175, distance: 20.6
click at [50, 175] on div "91.7 %" at bounding box center [69, 173] width 53 height 12
copy div "91.7 %"
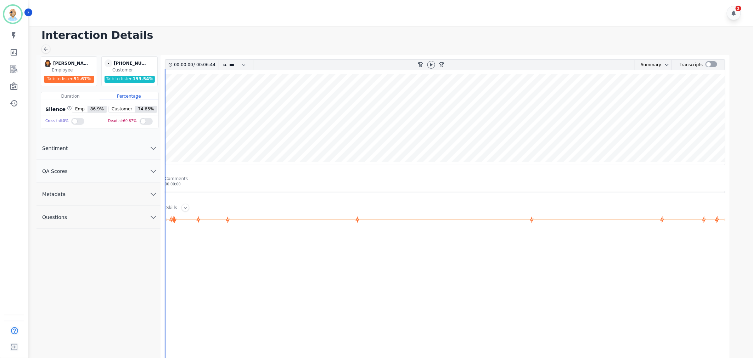
click at [86, 172] on button "QA Scores" at bounding box center [98, 171] width 124 height 23
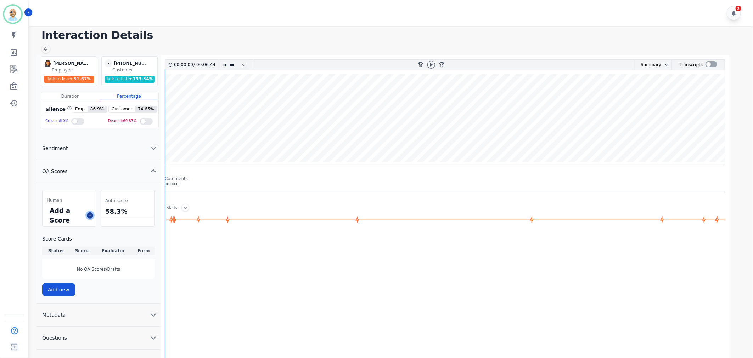
click at [90, 213] on button at bounding box center [90, 216] width 6 height 6
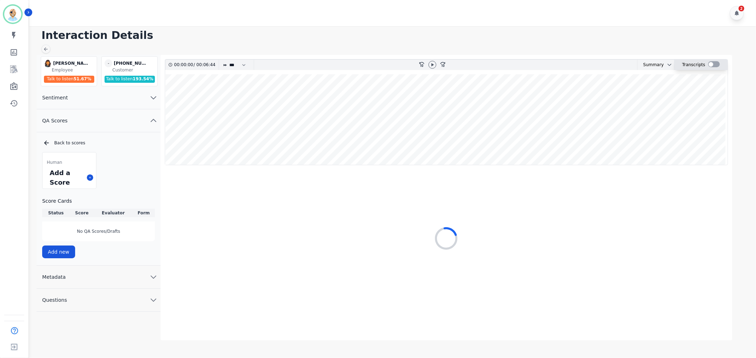
click at [711, 62] on div at bounding box center [714, 64] width 12 height 6
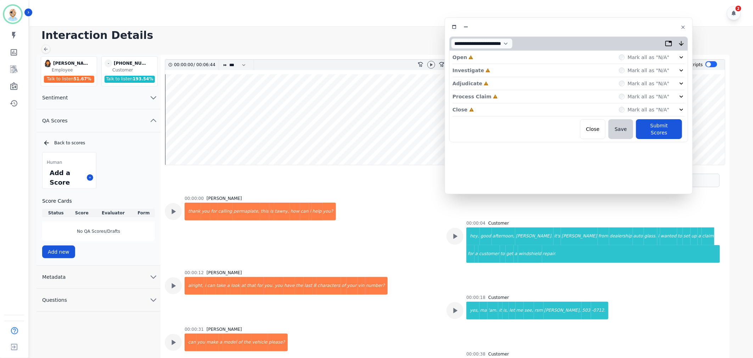
drag, startPoint x: 201, startPoint y: 38, endPoint x: 611, endPoint y: 26, distance: 410.0
click at [611, 26] on div at bounding box center [568, 27] width 239 height 10
click at [430, 65] on icon at bounding box center [431, 64] width 2 height 3
click at [483, 108] on div "Close Incomplete Mark all as "N/A"" at bounding box center [565, 109] width 232 height 13
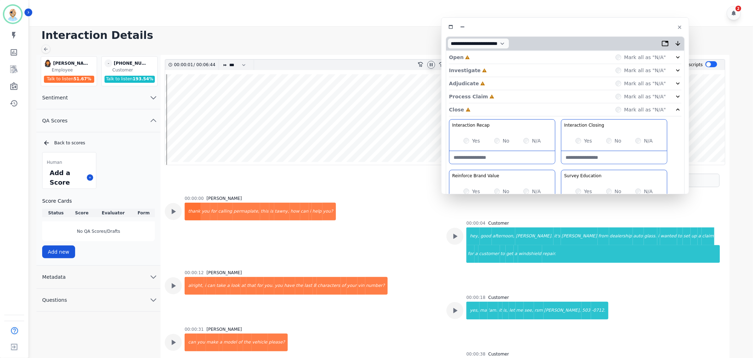
click at [487, 93] on div "Process Claim Incomplete Mark all as "N/A"" at bounding box center [565, 96] width 232 height 13
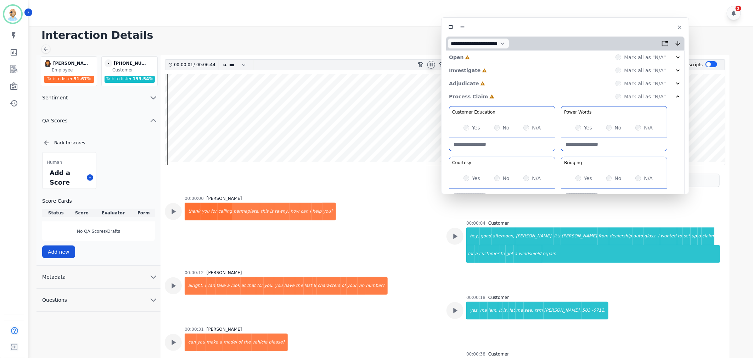
click at [490, 84] on div "Adjudicate Incomplete Mark all as "N/A"" at bounding box center [565, 83] width 232 height 13
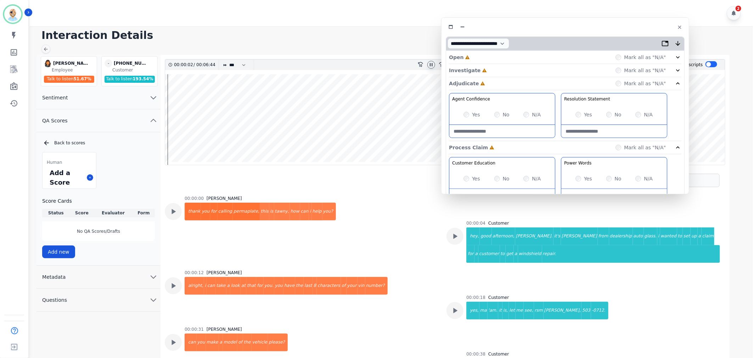
click at [491, 71] on div "Investigate Incomplete Mark all as "N/A"" at bounding box center [565, 70] width 232 height 13
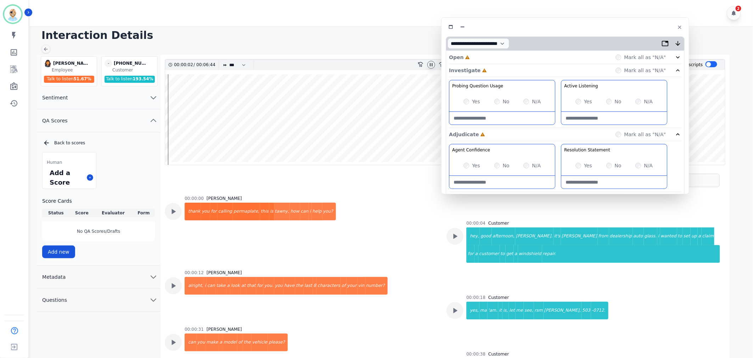
click at [490, 55] on div "Open Incomplete Mark all as "N/A"" at bounding box center [565, 57] width 232 height 13
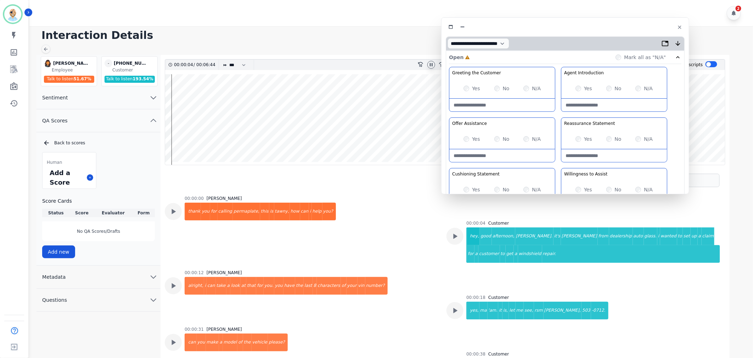
click at [581, 86] on div "Yes" at bounding box center [583, 88] width 17 height 7
click at [559, 112] on div "Greeting the Customer Welcome is where we quickly greet our customer as a known…" at bounding box center [565, 192] width 232 height 251
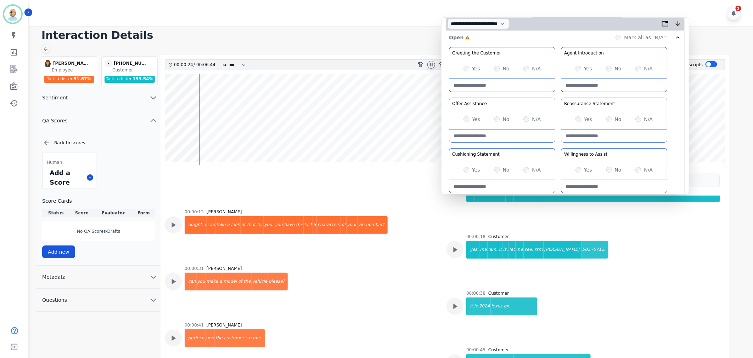
scroll to position [39, 0]
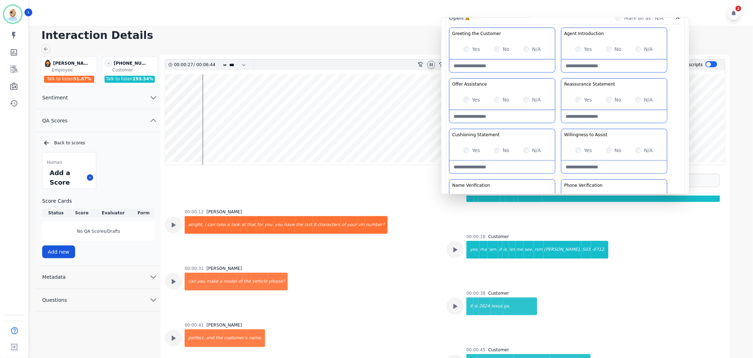
click at [554, 123] on div "Greeting the Customer Welcome is where we quickly greet our customer as a known…" at bounding box center [565, 153] width 232 height 251
click at [556, 125] on div "Greeting the Customer Welcome is where we quickly greet our customer as a known…" at bounding box center [565, 153] width 232 height 251
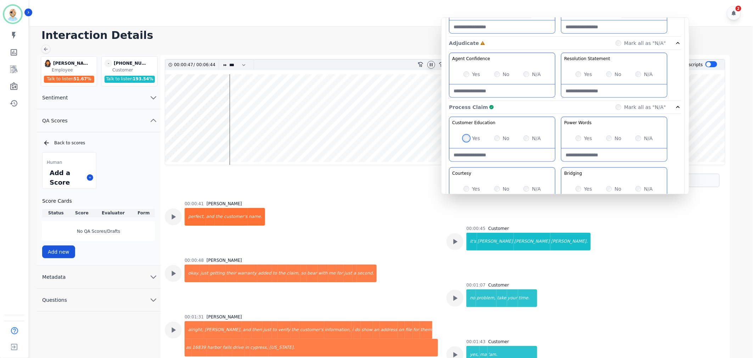
scroll to position [315, 0]
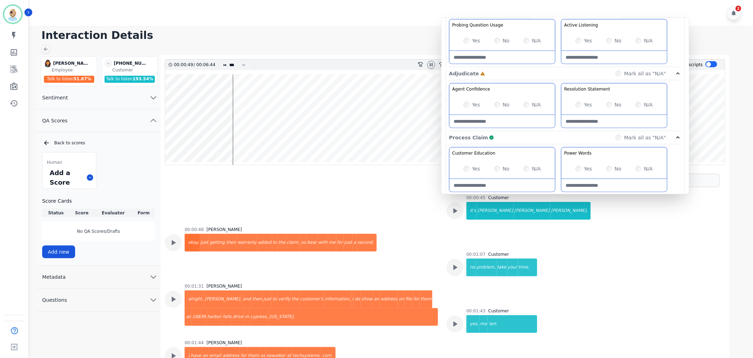
click at [580, 102] on div "Yes" at bounding box center [583, 104] width 17 height 7
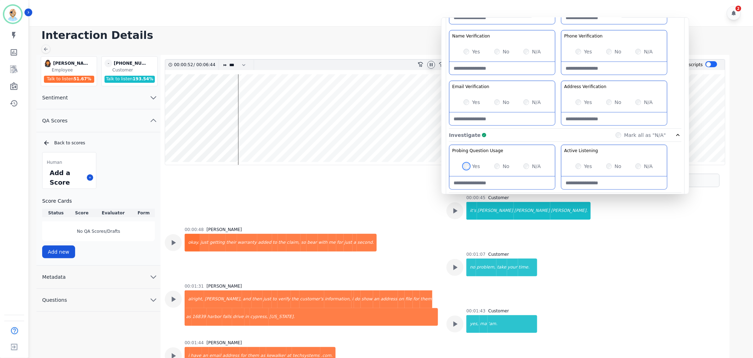
scroll to position [0, 0]
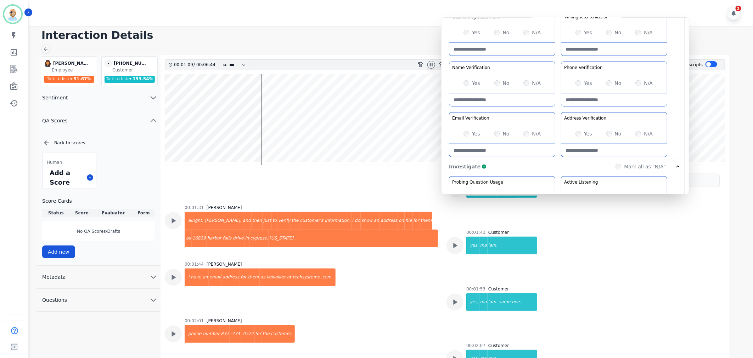
click at [605, 82] on div "Yes No N/A" at bounding box center [614, 83] width 106 height 20
click at [594, 104] on Verification-note at bounding box center [614, 100] width 106 height 13
type Verification-note "**********"
click at [487, 149] on Verification-note at bounding box center [502, 150] width 106 height 13
paste Verification-note "**********"
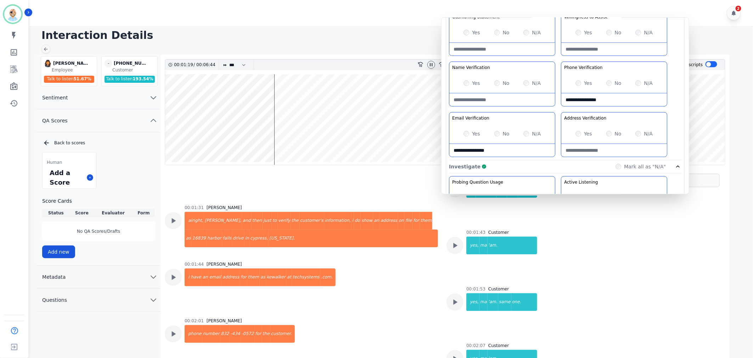
type Verification-note "**********"
click at [587, 149] on Verification-note at bounding box center [614, 150] width 106 height 13
paste Verification-note "**********"
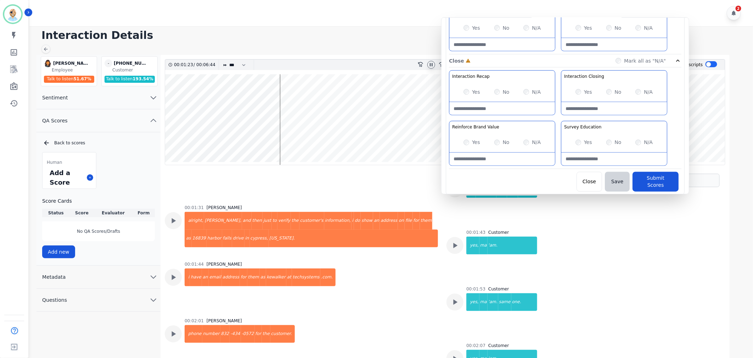
type Verification-note "**********"
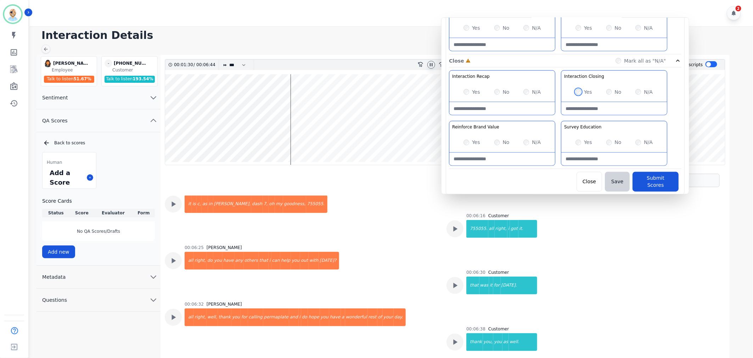
scroll to position [1581, 0]
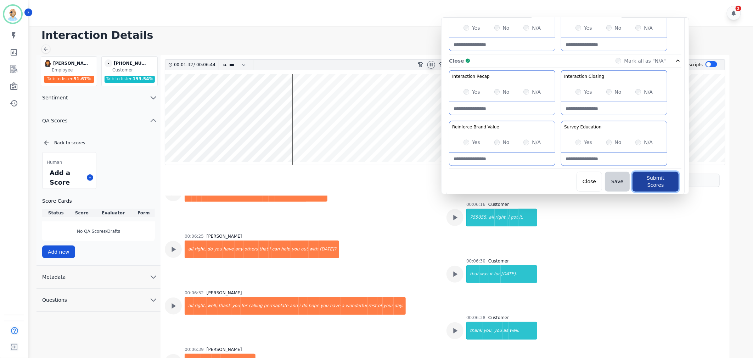
click at [653, 177] on button "Submit Scores" at bounding box center [655, 182] width 46 height 20
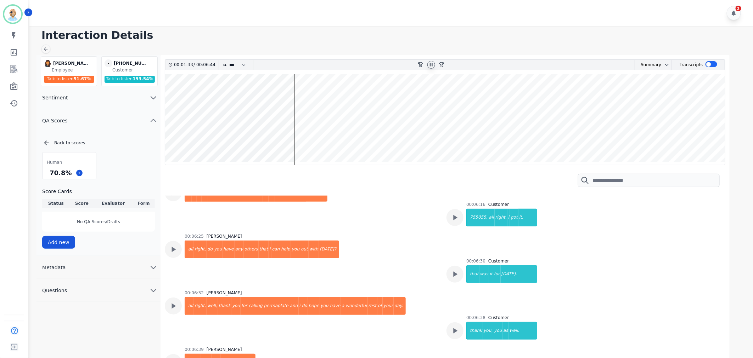
click at [429, 64] on icon at bounding box center [431, 65] width 6 height 6
drag, startPoint x: 68, startPoint y: 173, endPoint x: 47, endPoint y: 174, distance: 20.6
click at [47, 174] on div "70.8 %" at bounding box center [69, 173] width 53 height 12
copy div "70.8 %"
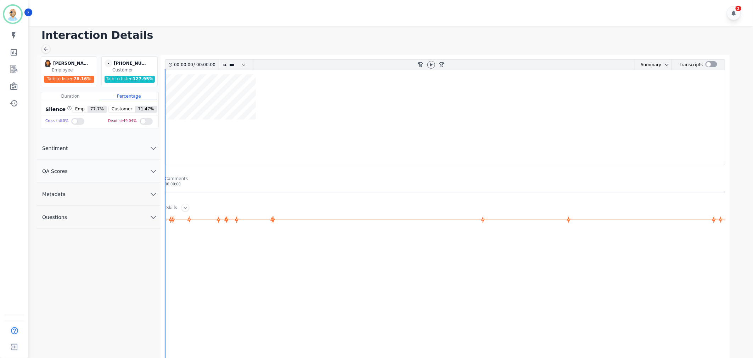
click at [116, 169] on button "QA Scores" at bounding box center [98, 171] width 124 height 23
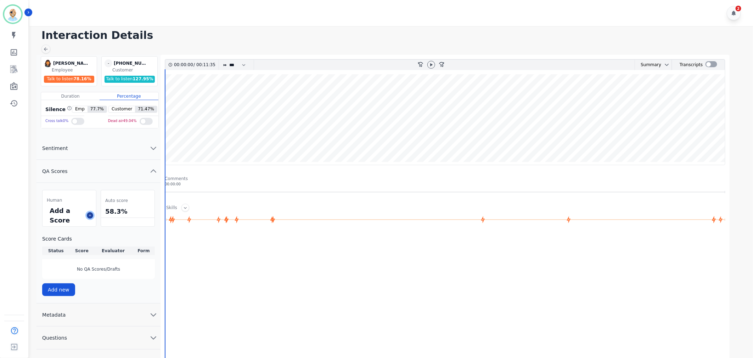
click at [91, 215] on icon at bounding box center [90, 216] width 4 height 4
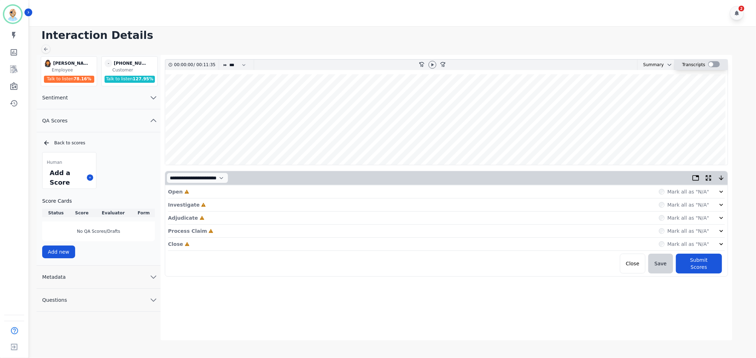
click at [712, 63] on div at bounding box center [714, 64] width 12 height 6
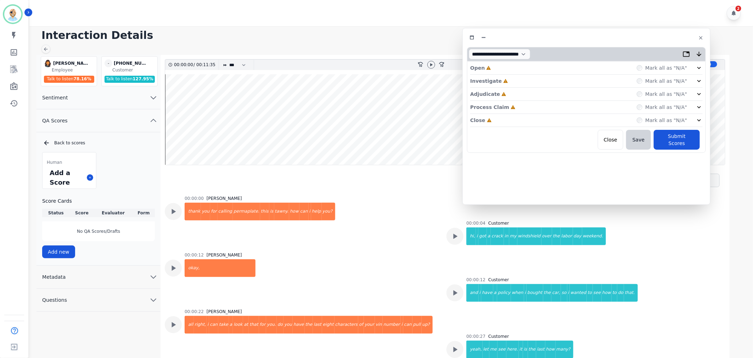
drag, startPoint x: 156, startPoint y: 38, endPoint x: 587, endPoint y: 36, distance: 431.4
click at [587, 36] on div at bounding box center [586, 38] width 239 height 10
click at [502, 119] on div "Close Incomplete Mark all as "N/A"" at bounding box center [586, 120] width 232 height 13
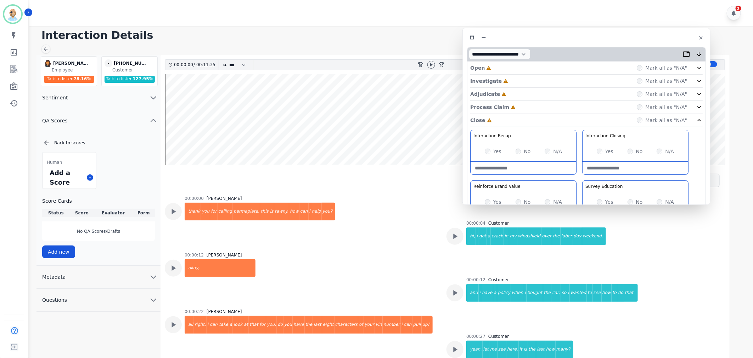
click at [522, 109] on div "Process Claim Incomplete Mark all as "N/A"" at bounding box center [586, 107] width 232 height 13
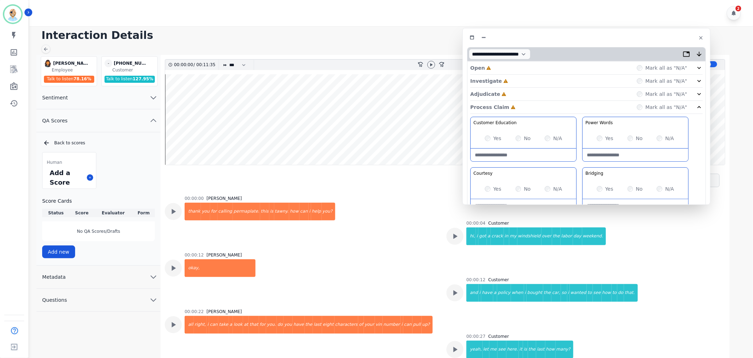
click at [518, 89] on div "Adjudicate Incomplete Mark all as "N/A"" at bounding box center [586, 94] width 232 height 13
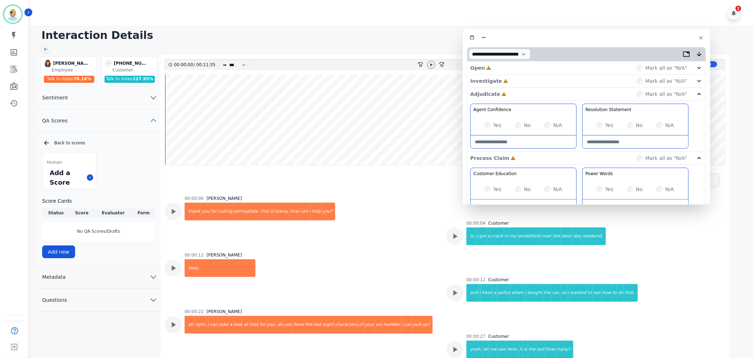
click at [516, 82] on div "Investigate Incomplete Mark all as "N/A"" at bounding box center [586, 81] width 232 height 13
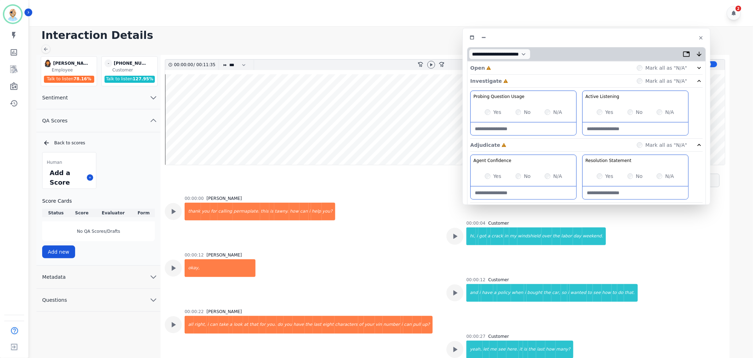
click at [514, 64] on div "Open Incomplete Mark all as "N/A"" at bounding box center [586, 68] width 232 height 13
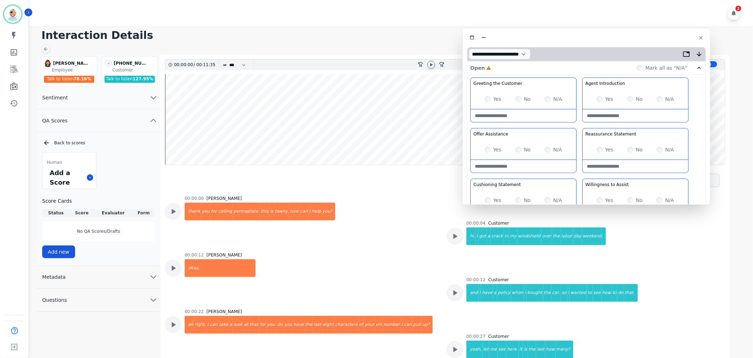
click at [430, 64] on icon at bounding box center [431, 64] width 2 height 3
click at [576, 124] on div "Greeting the Customer Welcome is where we quickly greet our customer as a known…" at bounding box center [586, 203] width 232 height 251
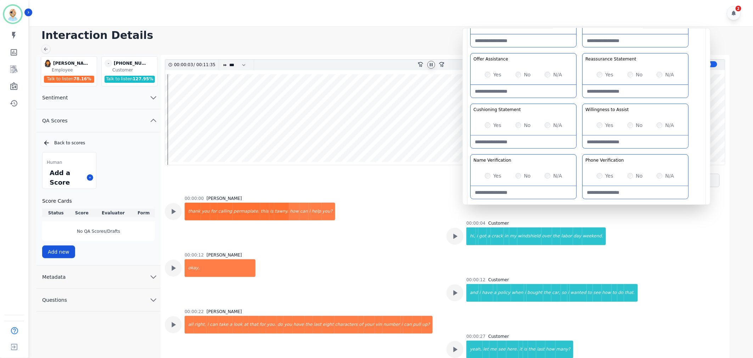
scroll to position [79, 0]
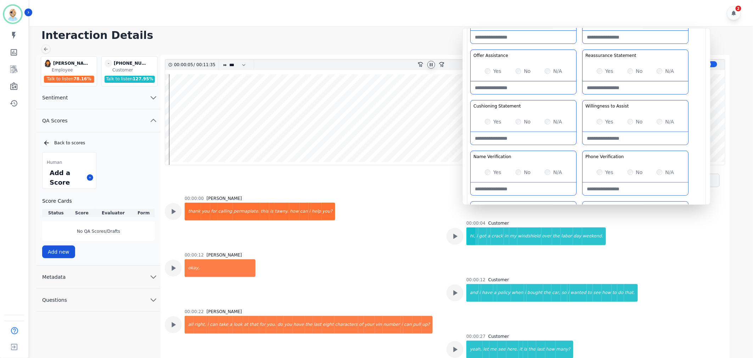
click at [578, 96] on div "Greeting the Customer Welcome is where we quickly greet our customer as a known…" at bounding box center [586, 124] width 232 height 251
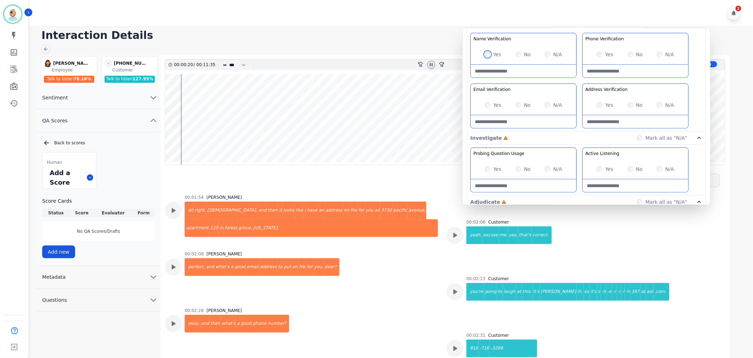
scroll to position [511, 0]
click at [483, 104] on div "Yes No N/A" at bounding box center [523, 105] width 106 height 20
click at [600, 121] on Verification-note at bounding box center [635, 121] width 106 height 13
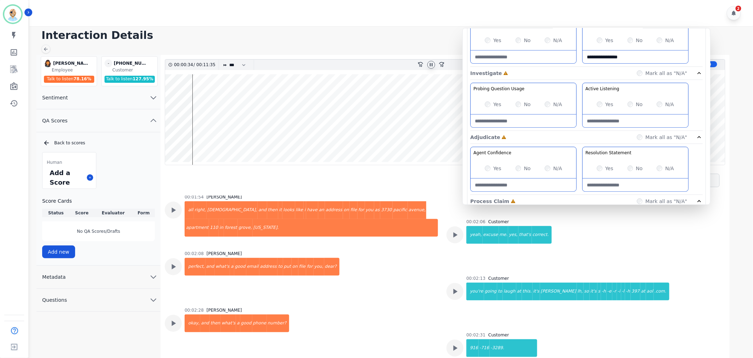
scroll to position [275, 0]
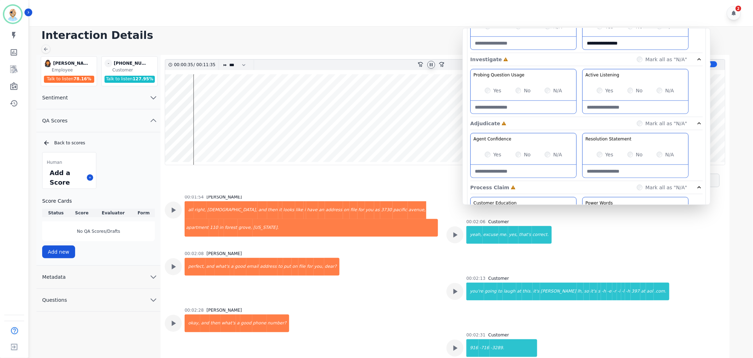
type Verification-note "**********"
click at [581, 110] on div "Probing Question Usage Probing through asking open-ended questions will allow y…" at bounding box center [586, 93] width 232 height 48
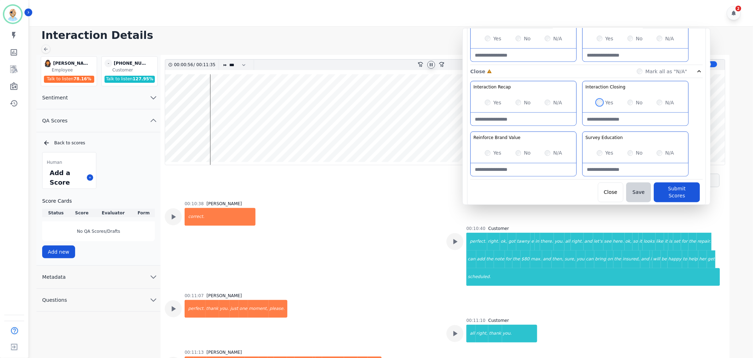
scroll to position [2711, 0]
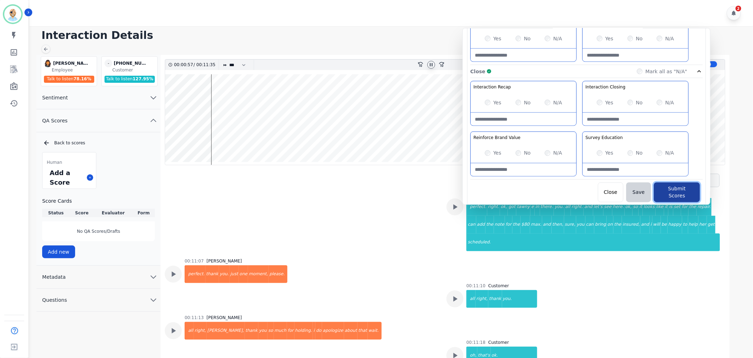
click at [675, 185] on button "Submit Scores" at bounding box center [676, 193] width 46 height 20
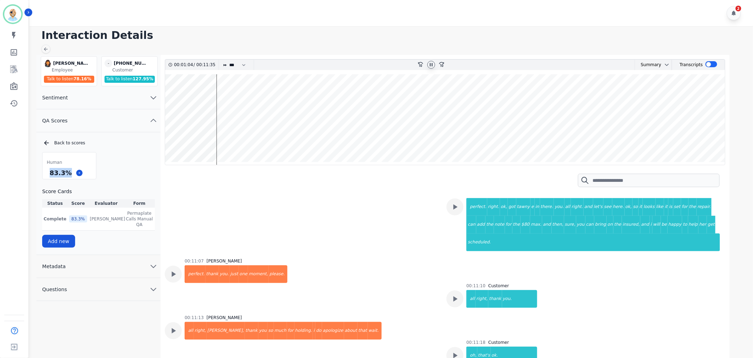
drag, startPoint x: 69, startPoint y: 171, endPoint x: 47, endPoint y: 175, distance: 22.7
click at [47, 175] on div "83.3 %" at bounding box center [69, 173] width 53 height 12
copy div "83.3 %"
click at [430, 66] on icon at bounding box center [431, 64] width 3 height 3
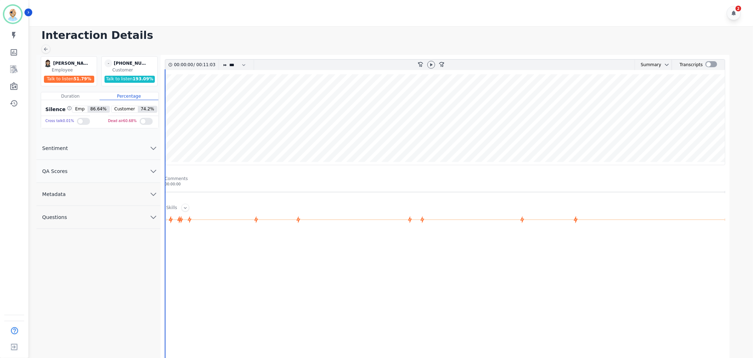
click at [129, 171] on button "QA Scores" at bounding box center [98, 171] width 124 height 23
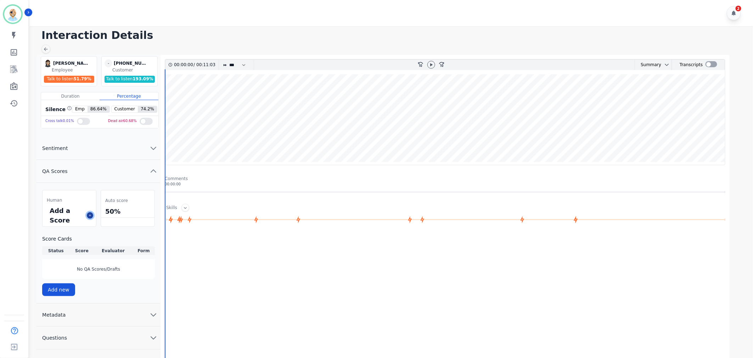
click at [91, 214] on icon at bounding box center [90, 216] width 4 height 4
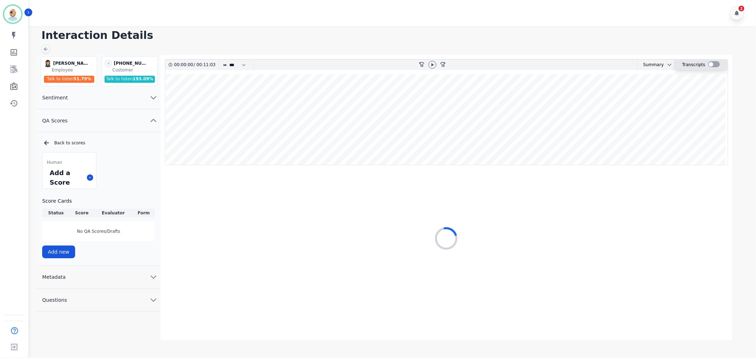
click at [713, 64] on div at bounding box center [714, 64] width 12 height 6
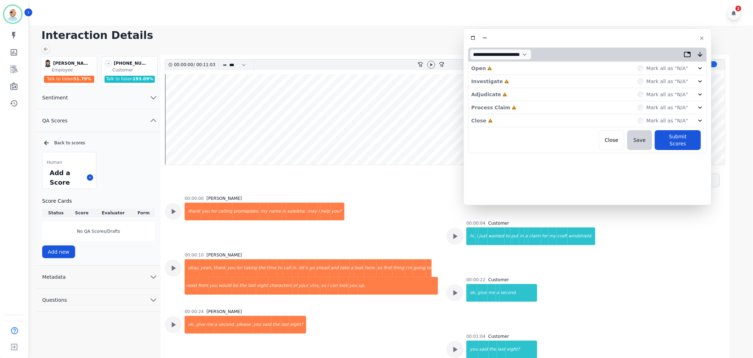
drag, startPoint x: 179, startPoint y: 38, endPoint x: 611, endPoint y: 36, distance: 432.5
click at [611, 36] on div at bounding box center [587, 38] width 239 height 10
click at [505, 121] on div "Close Incomplete Mark all as "N/A"" at bounding box center [587, 120] width 232 height 13
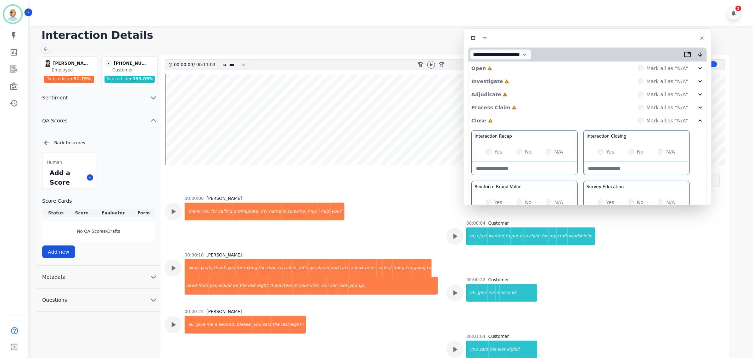
click at [513, 108] on div "Process Claim Incomplete Mark all as "N/A"" at bounding box center [587, 107] width 232 height 13
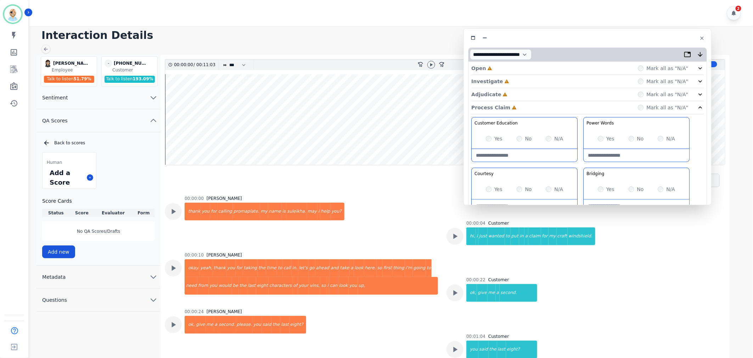
click at [511, 90] on div "Adjudicate Incomplete Mark all as "N/A"" at bounding box center [587, 94] width 232 height 13
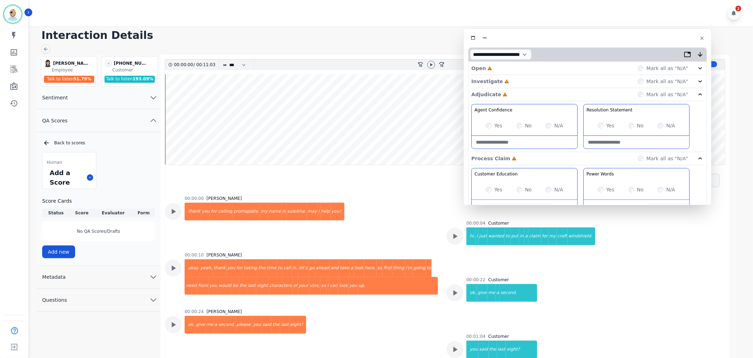
click at [508, 81] on div "Investigate Incomplete Mark all as "N/A"" at bounding box center [587, 81] width 232 height 13
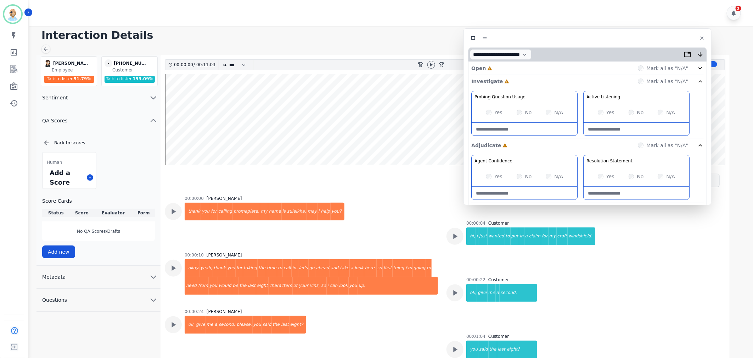
click at [501, 66] on div "Open Incomplete Mark all as "N/A"" at bounding box center [587, 68] width 232 height 13
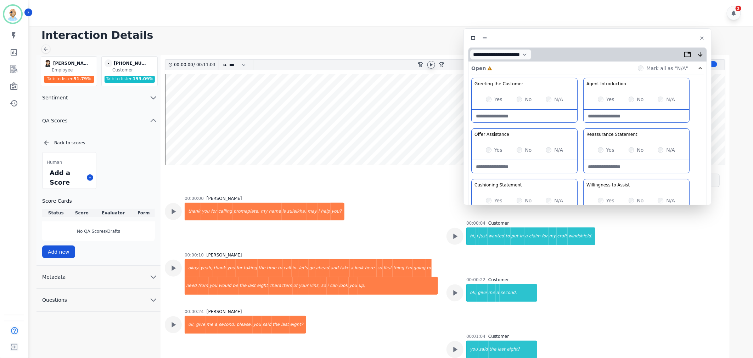
click at [431, 66] on icon at bounding box center [431, 65] width 6 height 6
click at [582, 124] on div "Greeting the Customer Welcome is where we quickly greet our customer as a known…" at bounding box center [587, 203] width 232 height 251
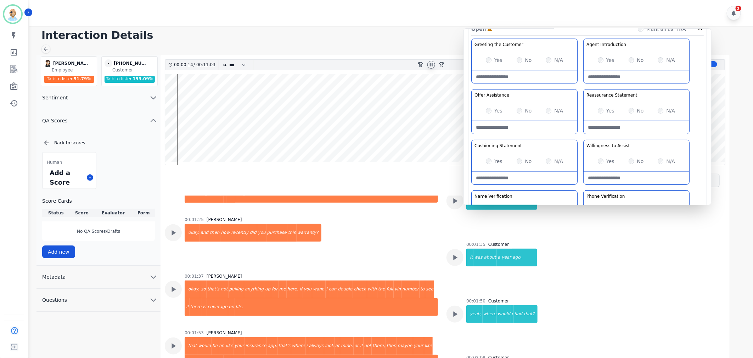
scroll to position [275, 0]
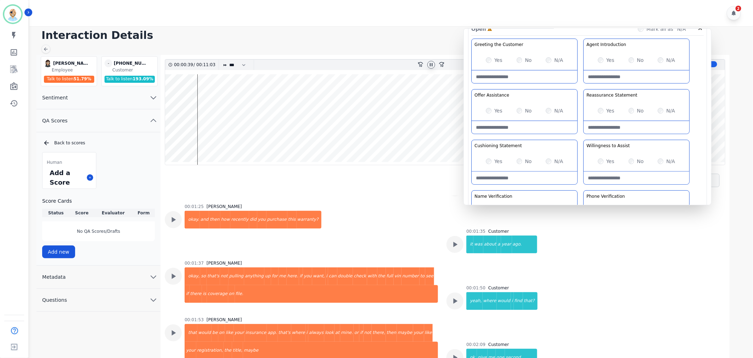
click at [583, 135] on div "Greeting the Customer Welcome is where we quickly greet our customer as a known…" at bounding box center [587, 164] width 232 height 251
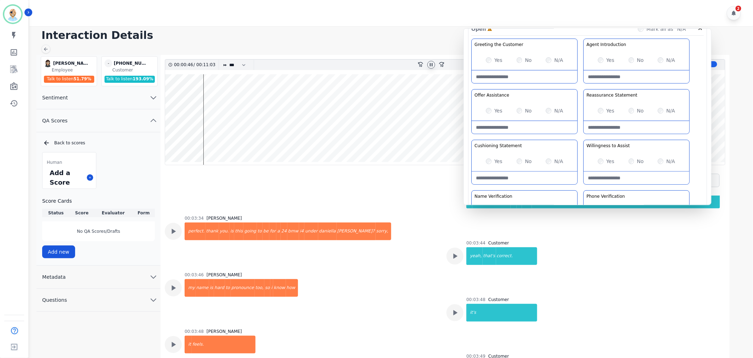
scroll to position [629, 0]
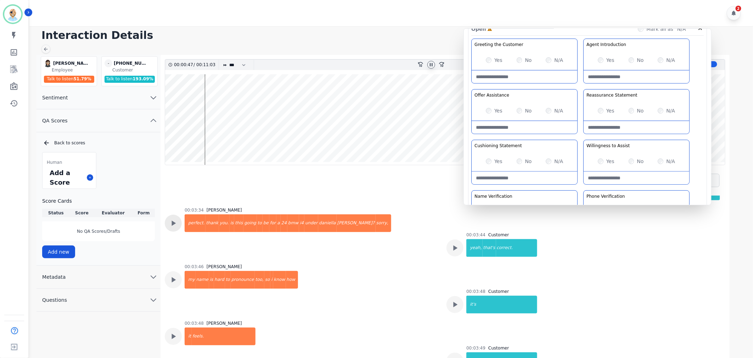
click at [172, 227] on icon at bounding box center [173, 223] width 9 height 9
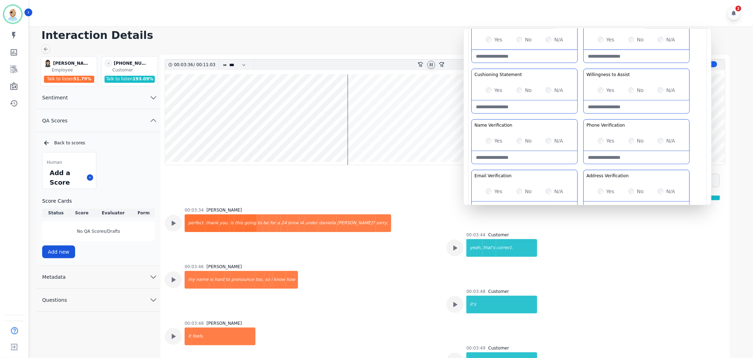
scroll to position [118, 0]
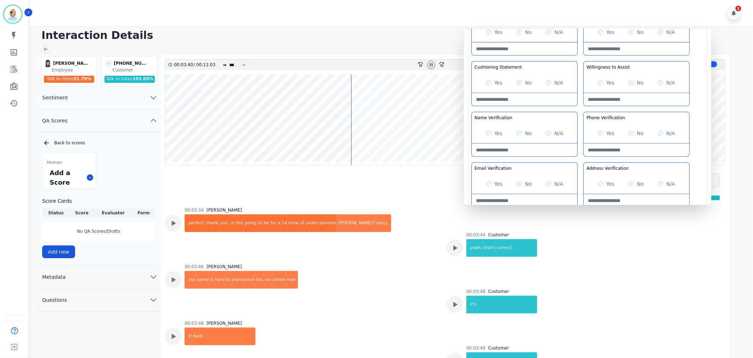
click at [507, 147] on Verification-note at bounding box center [524, 150] width 106 height 13
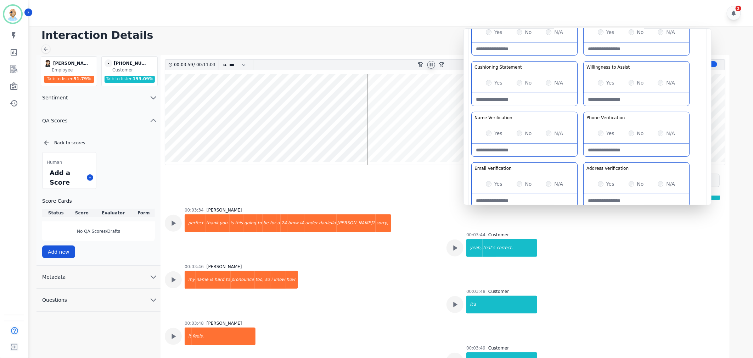
click at [578, 157] on div "Greeting the Customer Welcome is where we quickly greet our customer as a known…" at bounding box center [587, 85] width 232 height 251
click at [522, 154] on Verification-note at bounding box center [524, 150] width 106 height 13
type Verification-note "*"
type Verification-note "**********"
click at [579, 161] on div "Greeting the Customer Welcome is where we quickly greet our customer as a known…" at bounding box center [587, 85] width 232 height 251
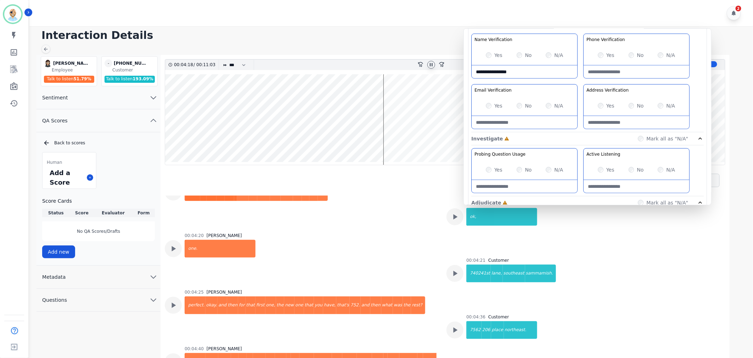
scroll to position [197, 0]
click at [579, 80] on div "Greeting the Customer Welcome is where we quickly greet our customer as a known…" at bounding box center [587, 6] width 232 height 251
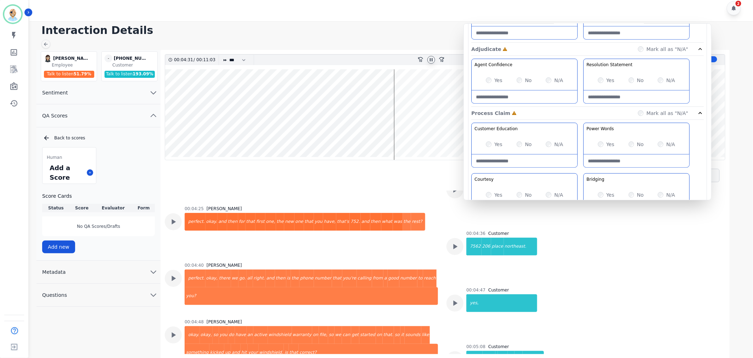
scroll to position [315, 0]
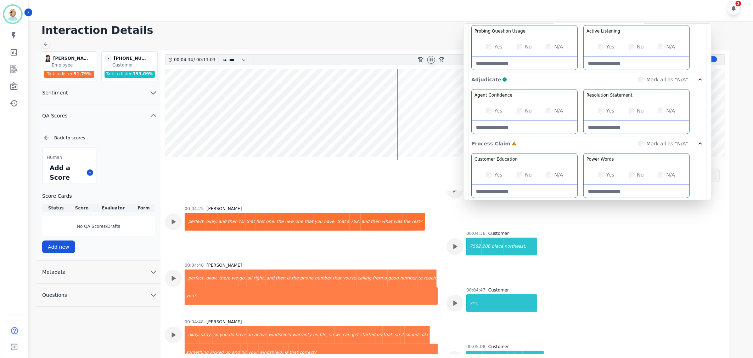
click at [580, 116] on div "Agent Confidence Gain your customers trust by being knowledgeable and confident…" at bounding box center [587, 113] width 232 height 48
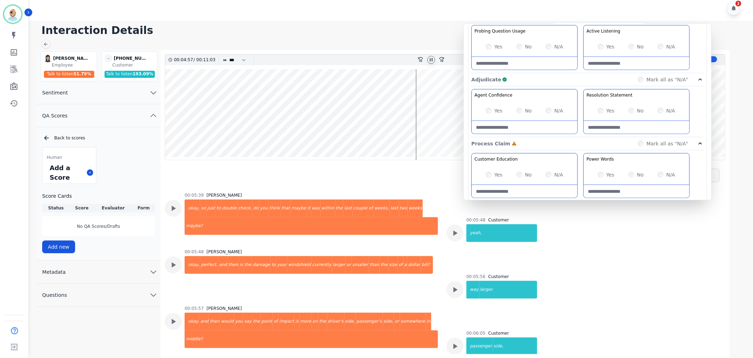
scroll to position [1495, 0]
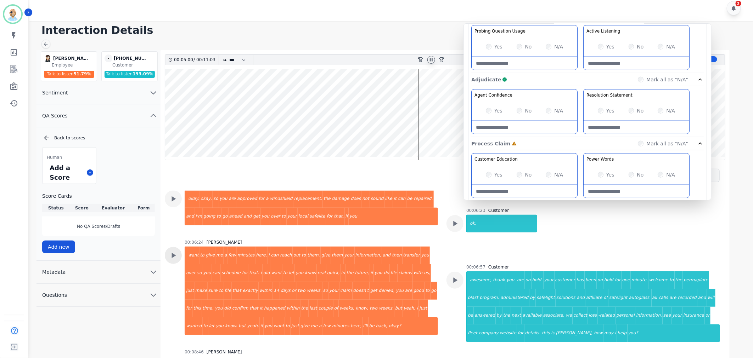
click at [172, 253] on icon at bounding box center [174, 255] width 4 height 5
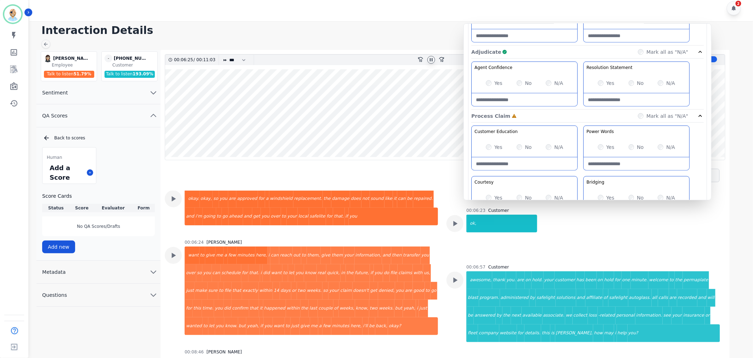
scroll to position [394, 0]
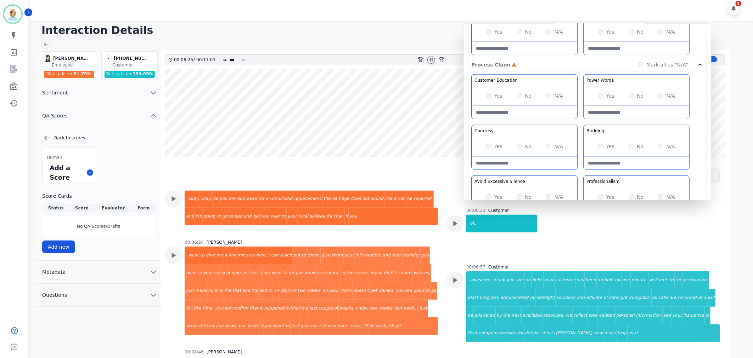
click at [489, 144] on div "Yes" at bounding box center [494, 146] width 17 height 7
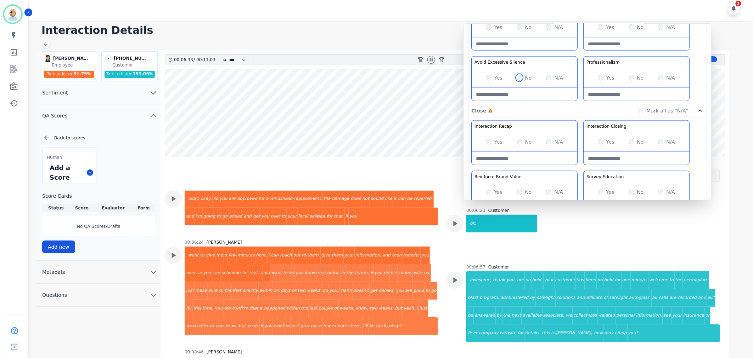
scroll to position [551, 0]
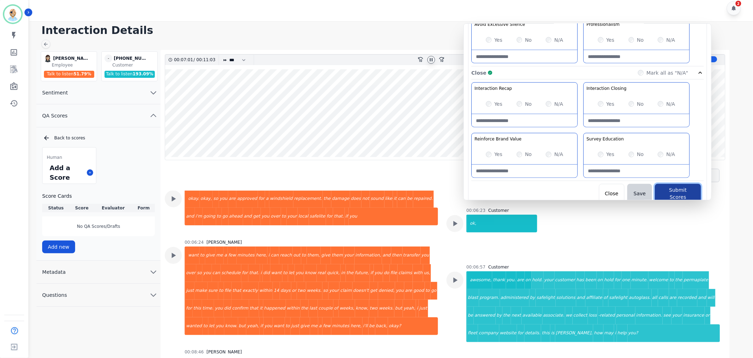
click at [666, 189] on button "Submit Scores" at bounding box center [678, 194] width 46 height 20
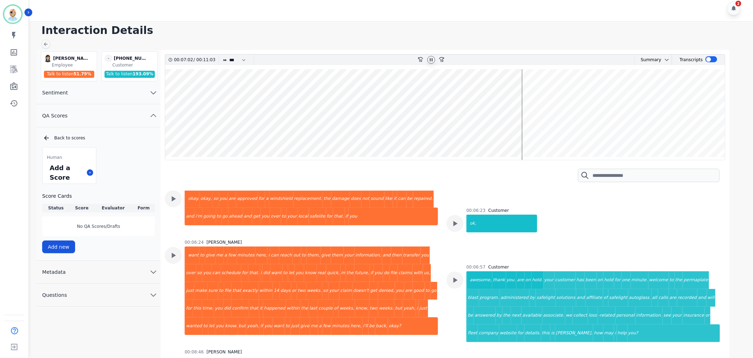
click at [429, 58] on icon at bounding box center [431, 60] width 6 height 6
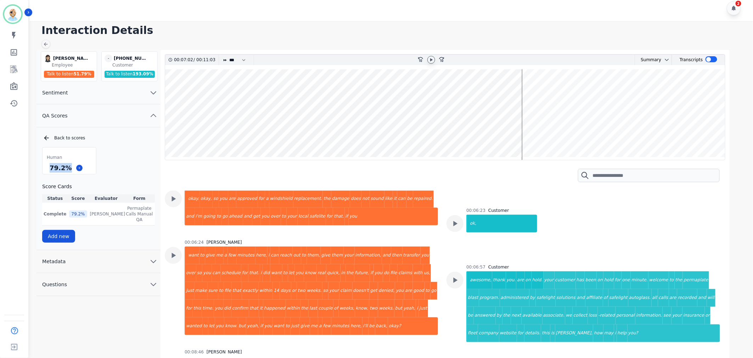
drag, startPoint x: 70, startPoint y: 168, endPoint x: 50, endPoint y: 169, distance: 19.9
click at [50, 169] on div "79.2 %" at bounding box center [60, 168] width 25 height 12
copy div "79.2 %"
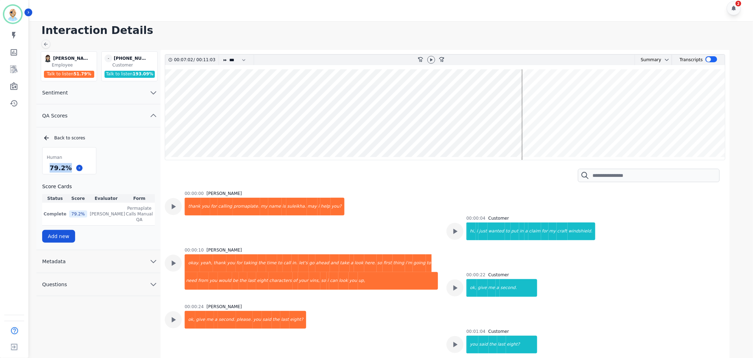
scroll to position [1495, 0]
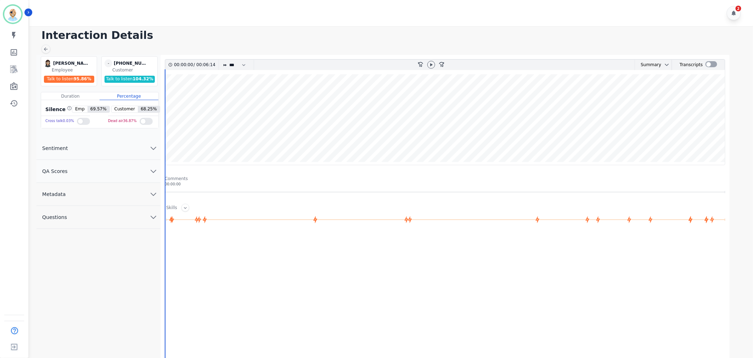
click at [107, 171] on button "QA Scores" at bounding box center [98, 171] width 124 height 23
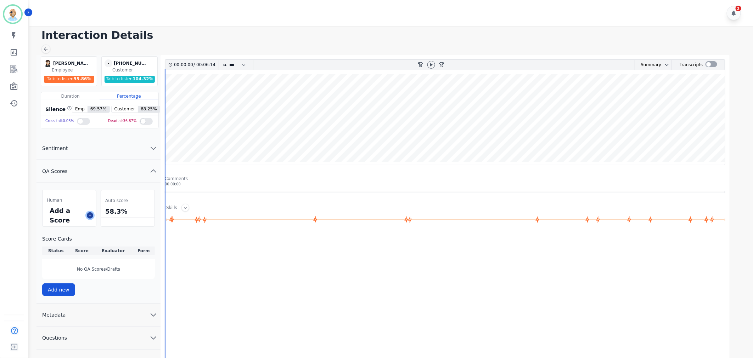
click at [90, 214] on icon at bounding box center [90, 216] width 4 height 4
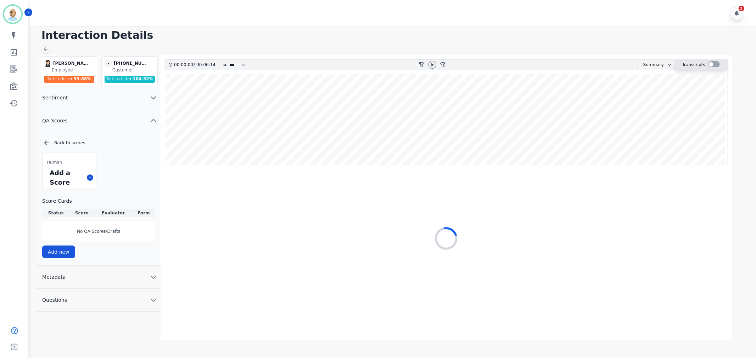
click at [711, 66] on div at bounding box center [714, 64] width 12 height 6
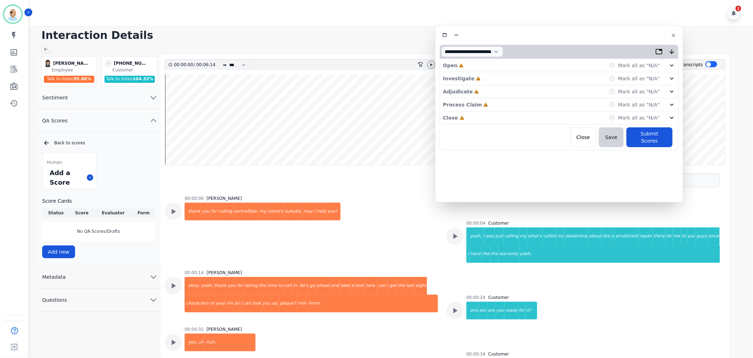
drag, startPoint x: 168, startPoint y: 45, endPoint x: 572, endPoint y: 40, distance: 404.2
click at [572, 40] on div "**********" at bounding box center [559, 114] width 248 height 177
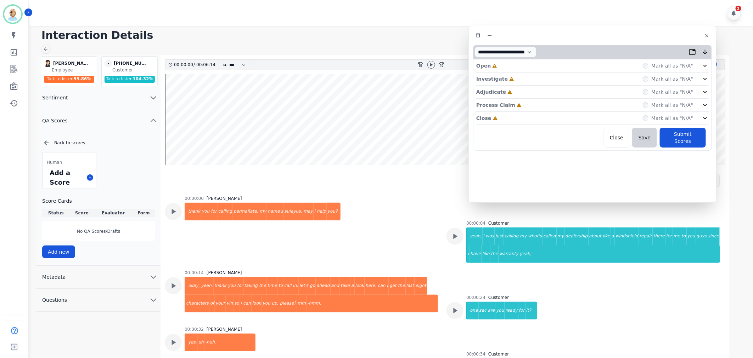
drag, startPoint x: 572, startPoint y: 40, endPoint x: 606, endPoint y: 41, distance: 33.3
click at [606, 41] on div "**********" at bounding box center [592, 114] width 248 height 177
click at [516, 114] on div "Close Incomplete Mark all as "N/A"" at bounding box center [592, 118] width 232 height 13
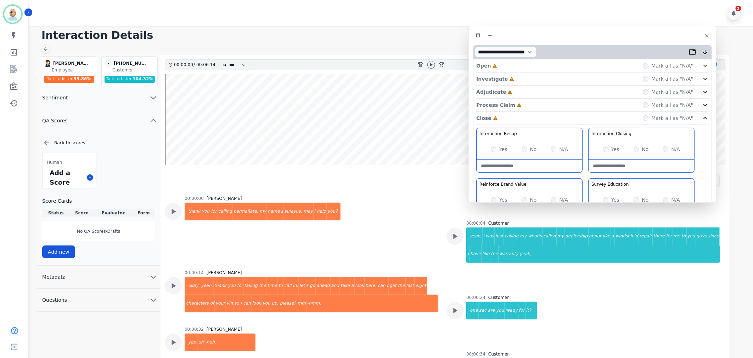
click at [521, 104] on div "Process Claim Incomplete Mark all as "N/A"" at bounding box center [592, 105] width 232 height 13
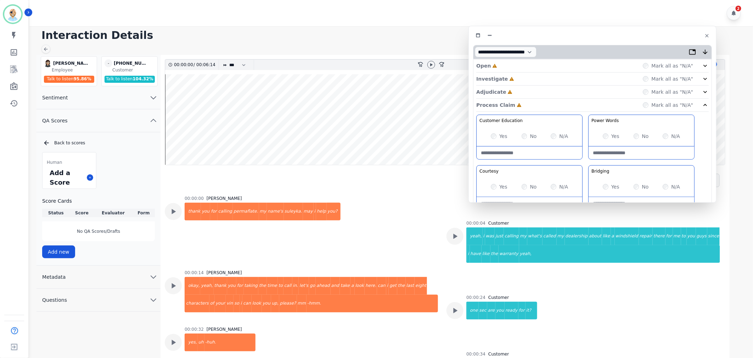
click at [523, 87] on div "Adjudicate Incomplete Mark all as "N/A"" at bounding box center [592, 92] width 232 height 13
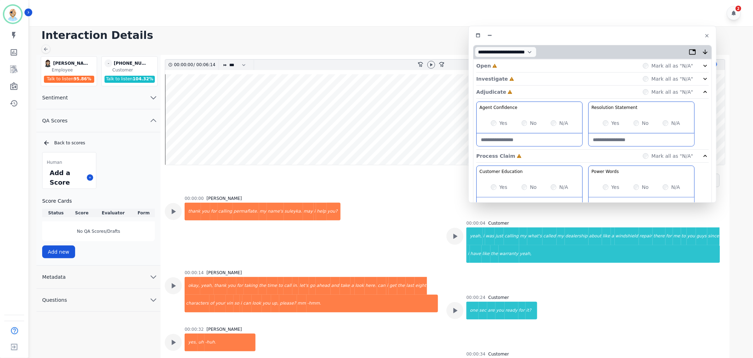
click at [523, 78] on div "Investigate Incomplete Mark all as "N/A"" at bounding box center [592, 79] width 232 height 13
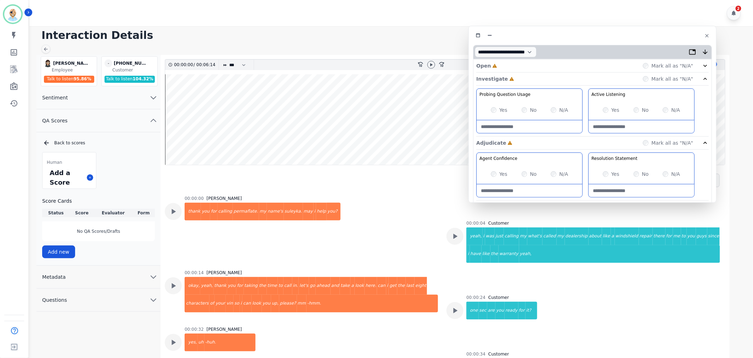
click at [515, 65] on div "Open Incomplete Mark all as "N/A"" at bounding box center [592, 66] width 232 height 13
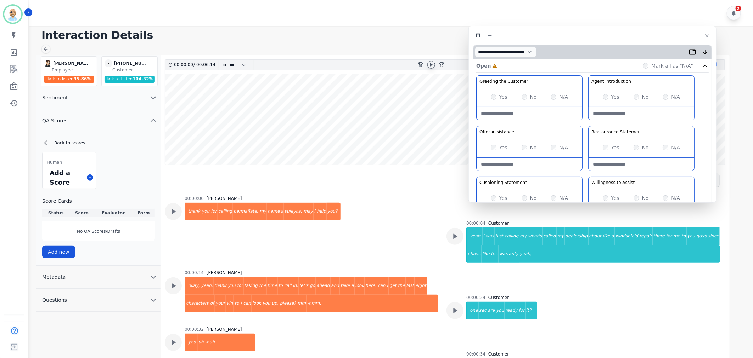
click at [431, 65] on icon at bounding box center [431, 64] width 2 height 3
click at [583, 121] on div "Greeting the Customer Welcome is where we quickly greet our customer as a known…" at bounding box center [592, 200] width 232 height 251
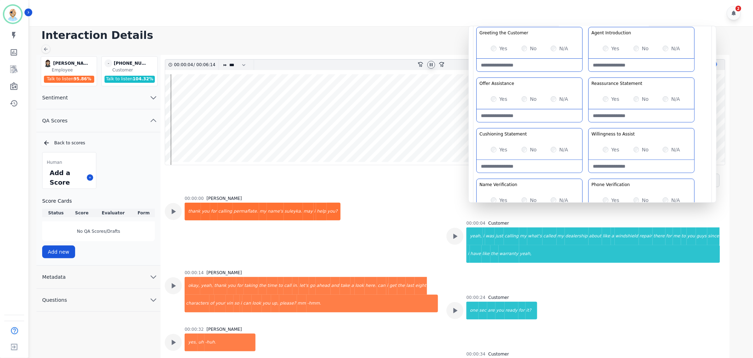
scroll to position [79, 0]
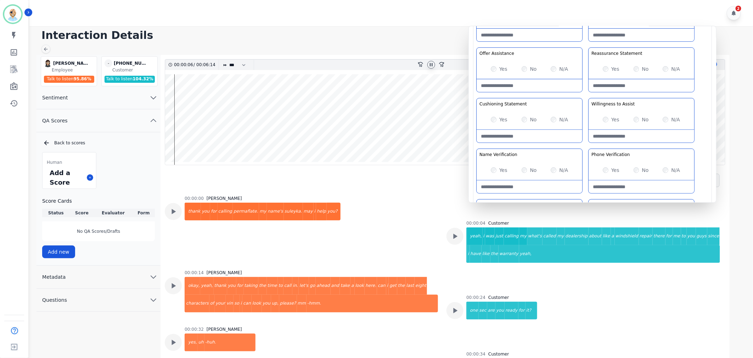
click at [583, 93] on div "Greeting the Customer Welcome is where we quickly greet our customer as a known…" at bounding box center [592, 122] width 232 height 251
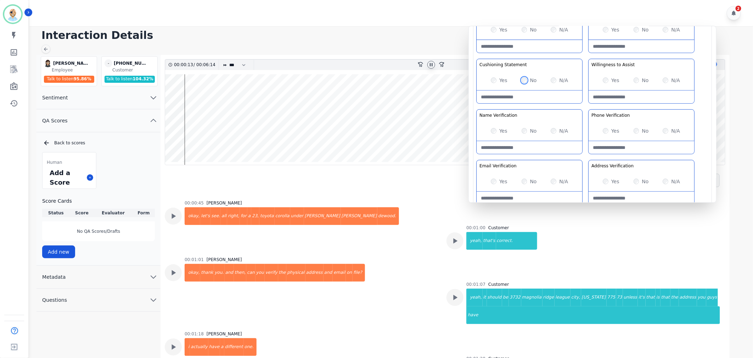
scroll to position [197, 0]
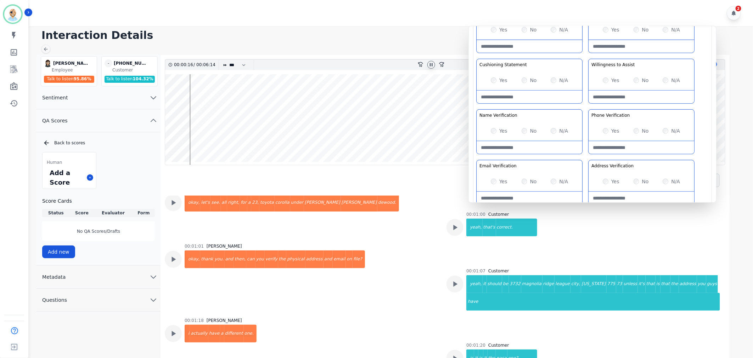
click at [507, 149] on Verification-note at bounding box center [529, 147] width 106 height 13
type Verification-note "**********"
click at [607, 185] on div "Yes" at bounding box center [610, 181] width 17 height 7
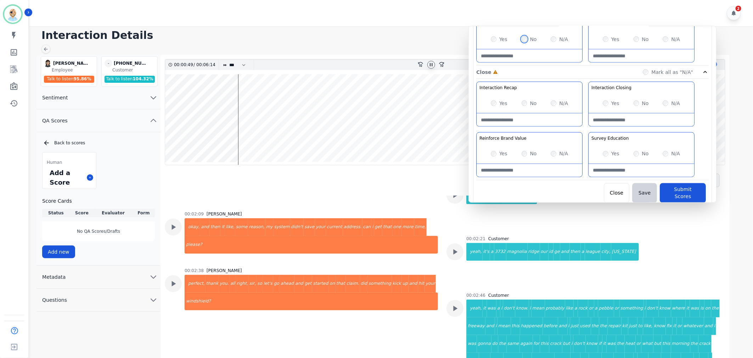
scroll to position [557, 0]
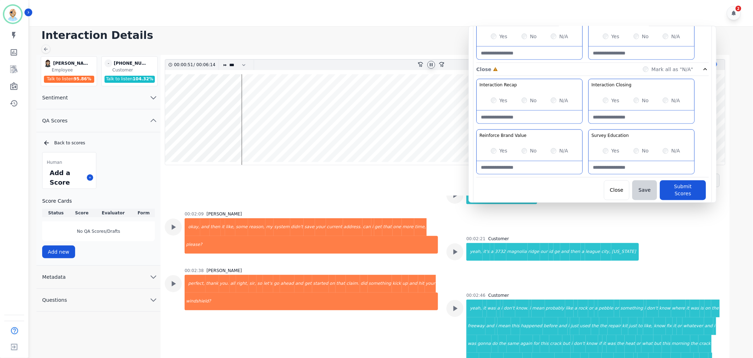
click at [605, 97] on div "Yes No N/A" at bounding box center [641, 101] width 106 height 20
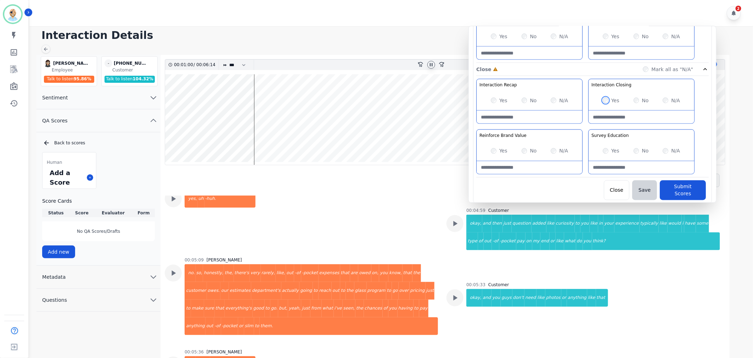
scroll to position [1635, 0]
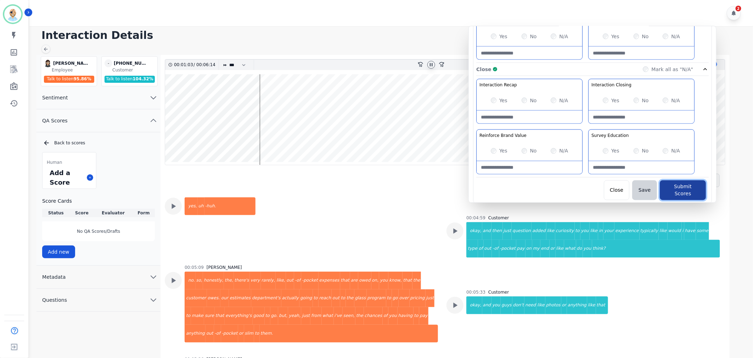
click at [673, 188] on button "Submit Scores" at bounding box center [683, 191] width 46 height 20
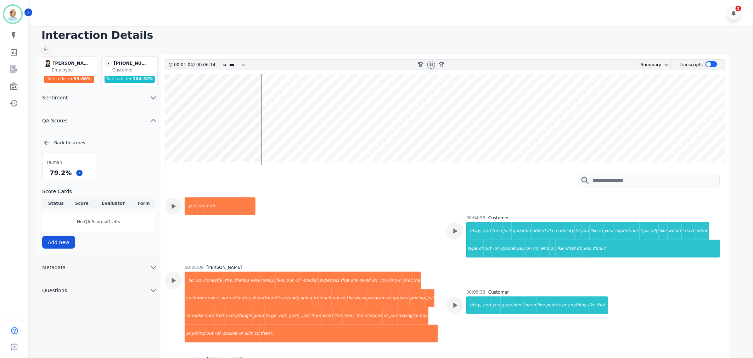
click at [132, 181] on div "Human 79.2 % Score Cards Status Score Evaluator Form No QA Scores/Drafts Add new" at bounding box center [98, 200] width 113 height 97
drag, startPoint x: 68, startPoint y: 172, endPoint x: 49, endPoint y: 175, distance: 19.3
click at [49, 175] on div "79.2 %" at bounding box center [60, 173] width 25 height 12
copy div "79.2 %"
click at [431, 62] on icon at bounding box center [431, 65] width 6 height 6
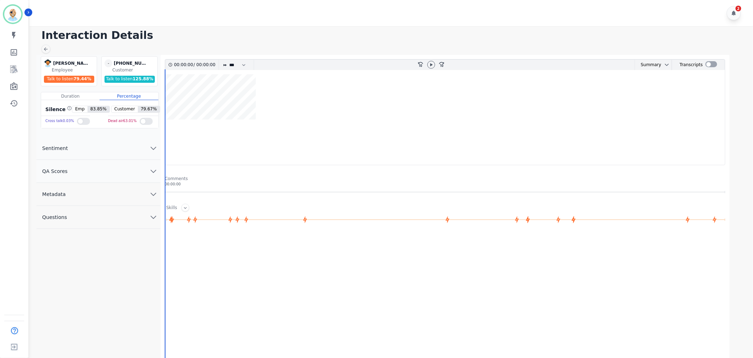
click at [131, 169] on button "QA Scores" at bounding box center [98, 171] width 124 height 23
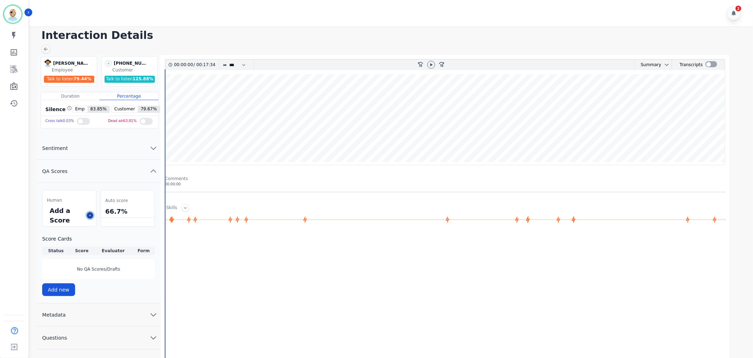
click at [89, 216] on icon at bounding box center [90, 216] width 4 height 4
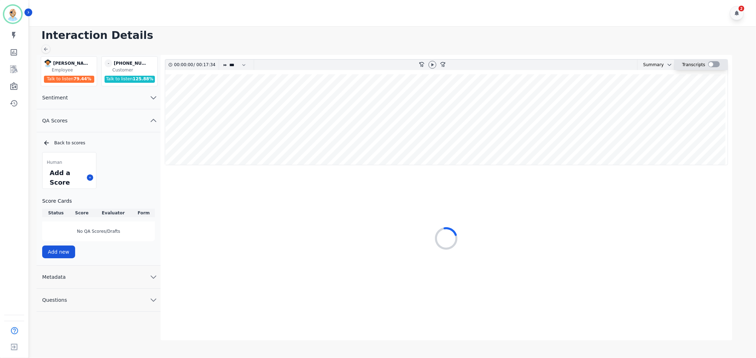
click at [711, 63] on div at bounding box center [714, 64] width 12 height 6
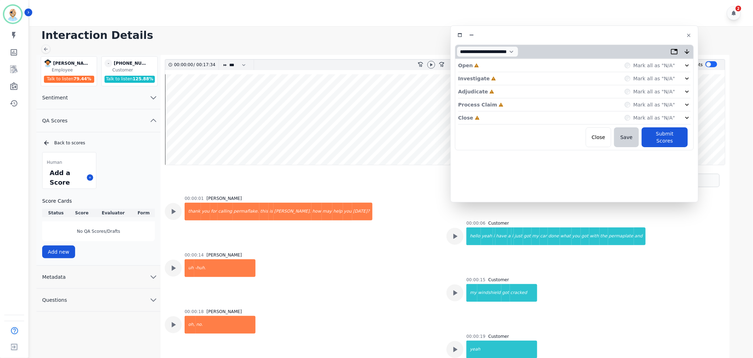
drag, startPoint x: 202, startPoint y: 36, endPoint x: 579, endPoint y: 40, distance: 376.9
click at [579, 40] on div "**********" at bounding box center [574, 114] width 248 height 177
click at [498, 114] on div "Close Incomplete Mark all as "N/A"" at bounding box center [574, 118] width 232 height 13
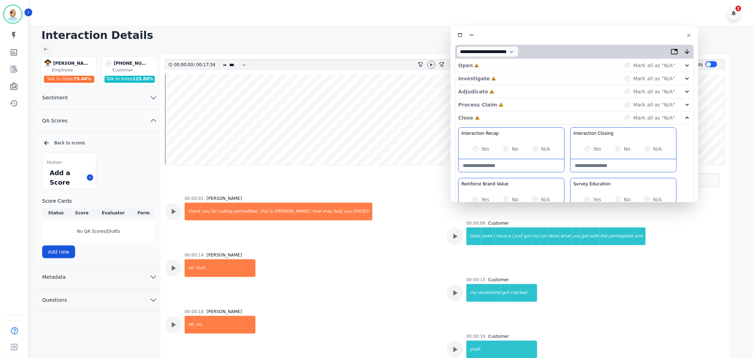
click at [500, 107] on div "Process Claim Incomplete Mark all as "N/A"" at bounding box center [574, 104] width 232 height 13
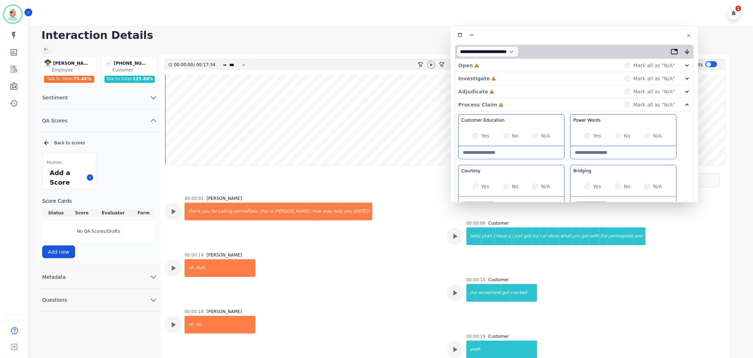
click at [500, 93] on div "Adjudicate Incomplete Mark all as "N/A"" at bounding box center [574, 91] width 232 height 13
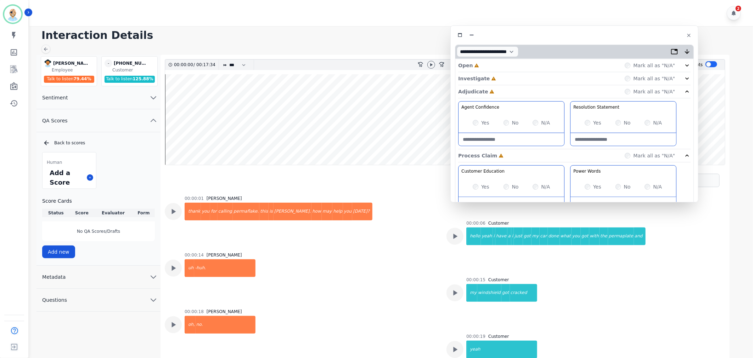
click at [496, 77] on div "Investigate Incomplete Mark all as "N/A"" at bounding box center [574, 78] width 232 height 13
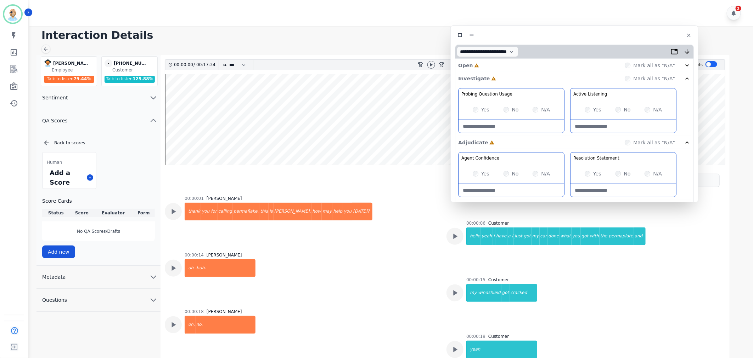
click at [494, 62] on div "Open Incomplete Mark all as "N/A"" at bounding box center [574, 65] width 232 height 13
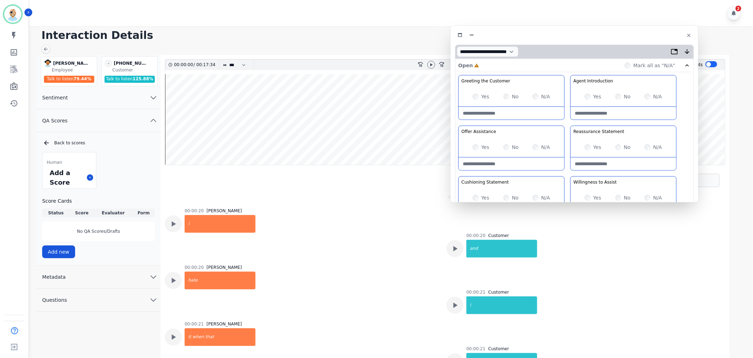
scroll to position [118, 0]
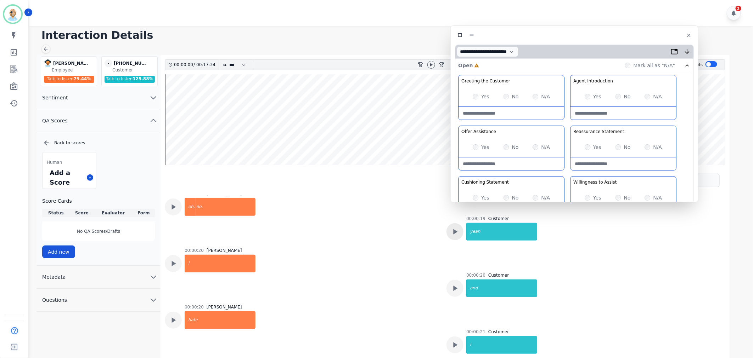
click at [453, 228] on icon at bounding box center [454, 231] width 9 height 9
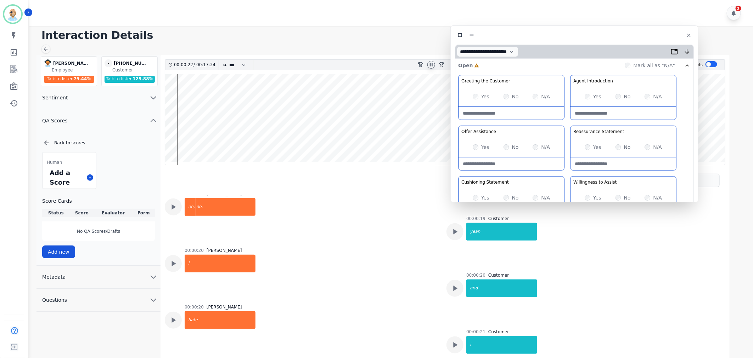
click at [430, 65] on icon at bounding box center [431, 64] width 3 height 3
click at [208, 28] on div "Interaction Details [PERSON_NAME] [PERSON_NAME] Employee Talk to listen 79.44 %…" at bounding box center [389, 195] width 725 height 338
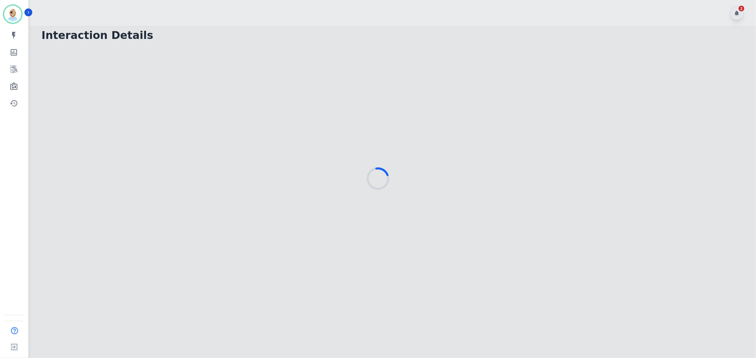
click at [314, 8] on div at bounding box center [378, 179] width 756 height 358
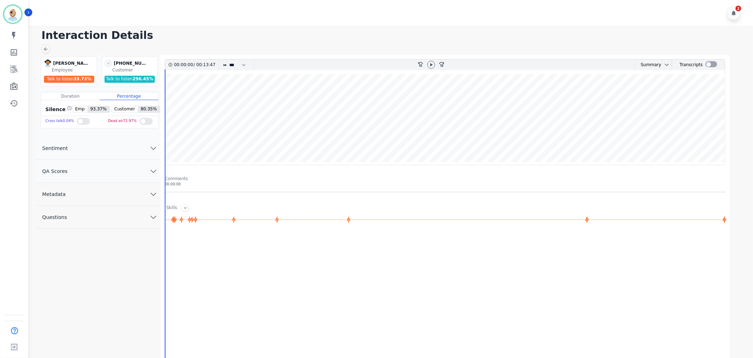
click at [123, 172] on button "QA Scores" at bounding box center [98, 171] width 124 height 23
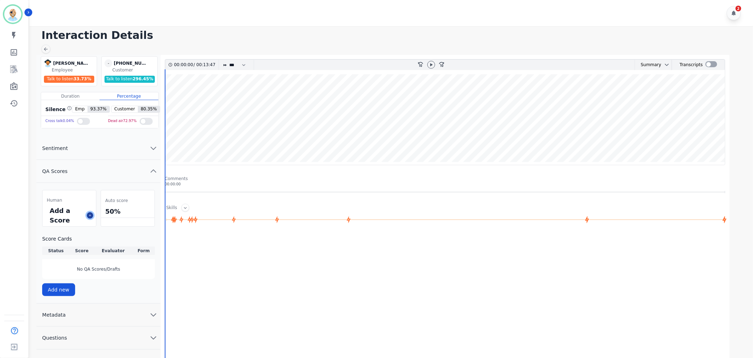
click at [89, 217] on button at bounding box center [90, 216] width 6 height 6
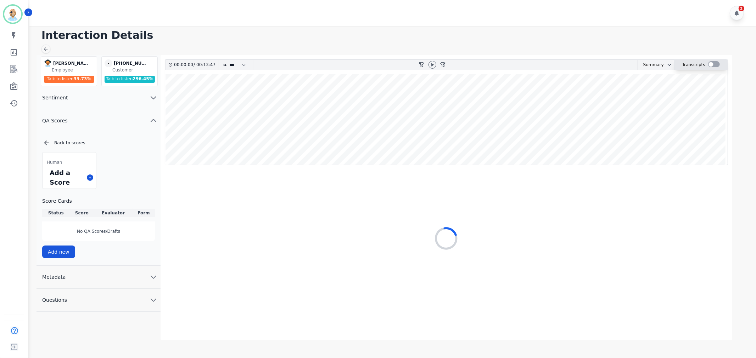
click at [710, 64] on div at bounding box center [714, 64] width 12 height 6
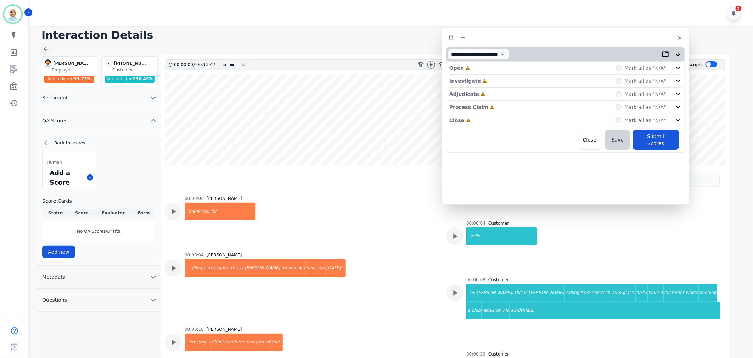
drag, startPoint x: 213, startPoint y: 37, endPoint x: 624, endPoint y: 35, distance: 410.5
click at [624, 35] on div at bounding box center [565, 38] width 239 height 10
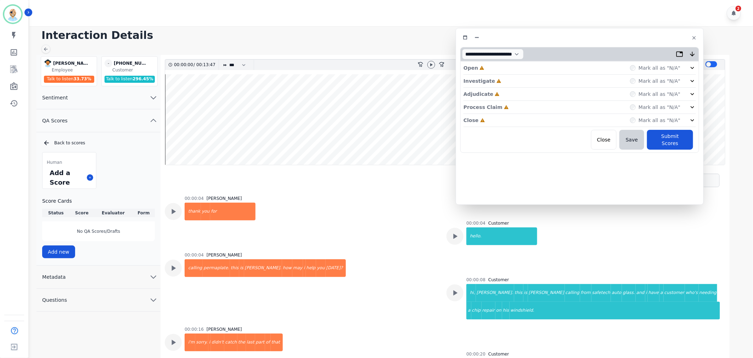
drag, startPoint x: 624, startPoint y: 35, endPoint x: 638, endPoint y: 35, distance: 14.2
click at [638, 35] on div at bounding box center [579, 38] width 239 height 10
click at [507, 118] on div "Close Incomplete Mark all as "N/A"" at bounding box center [579, 120] width 232 height 13
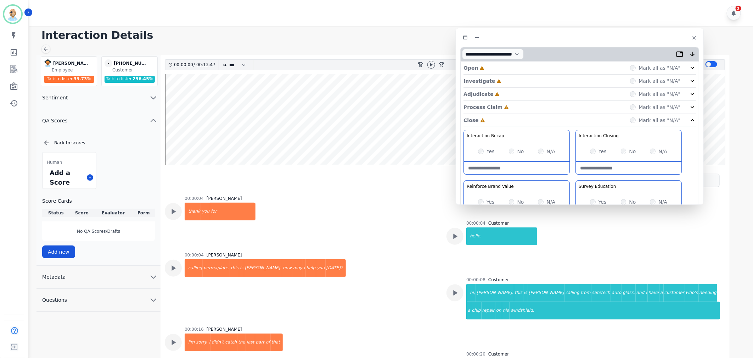
click at [511, 107] on div "Process Claim Incomplete Mark all as "N/A"" at bounding box center [579, 107] width 232 height 13
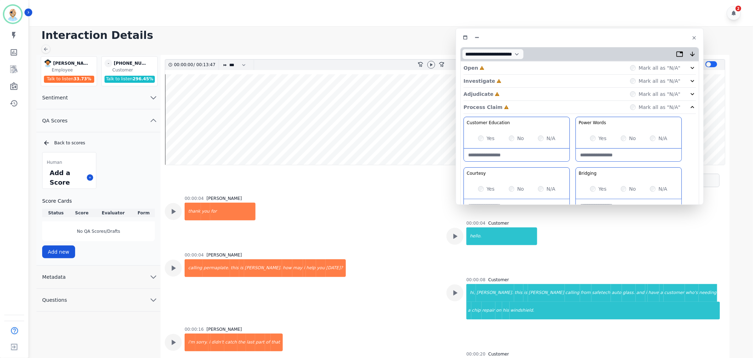
click at [512, 95] on div "Adjudicate Incomplete Mark all as "N/A"" at bounding box center [579, 94] width 232 height 13
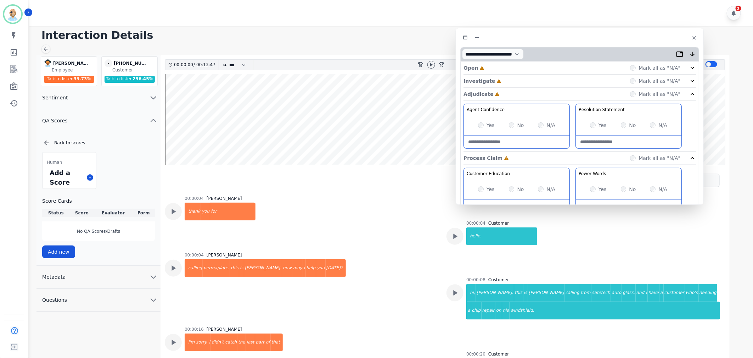
click at [510, 79] on div "Investigate Incomplete Mark all as "N/A"" at bounding box center [579, 81] width 232 height 13
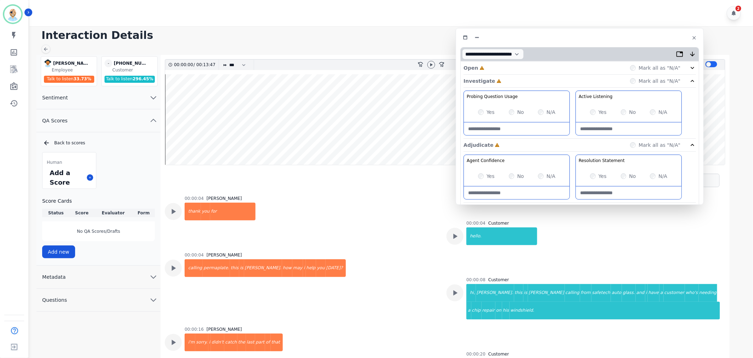
click at [512, 68] on div "Open Incomplete Mark all as "N/A"" at bounding box center [579, 68] width 232 height 13
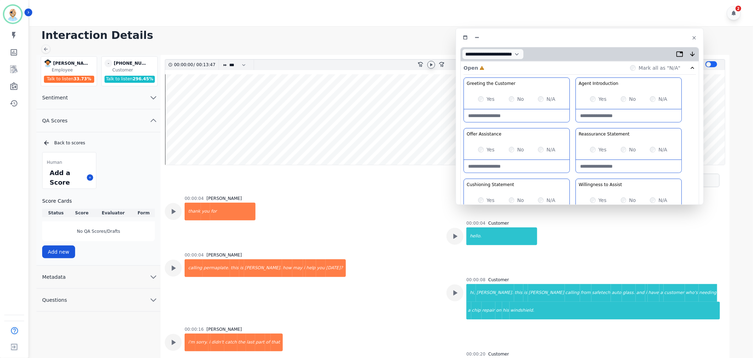
click at [429, 66] on icon at bounding box center [431, 65] width 6 height 6
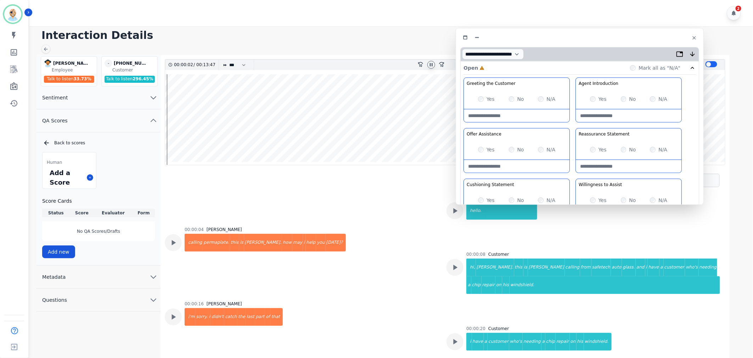
scroll to position [39, 0]
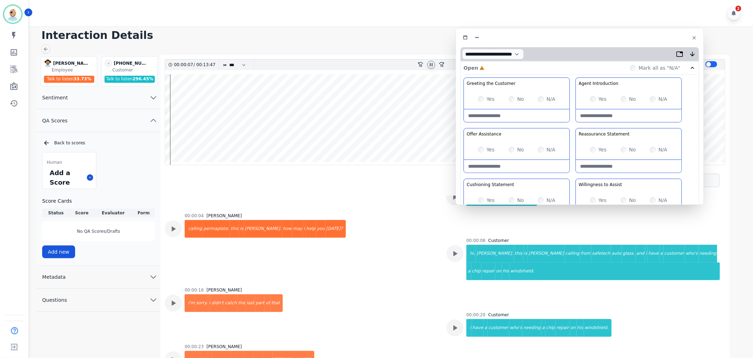
click at [571, 124] on div "Greeting the Customer Welcome is where we quickly greet our customer as a known…" at bounding box center [579, 203] width 232 height 251
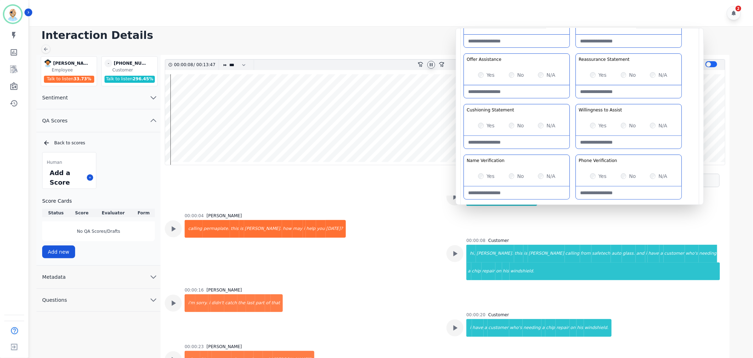
scroll to position [79, 0]
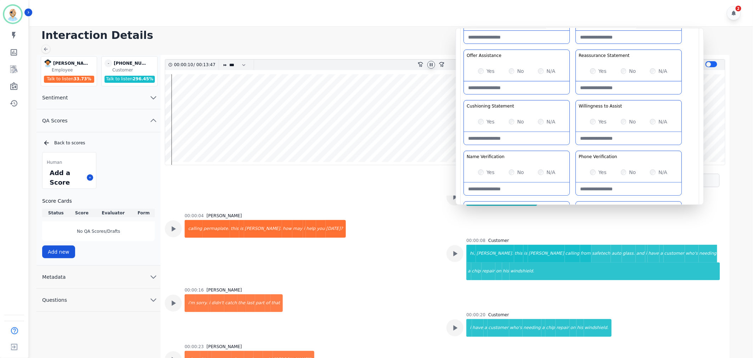
click at [573, 100] on div "Greeting the Customer Welcome is where we quickly greet our customer as a known…" at bounding box center [579, 124] width 232 height 251
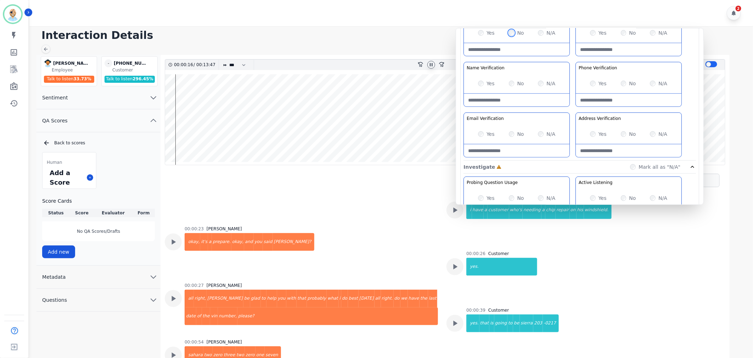
scroll to position [197, 0]
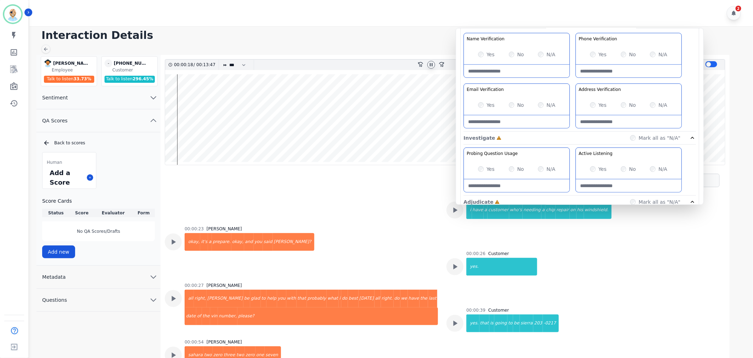
click at [574, 82] on div "Greeting the Customer Welcome is where we quickly greet our customer as a known…" at bounding box center [579, 6] width 232 height 251
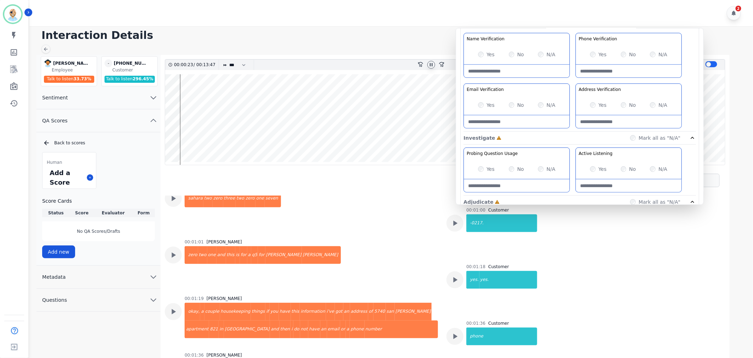
scroll to position [315, 0]
click at [509, 72] on Verification-note at bounding box center [517, 71] width 106 height 13
type Verification-note "**********"
click at [609, 118] on Verification-note at bounding box center [629, 121] width 106 height 13
paste Verification-note "**********"
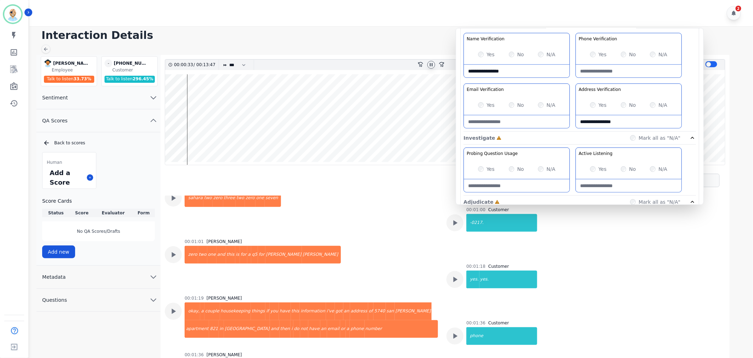
type Verification-note "**********"
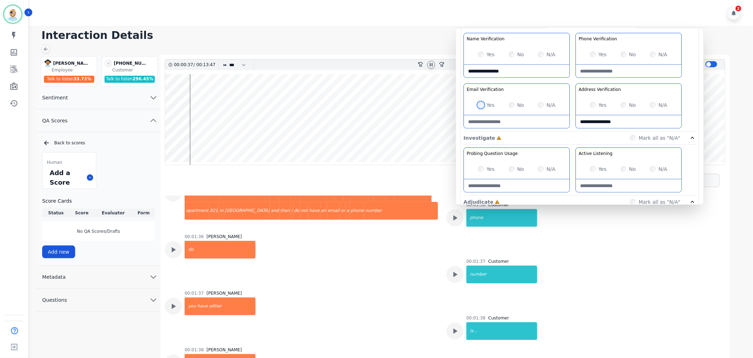
scroll to position [394, 0]
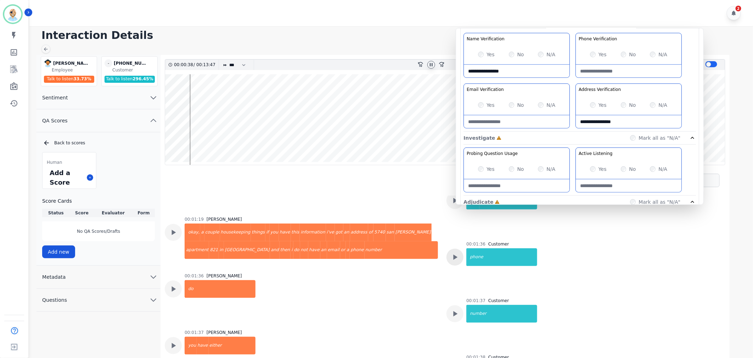
click at [455, 253] on icon at bounding box center [454, 257] width 9 height 9
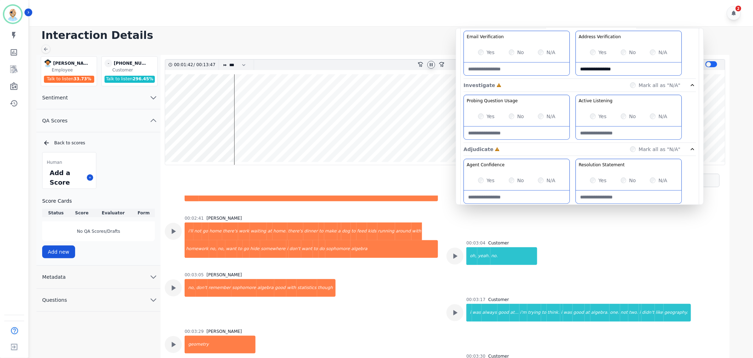
scroll to position [275, 0]
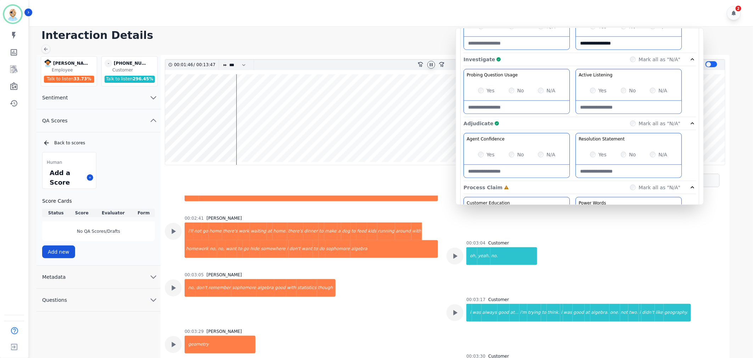
click at [572, 163] on div "Agent Confidence Gain your customers trust by being knowledgeable and confident…" at bounding box center [579, 157] width 232 height 48
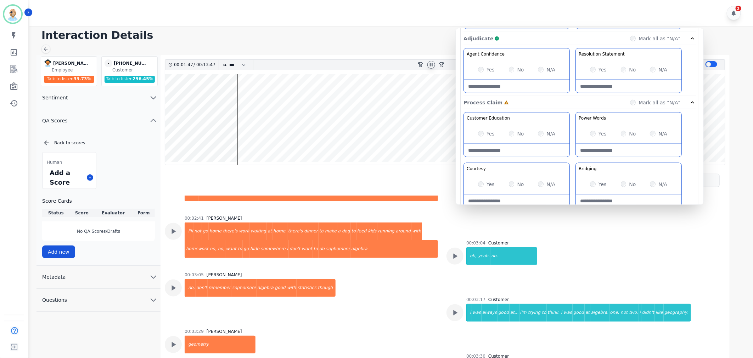
scroll to position [394, 0]
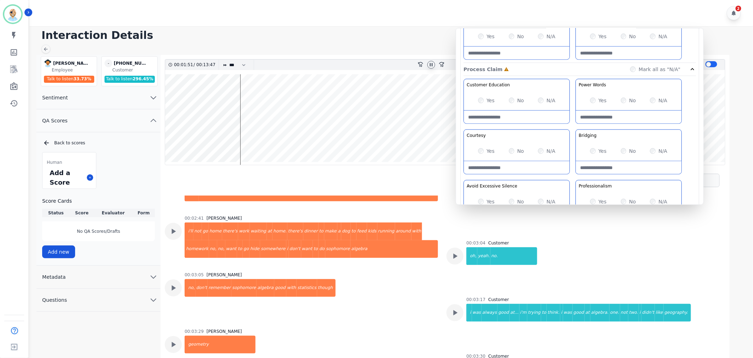
click at [572, 128] on div "Customer Education Educate your customer on how to get the information that the…" at bounding box center [579, 153] width 232 height 149
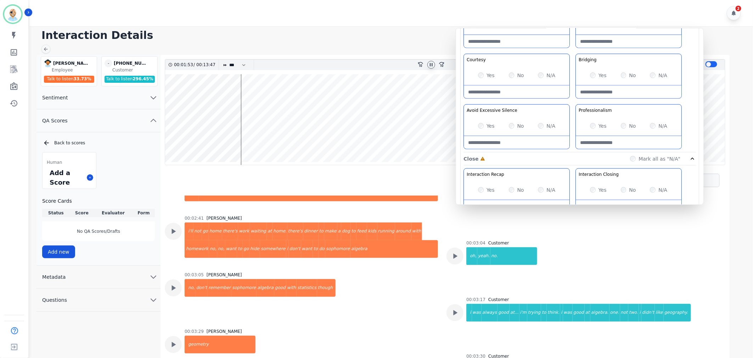
scroll to position [472, 0]
click at [571, 100] on div "Customer Education Educate your customer on how to get the information that the…" at bounding box center [579, 74] width 232 height 149
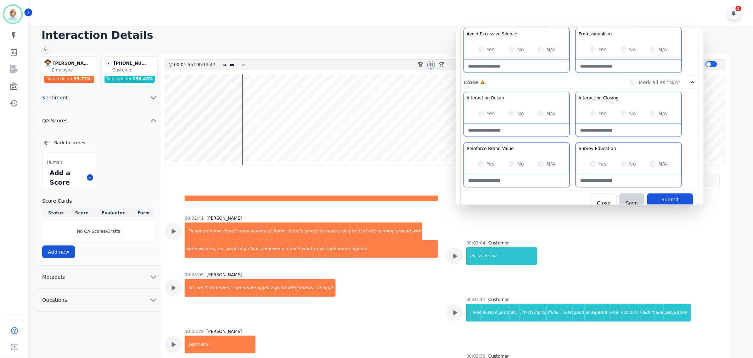
scroll to position [557, 0]
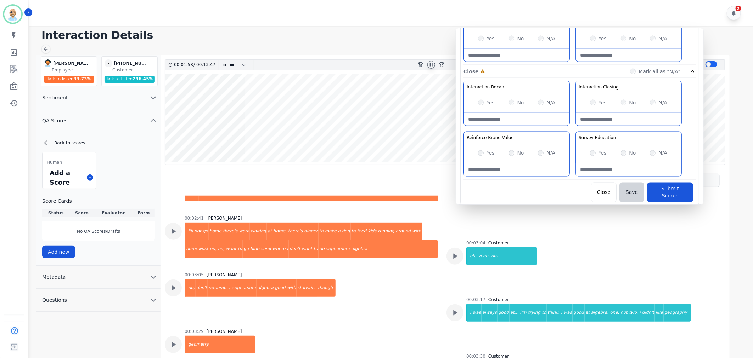
click at [571, 131] on div "Interaction Recap Effectively summarize the conversation and set expectations f…" at bounding box center [579, 130] width 232 height 99
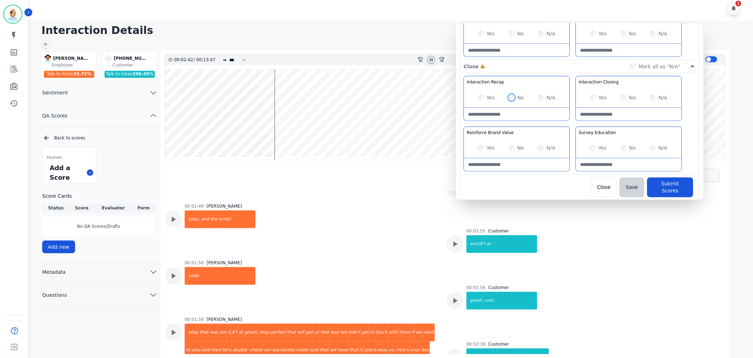
scroll to position [658, 0]
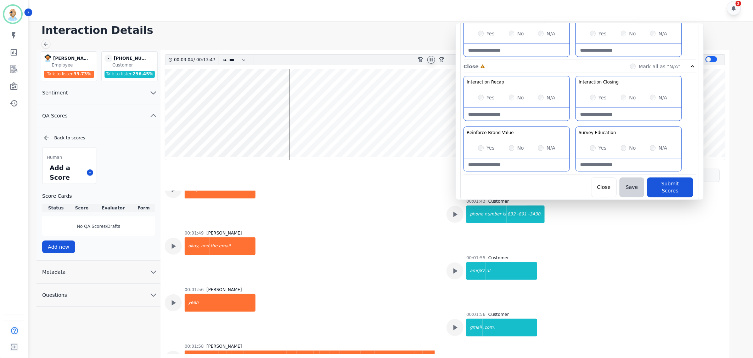
click at [432, 58] on icon at bounding box center [431, 60] width 6 height 6
click at [392, 38] on div "Interaction Details [PERSON_NAME] [PERSON_NAME] Employee Talk to listen 33.73 %…" at bounding box center [389, 190] width 725 height 338
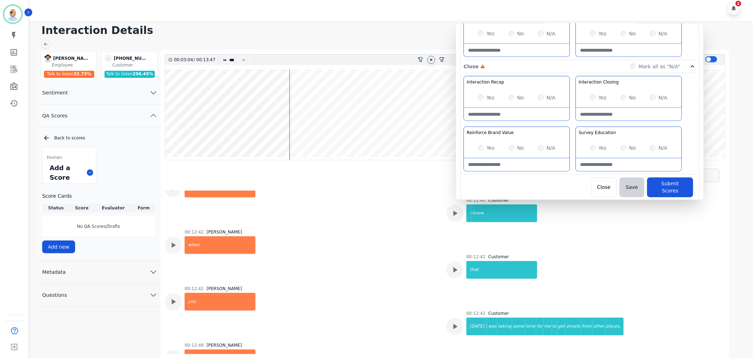
scroll to position [2547, 0]
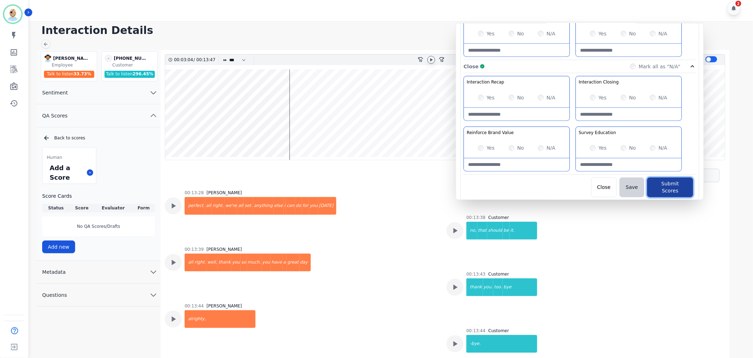
click at [664, 186] on button "Submit Scores" at bounding box center [670, 188] width 46 height 20
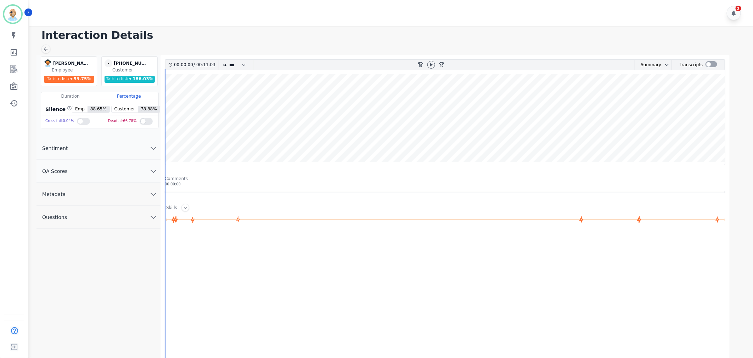
click at [235, 16] on div "2" at bounding box center [391, 13] width 725 height 26
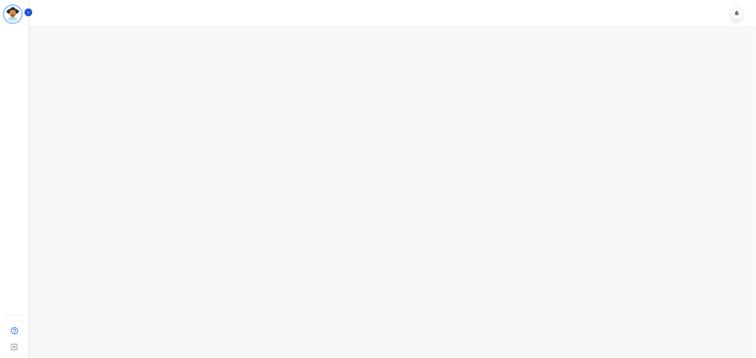
click at [261, 15] on div at bounding box center [393, 13] width 728 height 26
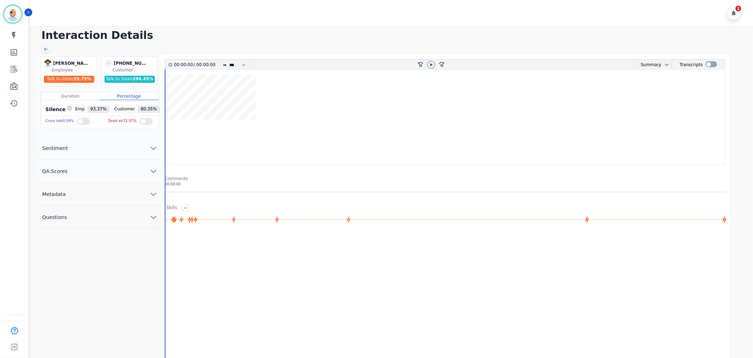
click at [64, 172] on span "QA Scores" at bounding box center [54, 171] width 37 height 7
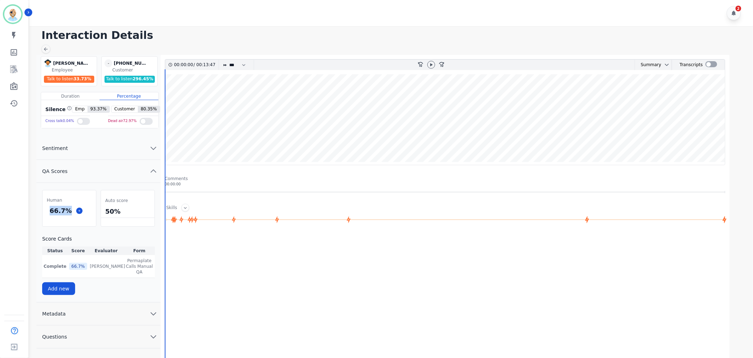
drag, startPoint x: 69, startPoint y: 210, endPoint x: 49, endPoint y: 212, distance: 21.0
click at [49, 212] on div "66.7 %" at bounding box center [60, 211] width 25 height 12
copy div "66.7 %"
click at [283, 17] on div "2" at bounding box center [391, 13] width 725 height 26
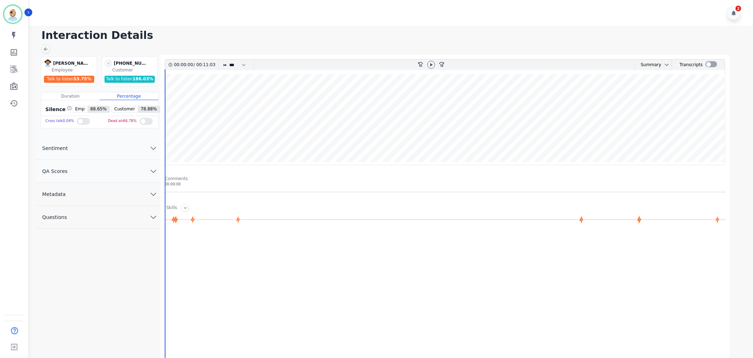
click at [80, 175] on button "QA Scores" at bounding box center [98, 171] width 124 height 23
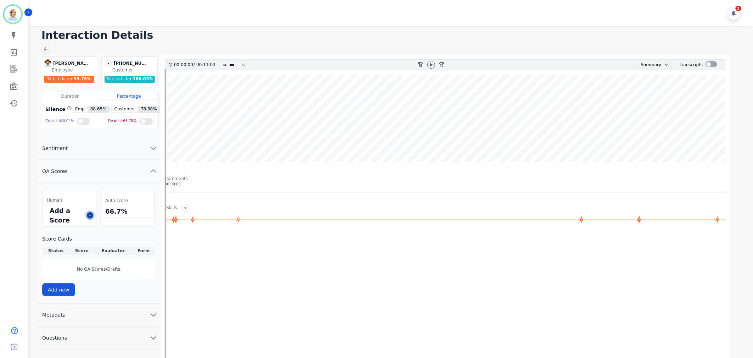
click at [90, 217] on button at bounding box center [90, 216] width 6 height 6
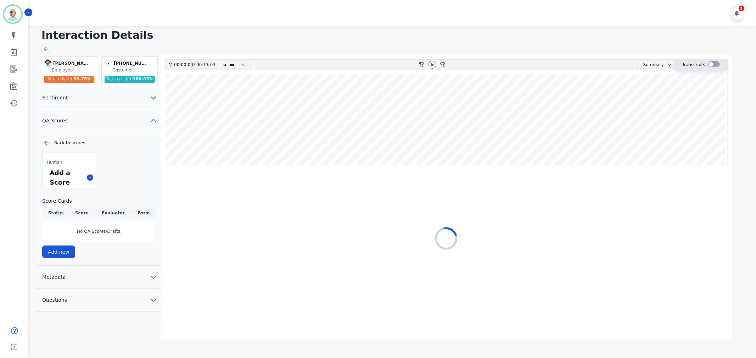
click at [711, 65] on div at bounding box center [714, 64] width 12 height 6
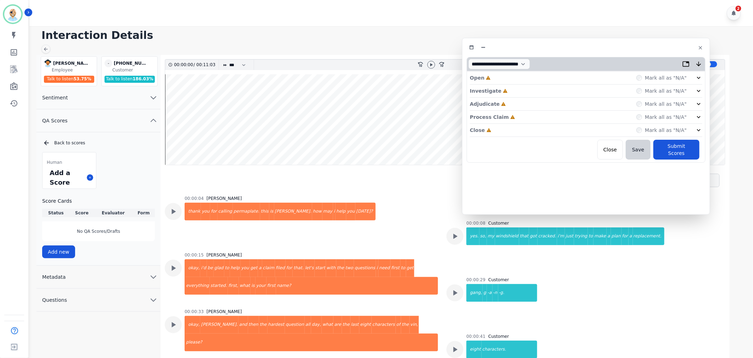
drag, startPoint x: 227, startPoint y: 39, endPoint x: 613, endPoint y: 49, distance: 385.8
click at [613, 49] on div at bounding box center [585, 48] width 239 height 10
click at [429, 65] on icon at bounding box center [431, 65] width 6 height 6
click at [507, 130] on div "Close Incomplete Mark all as "N/A"" at bounding box center [586, 130] width 232 height 13
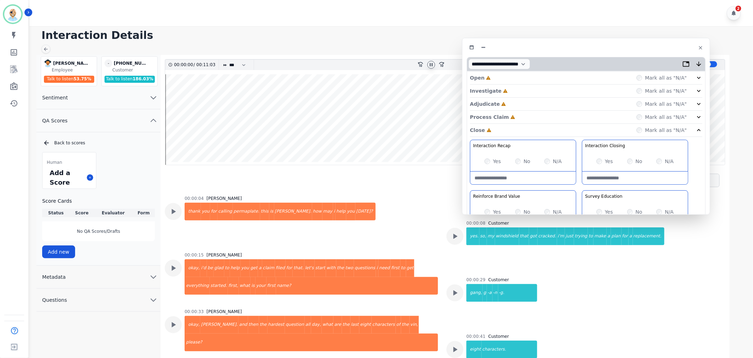
click at [509, 114] on div "Process Claim Incomplete Mark all as "N/A"" at bounding box center [586, 117] width 232 height 13
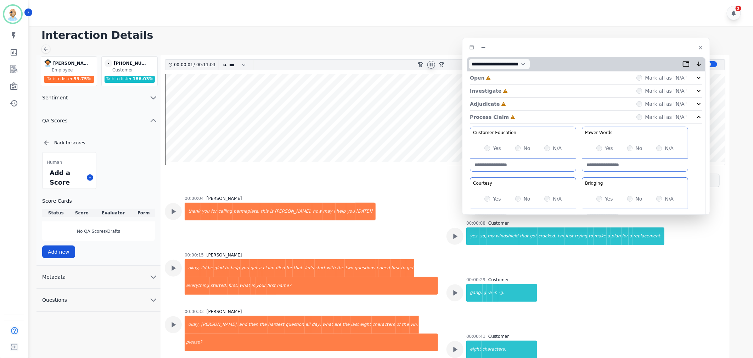
click at [513, 104] on div "Adjudicate Incomplete Mark all as "N/A"" at bounding box center [586, 104] width 232 height 13
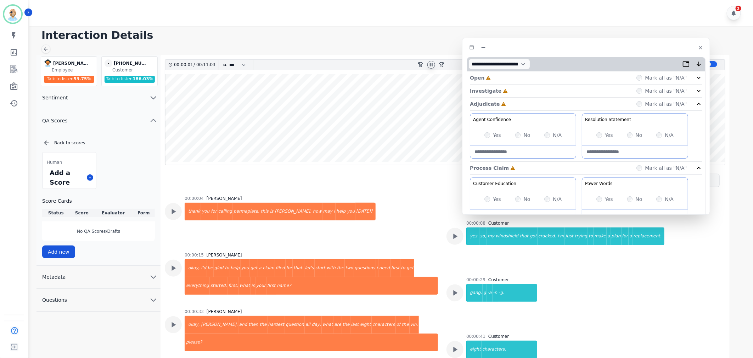
click at [513, 91] on div "Investigate Incomplete Mark all as "N/A"" at bounding box center [586, 91] width 232 height 13
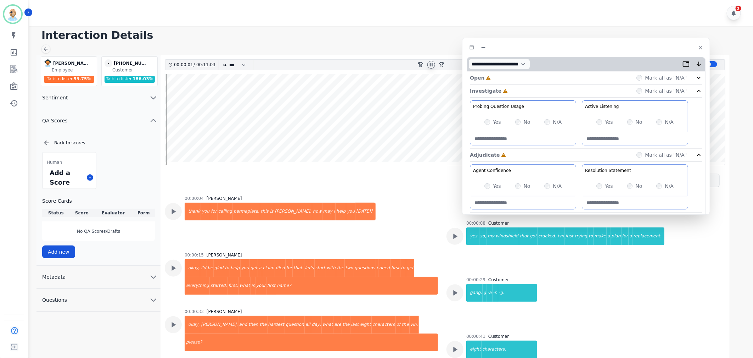
click at [511, 75] on div "Open Incomplete Mark all as "N/A"" at bounding box center [586, 78] width 232 height 13
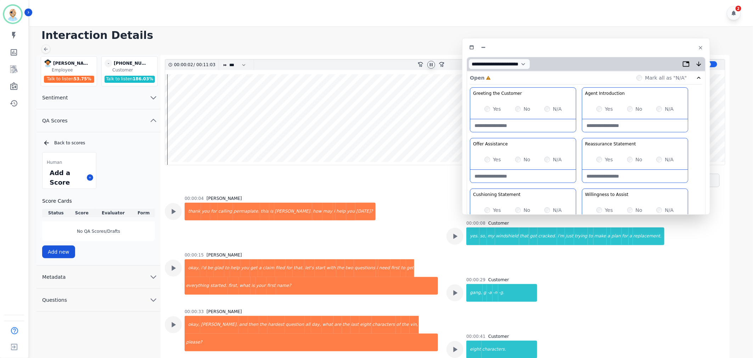
click at [483, 108] on div "Yes No N/A" at bounding box center [523, 109] width 106 height 20
click at [574, 136] on div "Greeting the Customer Welcome is where we quickly greet our customer as a known…" at bounding box center [586, 212] width 232 height 251
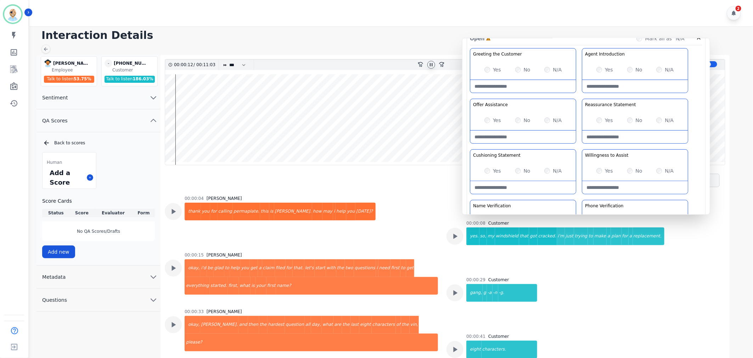
click at [576, 146] on div "Greeting the Customer Welcome is where we quickly greet our customer as a known…" at bounding box center [586, 173] width 232 height 251
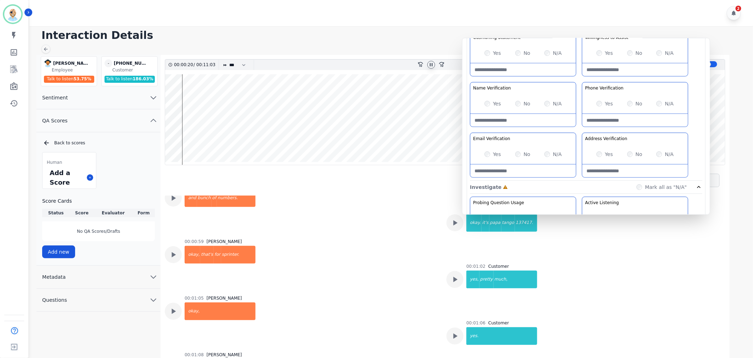
scroll to position [315, 0]
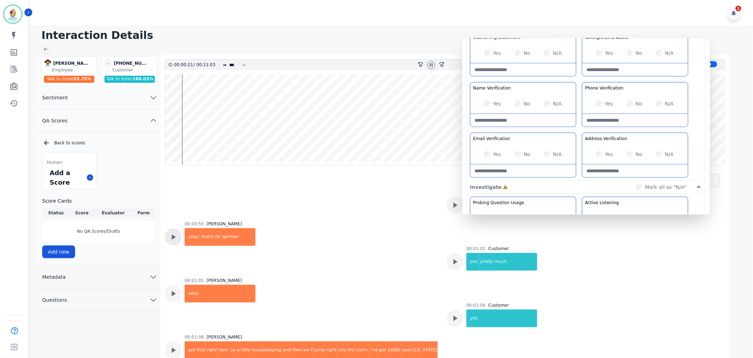
click at [172, 234] on icon at bounding box center [173, 237] width 9 height 9
click at [510, 120] on Verification-note at bounding box center [523, 120] width 106 height 13
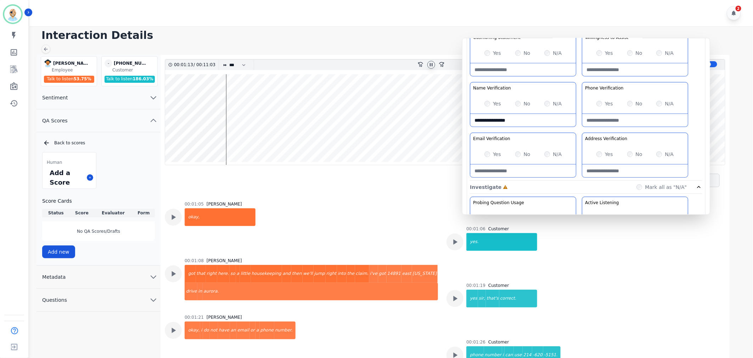
scroll to position [394, 0]
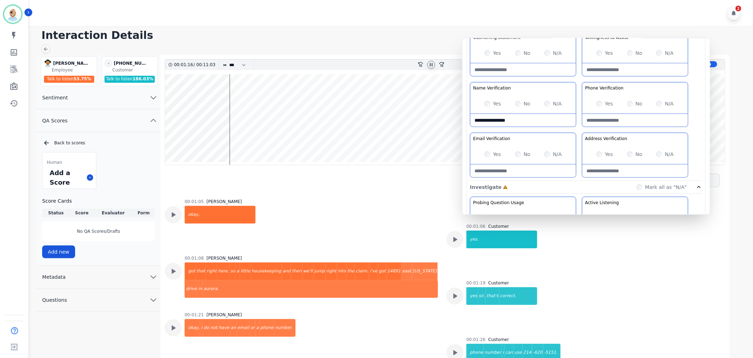
drag, startPoint x: 512, startPoint y: 120, endPoint x: 466, endPoint y: 120, distance: 45.3
click at [467, 120] on div "Open Incomplete Mark all as "N/A" Greeting the Customer Welcome is where we qui…" at bounding box center [586, 263] width 238 height 698
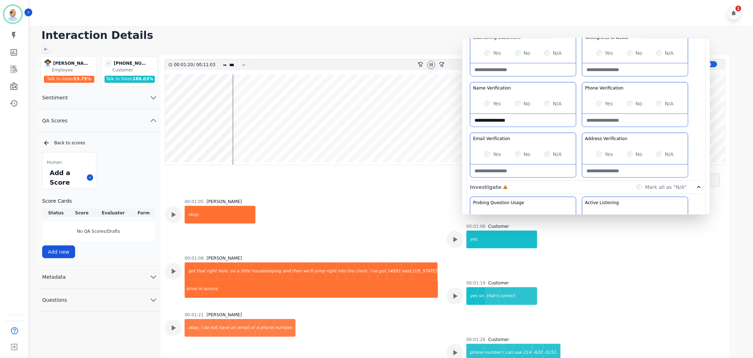
type Verification-note "**********"
click at [623, 168] on Verification-note at bounding box center [635, 171] width 106 height 13
paste Verification-note "**********"
type Verification-note "**********"
click at [604, 121] on Verification-note at bounding box center [635, 120] width 106 height 13
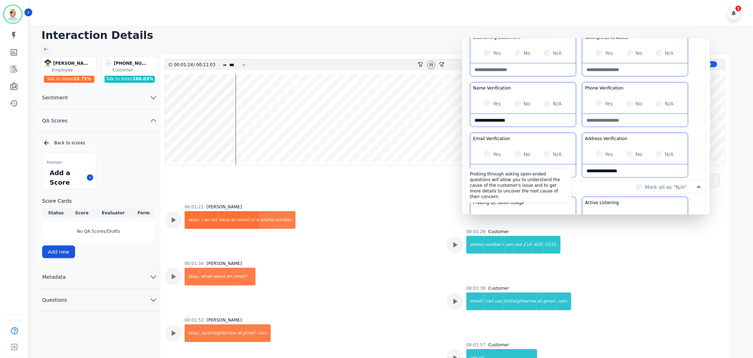
scroll to position [511, 0]
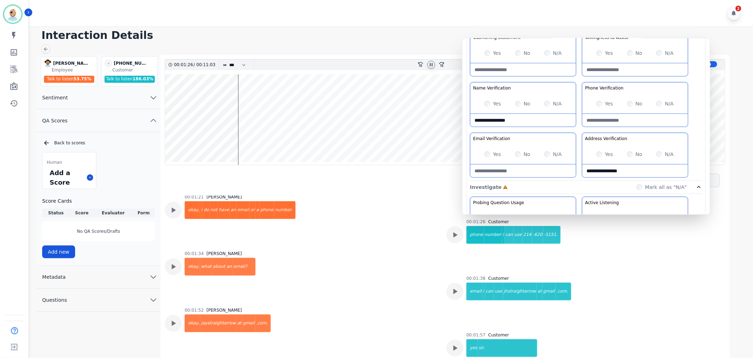
click at [579, 129] on div "Greeting the Customer Welcome is where we quickly greet our customer as a known…" at bounding box center [586, 55] width 232 height 251
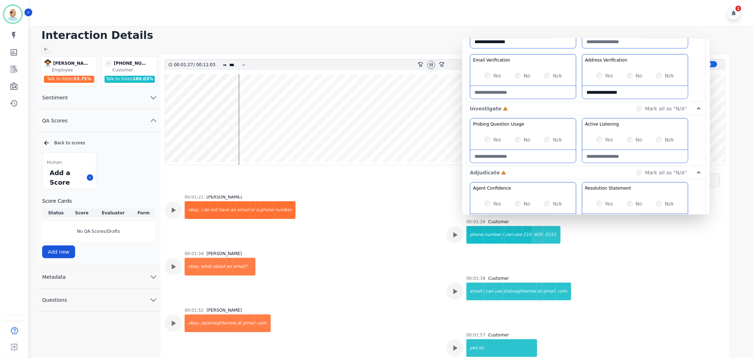
scroll to position [275, 0]
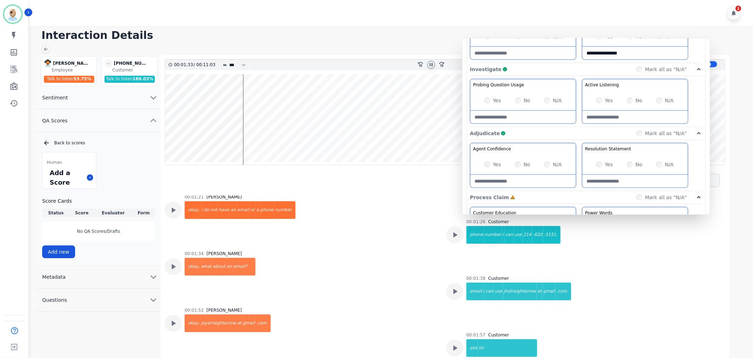
click at [579, 153] on div "Agent Confidence Gain your customers trust by being knowledgeable and confident…" at bounding box center [586, 167] width 232 height 48
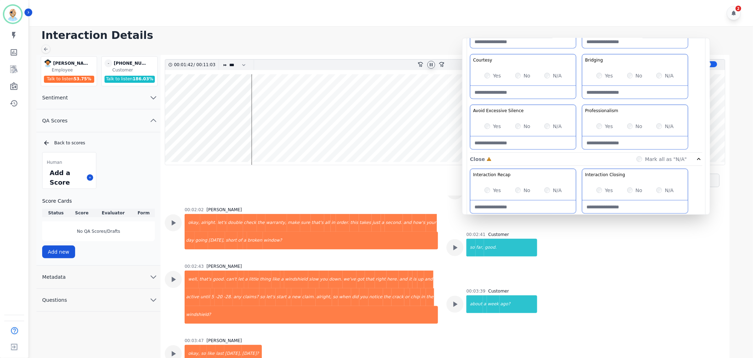
scroll to position [438, 0]
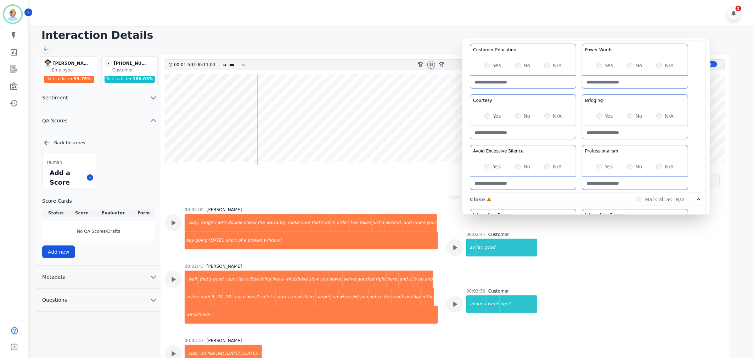
click at [493, 66] on label "Yes" at bounding box center [497, 65] width 8 height 7
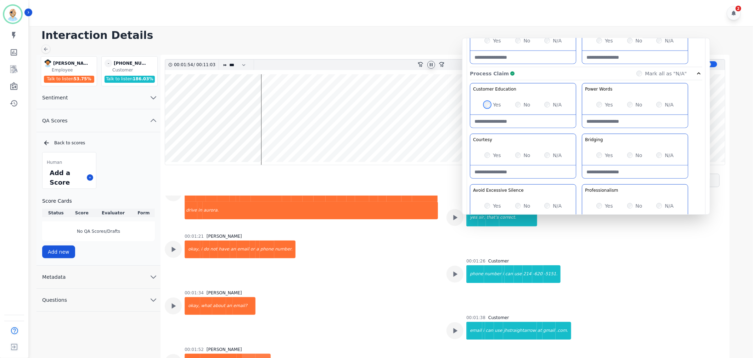
scroll to position [511, 0]
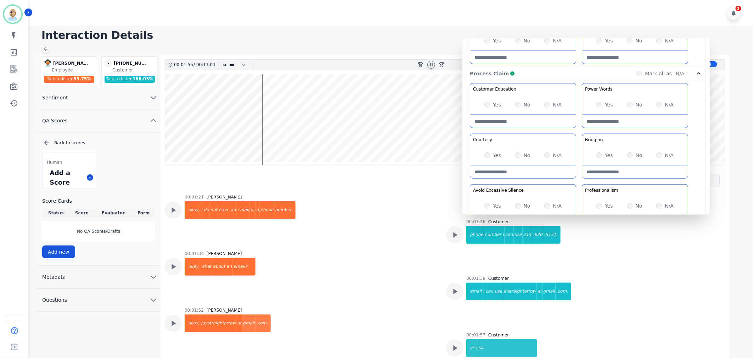
click at [398, 270] on div "00:01:34 Chris Anderson okay, what about an email?" at bounding box center [301, 275] width 273 height 48
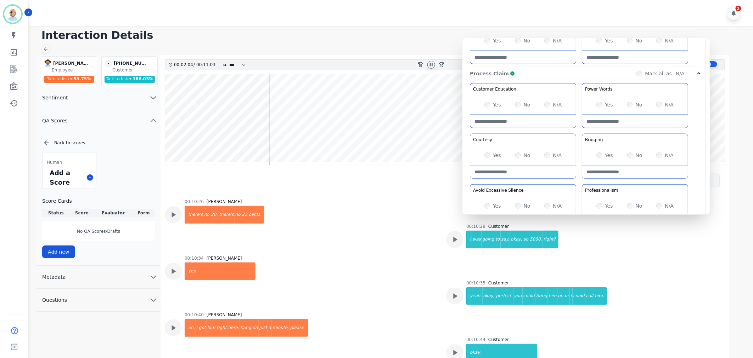
click at [582, 185] on div "Professionalism Maintain professionalism throughout the interaction, including …" at bounding box center [635, 190] width 106 height 11
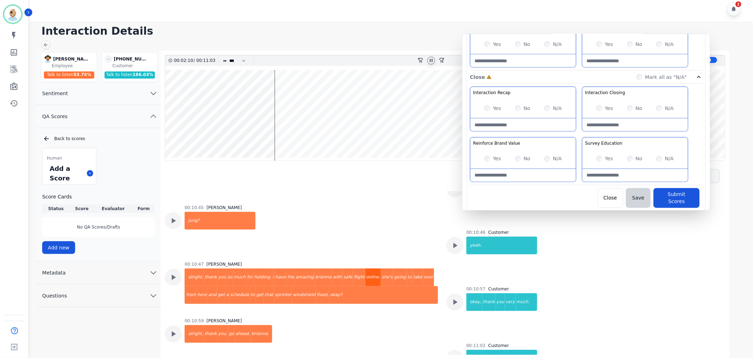
scroll to position [5, 0]
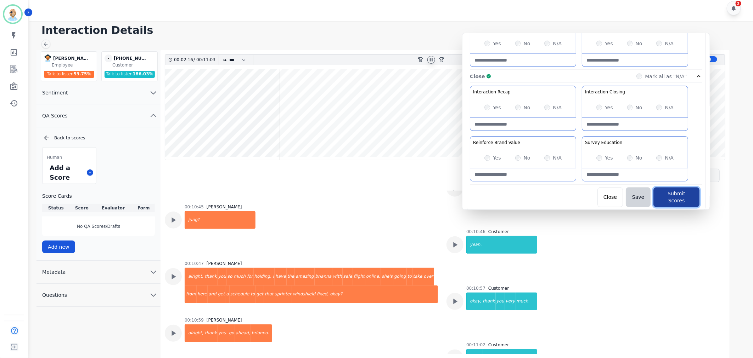
click at [668, 193] on button "Submit Scores" at bounding box center [676, 198] width 46 height 20
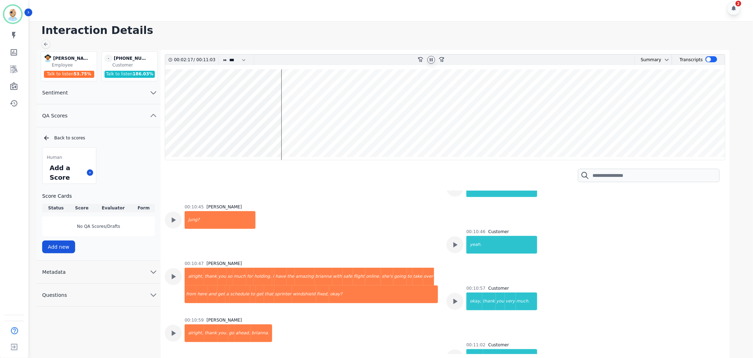
click at [430, 59] on icon at bounding box center [431, 59] width 3 height 3
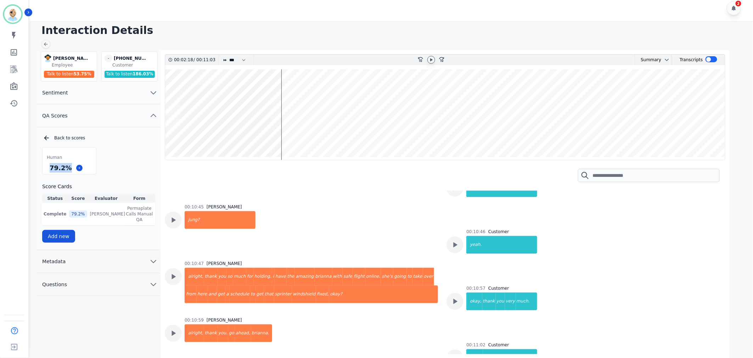
drag, startPoint x: 68, startPoint y: 169, endPoint x: 45, endPoint y: 169, distance: 22.3
click at [45, 169] on div "79.2 %" at bounding box center [69, 168] width 53 height 12
copy div "79.2 %"
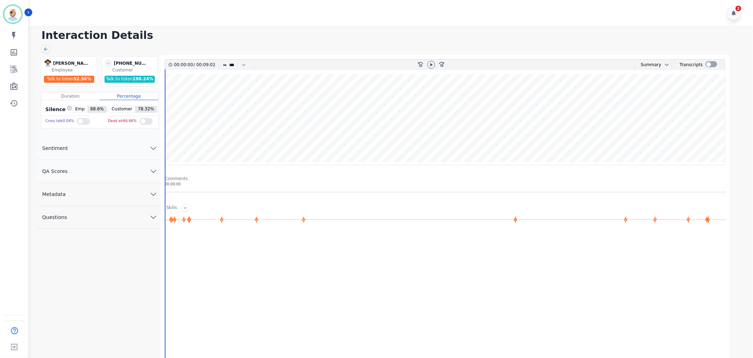
click at [129, 165] on button "QA Scores" at bounding box center [98, 171] width 124 height 23
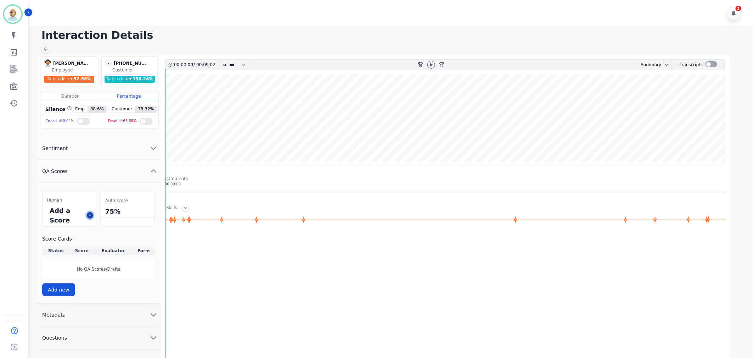
click at [89, 214] on button at bounding box center [90, 216] width 6 height 6
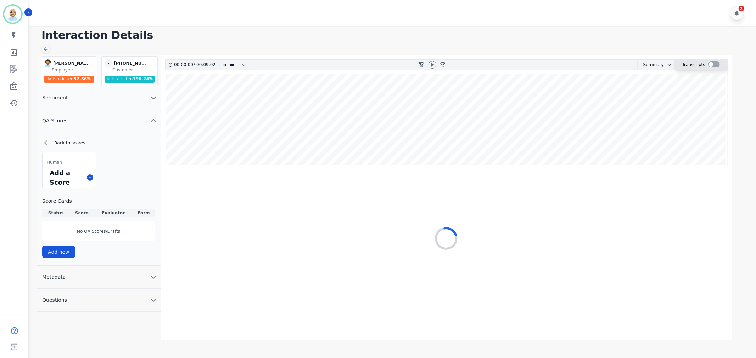
click at [708, 64] on div at bounding box center [714, 64] width 12 height 6
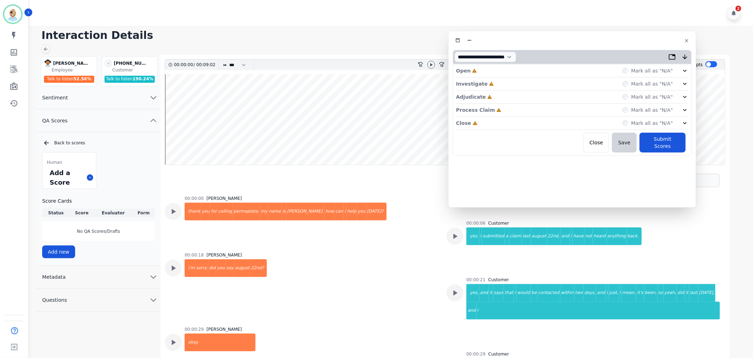
drag, startPoint x: 178, startPoint y: 34, endPoint x: 595, endPoint y: 35, distance: 417.2
click at [595, 35] on div at bounding box center [572, 40] width 239 height 10
click at [508, 126] on div "Close Incomplete Mark all as "N/A"" at bounding box center [572, 123] width 232 height 13
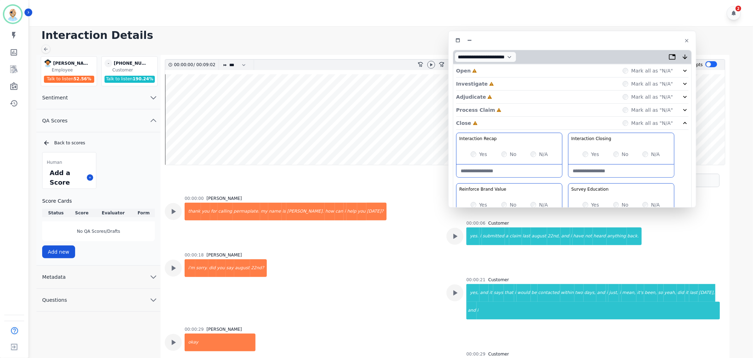
click at [507, 110] on div "Process Claim Incomplete Mark all as "N/A"" at bounding box center [572, 110] width 232 height 13
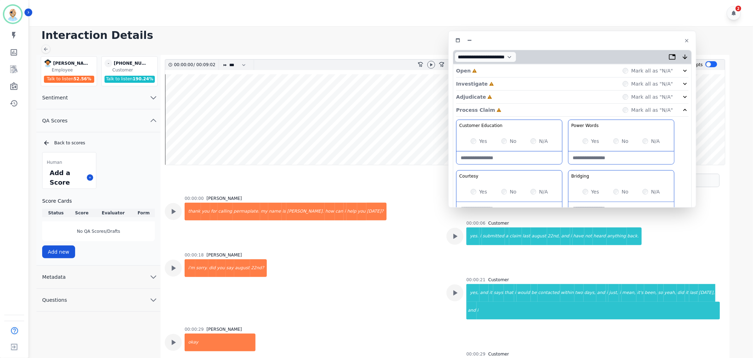
click at [508, 99] on div "Adjudicate Incomplete Mark all as "N/A"" at bounding box center [572, 97] width 232 height 13
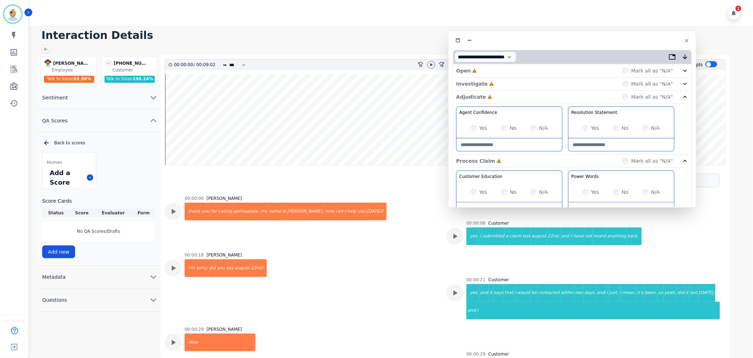
click at [509, 83] on div "Investigate Incomplete Mark all as "N/A"" at bounding box center [572, 84] width 232 height 13
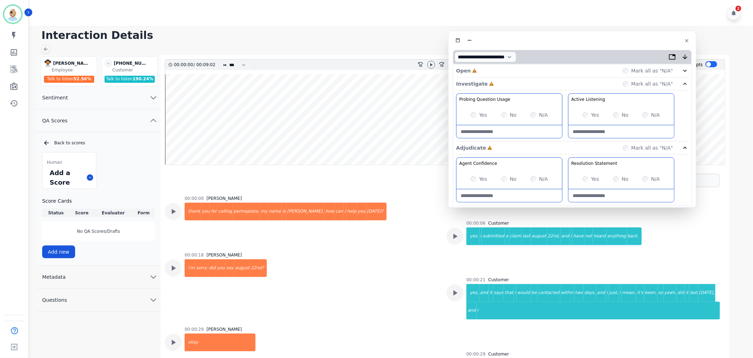
click at [509, 69] on div "Open Incomplete Mark all as "N/A"" at bounding box center [572, 70] width 232 height 13
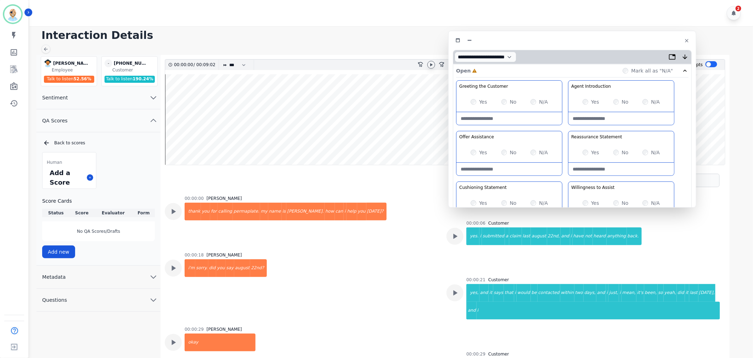
drag, startPoint x: 430, startPoint y: 64, endPoint x: 441, endPoint y: 67, distance: 11.3
click at [431, 64] on icon at bounding box center [431, 64] width 2 height 3
click at [564, 130] on div "Greeting the Customer Welcome is where we quickly greet our customer as a known…" at bounding box center [572, 205] width 232 height 251
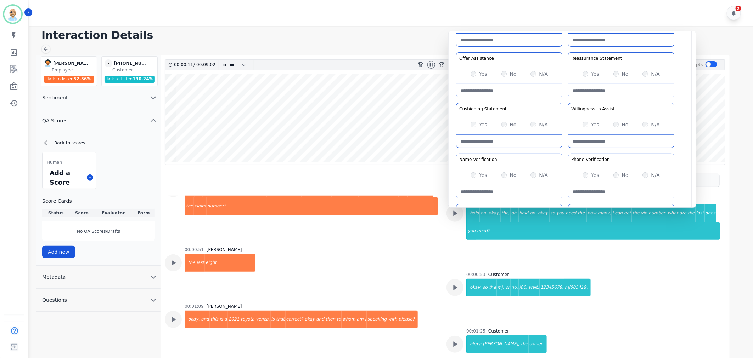
scroll to position [236, 0]
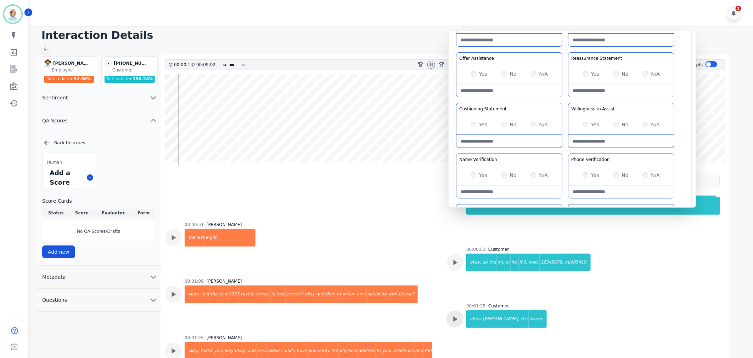
click at [450, 315] on icon at bounding box center [454, 319] width 9 height 9
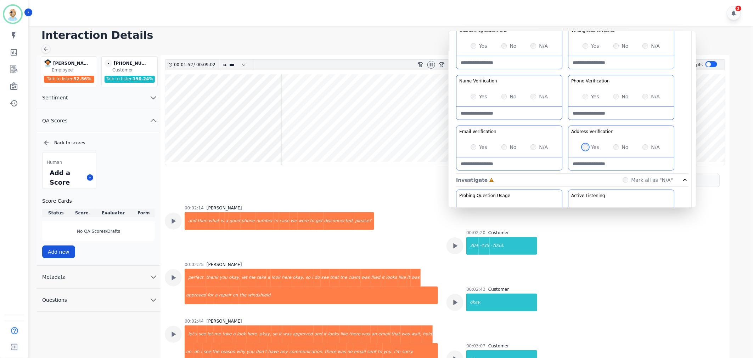
scroll to position [669, 0]
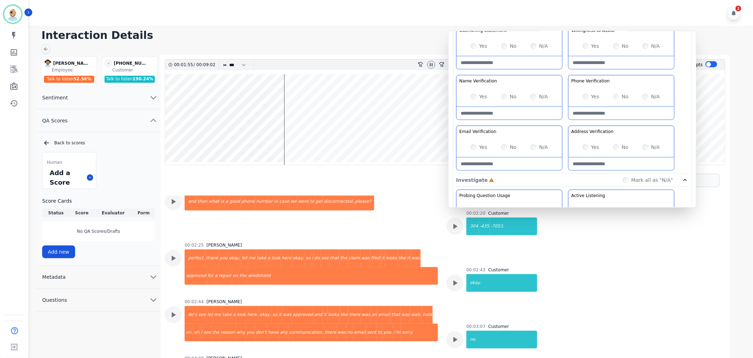
click at [565, 122] on div "Greeting the Customer Welcome is where we quickly greet our customer as a known…" at bounding box center [572, 48] width 232 height 251
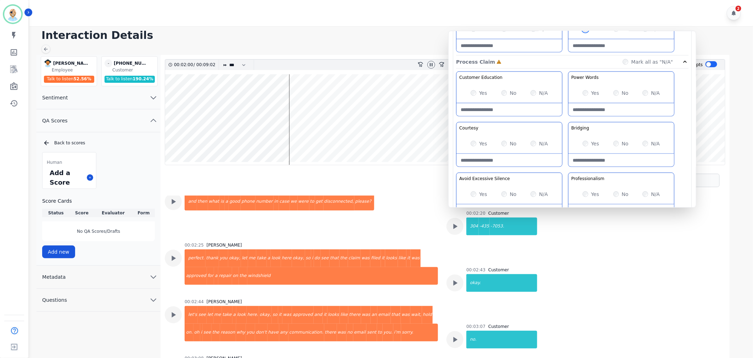
scroll to position [433, 0]
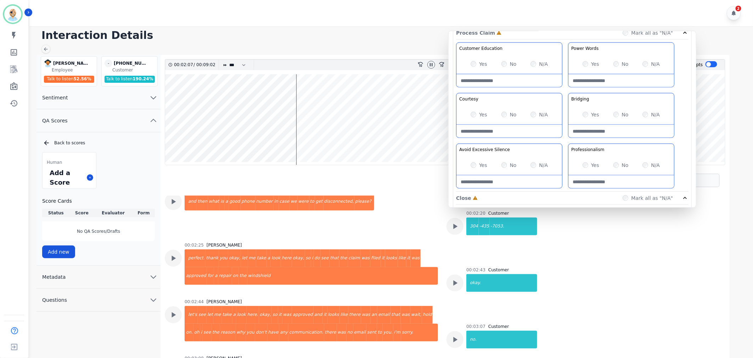
click at [565, 141] on div "Customer Education Educate your customer on how to get the information that the…" at bounding box center [572, 117] width 232 height 149
click at [564, 140] on div "Customer Education Educate your customer on how to get the information that the…" at bounding box center [572, 117] width 232 height 149
click at [563, 140] on div "Customer Education Educate your customer on how to get the information that the…" at bounding box center [572, 117] width 232 height 149
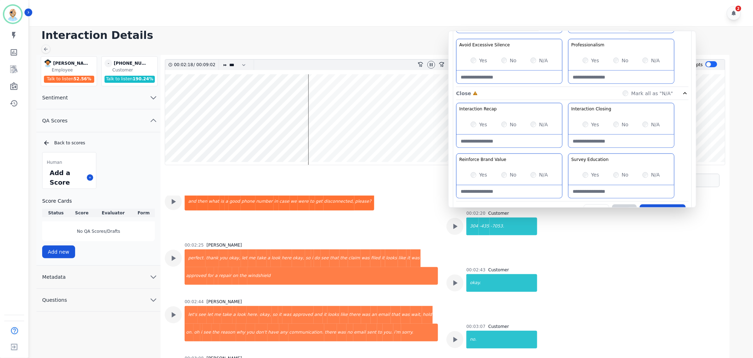
scroll to position [551, 0]
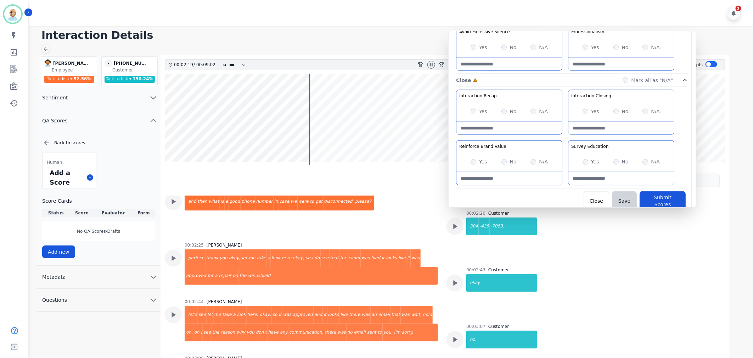
click at [471, 109] on div "Yes" at bounding box center [478, 111] width 17 height 7
click at [568, 138] on div "Interaction Recap Effectively summarize the conversation and set expectations f…" at bounding box center [572, 139] width 232 height 99
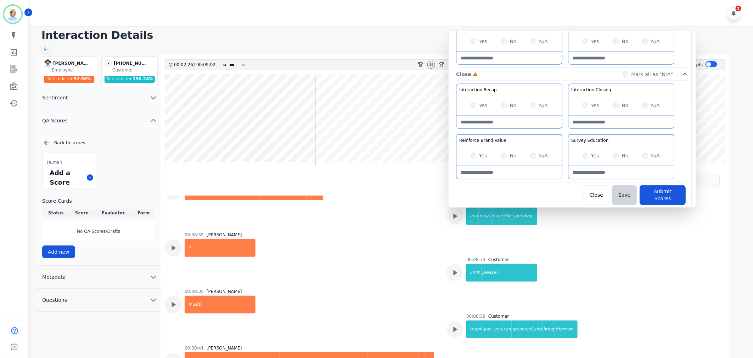
scroll to position [1545, 0]
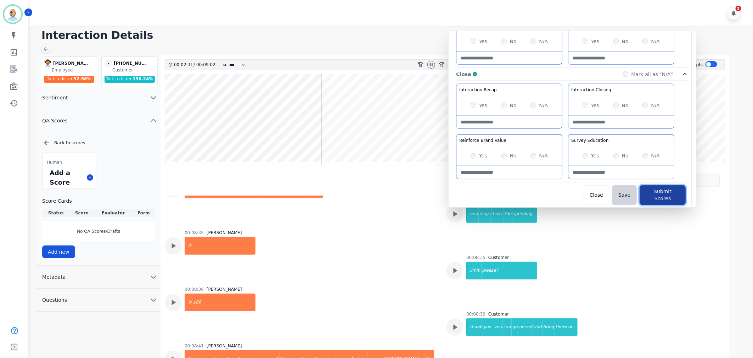
click at [650, 195] on button "Submit Scores" at bounding box center [662, 196] width 46 height 20
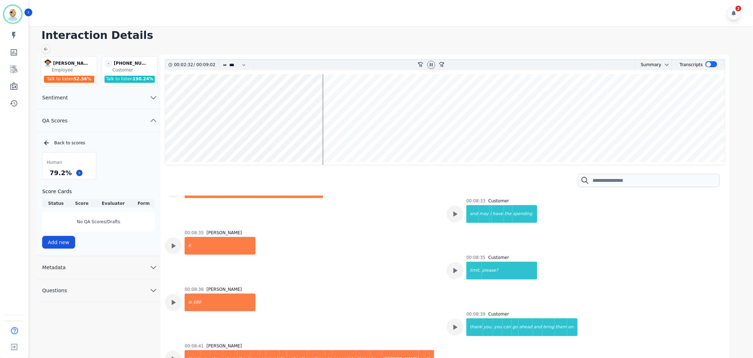
click at [430, 64] on icon at bounding box center [431, 64] width 3 height 3
click at [138, 161] on div "Human 79.2 % Score Cards Status Score Evaluator Form No QA Scores/Drafts Add new" at bounding box center [98, 200] width 113 height 97
drag, startPoint x: 72, startPoint y: 173, endPoint x: 51, endPoint y: 175, distance: 21.0
click at [51, 175] on div "79.2 %" at bounding box center [69, 173] width 53 height 12
copy div "79.2 %"
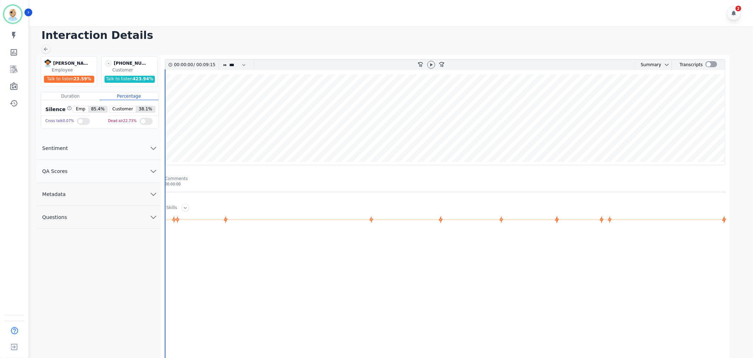
click at [118, 171] on button "QA Scores" at bounding box center [98, 171] width 124 height 23
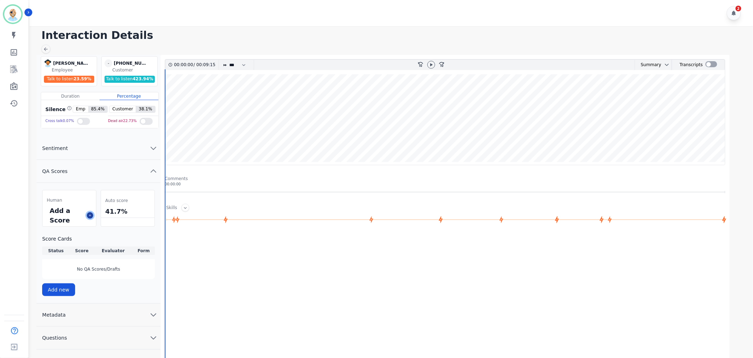
click at [90, 215] on icon at bounding box center [90, 216] width 4 height 4
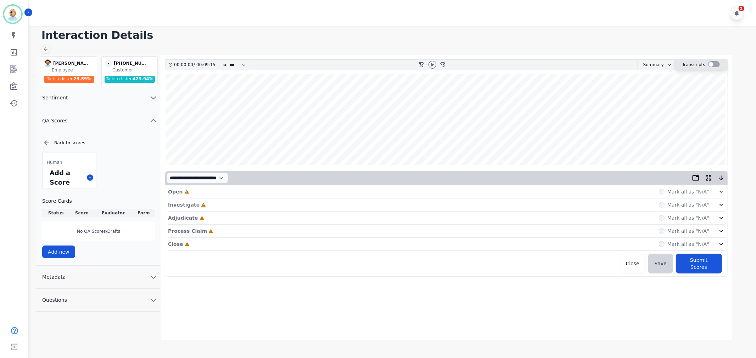
click at [711, 64] on div at bounding box center [714, 64] width 12 height 6
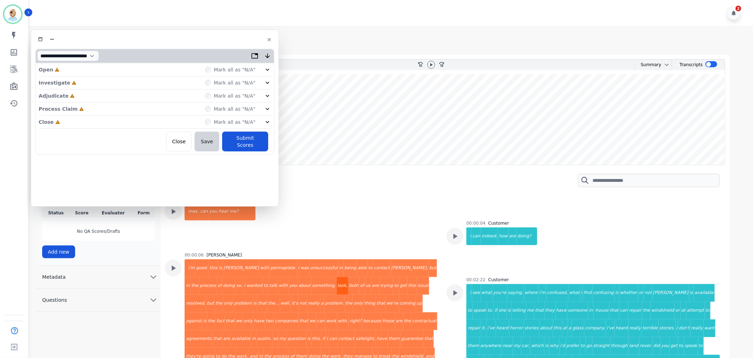
click at [336, 284] on div "look," at bounding box center [342, 286] width 12 height 18
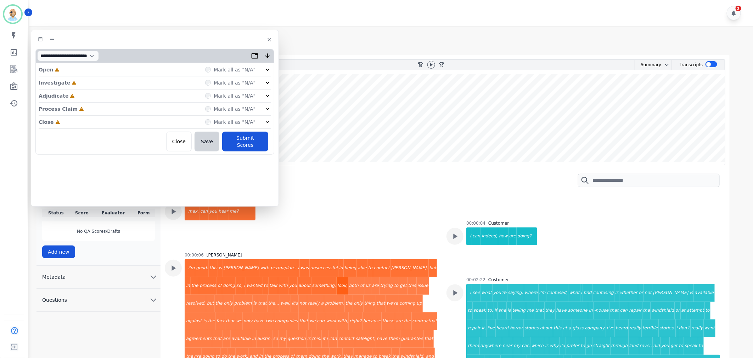
scroll to position [30, 0]
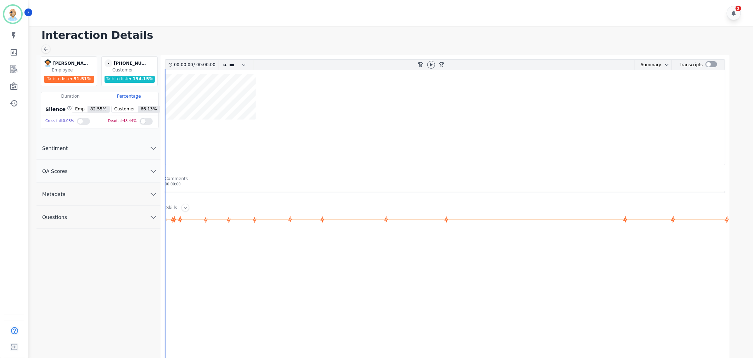
click at [98, 167] on button "QA Scores" at bounding box center [98, 171] width 124 height 23
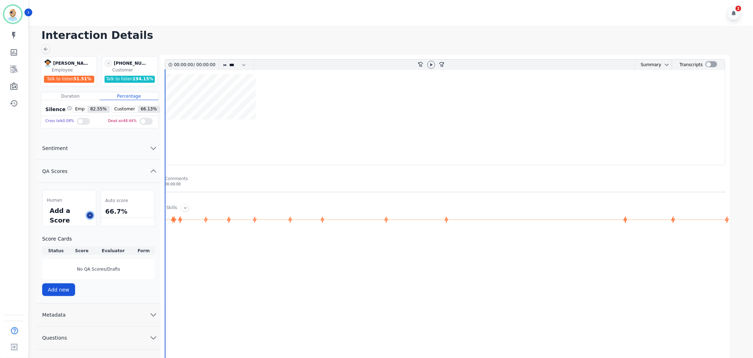
click at [90, 216] on icon at bounding box center [90, 216] width 4 height 4
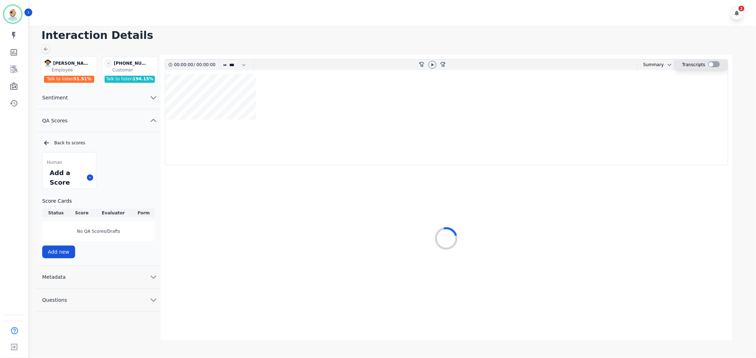
click at [710, 63] on div at bounding box center [714, 64] width 12 height 6
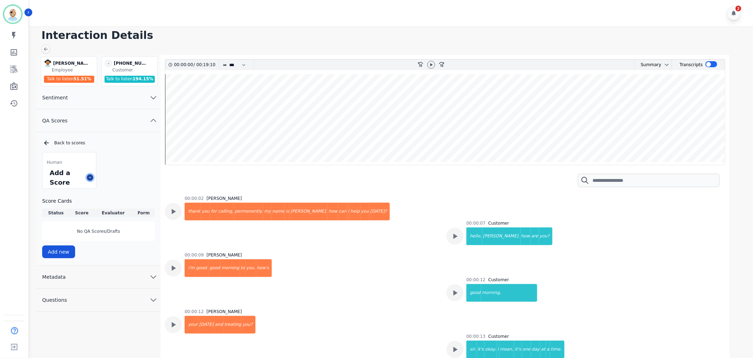
click at [89, 179] on icon at bounding box center [90, 178] width 4 height 4
click at [89, 178] on icon at bounding box center [90, 178] width 4 height 4
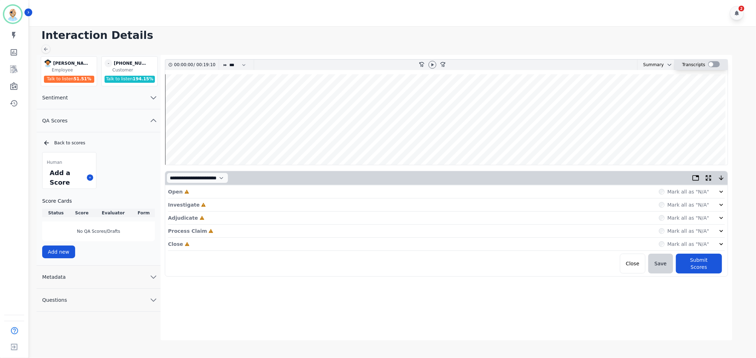
click at [713, 63] on div at bounding box center [714, 64] width 12 height 6
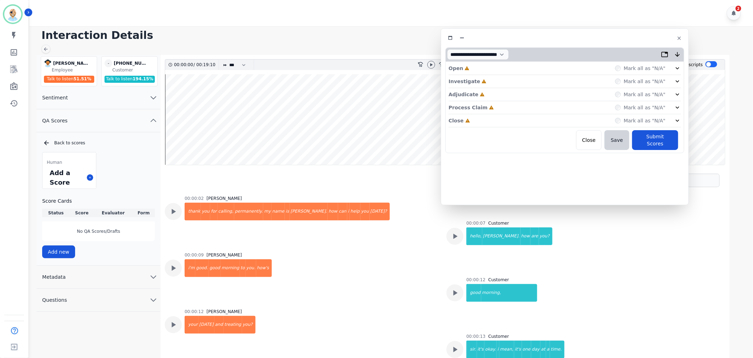
drag, startPoint x: 150, startPoint y: 44, endPoint x: 560, endPoint y: 43, distance: 409.8
click at [560, 43] on div at bounding box center [564, 38] width 239 height 10
click at [431, 65] on icon at bounding box center [431, 64] width 2 height 3
click at [483, 117] on div "Close Incomplete Mark all as "N/A"" at bounding box center [564, 120] width 232 height 13
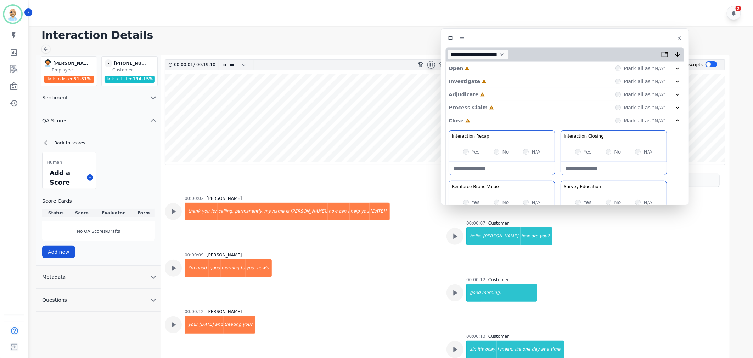
click at [494, 109] on div "Process Claim Incomplete Mark all as "N/A"" at bounding box center [564, 107] width 232 height 13
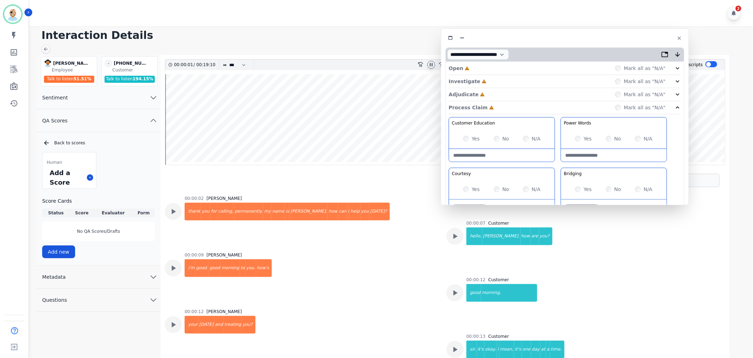
click at [497, 94] on div "Adjudicate Incomplete Mark all as "N/A"" at bounding box center [564, 94] width 232 height 13
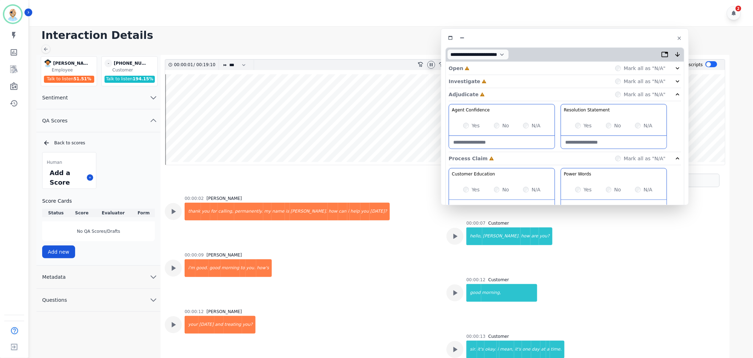
click at [498, 79] on div "Investigate Incomplete Mark all as "N/A"" at bounding box center [564, 81] width 232 height 13
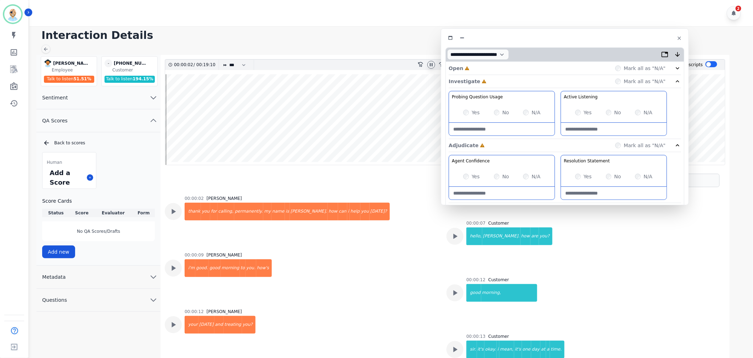
click at [500, 67] on div "Open Incomplete Mark all as "N/A"" at bounding box center [564, 68] width 232 height 13
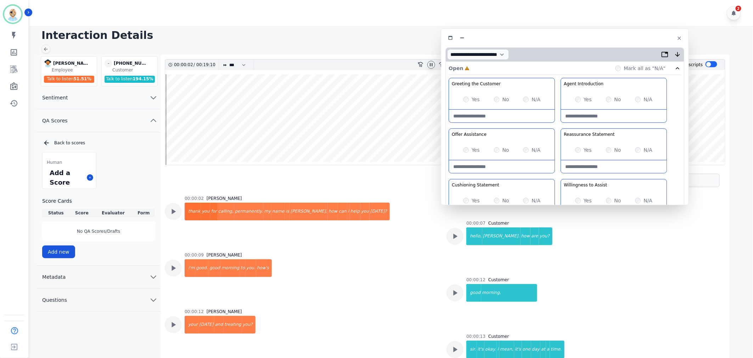
click at [468, 101] on div "Yes" at bounding box center [471, 99] width 17 height 7
click at [558, 121] on div "Greeting the Customer Welcome is where we quickly greet our customer as a known…" at bounding box center [564, 203] width 232 height 251
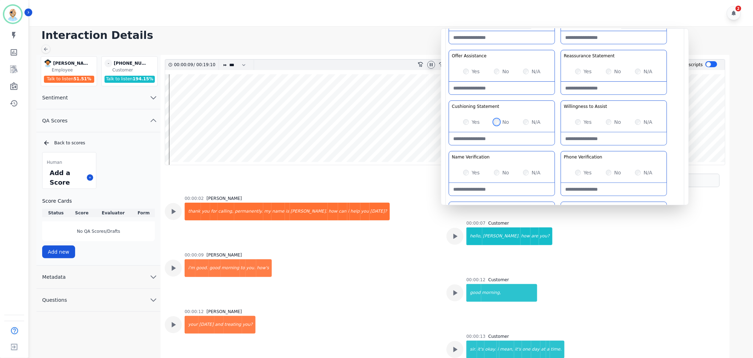
scroll to position [30, 0]
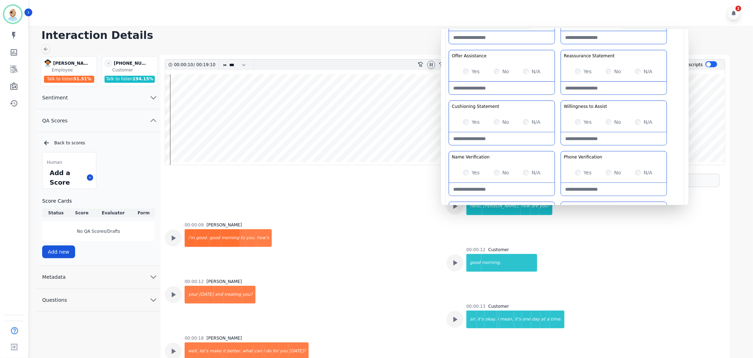
click at [556, 97] on div "Greeting the Customer Welcome is where we quickly greet our customer as a known…" at bounding box center [564, 124] width 232 height 251
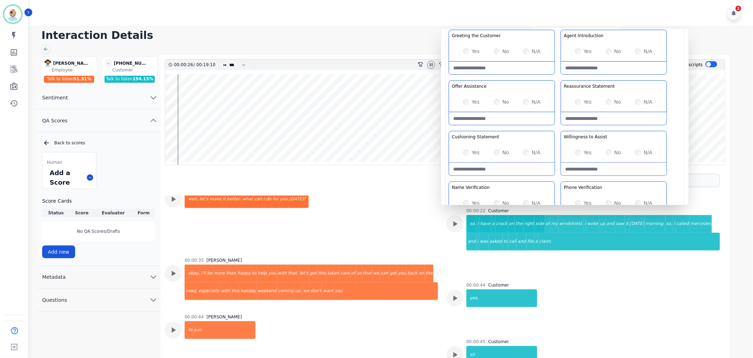
scroll to position [0, 0]
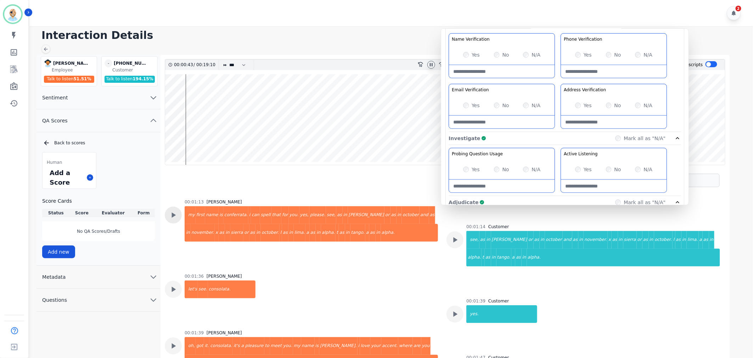
click at [179, 217] on div at bounding box center [173, 215] width 17 height 17
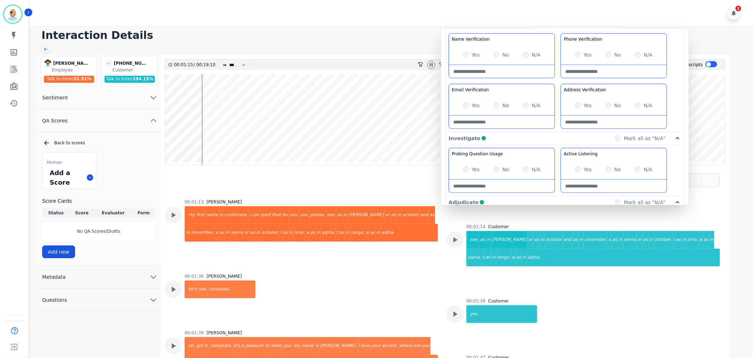
click at [464, 51] on div "Yes No N/A" at bounding box center [502, 55] width 106 height 20
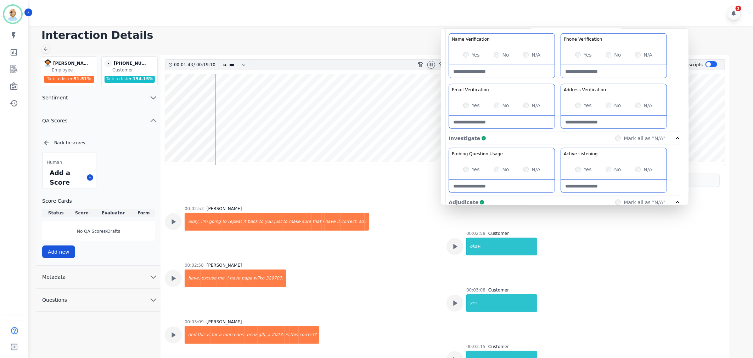
click at [556, 82] on div "Greeting the Customer Welcome is where we quickly greet our customer as a known…" at bounding box center [564, 6] width 232 height 251
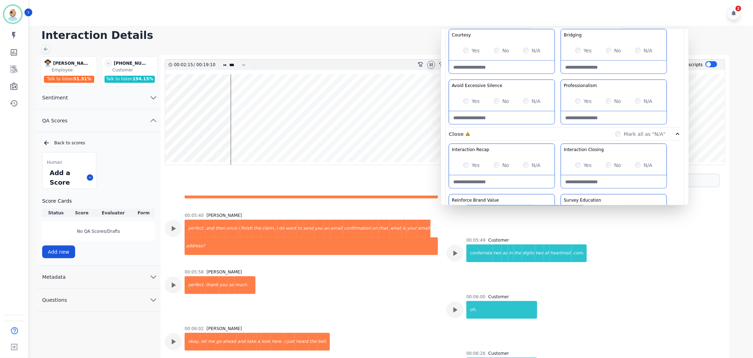
scroll to position [511, 0]
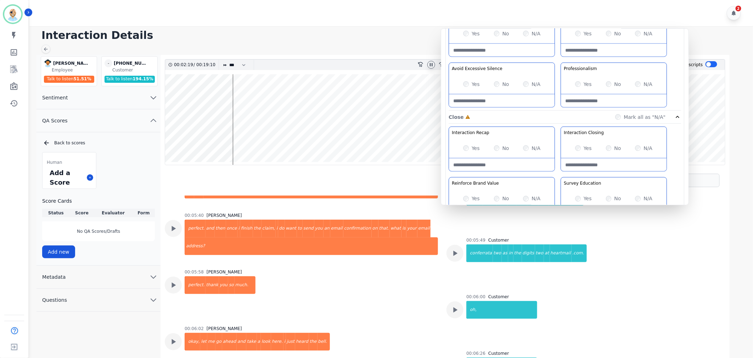
click at [401, 142] on wave at bounding box center [445, 119] width 560 height 91
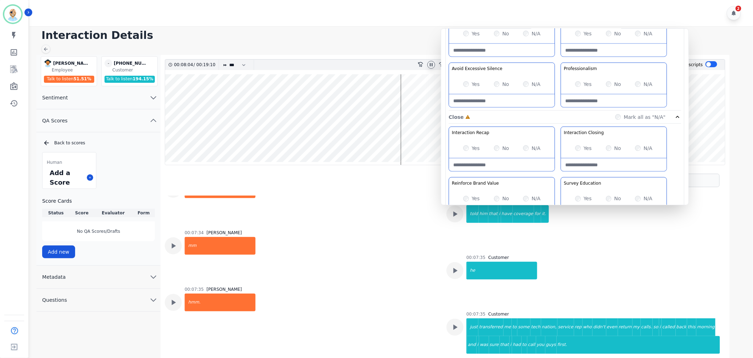
click at [406, 141] on wave at bounding box center [445, 119] width 560 height 91
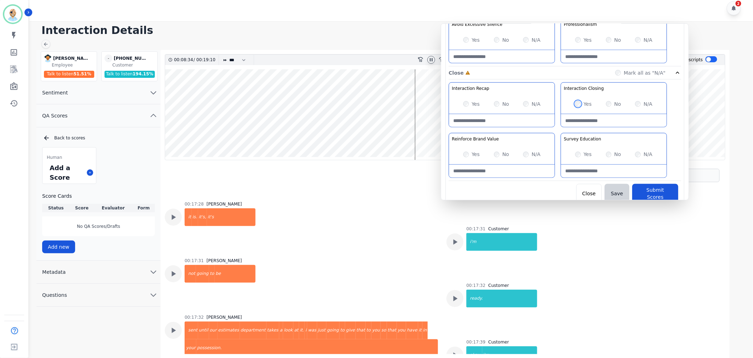
scroll to position [6213, 0]
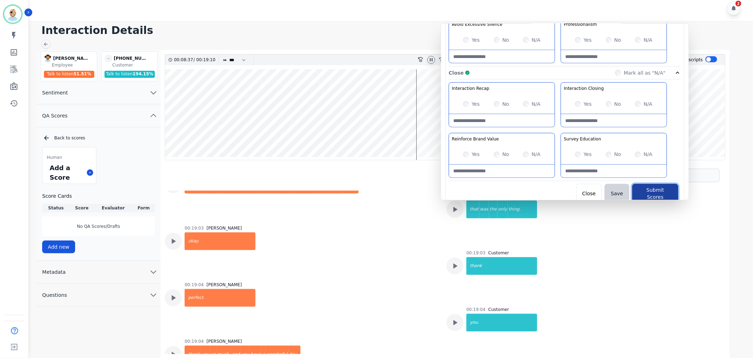
click at [646, 187] on button "Submit Scores" at bounding box center [655, 194] width 46 height 20
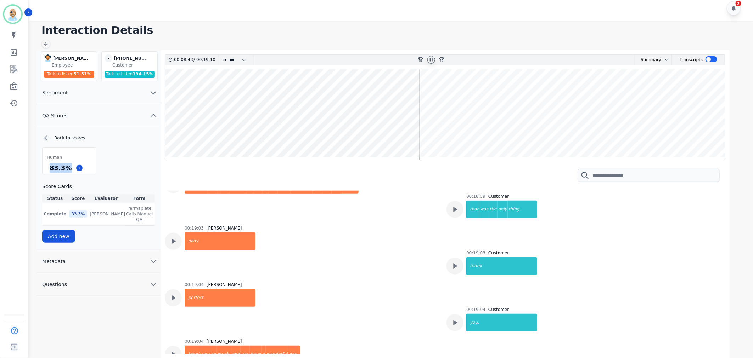
drag, startPoint x: 67, startPoint y: 169, endPoint x: 46, endPoint y: 169, distance: 21.3
click at [46, 169] on div "83.3 %" at bounding box center [69, 168] width 53 height 12
copy div "83.3 %"
click at [431, 59] on icon at bounding box center [431, 60] width 6 height 6
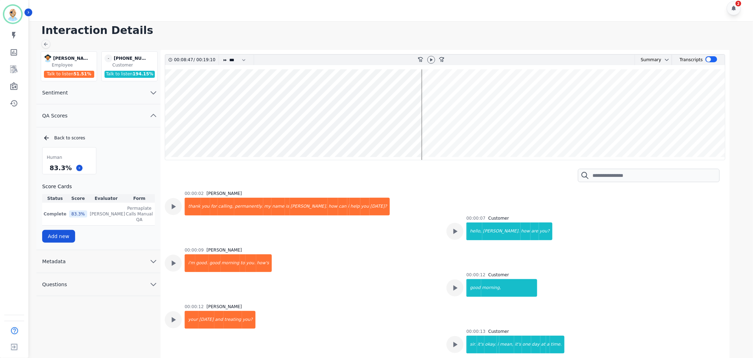
scroll to position [6213, 0]
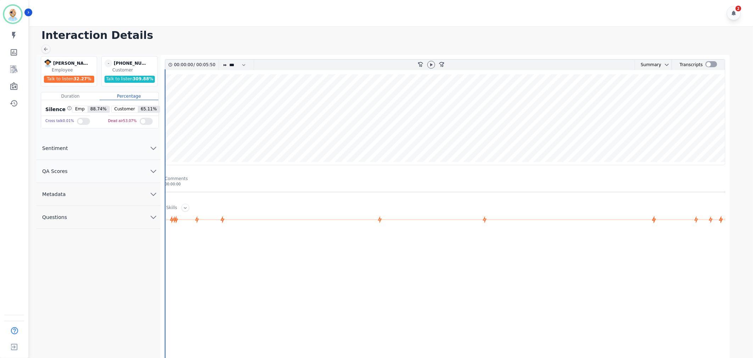
click at [112, 174] on button "QA Scores" at bounding box center [98, 171] width 124 height 23
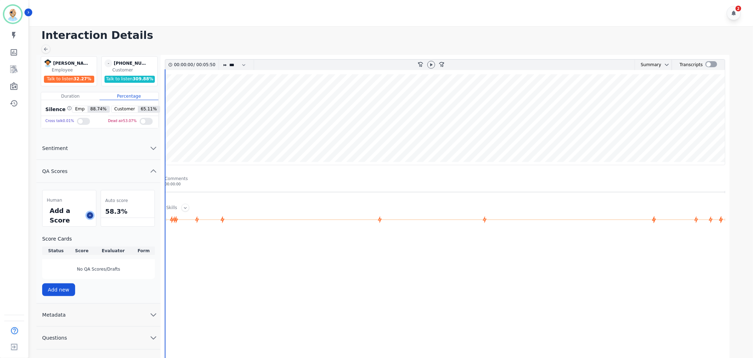
click at [90, 214] on icon at bounding box center [90, 216] width 4 height 4
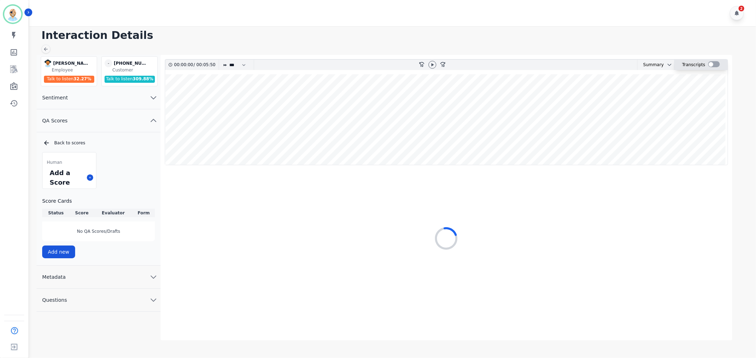
click at [710, 64] on div at bounding box center [714, 64] width 12 height 6
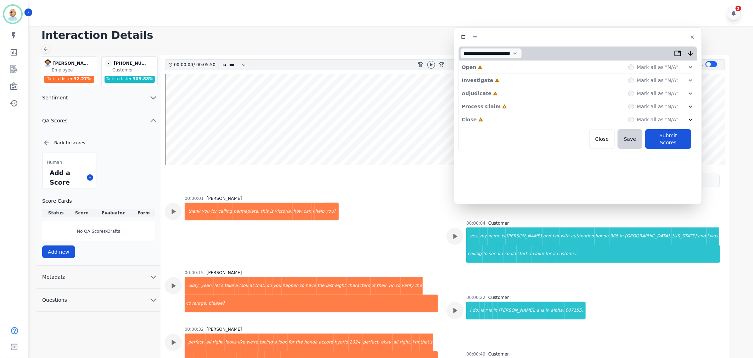
drag, startPoint x: 192, startPoint y: 39, endPoint x: 615, endPoint y: 37, distance: 422.9
click at [615, 37] on div at bounding box center [577, 37] width 239 height 10
click at [506, 117] on div "Close Incomplete Mark all as "N/A"" at bounding box center [578, 119] width 232 height 13
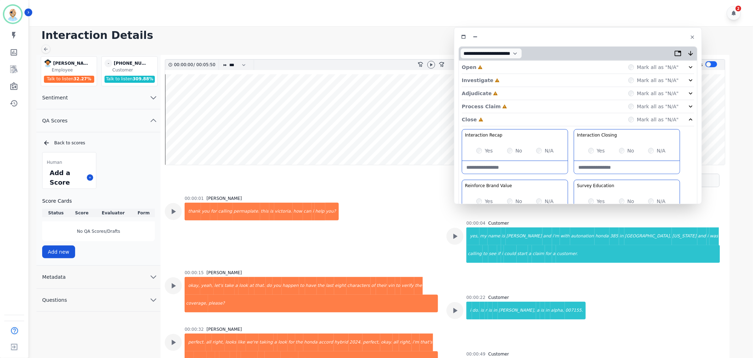
click at [506, 104] on div "Process Claim Incomplete Mark all as "N/A"" at bounding box center [578, 106] width 232 height 13
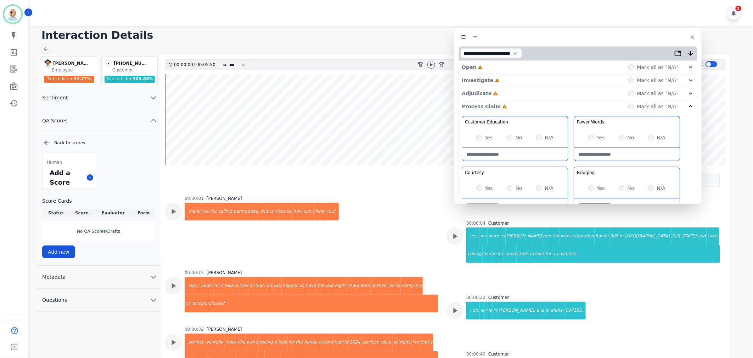
click at [507, 91] on div "Adjudicate Incomplete Mark all as "N/A"" at bounding box center [578, 93] width 232 height 13
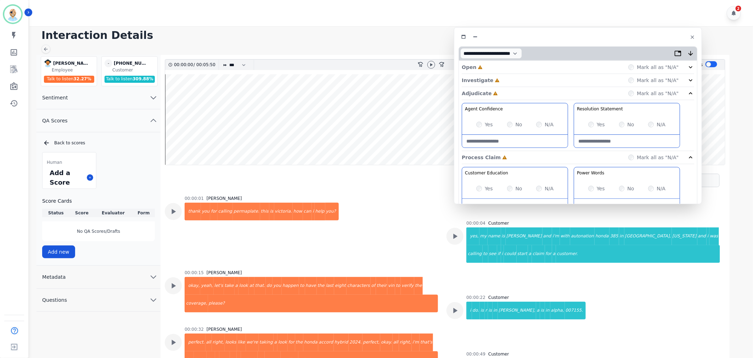
click at [507, 80] on div "Investigate Incomplete Mark all as "N/A"" at bounding box center [578, 80] width 232 height 13
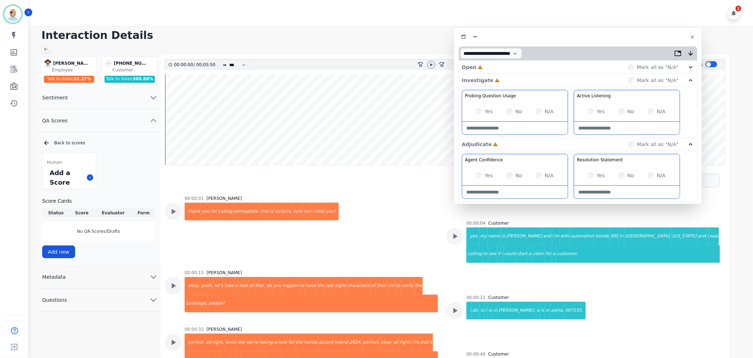
click at [509, 67] on div "Open Incomplete Mark all as "N/A"" at bounding box center [578, 67] width 232 height 13
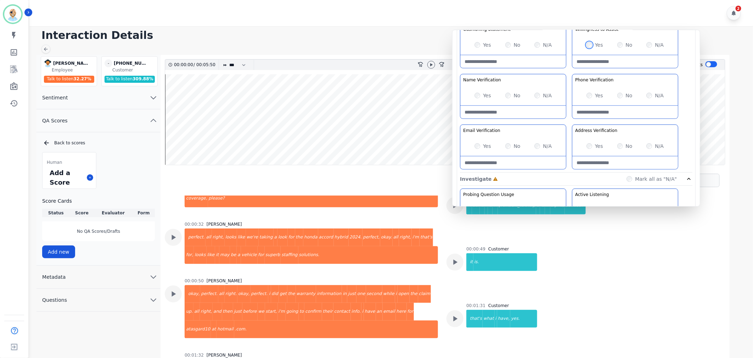
scroll to position [118, 0]
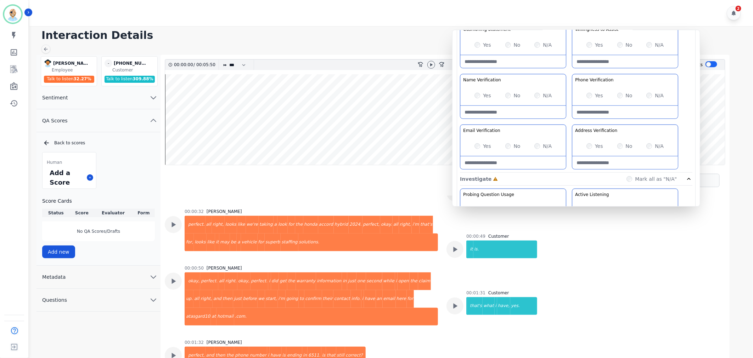
click at [504, 113] on Verification-note at bounding box center [513, 112] width 106 height 13
type Verification-note "**********"
click at [568, 123] on div "Greeting the Customer Welcome is where we quickly greet our customer as a known…" at bounding box center [576, 47] width 232 height 251
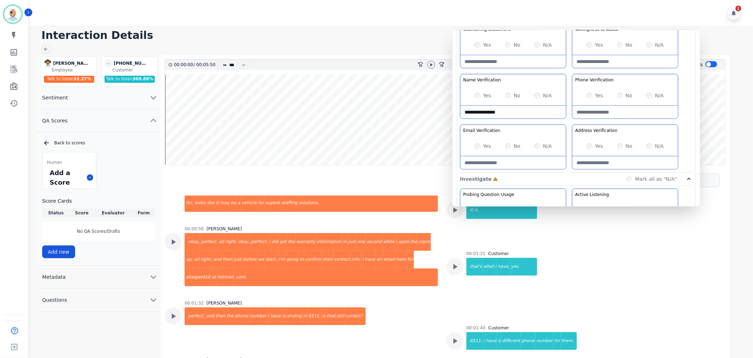
click at [505, 165] on Verification-note at bounding box center [513, 163] width 106 height 13
paste Verification-note "**********"
type Verification-note "**********"
click at [570, 121] on div "Greeting the Customer Welcome is where we quickly greet our customer as a known…" at bounding box center [576, 47] width 232 height 251
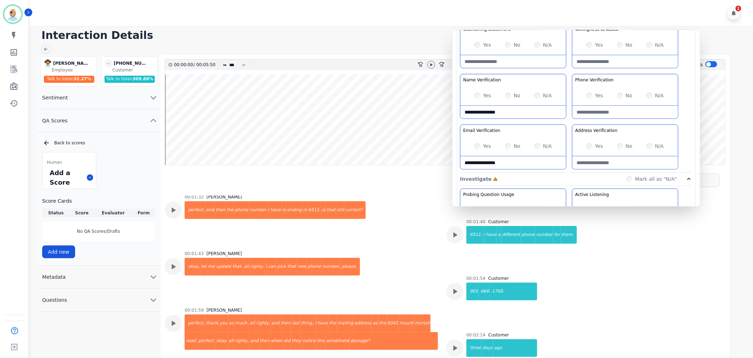
scroll to position [275, 0]
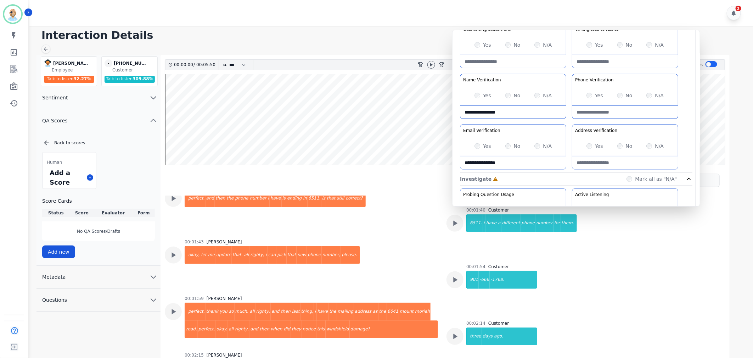
click at [568, 122] on div "Greeting the Customer Welcome is where we quickly greet our customer as a known…" at bounding box center [576, 47] width 232 height 251
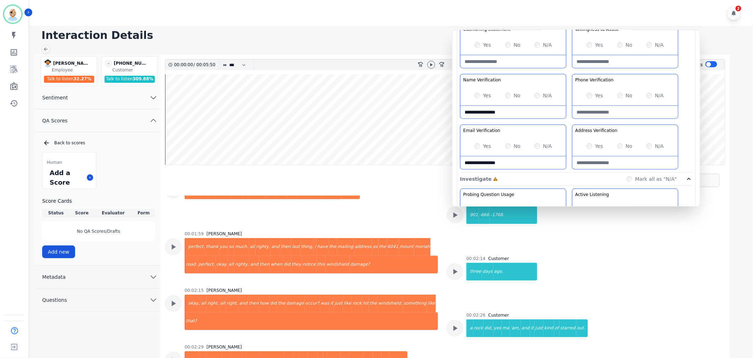
scroll to position [354, 0]
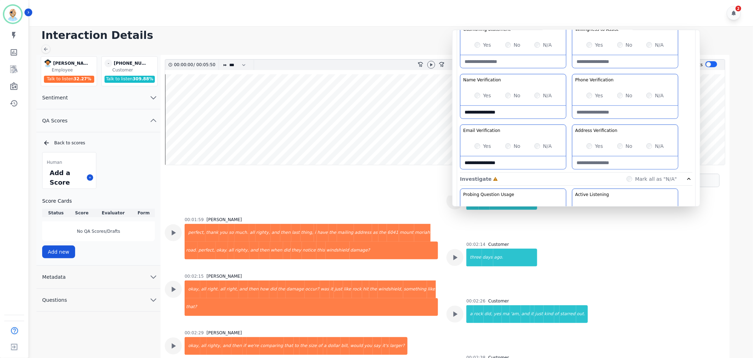
click at [600, 158] on Verification-note at bounding box center [625, 163] width 106 height 13
paste Verification-note "**********"
type Verification-note "**********"
click at [570, 120] on div "Greeting the Customer Welcome is where we quickly greet our customer as a known…" at bounding box center [576, 47] width 232 height 251
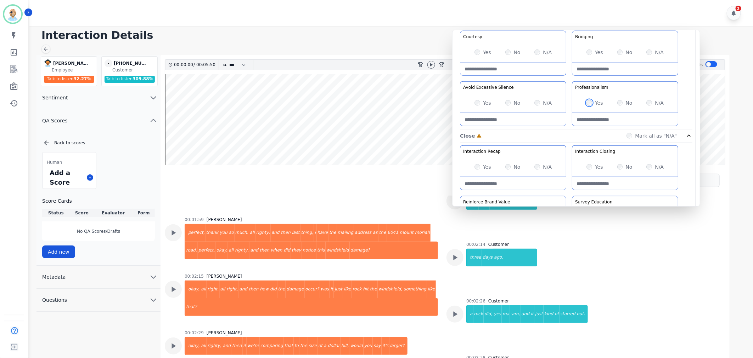
scroll to position [511, 0]
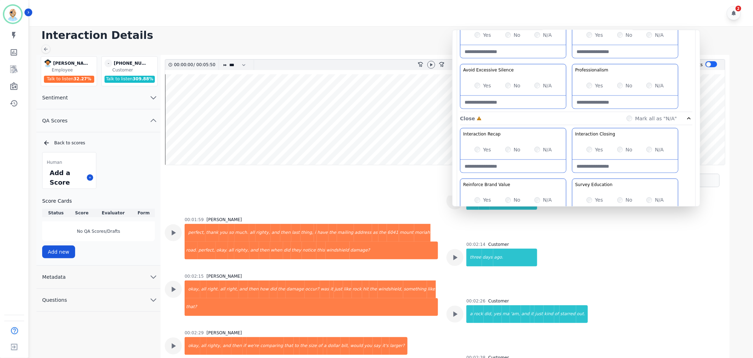
click at [566, 65] on div "Customer Education Educate your customer on how to get the information that the…" at bounding box center [576, 37] width 232 height 149
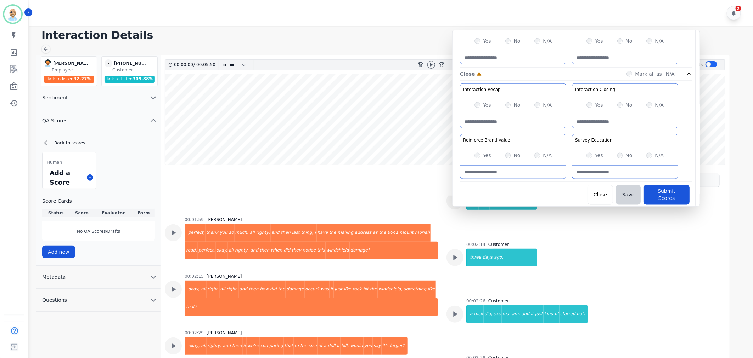
scroll to position [557, 0]
click at [480, 106] on div "Yes" at bounding box center [482, 104] width 17 height 7
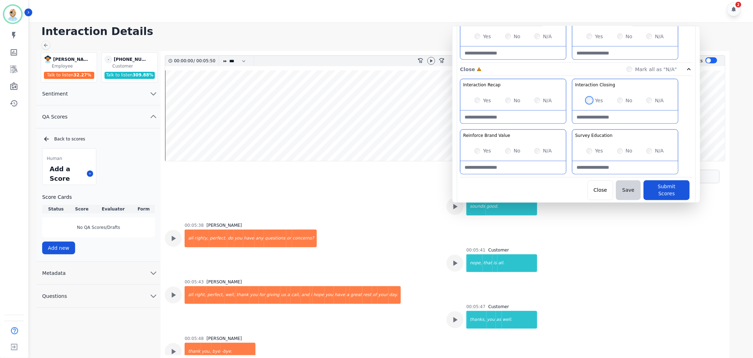
scroll to position [5, 0]
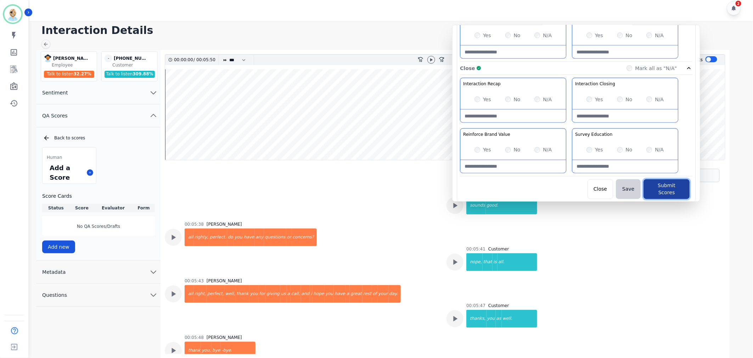
click at [662, 189] on button "Submit Scores" at bounding box center [666, 190] width 46 height 20
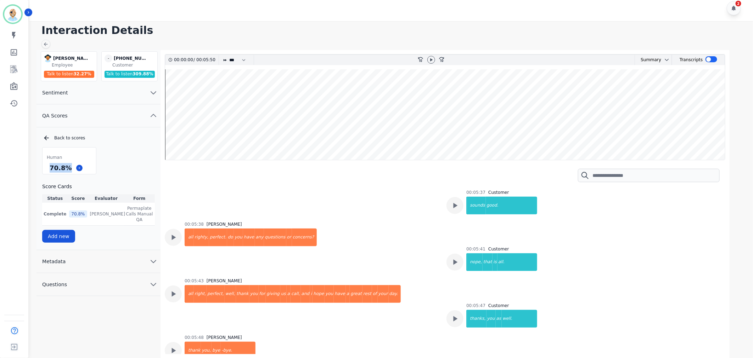
drag, startPoint x: 69, startPoint y: 169, endPoint x: 50, endPoint y: 169, distance: 18.8
click at [50, 169] on div "70.8 %" at bounding box center [60, 168] width 25 height 12
copy div "70.8 %"
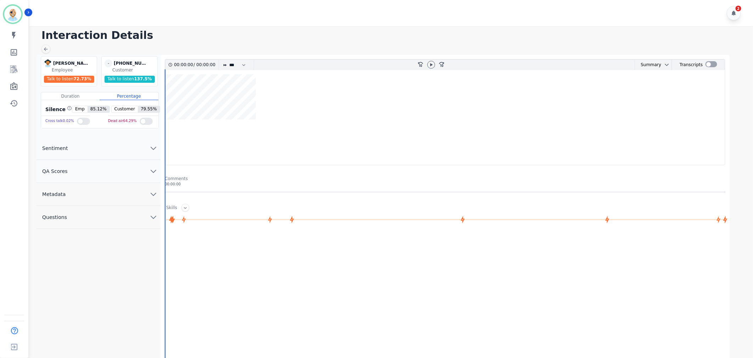
click at [65, 169] on span "QA Scores" at bounding box center [54, 171] width 37 height 7
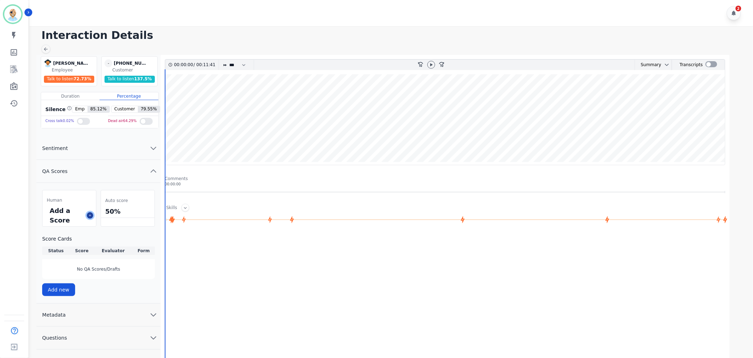
click at [90, 218] on button at bounding box center [90, 216] width 6 height 6
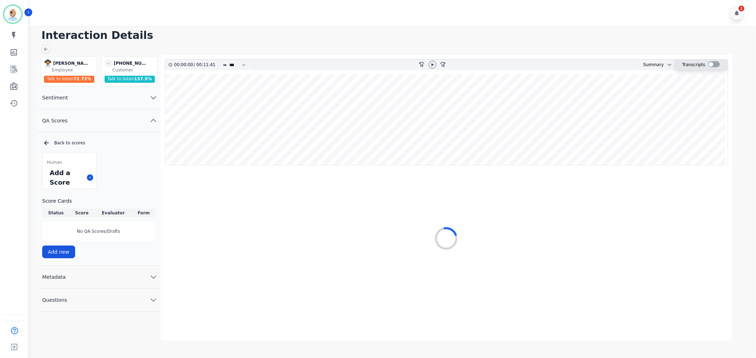
click at [712, 64] on div at bounding box center [714, 64] width 12 height 6
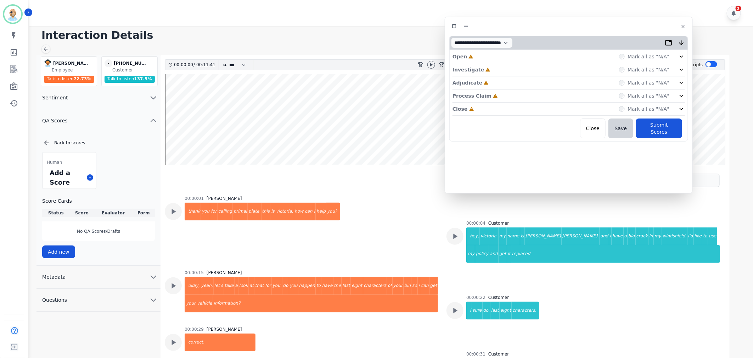
drag, startPoint x: 180, startPoint y: 36, endPoint x: 596, endPoint y: 23, distance: 416.4
click at [596, 23] on div at bounding box center [568, 26] width 239 height 10
click at [515, 108] on div "Close Incomplete Mark all as "N/A"" at bounding box center [571, 109] width 232 height 13
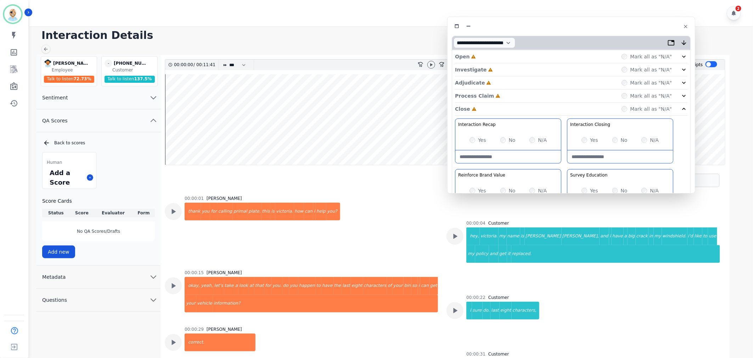
click at [512, 92] on div "Process Claim Incomplete Mark all as "N/A"" at bounding box center [571, 96] width 232 height 13
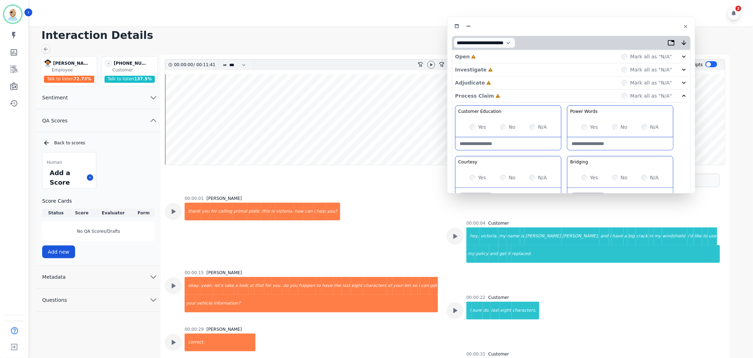
click at [512, 79] on div "Adjudicate Incomplete Mark all as "N/A"" at bounding box center [571, 83] width 232 height 13
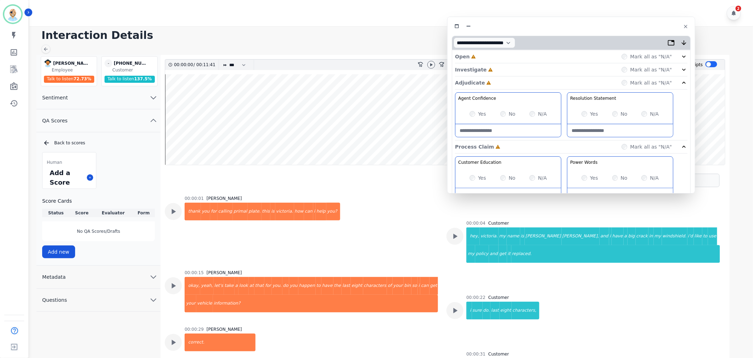
click at [512, 69] on div "Investigate Incomplete Mark all as "N/A"" at bounding box center [571, 69] width 232 height 13
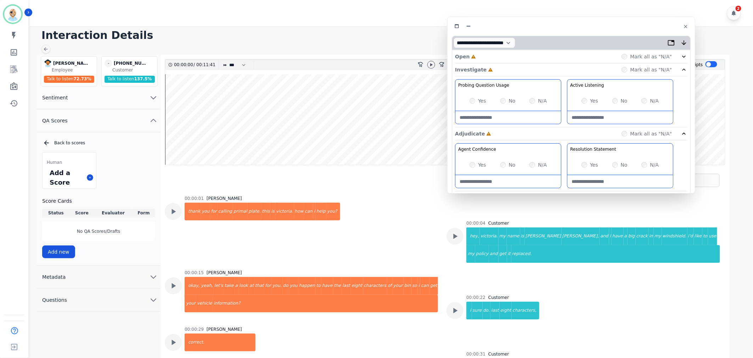
click at [509, 56] on div "Open Incomplete Mark all as "N/A"" at bounding box center [571, 56] width 232 height 13
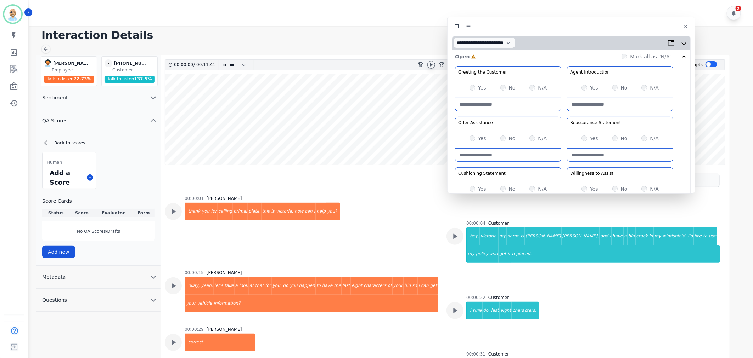
click at [430, 65] on icon at bounding box center [431, 64] width 2 height 3
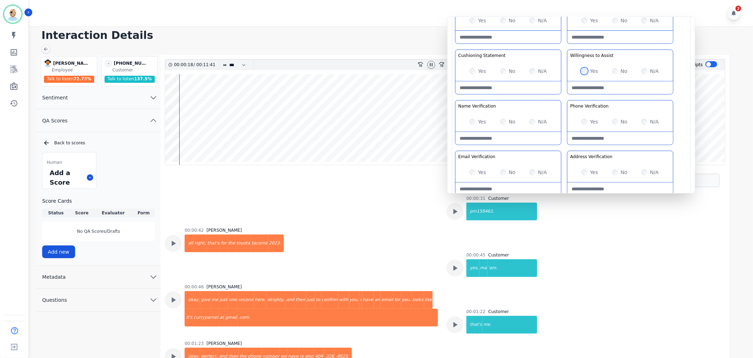
scroll to position [157, 0]
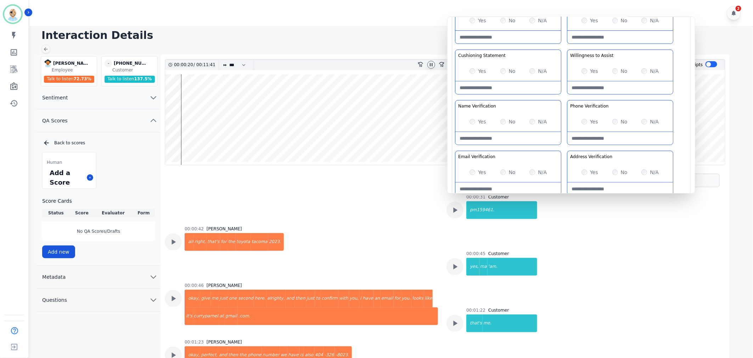
click at [497, 188] on Verification-note at bounding box center [508, 189] width 106 height 13
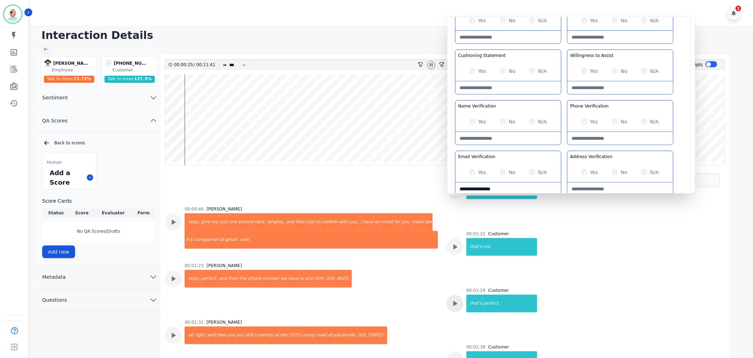
scroll to position [236, 0]
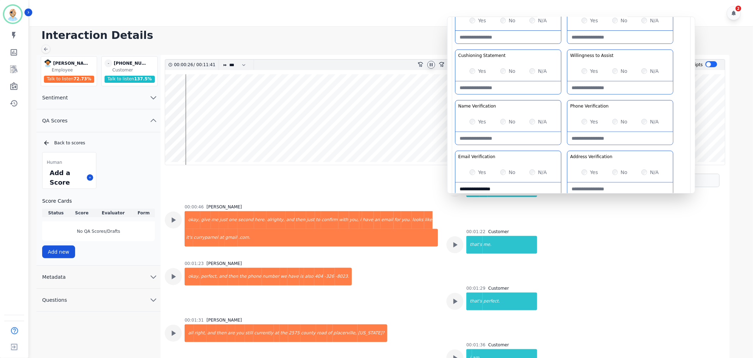
type Verification-note "**********"
click at [599, 142] on Verification-note at bounding box center [620, 138] width 106 height 13
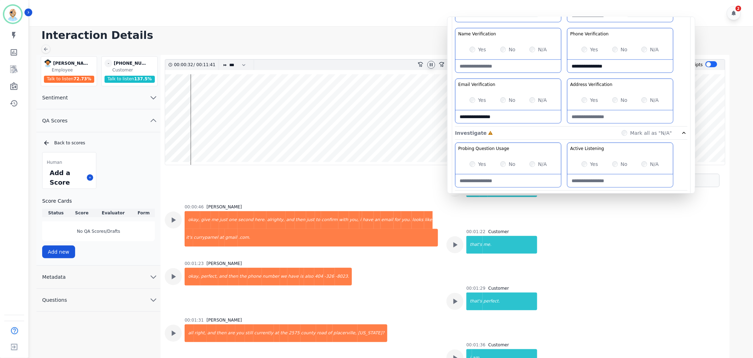
scroll to position [197, 0]
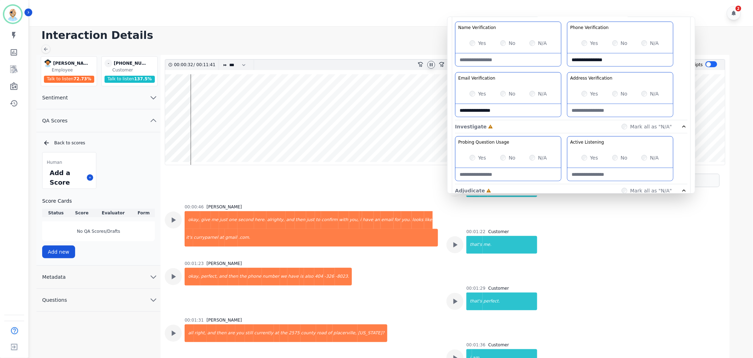
type Verification-note "**********"
click at [592, 111] on Verification-note at bounding box center [620, 110] width 106 height 13
paste Verification-note "**********"
type Verification-note "**********"
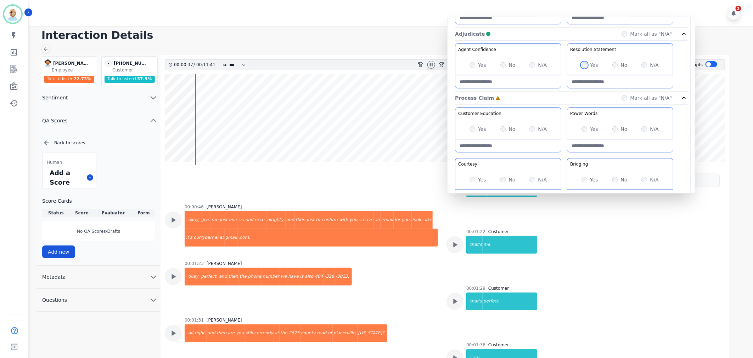
scroll to position [354, 0]
click at [618, 181] on div "No" at bounding box center [619, 179] width 15 height 7
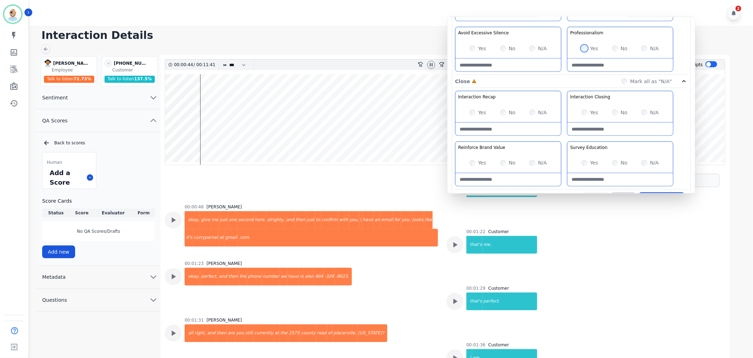
scroll to position [551, 0]
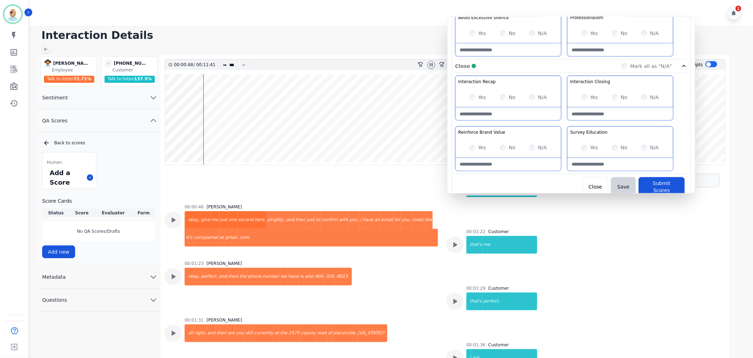
click at [412, 44] on div "Interaction Details [PERSON_NAME] [PERSON_NAME] Employee Talk to listen 72.73 %…" at bounding box center [389, 195] width 725 height 338
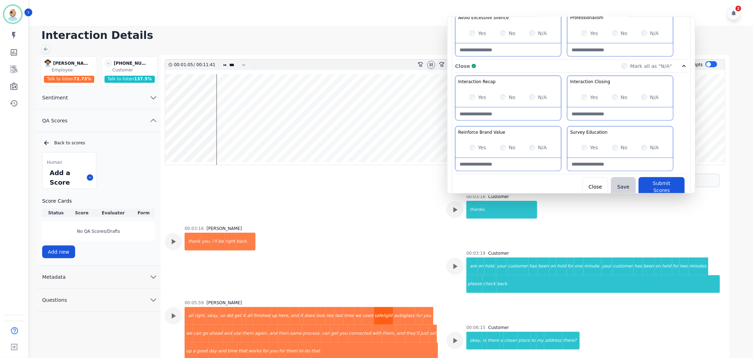
scroll to position [1063, 0]
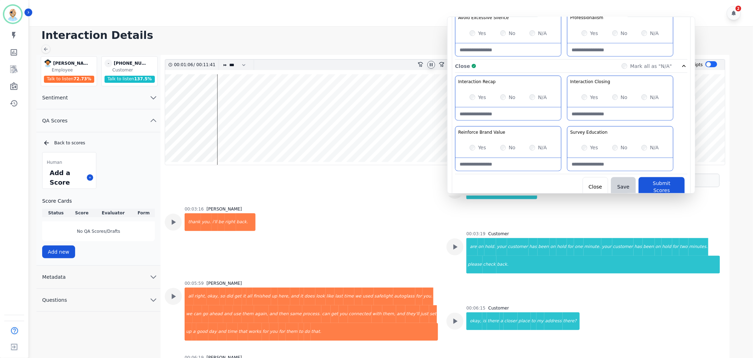
click at [456, 306] on div "00:06:15 Customer okay, is there a closer place to my address there?" at bounding box center [582, 330] width 273 height 48
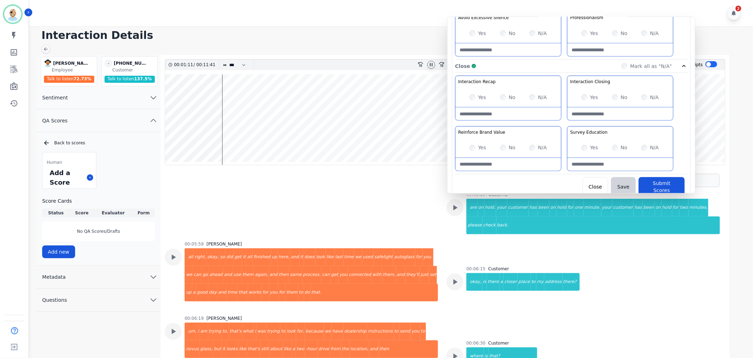
scroll to position [1141, 0]
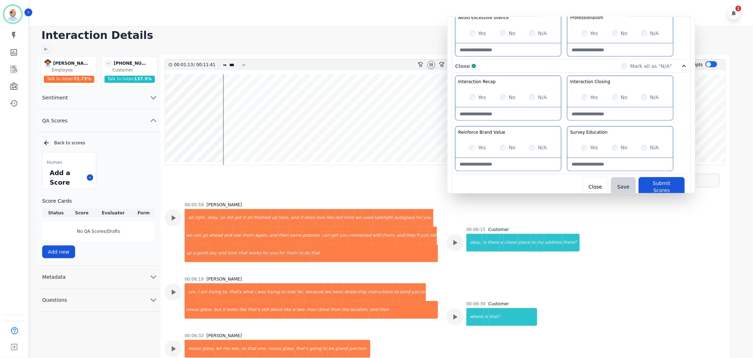
click at [385, 333] on div "00:06:32 [PERSON_NAME] novus glass, let me see, so that one, novus glass, that'…" at bounding box center [301, 357] width 273 height 48
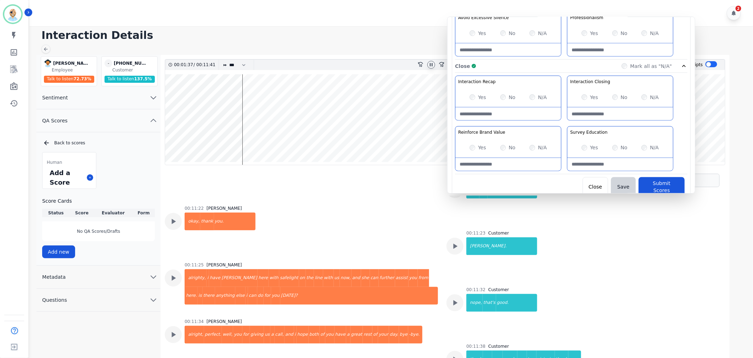
scroll to position [2526, 0]
click at [654, 183] on button "Submit Scores" at bounding box center [661, 187] width 46 height 20
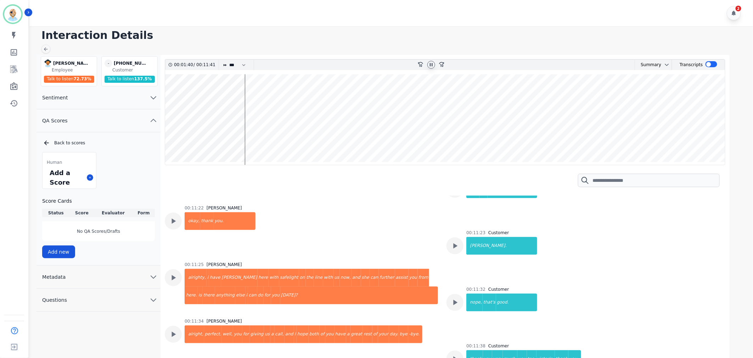
click at [315, 36] on h1 "Interaction Details" at bounding box center [393, 35] width 704 height 13
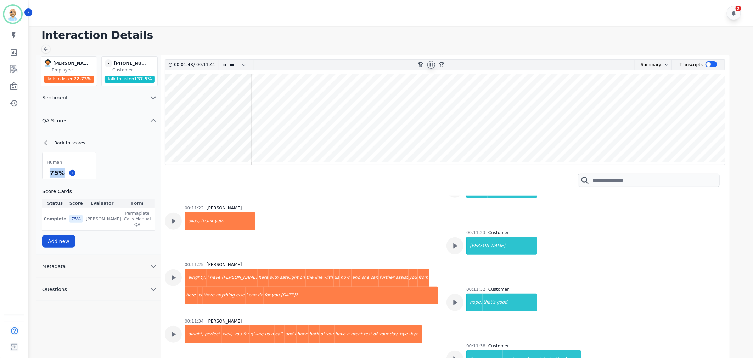
drag, startPoint x: 63, startPoint y: 173, endPoint x: 43, endPoint y: 175, distance: 20.3
click at [43, 175] on div "75 %" at bounding box center [69, 173] width 53 height 12
copy div "75 %"
click at [428, 63] on div at bounding box center [431, 65] width 8 height 8
click at [344, 22] on div "2" at bounding box center [391, 13] width 725 height 26
